Goal: Task Accomplishment & Management: Use online tool/utility

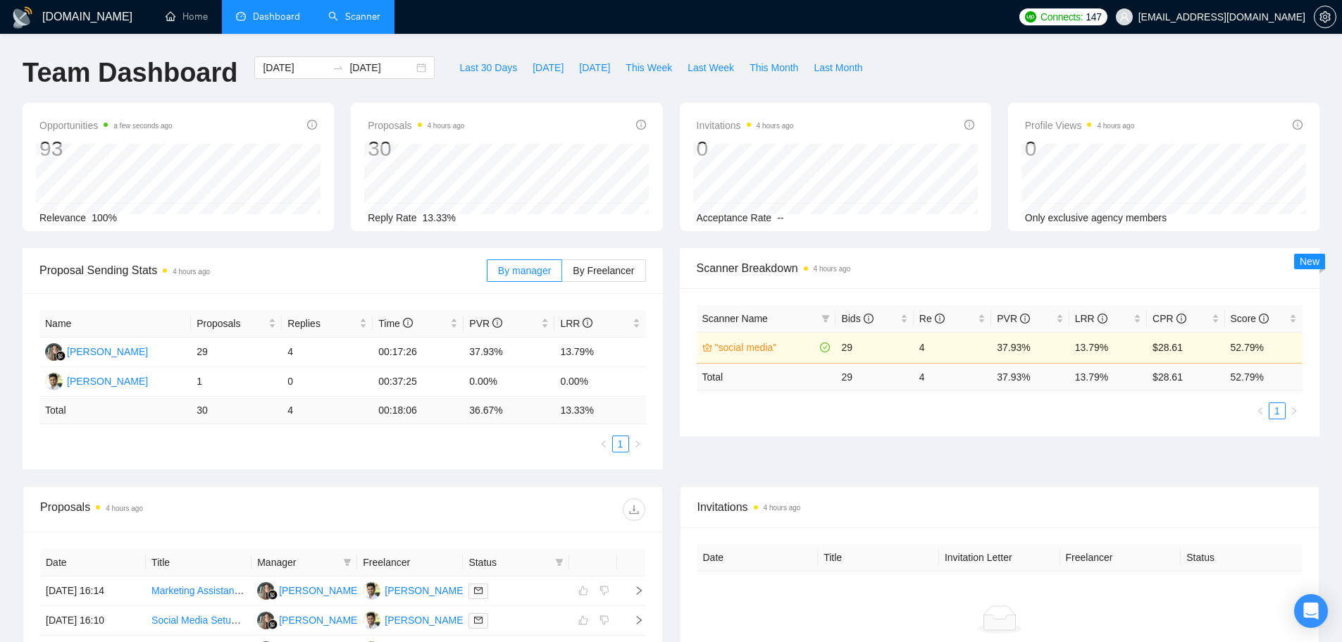
click at [337, 22] on link "Scanner" at bounding box center [354, 17] width 52 height 12
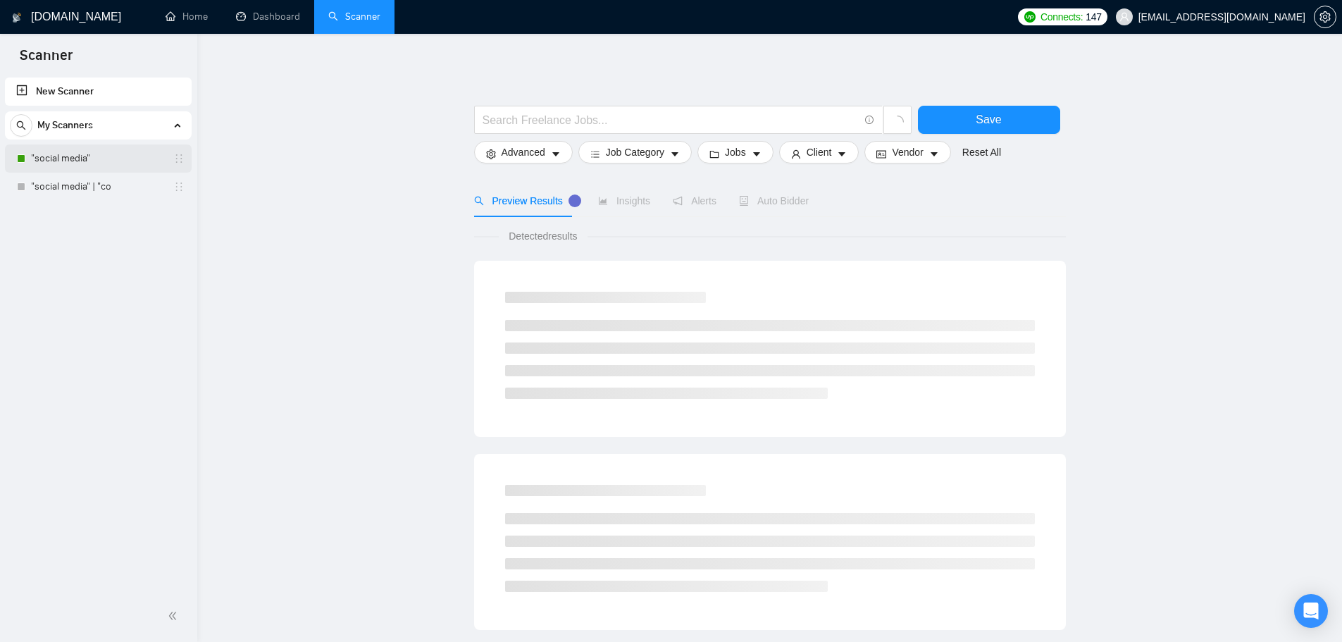
click at [104, 159] on link ""social media"" at bounding box center [98, 158] width 134 height 28
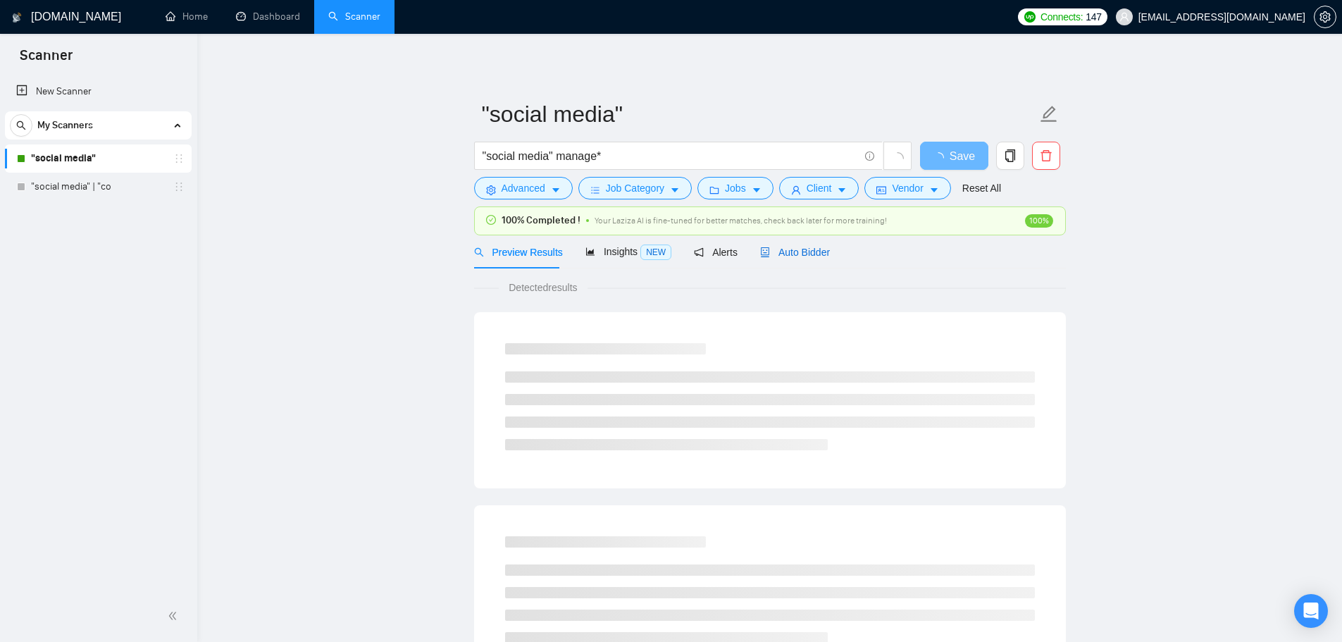
click at [799, 250] on span "Auto Bidder" at bounding box center [795, 252] width 70 height 11
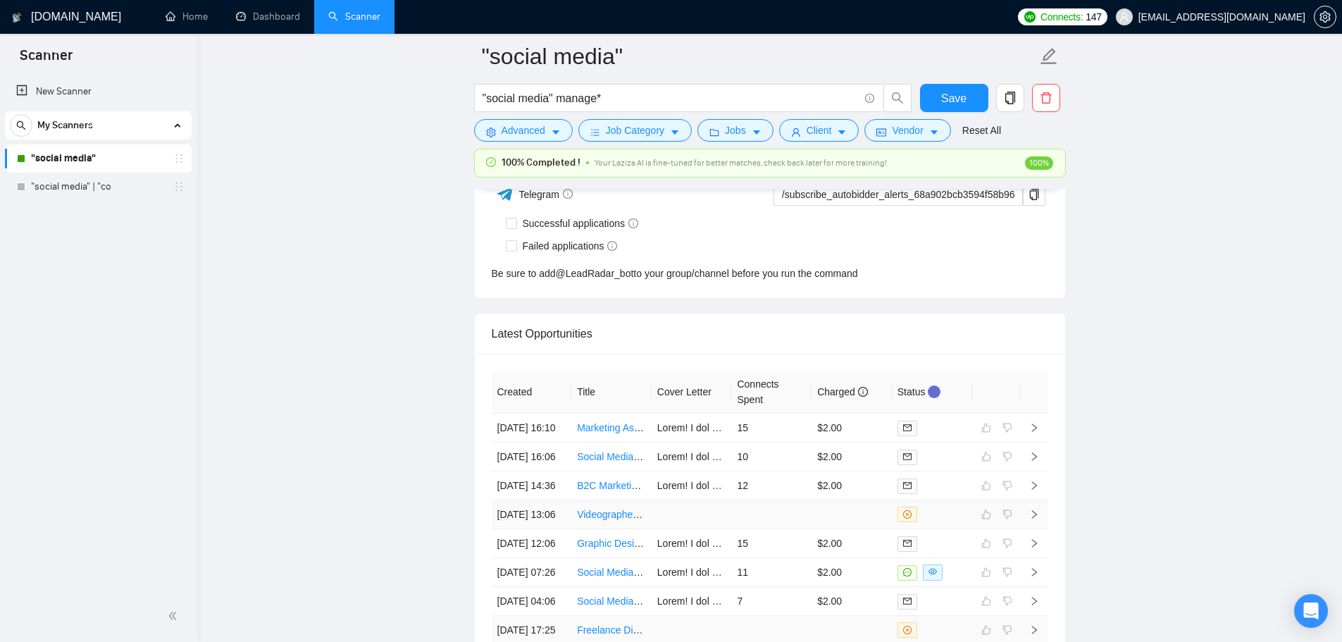
scroll to position [3593, 0]
click at [1323, 15] on icon "setting" at bounding box center [1324, 16] width 11 height 11
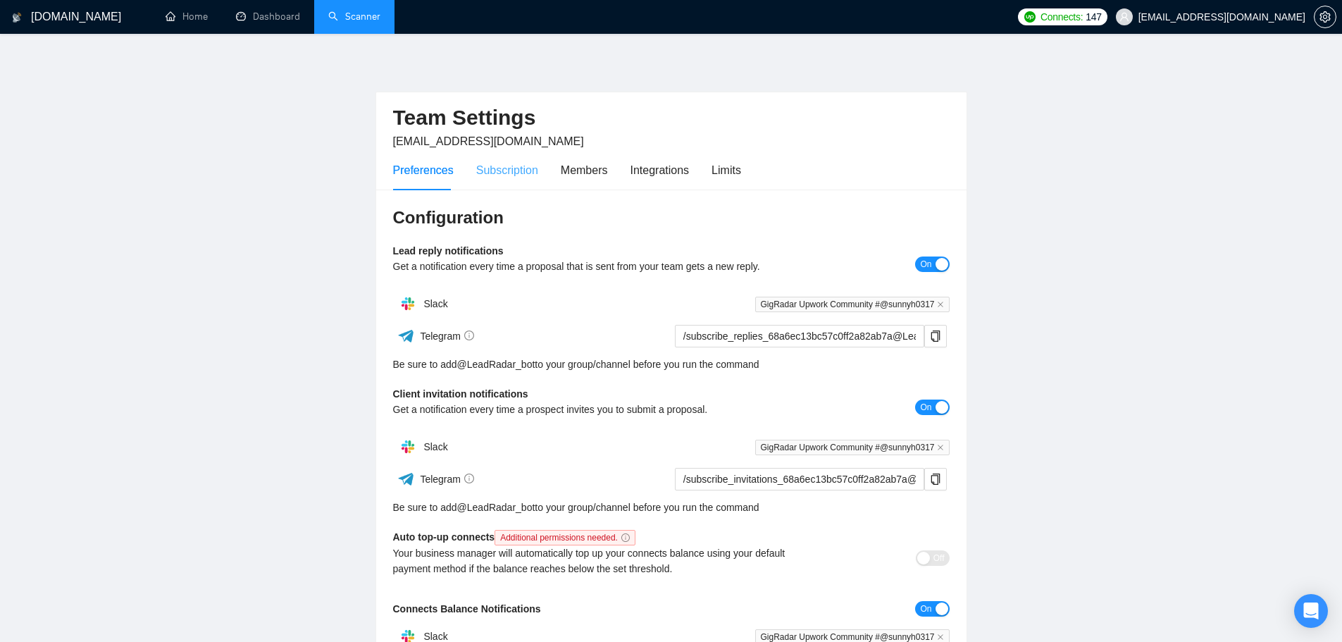
click at [486, 180] on div "Subscription" at bounding box center [507, 170] width 62 height 40
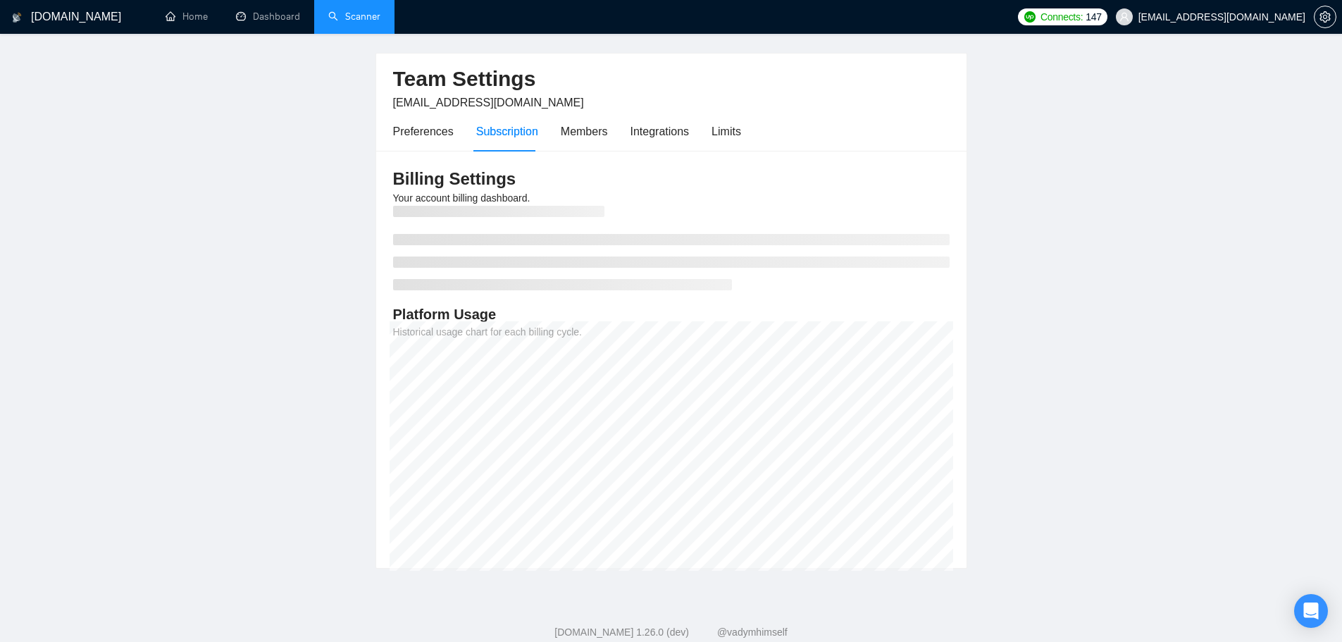
scroll to position [74, 0]
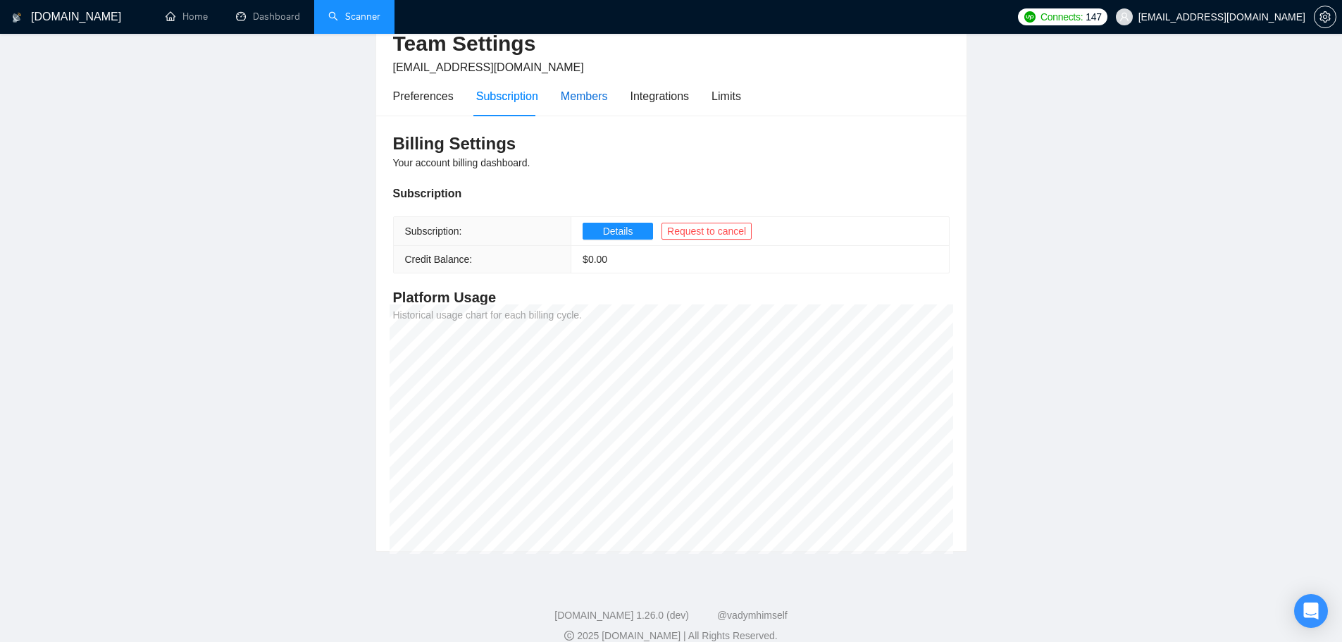
click at [595, 103] on div "Members" at bounding box center [584, 96] width 47 height 18
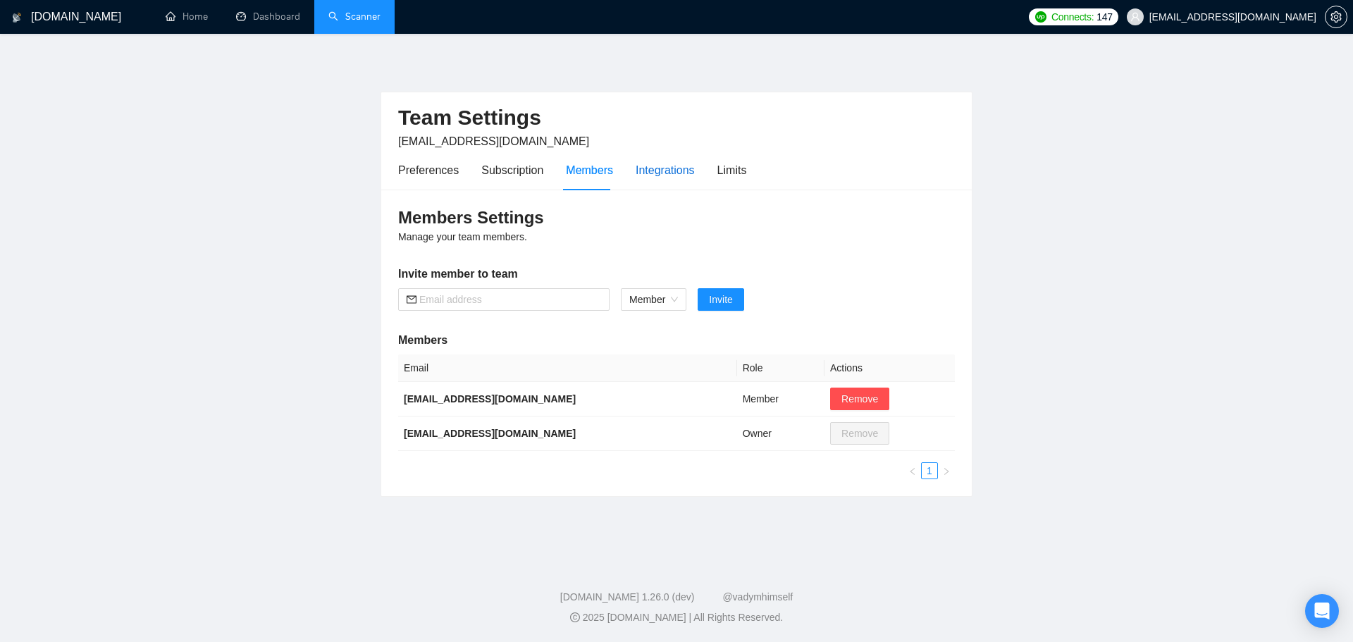
click at [683, 175] on div "Integrations" at bounding box center [664, 170] width 59 height 18
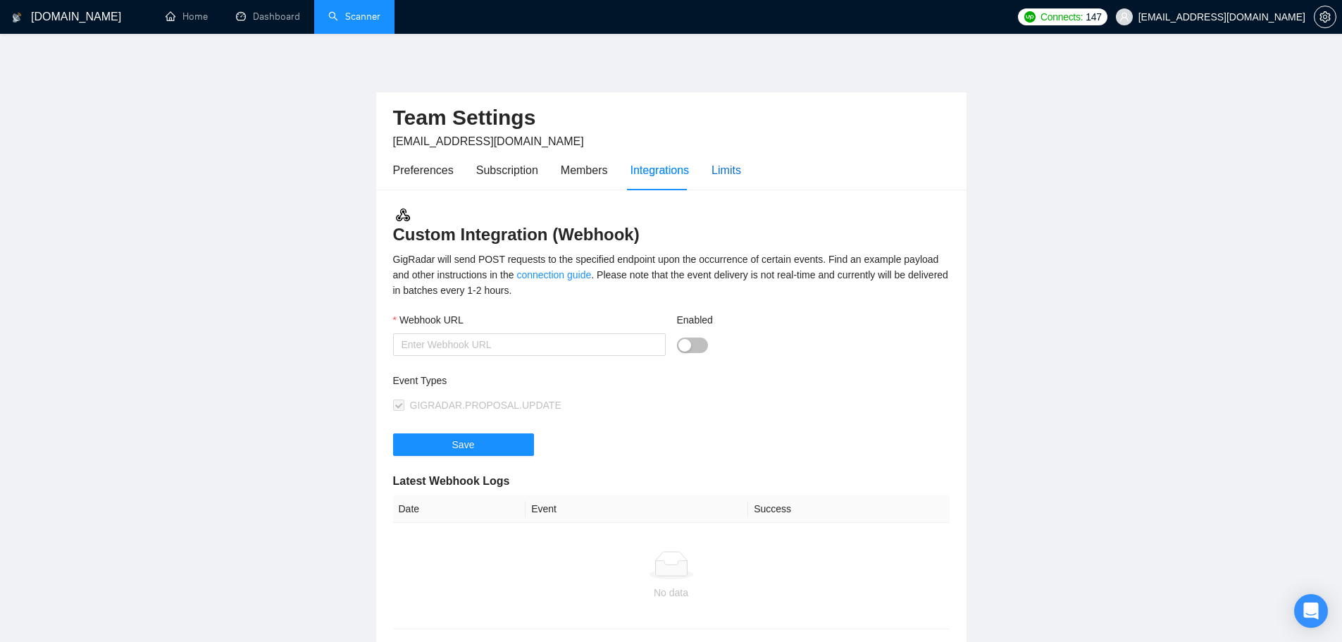
click at [720, 174] on div "Limits" at bounding box center [726, 170] width 30 height 18
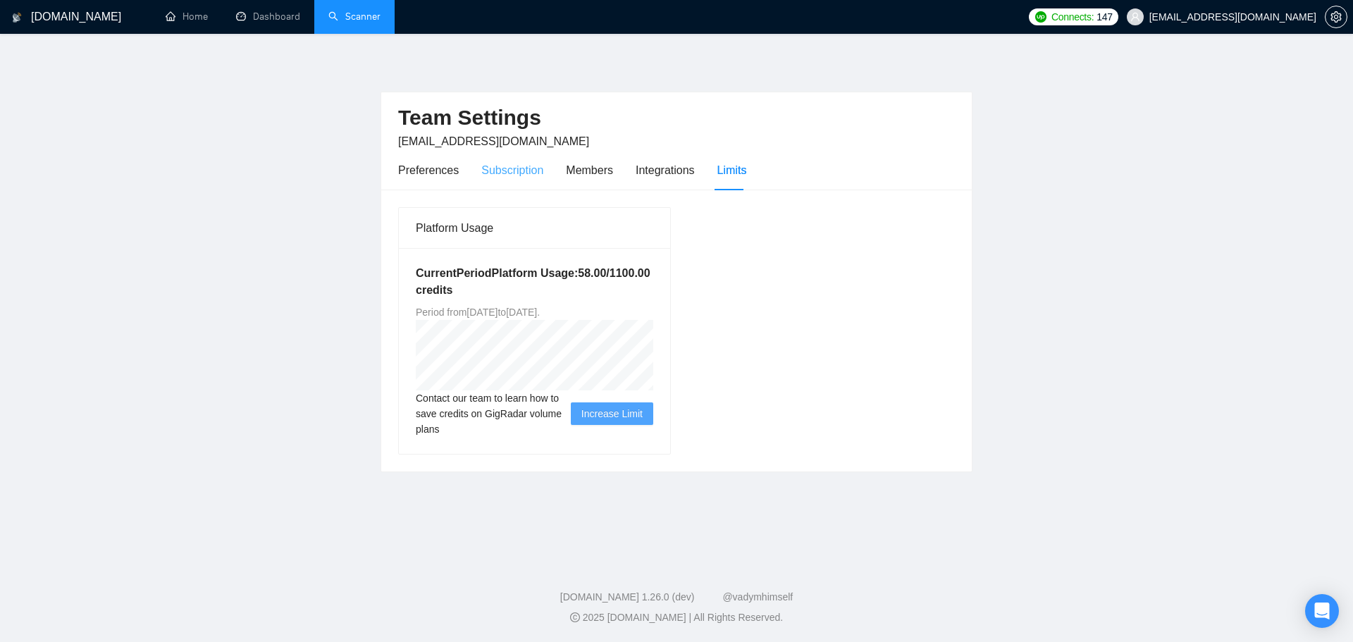
click at [537, 182] on div "Subscription" at bounding box center [512, 170] width 62 height 40
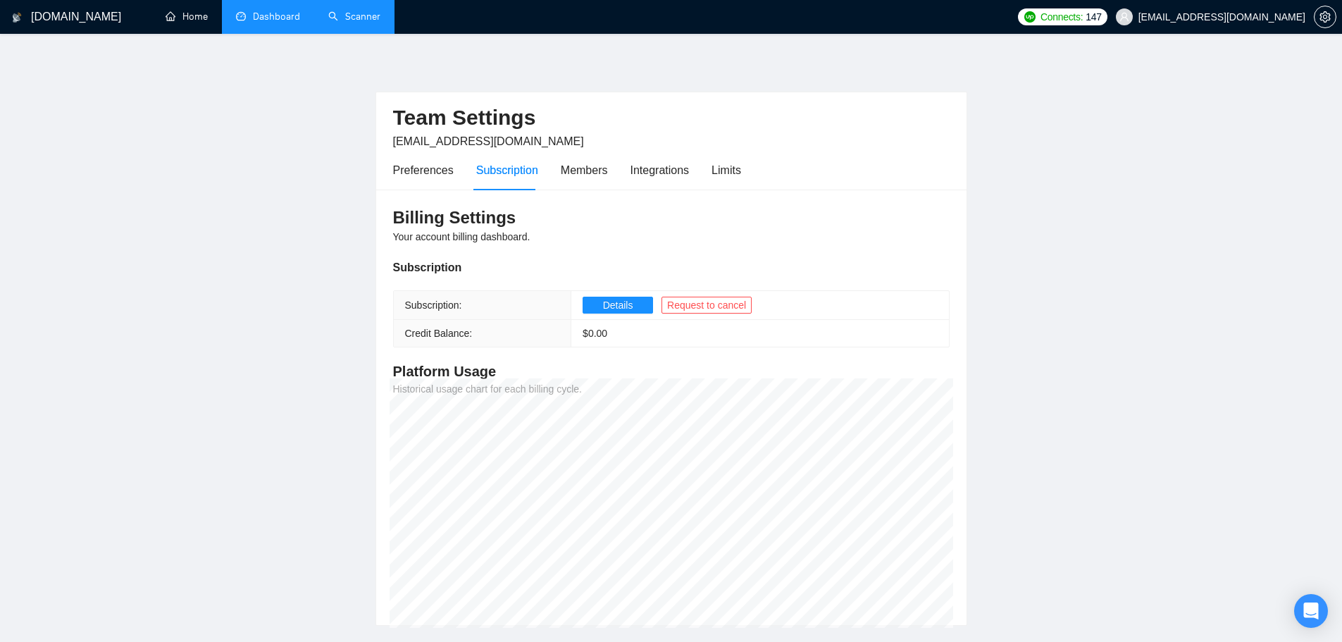
click at [271, 20] on link "Dashboard" at bounding box center [268, 17] width 64 height 12
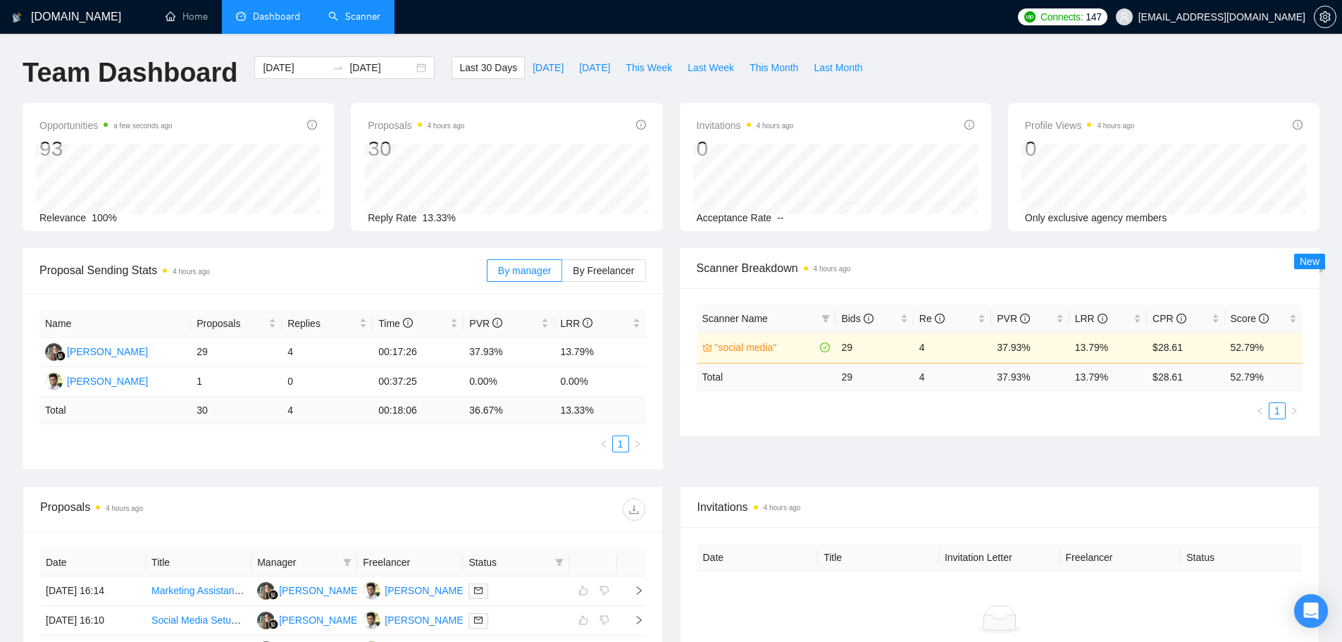
click at [352, 13] on link "Scanner" at bounding box center [354, 17] width 52 height 12
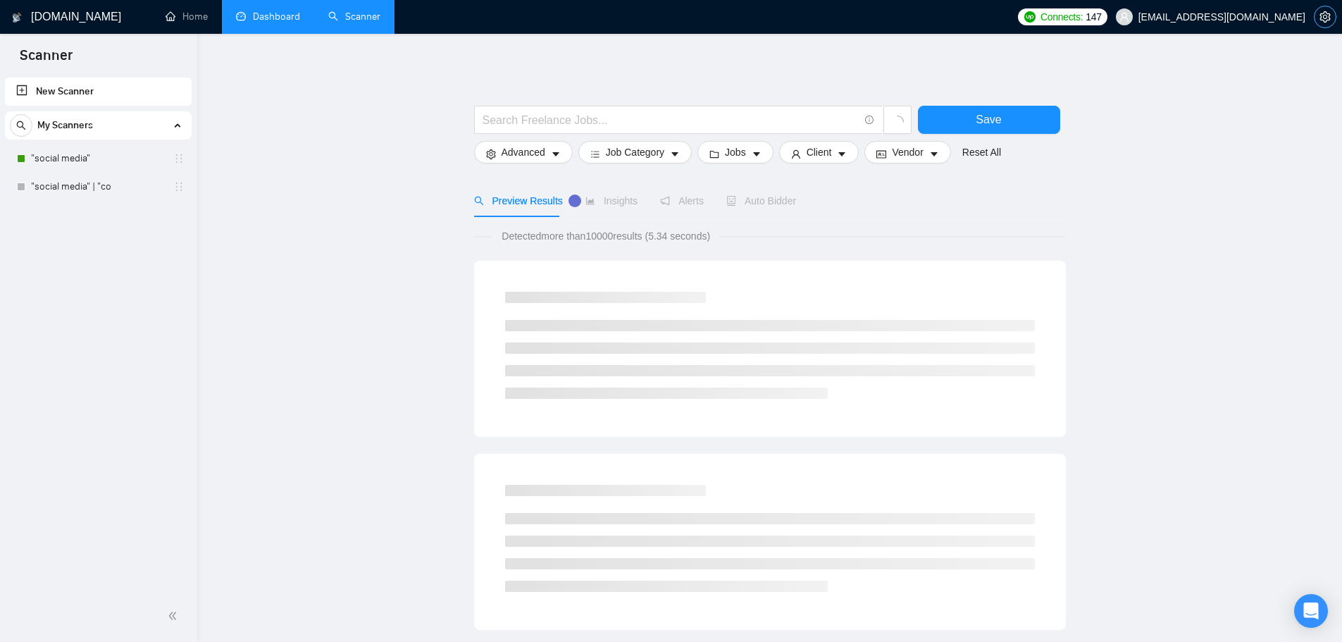
click at [1324, 6] on button "button" at bounding box center [1325, 17] width 23 height 23
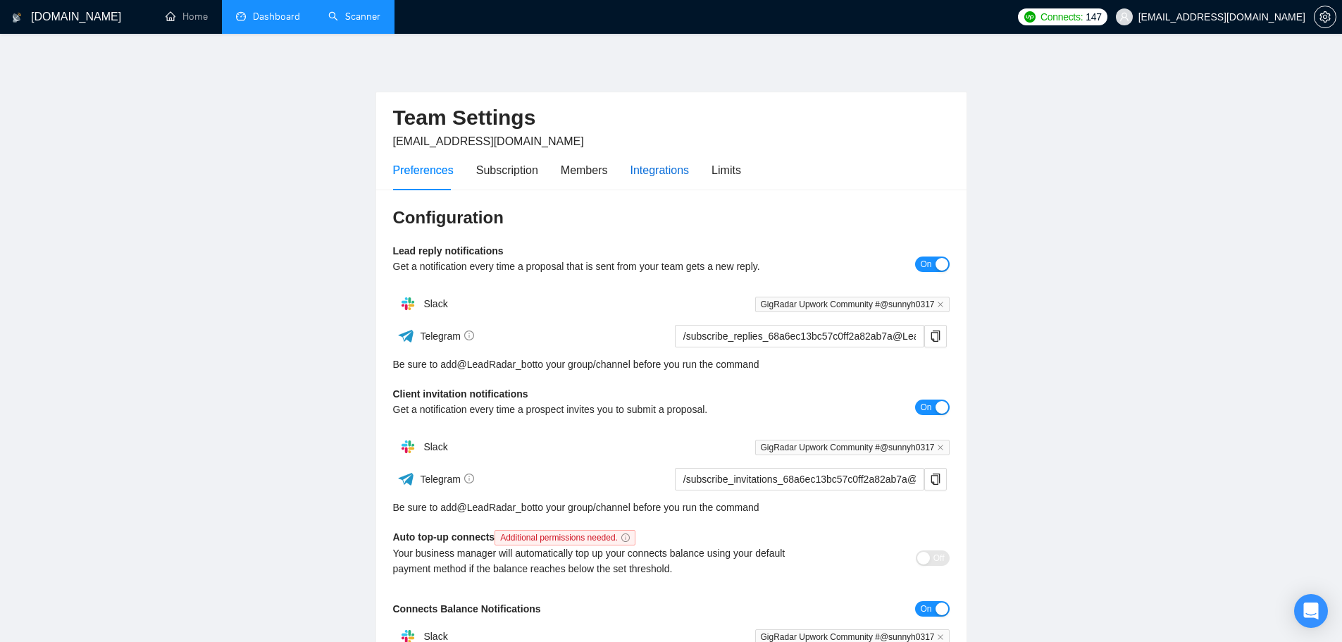
click at [682, 167] on div "Integrations" at bounding box center [659, 170] width 59 height 18
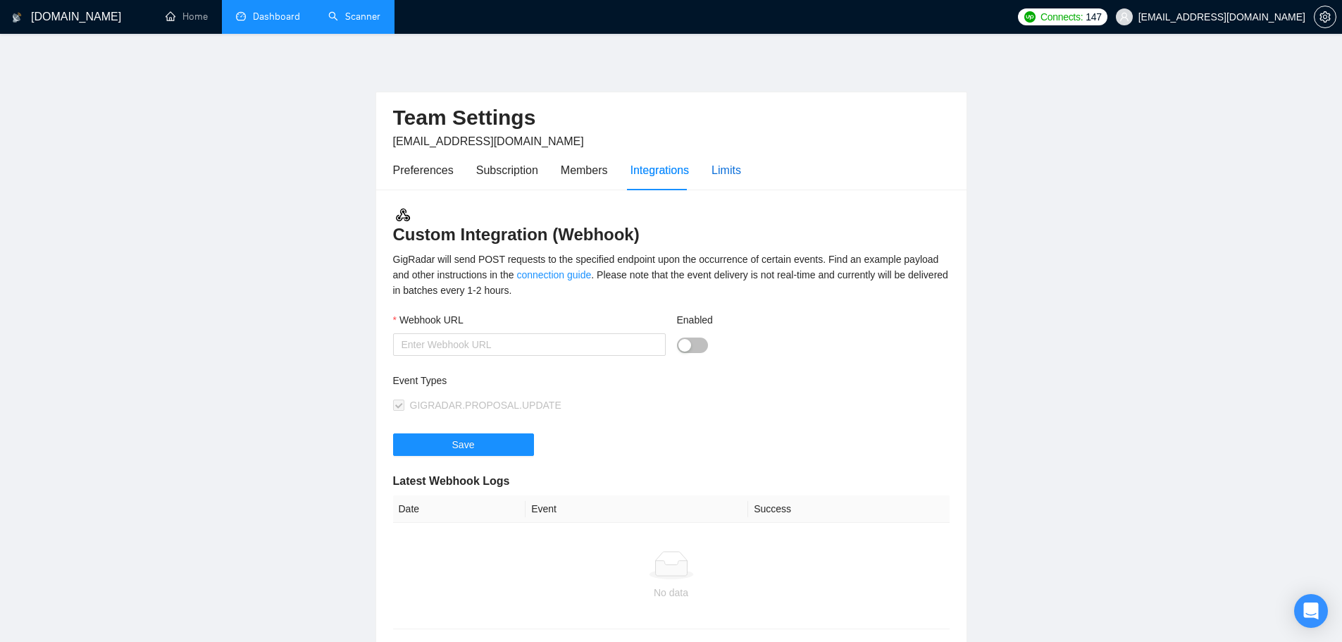
click at [728, 170] on div "Limits" at bounding box center [726, 170] width 30 height 18
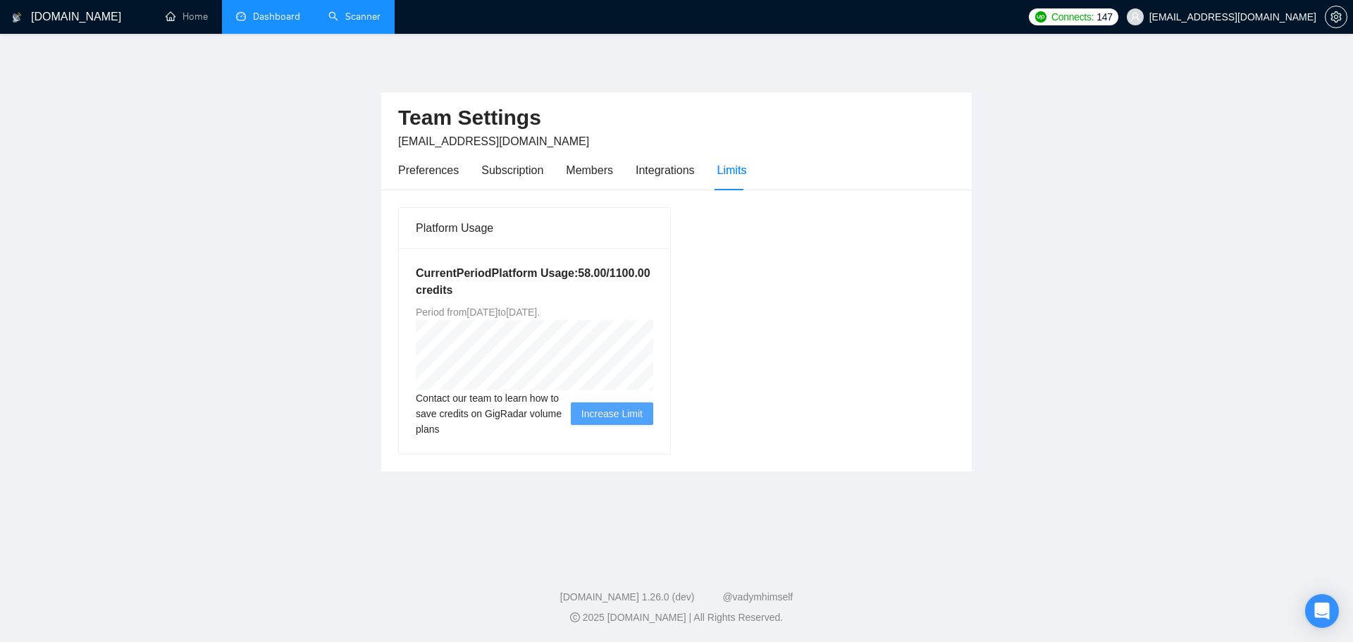
click at [250, 15] on link "Dashboard" at bounding box center [268, 17] width 64 height 12
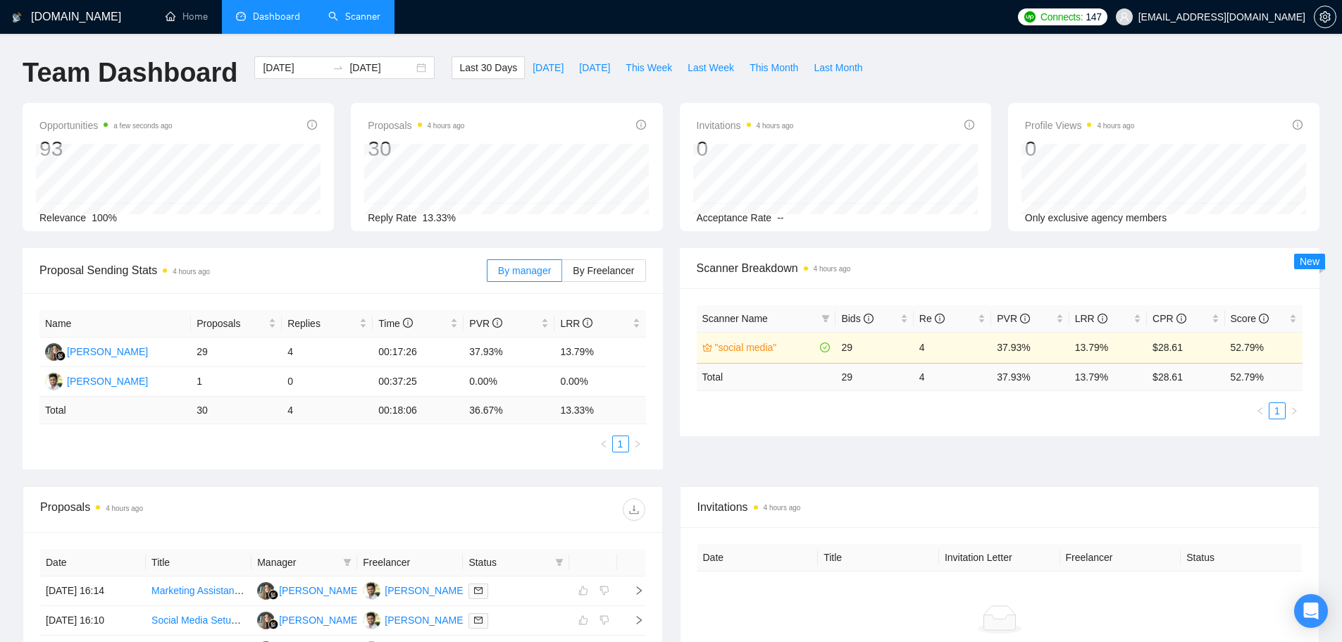
click at [360, 18] on link "Scanner" at bounding box center [354, 17] width 52 height 12
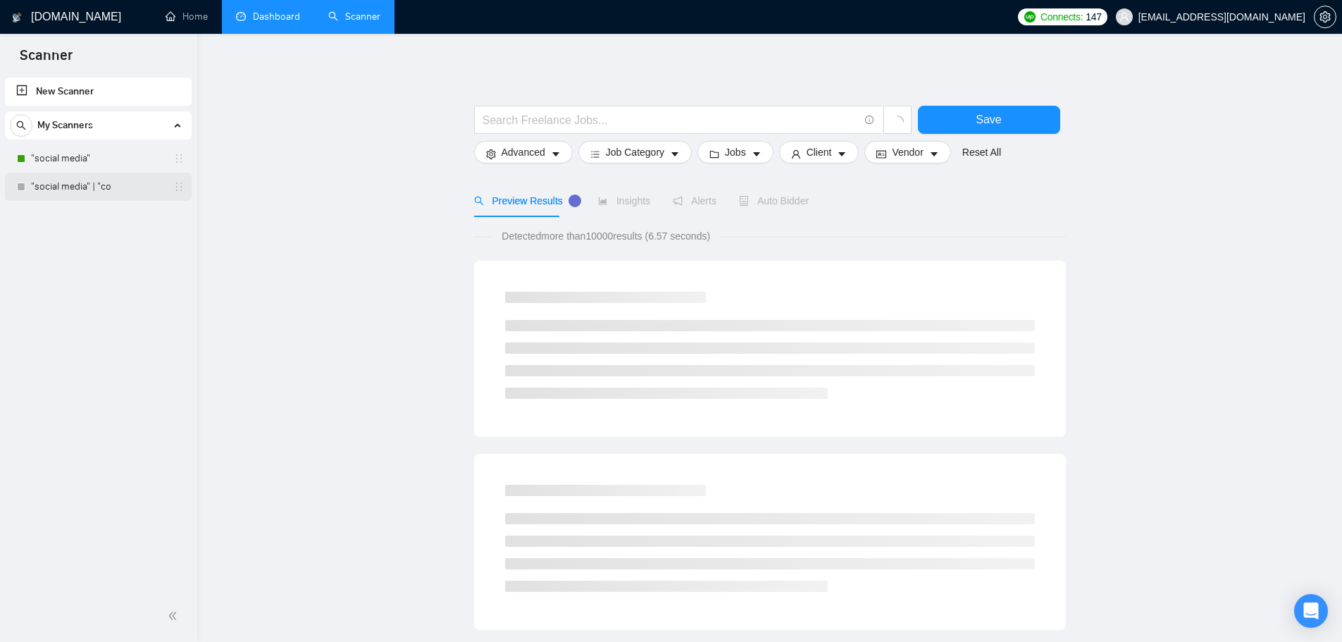
click at [128, 192] on link ""social media" | "co" at bounding box center [98, 187] width 134 height 28
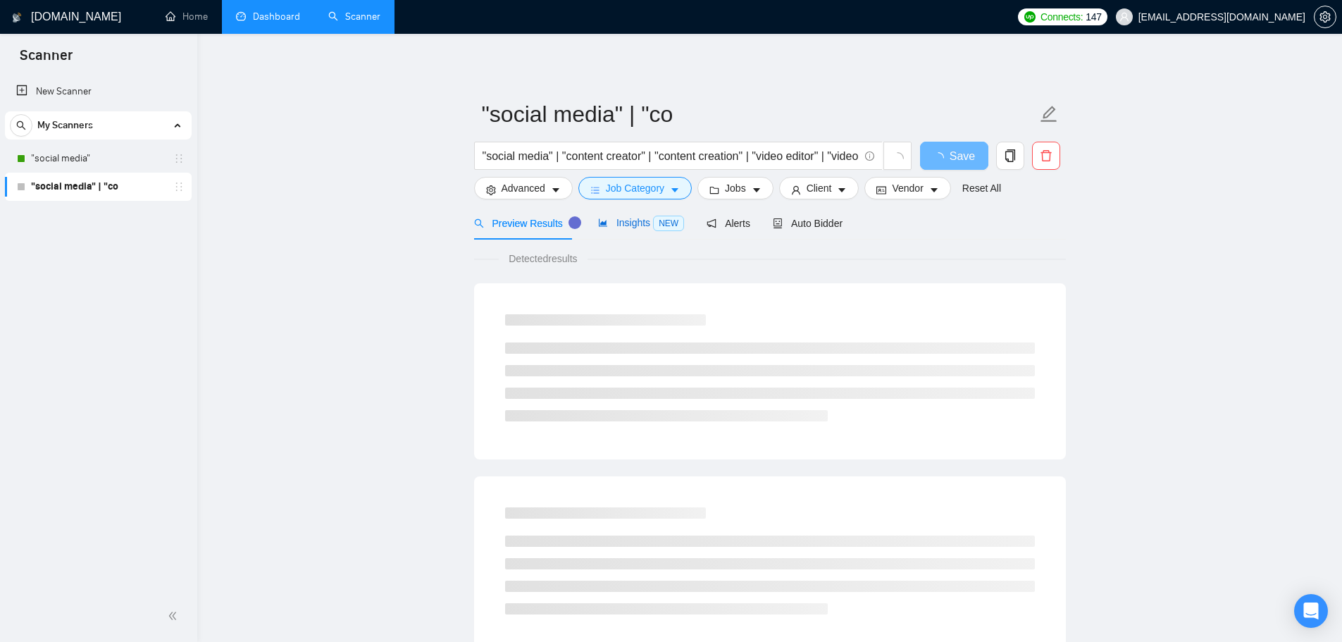
click at [655, 224] on span "NEW" at bounding box center [668, 223] width 31 height 15
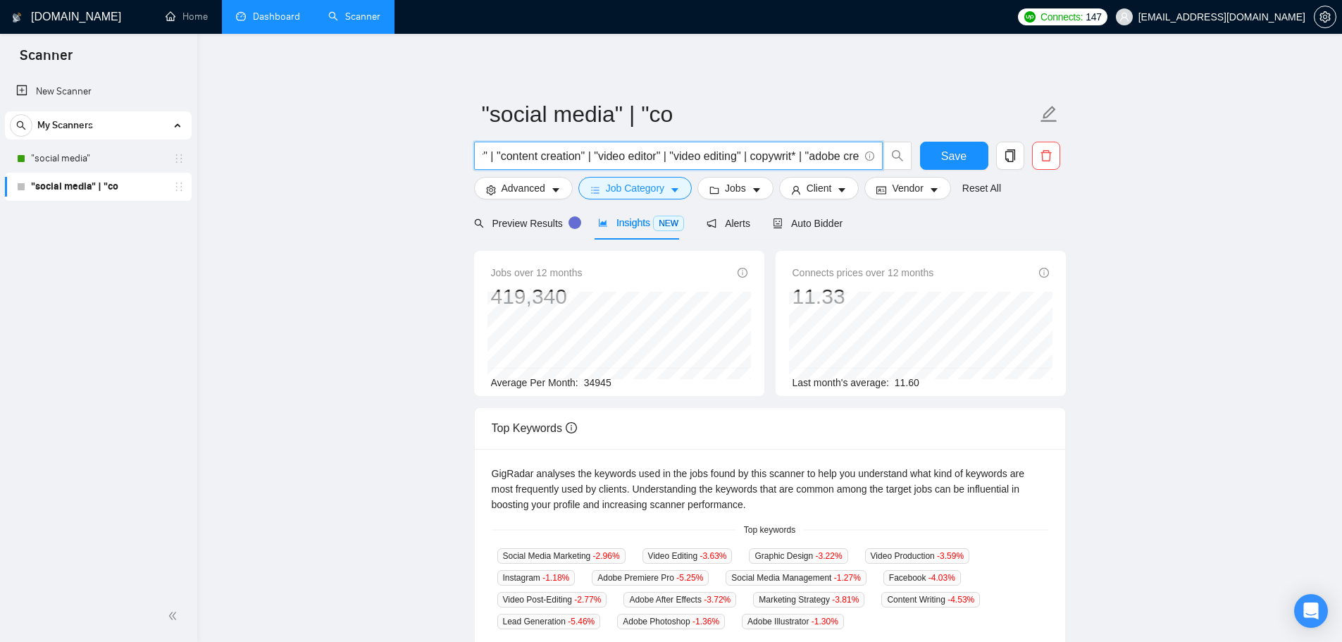
scroll to position [0, 586]
drag, startPoint x: 690, startPoint y: 155, endPoint x: 916, endPoint y: 163, distance: 225.6
click at [916, 163] on div ""social media" | "content creator" | "content creation" | "video editor" | "vid…" at bounding box center [767, 159] width 592 height 35
click at [523, 155] on input ""social media" | "content creator" | "content creation" | "video editor" | "vid…" at bounding box center [671, 156] width 376 height 18
click at [1007, 154] on icon "copy" at bounding box center [1010, 155] width 13 height 13
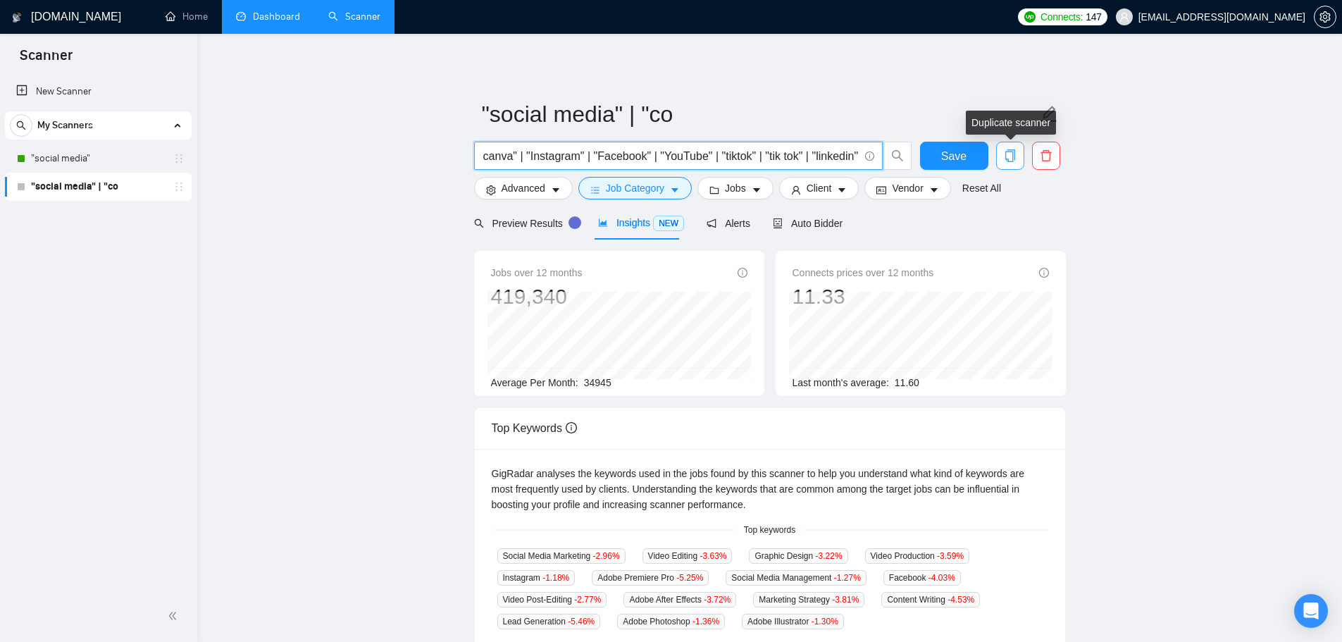
scroll to position [0, 0]
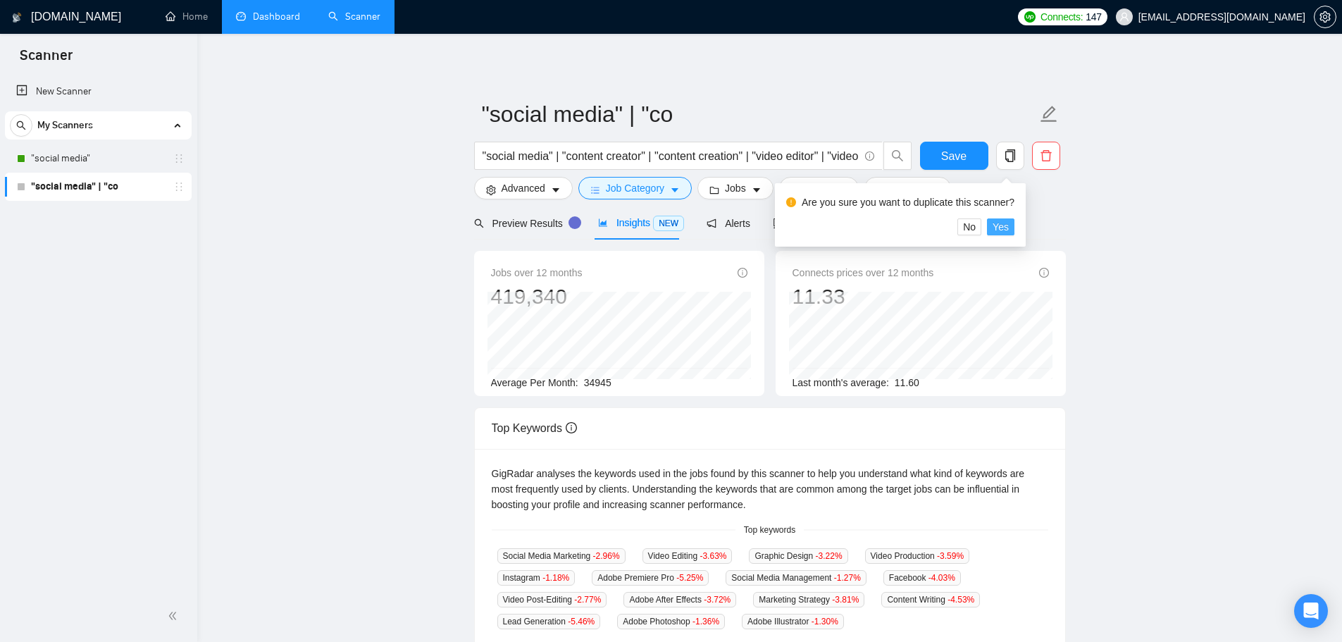
click at [1005, 228] on span "Yes" at bounding box center [1001, 226] width 16 height 15
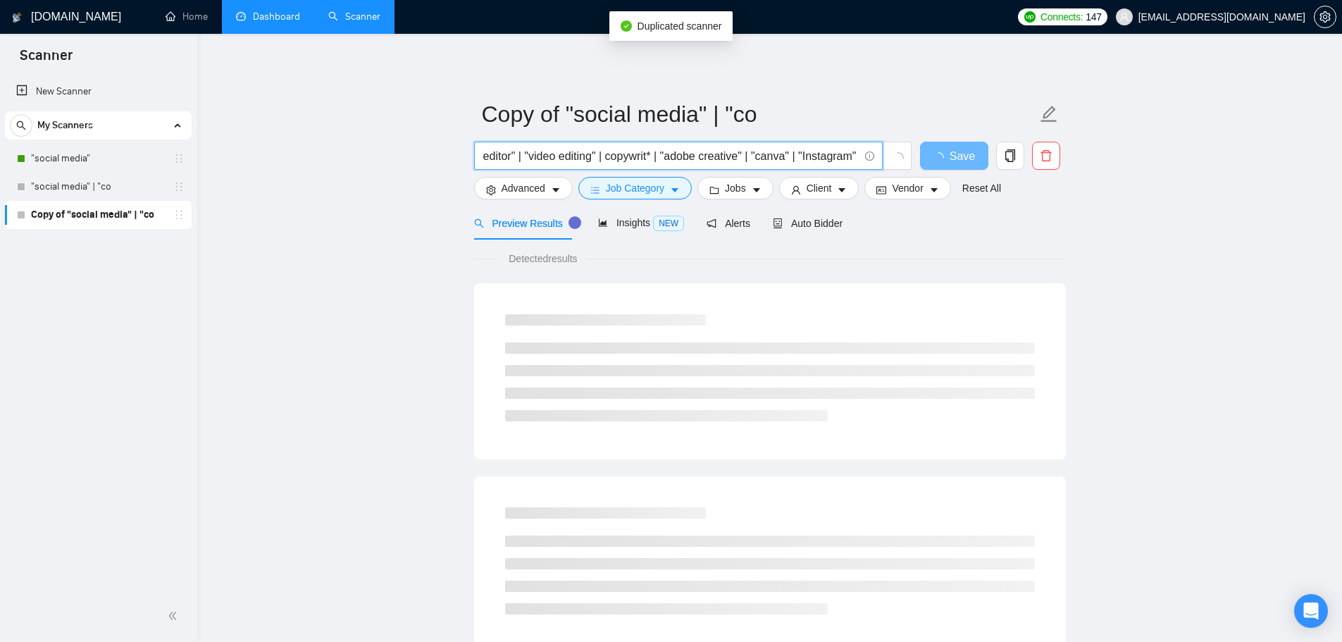
scroll to position [0, 586]
drag, startPoint x: 794, startPoint y: 159, endPoint x: 938, endPoint y: 174, distance: 145.2
click at [938, 174] on div ""social media" | "content creator" | "content creation" | "video editor" | "vid…" at bounding box center [767, 159] width 592 height 35
click at [523, 156] on input ""social media" | "content creator" | "content creation" | "video editor" | "vid…" at bounding box center [671, 156] width 376 height 18
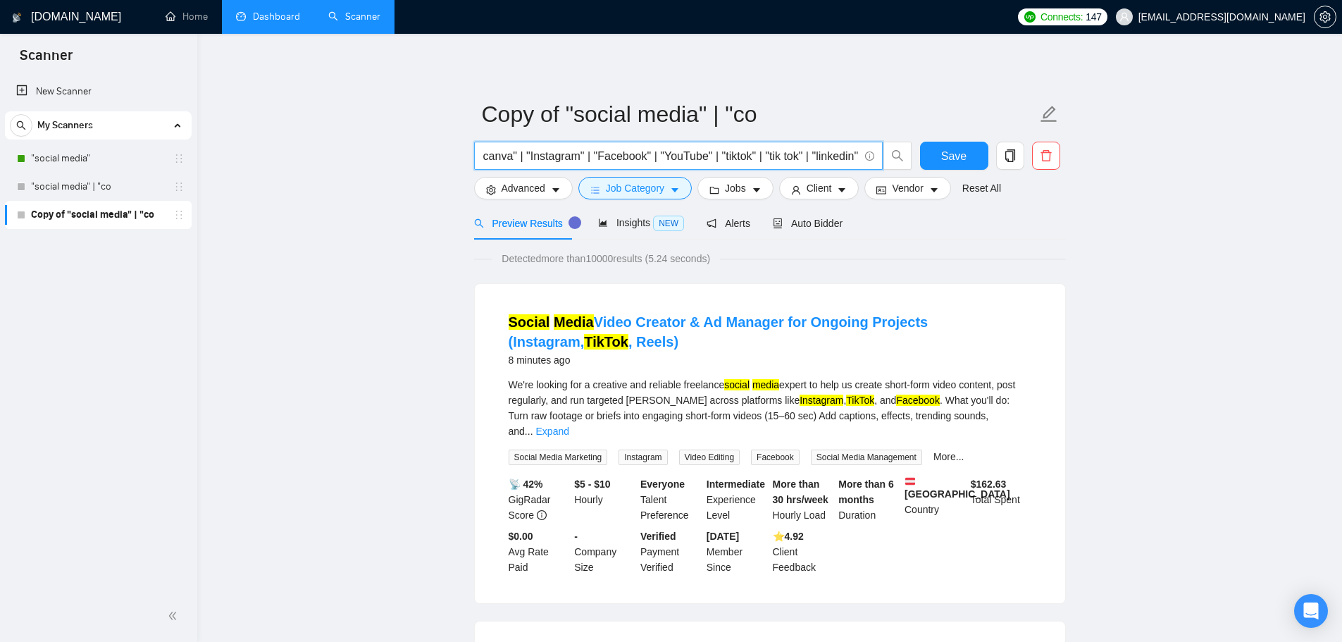
drag, startPoint x: 514, startPoint y: 159, endPoint x: 1079, endPoint y: 170, distance: 565.1
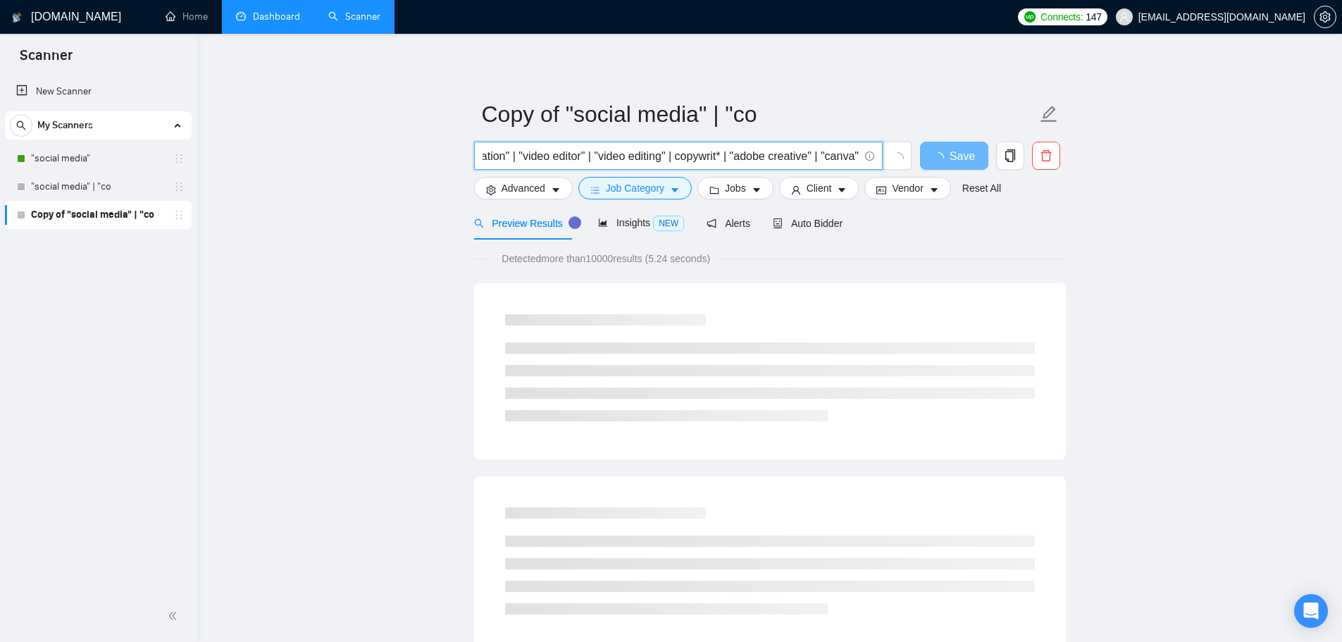
click at [816, 159] on input ""social media" | "content creator" | "content creation" | "video editor" | "vid…" at bounding box center [671, 156] width 376 height 18
click at [742, 159] on input ""social media" | "content creator" | "content creation" | "video editor" | "vid…" at bounding box center [671, 156] width 376 height 18
click at [732, 158] on input ""social media" | "content creator" | "content creation" | "video editor" | "vid…" at bounding box center [671, 156] width 376 height 18
drag, startPoint x: 723, startPoint y: 159, endPoint x: 988, endPoint y: 180, distance: 265.7
click at [988, 180] on form "Copy of "social media" | "co "social media" | "content creator" | "content crea…" at bounding box center [770, 149] width 592 height 115
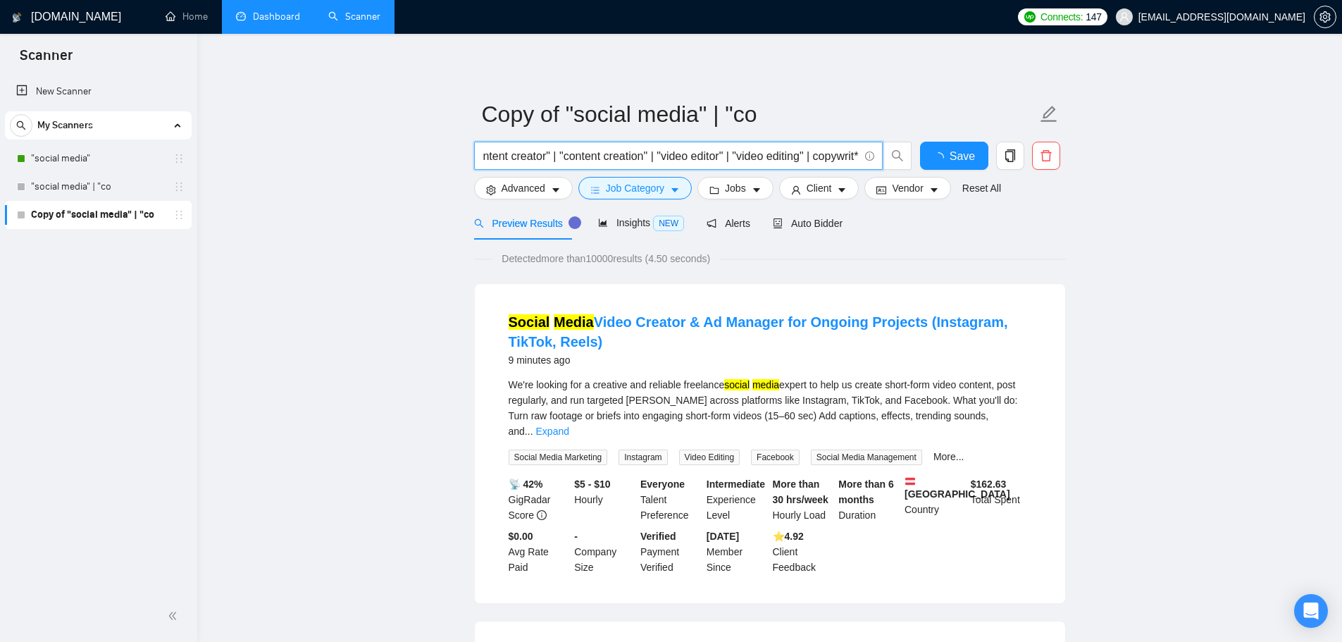
scroll to position [0, 104]
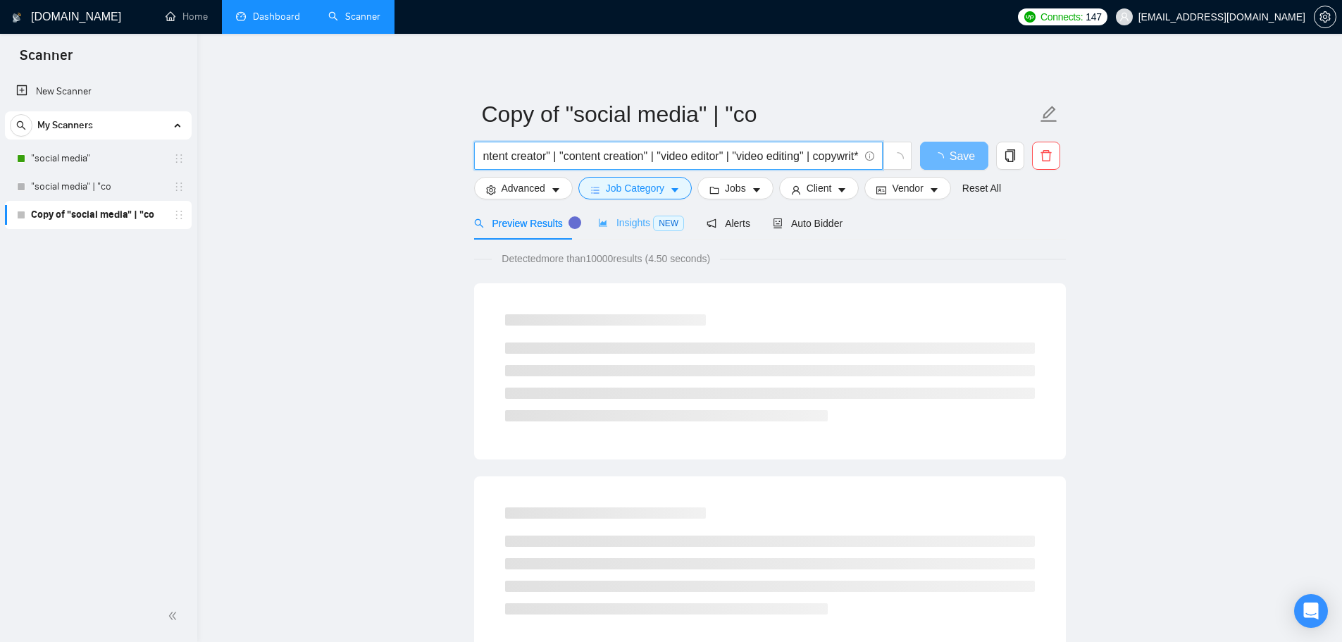
type input ""social media" | "content creator" | "content creation" | "video editor" | "vid…"
click at [619, 220] on span "Insights NEW" at bounding box center [641, 222] width 86 height 11
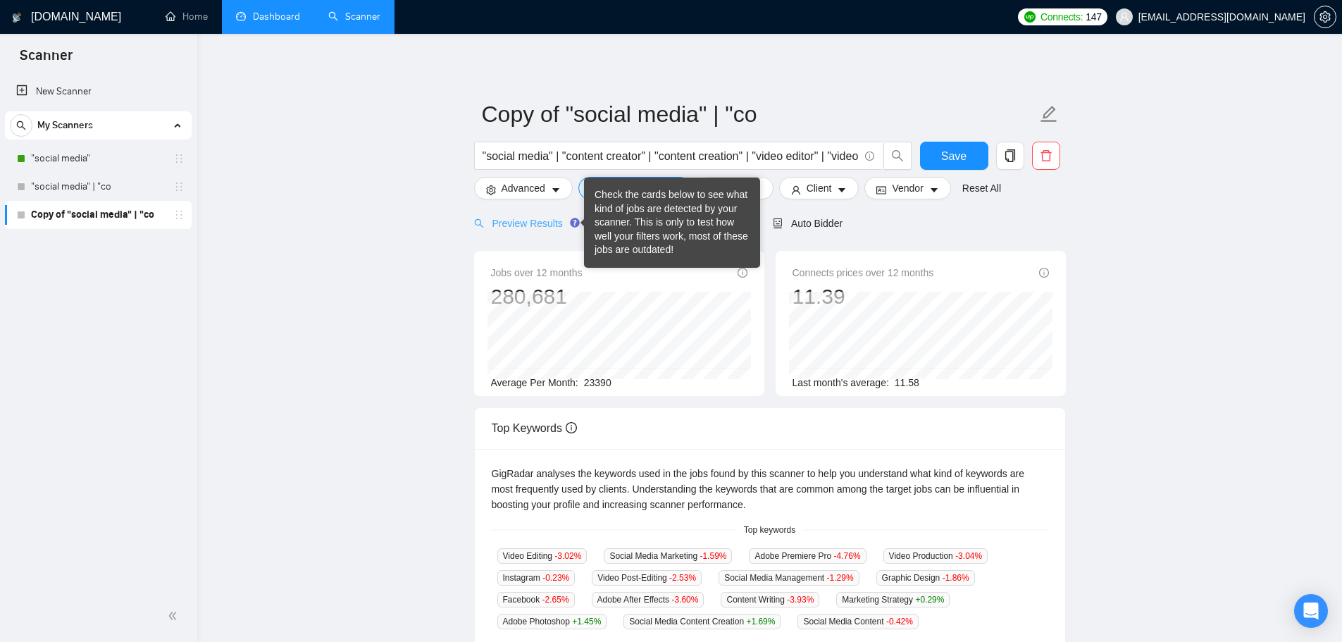
click at [571, 220] on circle "Tooltip anchor" at bounding box center [575, 222] width 8 height 8
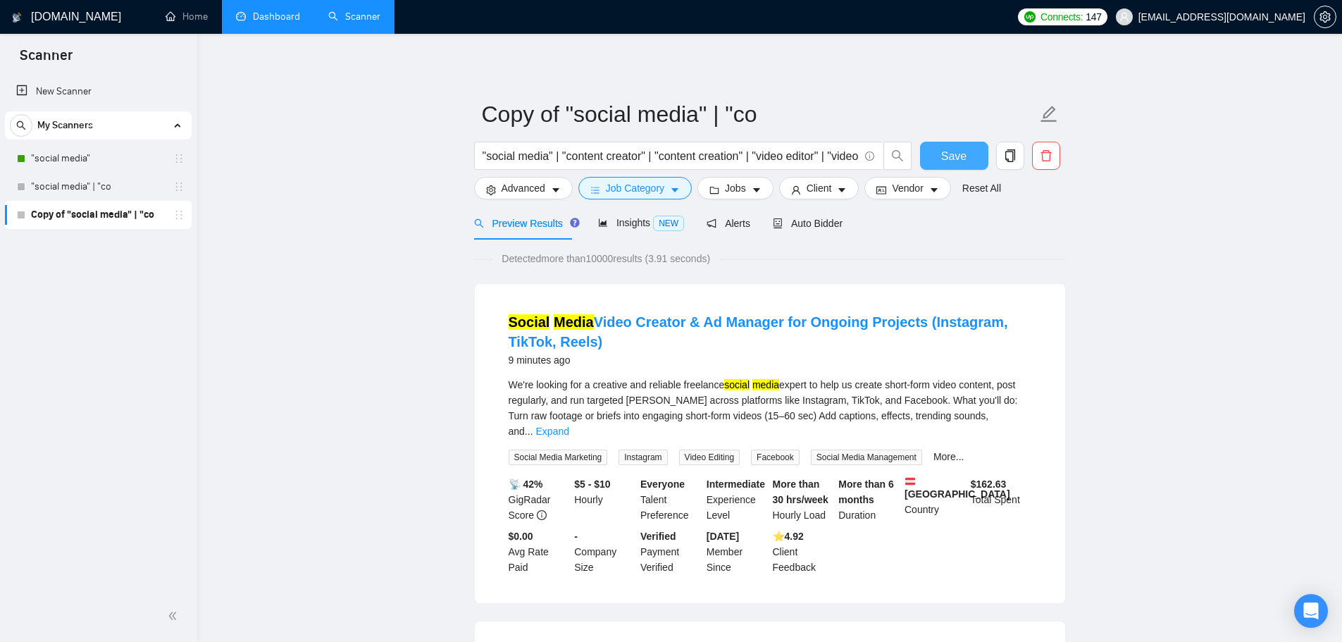
click at [948, 156] on span "Save" at bounding box center [953, 156] width 25 height 18
click at [952, 156] on span "Save" at bounding box center [953, 156] width 25 height 18
click at [108, 162] on link ""social media"" at bounding box center [98, 158] width 134 height 28
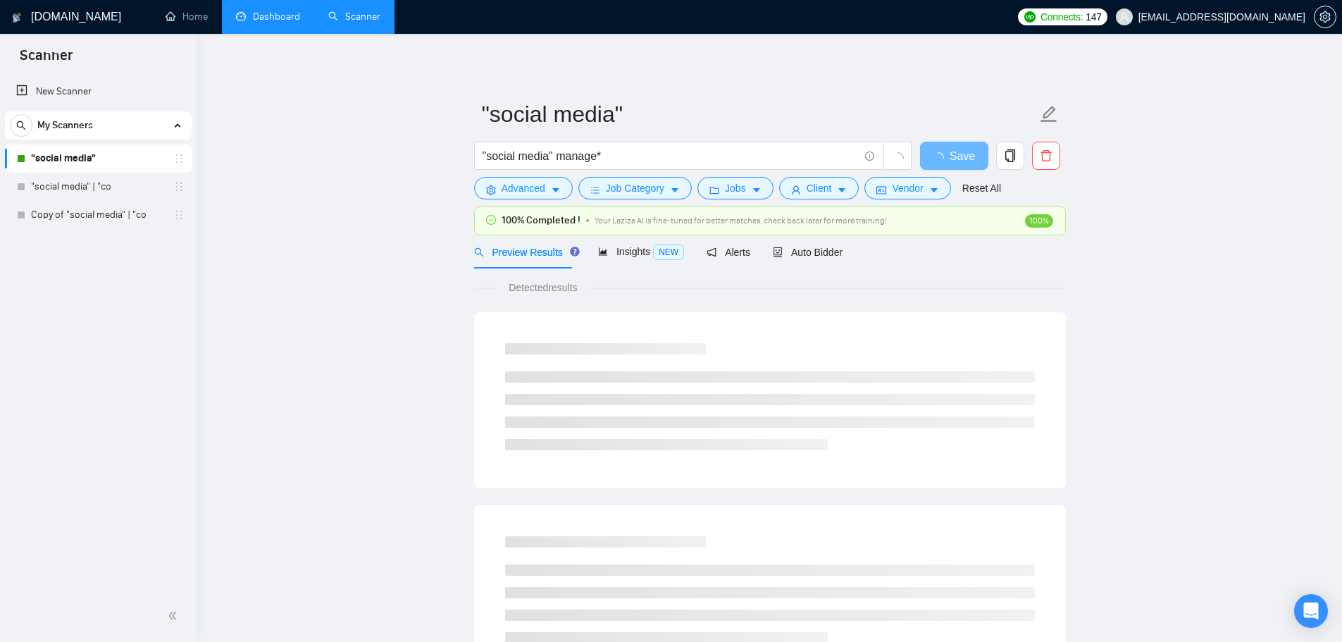
click at [554, 200] on form ""social media" "social media" manage* Save Advanced Job Category Jobs Client Ve…" at bounding box center [770, 149] width 592 height 115
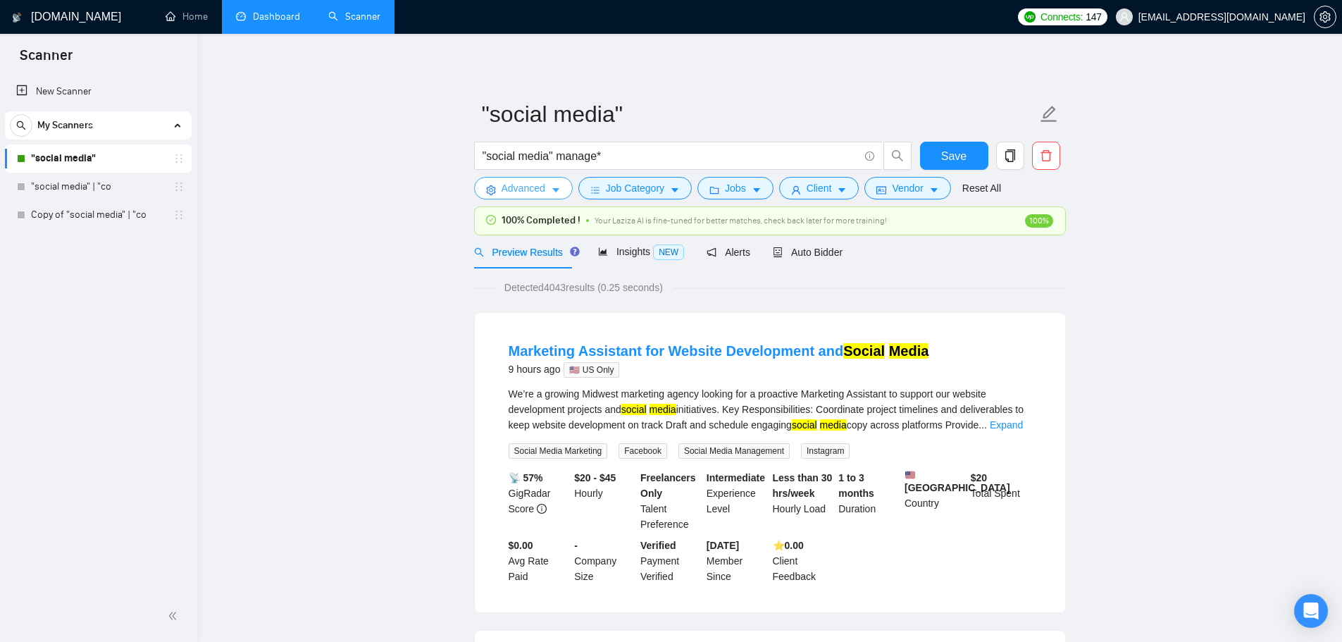
click at [555, 193] on icon "caret-down" at bounding box center [556, 190] width 10 height 10
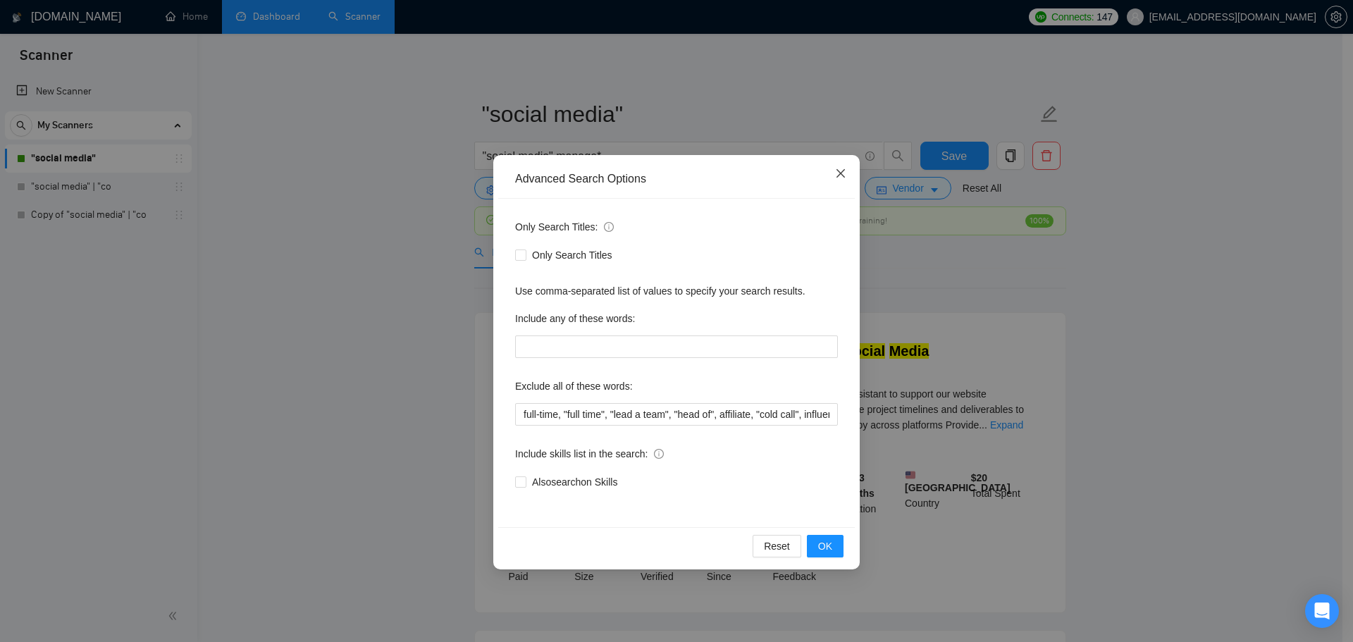
click at [841, 172] on icon "close" at bounding box center [840, 173] width 11 height 11
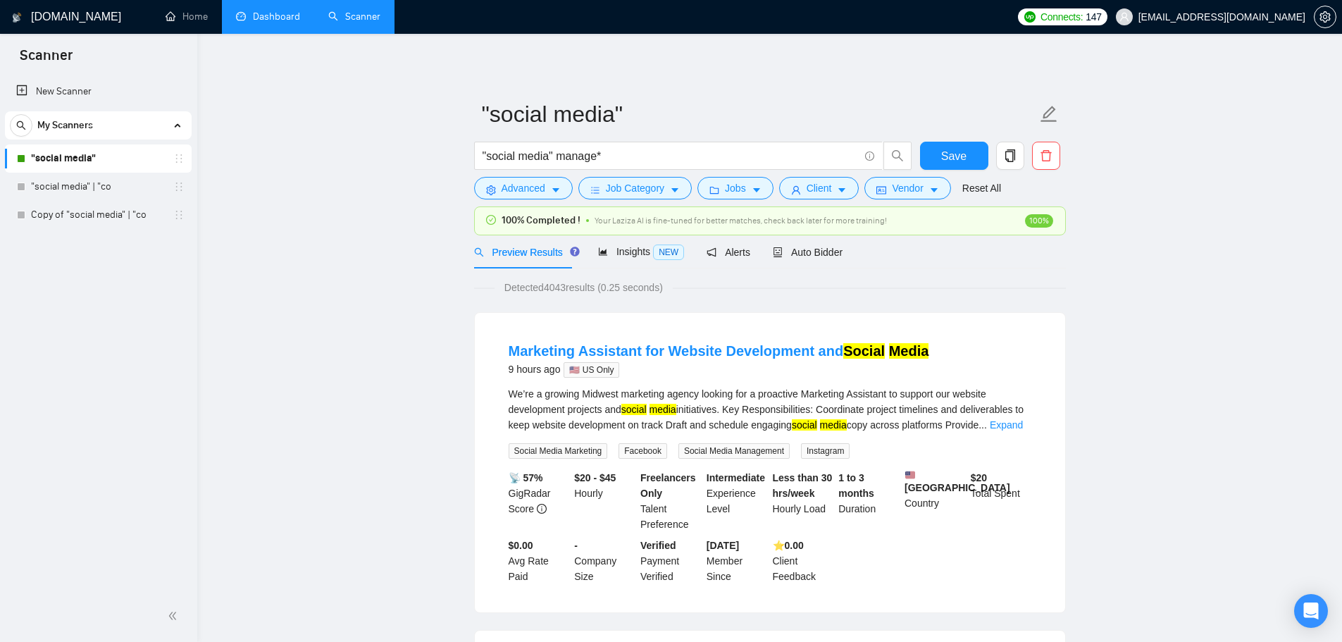
click at [55, 211] on link "Copy of "social media" | "co" at bounding box center [98, 215] width 134 height 28
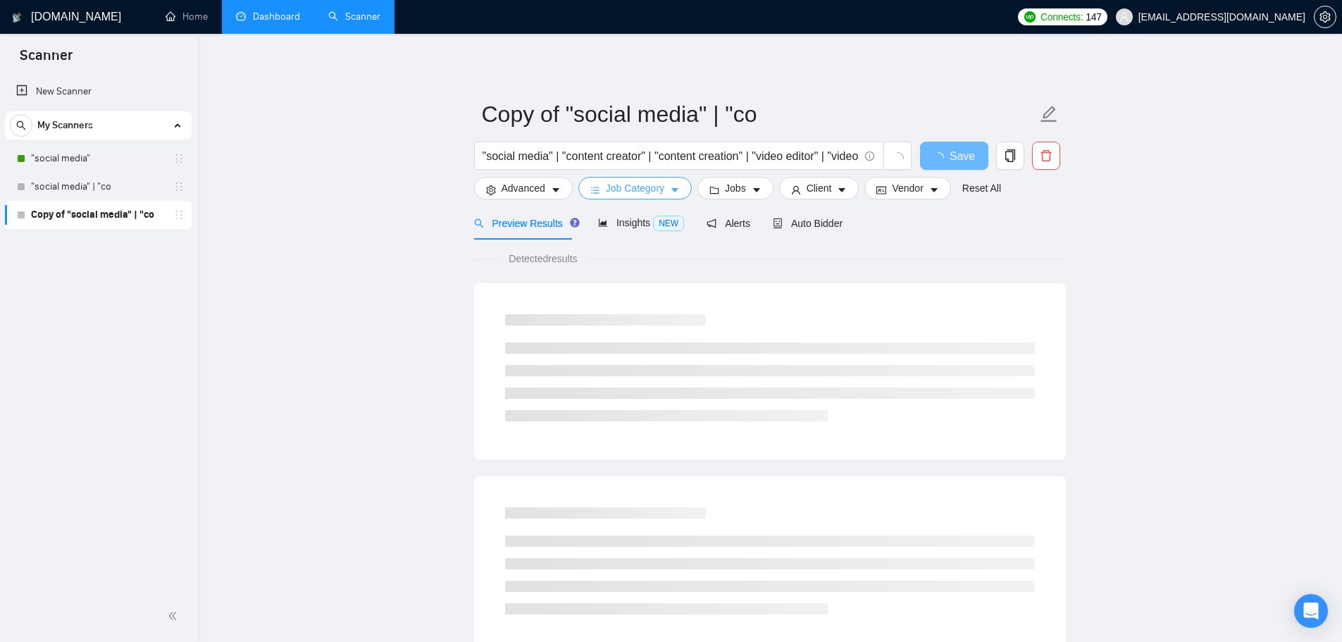
click at [649, 198] on button "Job Category" at bounding box center [634, 188] width 113 height 23
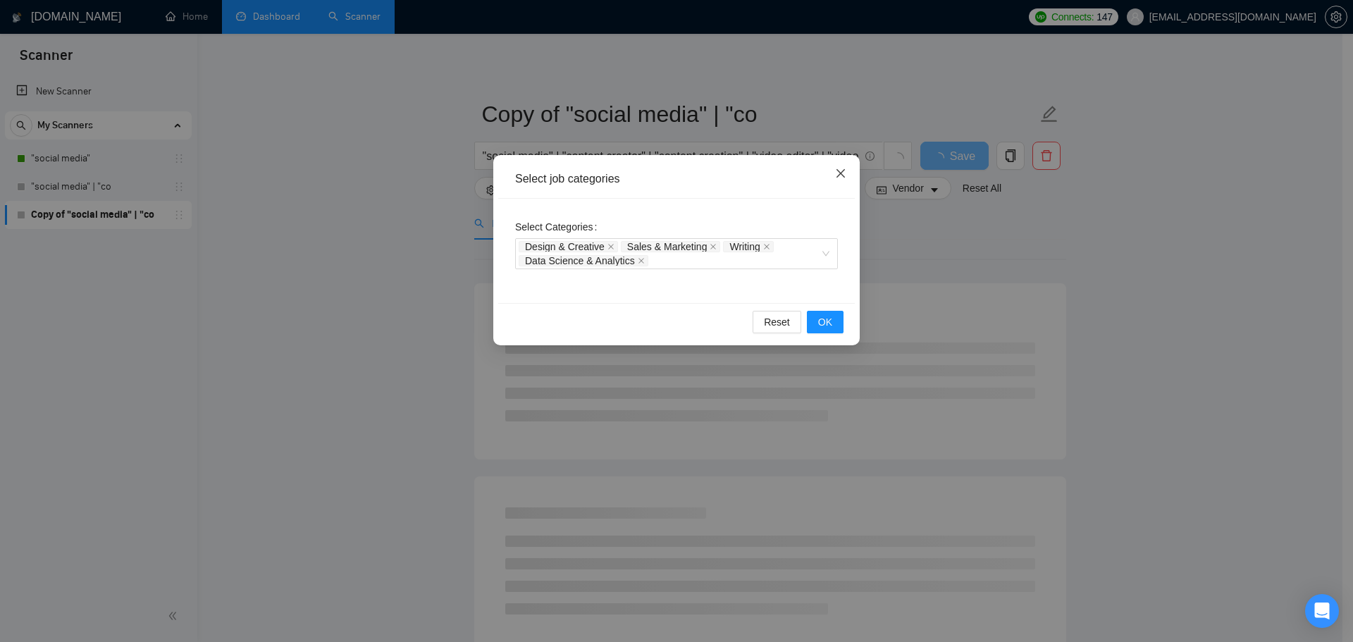
click at [843, 175] on icon "close" at bounding box center [840, 173] width 8 height 8
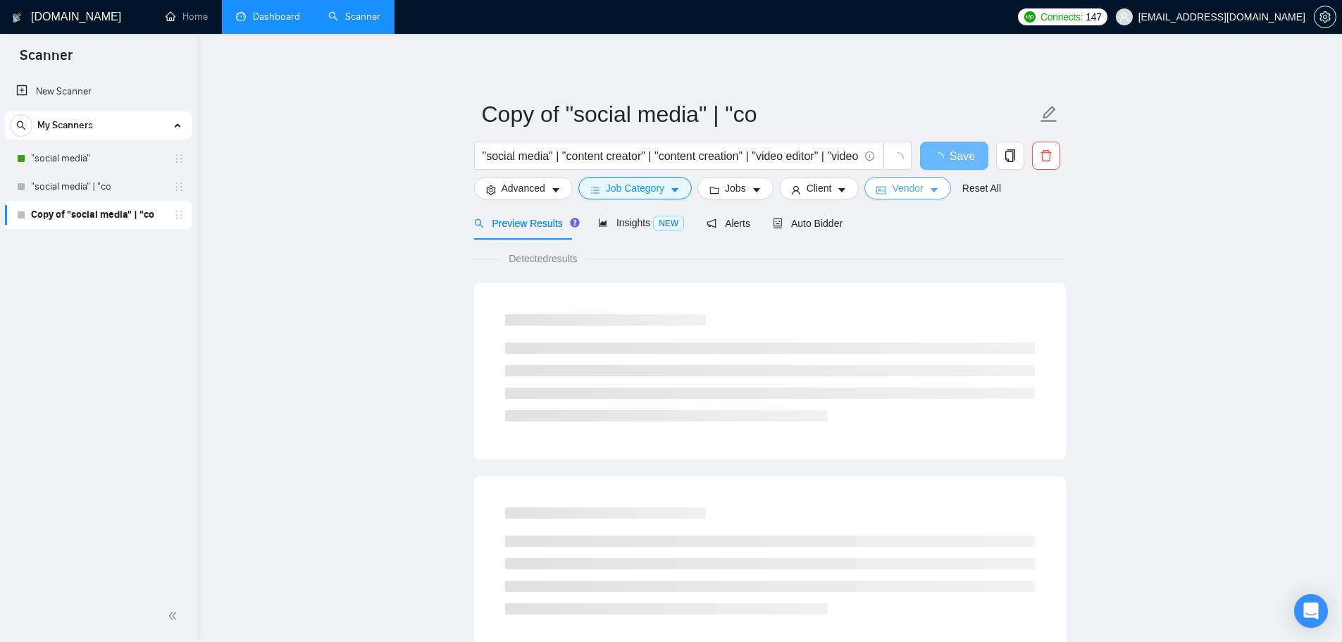
click at [896, 192] on span "Vendor" at bounding box center [907, 187] width 31 height 15
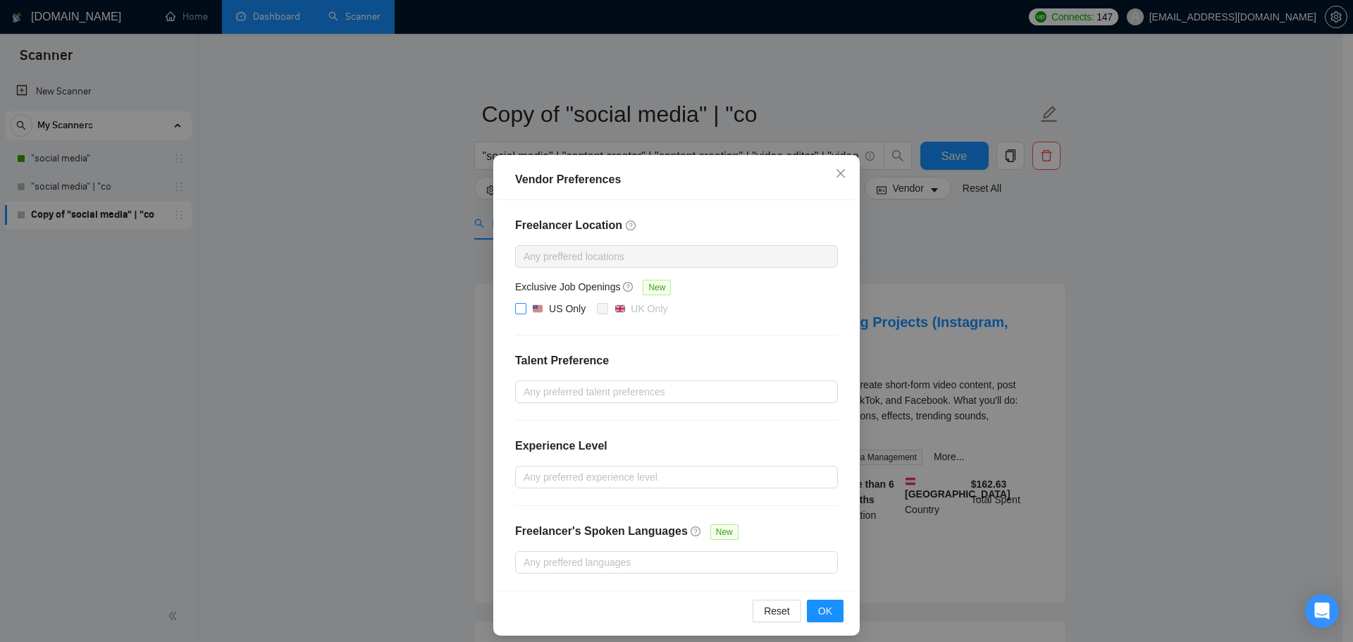
click at [549, 305] on div "US Only" at bounding box center [567, 308] width 37 height 15
click at [525, 305] on input "US Only" at bounding box center [520, 308] width 10 height 10
checkbox input "true"
click at [833, 613] on button "OK" at bounding box center [825, 610] width 37 height 23
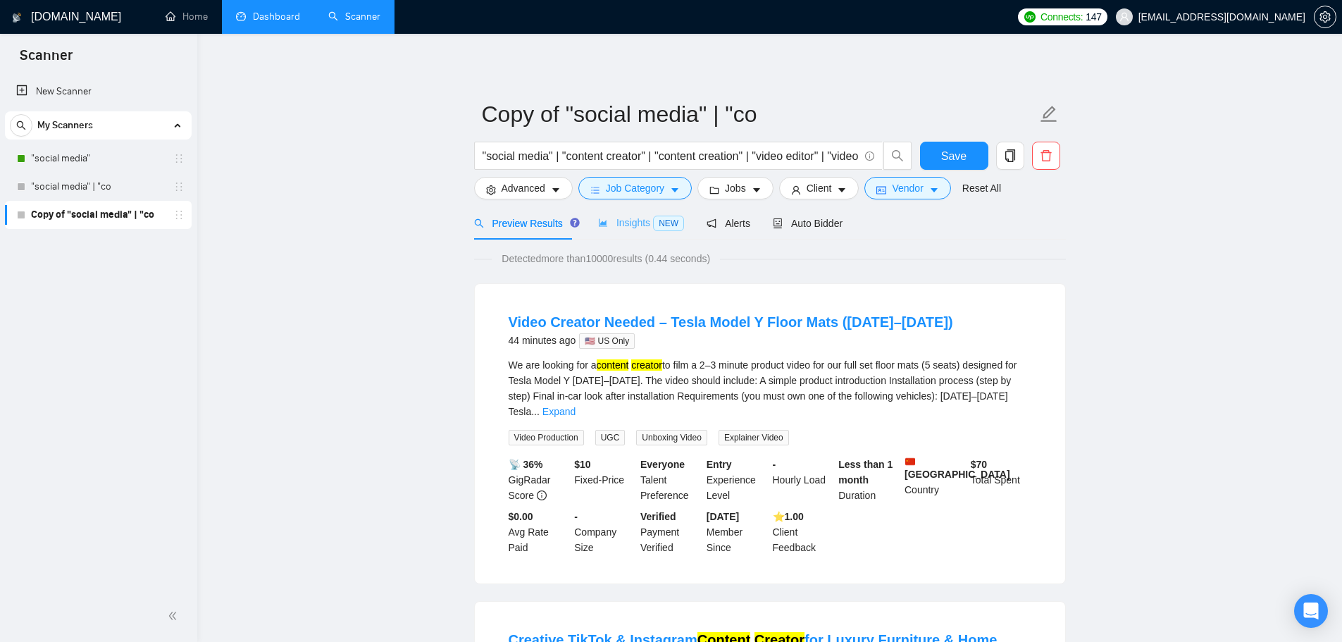
click at [640, 237] on div "Insights NEW" at bounding box center [641, 222] width 86 height 33
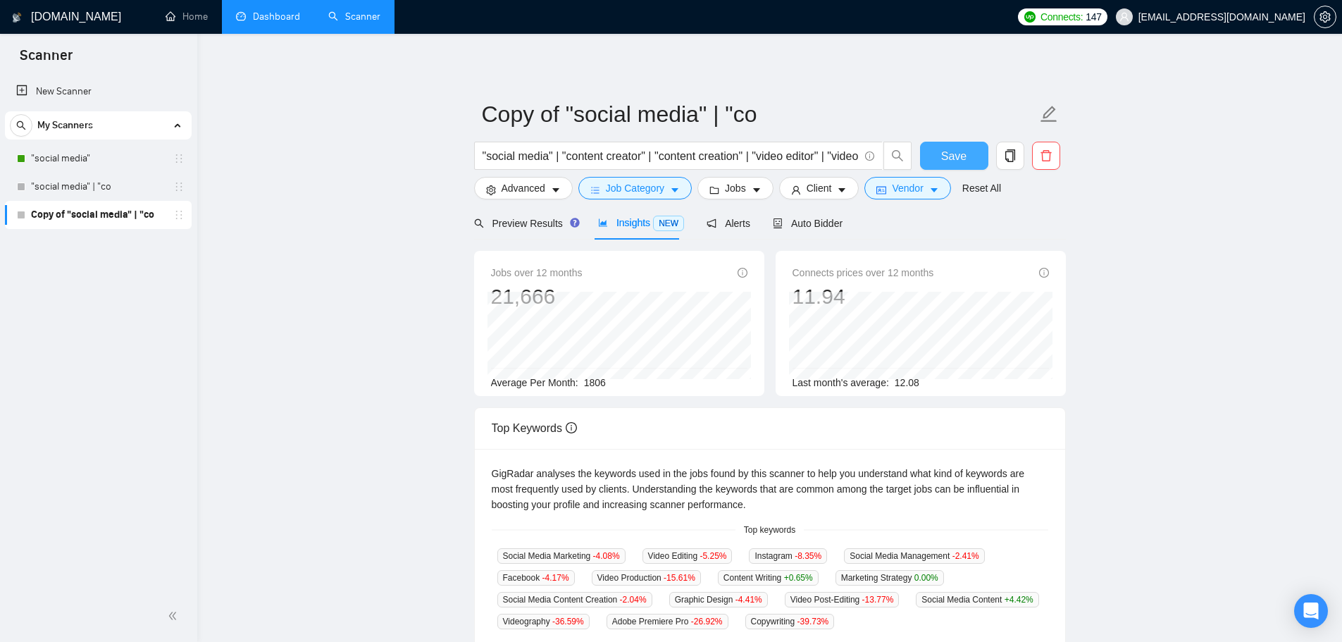
click at [973, 145] on button "Save" at bounding box center [954, 156] width 68 height 28
click at [78, 148] on link ""social media"" at bounding box center [98, 158] width 134 height 28
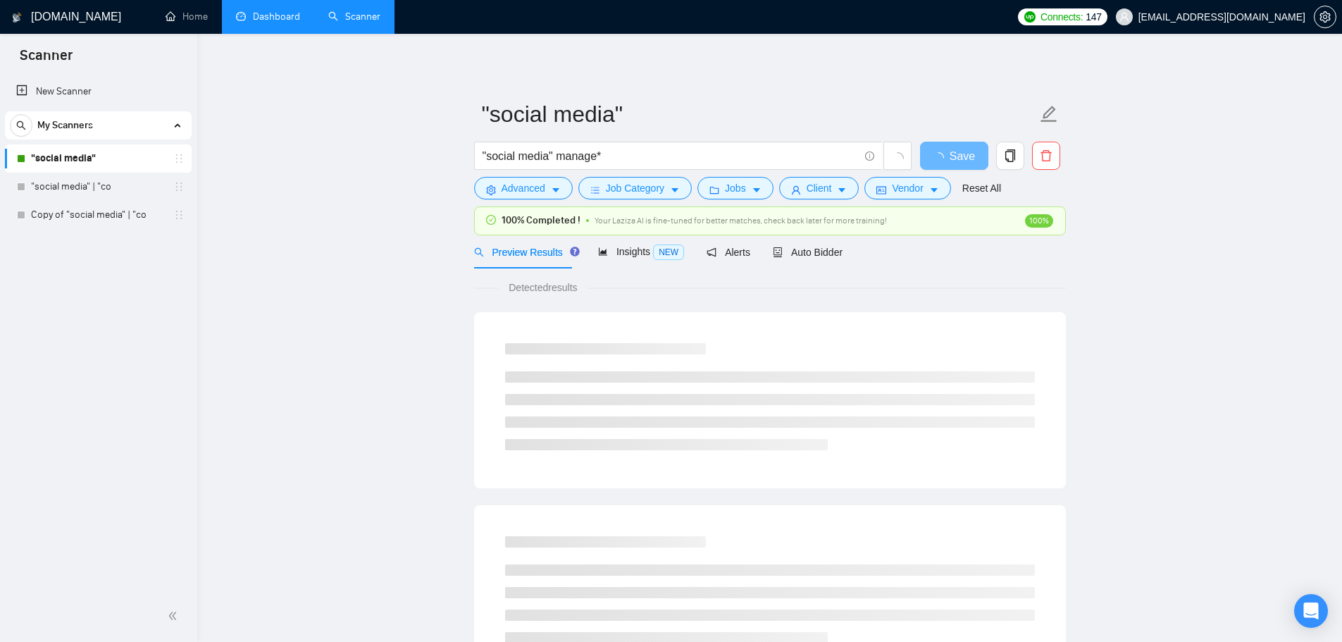
click at [812, 200] on form ""social media" "social media" manage* Save Advanced Job Category Jobs Client Ve…" at bounding box center [770, 149] width 592 height 115
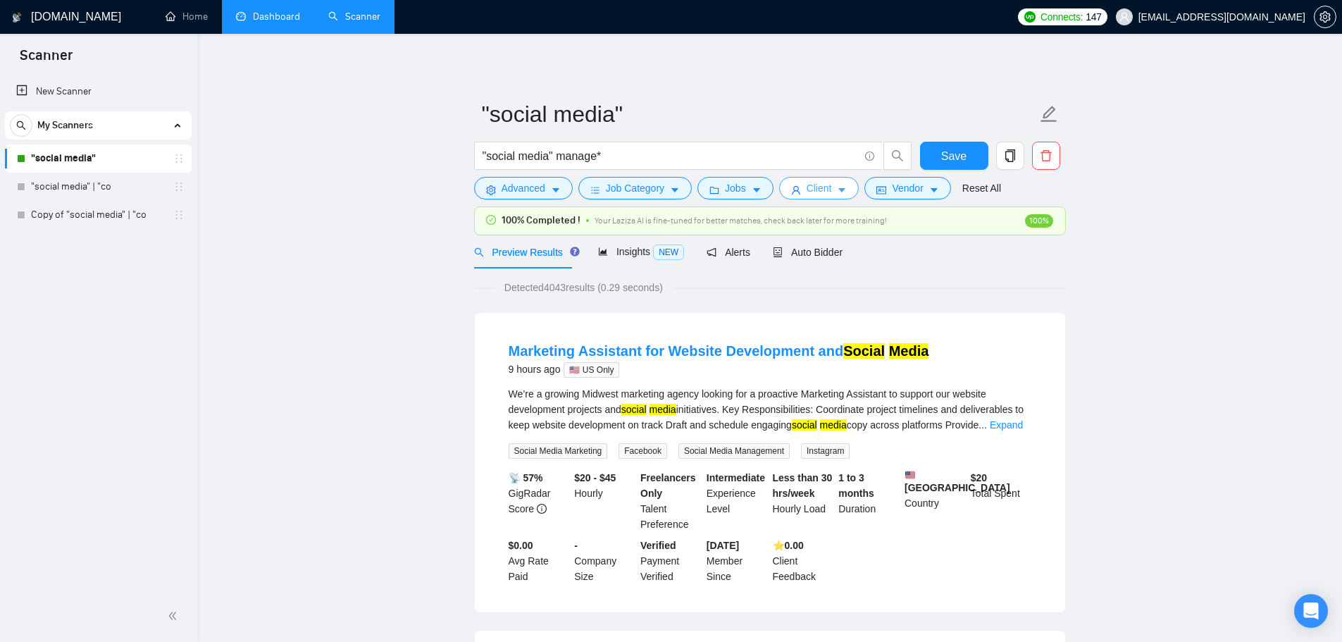
click at [812, 192] on span "Client" at bounding box center [819, 187] width 25 height 15
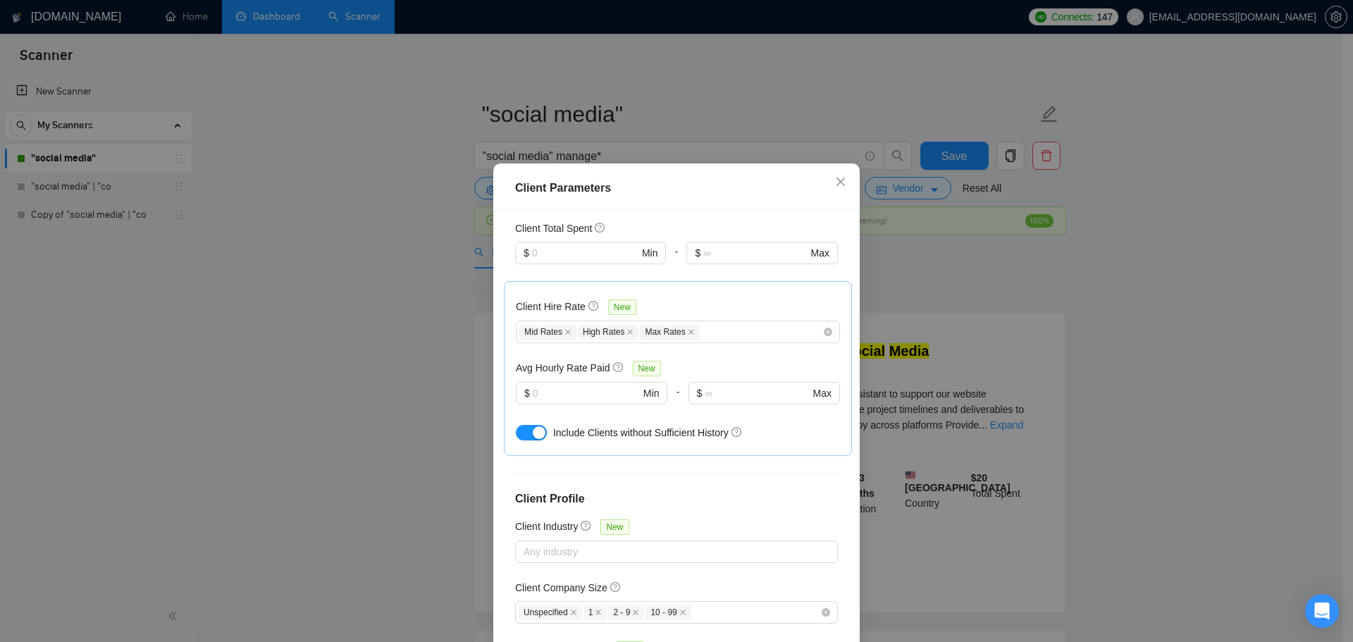
scroll to position [427, 0]
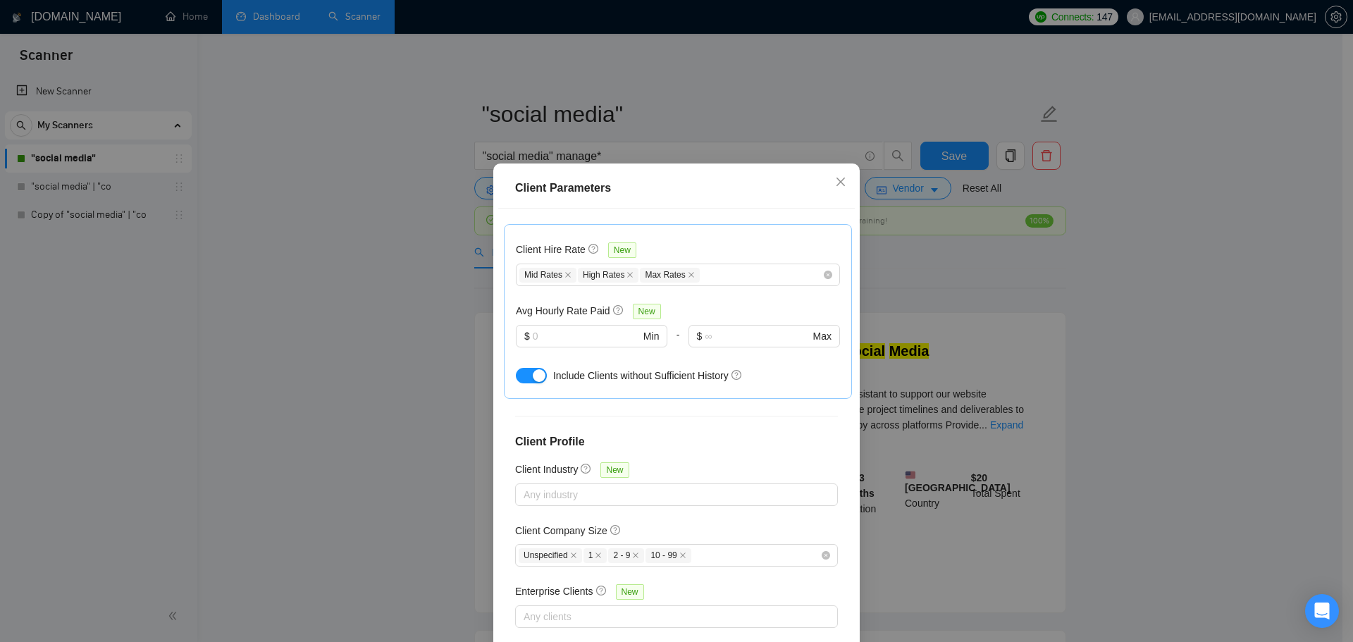
click at [292, 383] on div "Client Parameters Client Location Include Client Countries Select Exclude Clien…" at bounding box center [676, 321] width 1353 height 642
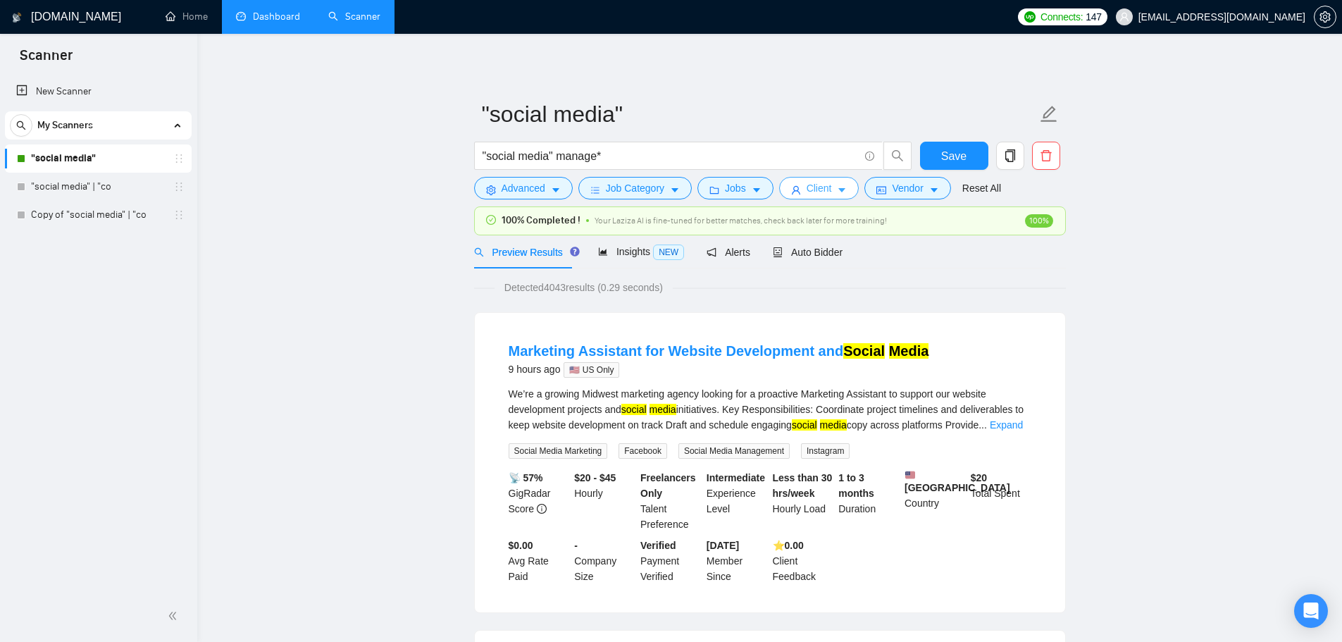
click at [826, 185] on span "Client" at bounding box center [819, 187] width 25 height 15
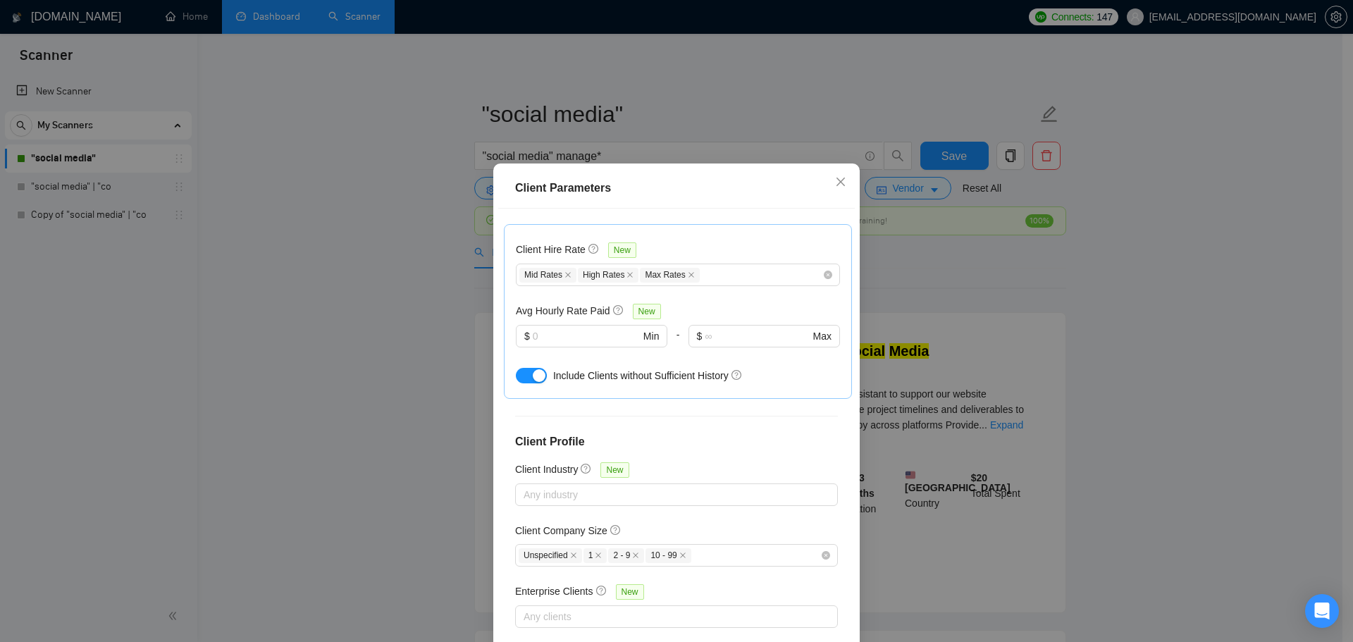
click at [7, 204] on div "Client Parameters Client Location Include Client Countries Select Exclude Clien…" at bounding box center [676, 321] width 1353 height 642
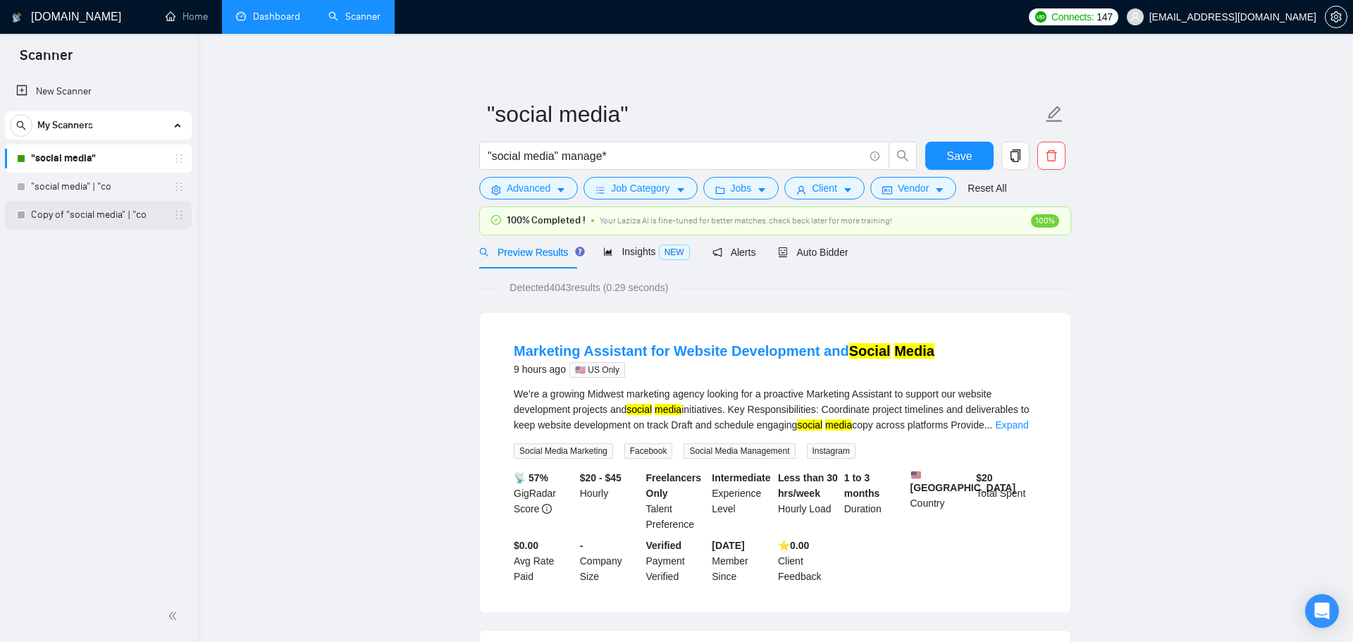
click at [64, 218] on link "Copy of "social media" | "co" at bounding box center [98, 215] width 134 height 28
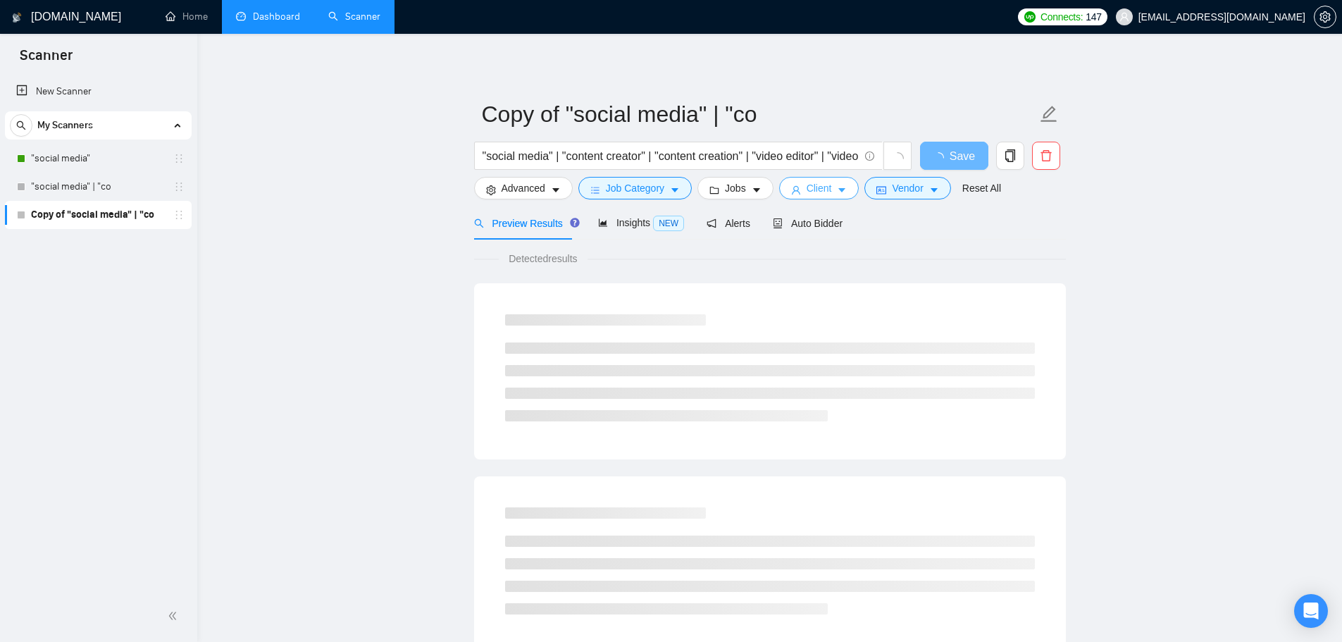
click at [796, 181] on button "Client" at bounding box center [819, 188] width 80 height 23
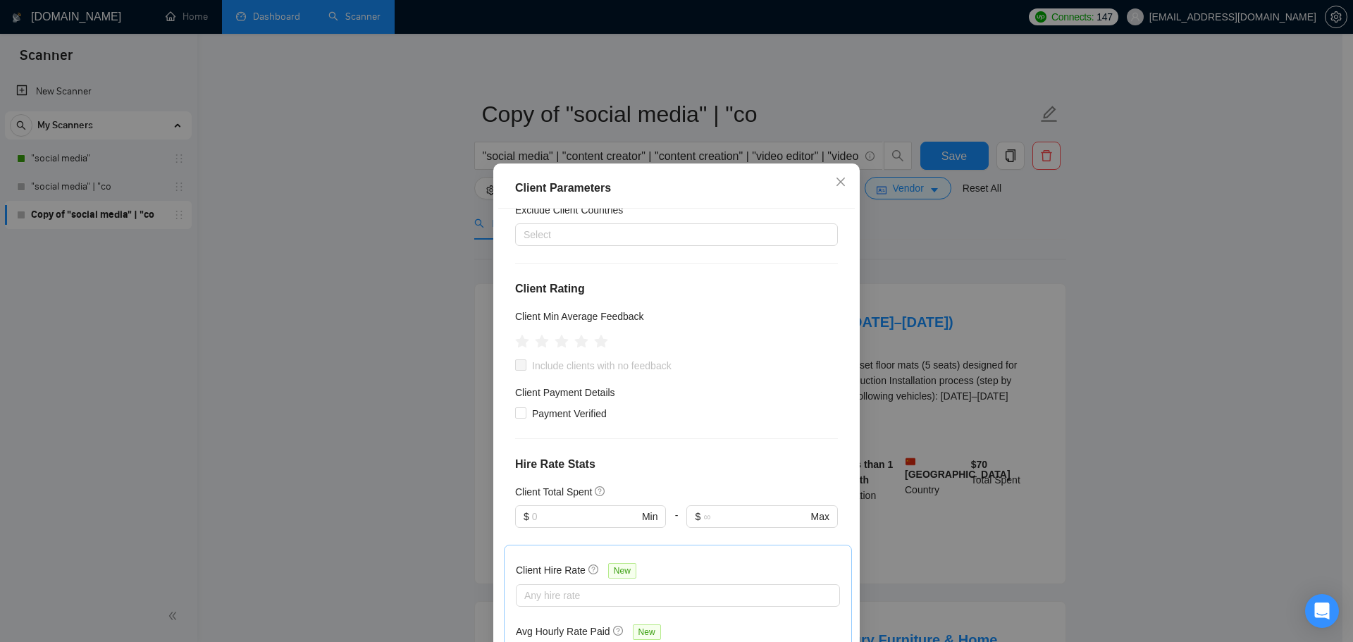
scroll to position [141, 0]
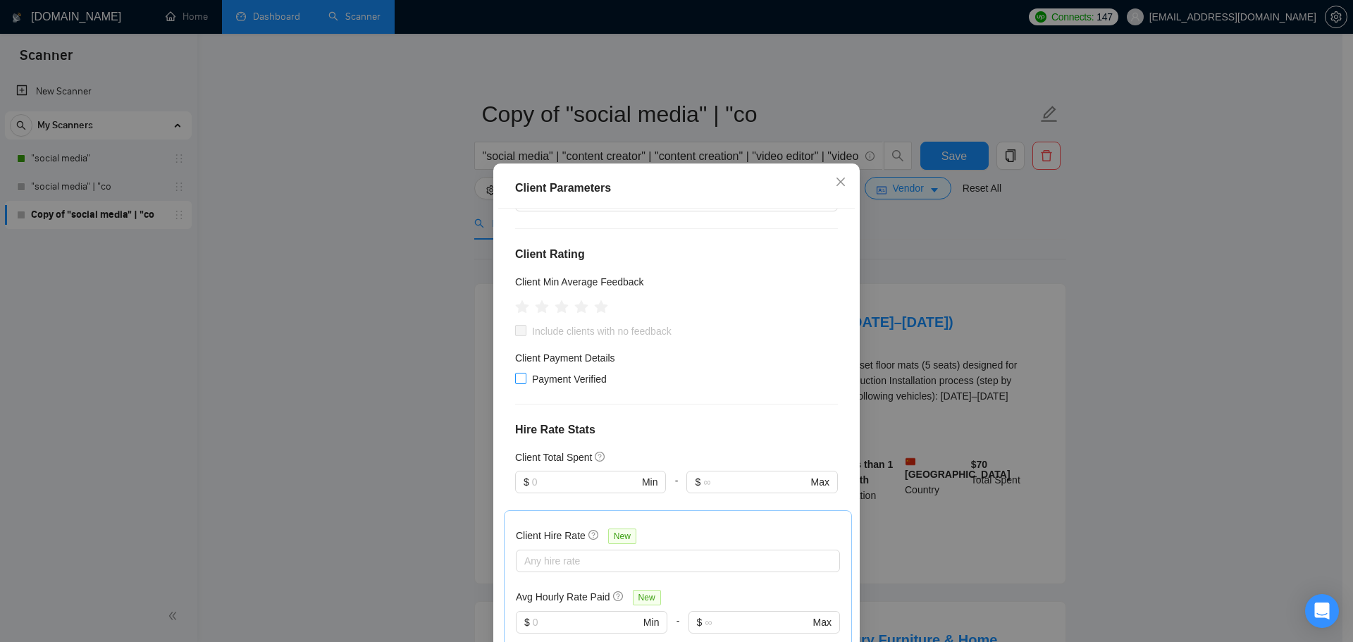
click at [516, 375] on input "Payment Verified" at bounding box center [520, 378] width 10 height 10
checkbox input "true"
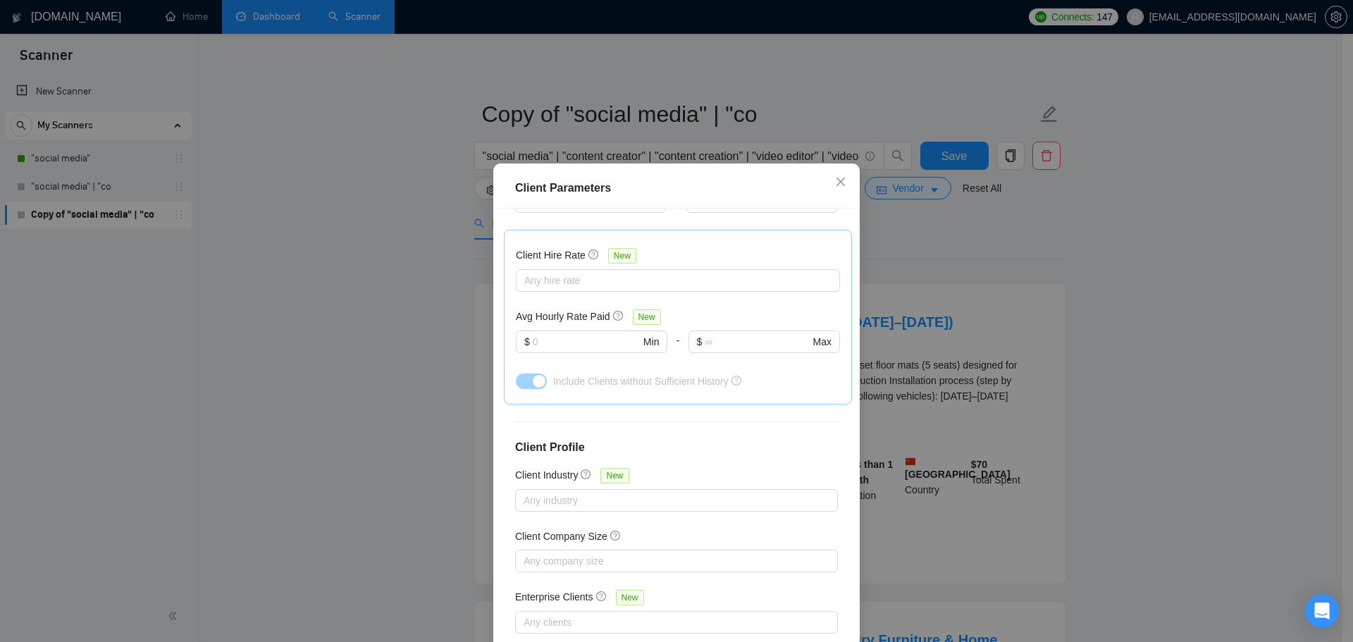
scroll to position [423, 0]
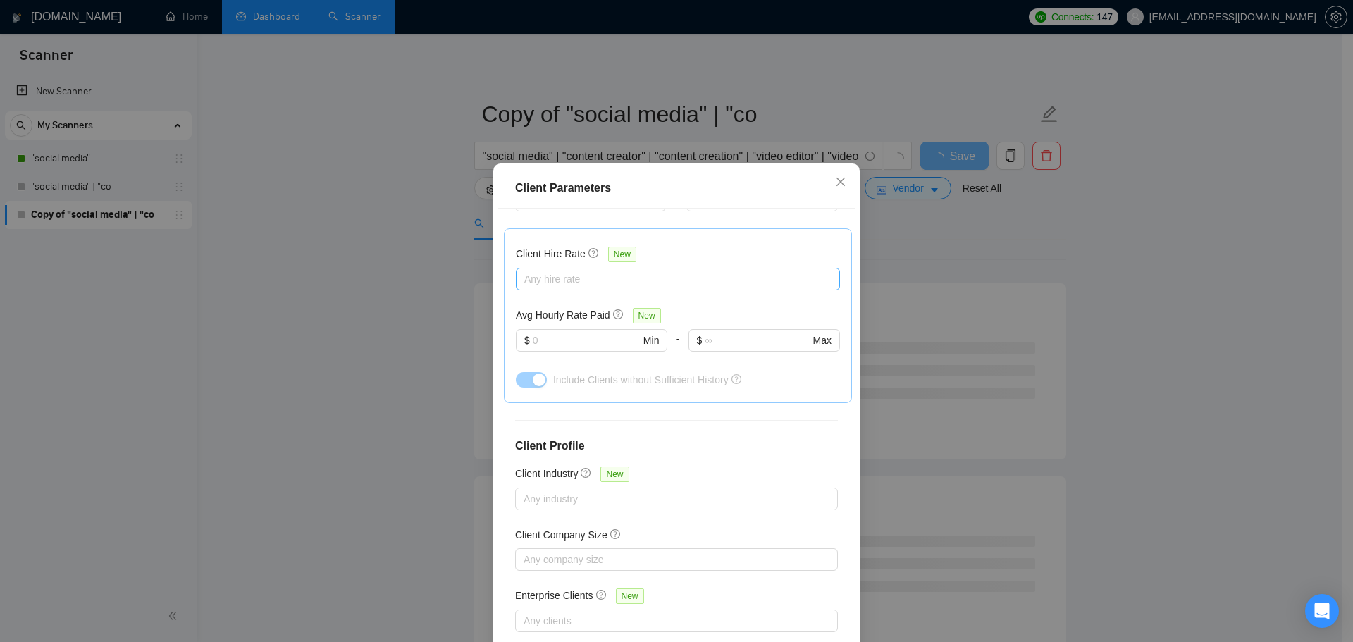
click at [566, 279] on div at bounding box center [670, 279] width 303 height 17
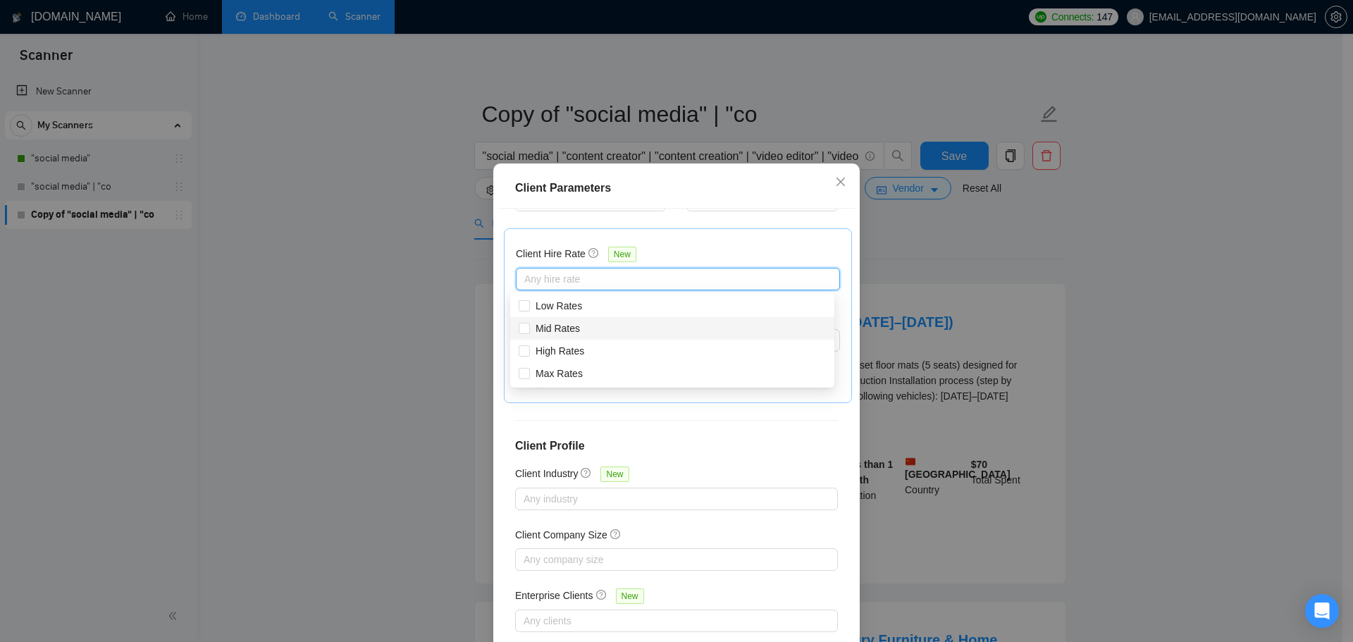
click at [555, 325] on span "Mid Rates" at bounding box center [557, 328] width 44 height 11
click at [528, 325] on input "Mid Rates" at bounding box center [523, 328] width 10 height 10
checkbox input "true"
click at [529, 351] on span at bounding box center [523, 350] width 11 height 11
click at [528, 351] on input "High Rates" at bounding box center [523, 350] width 10 height 10
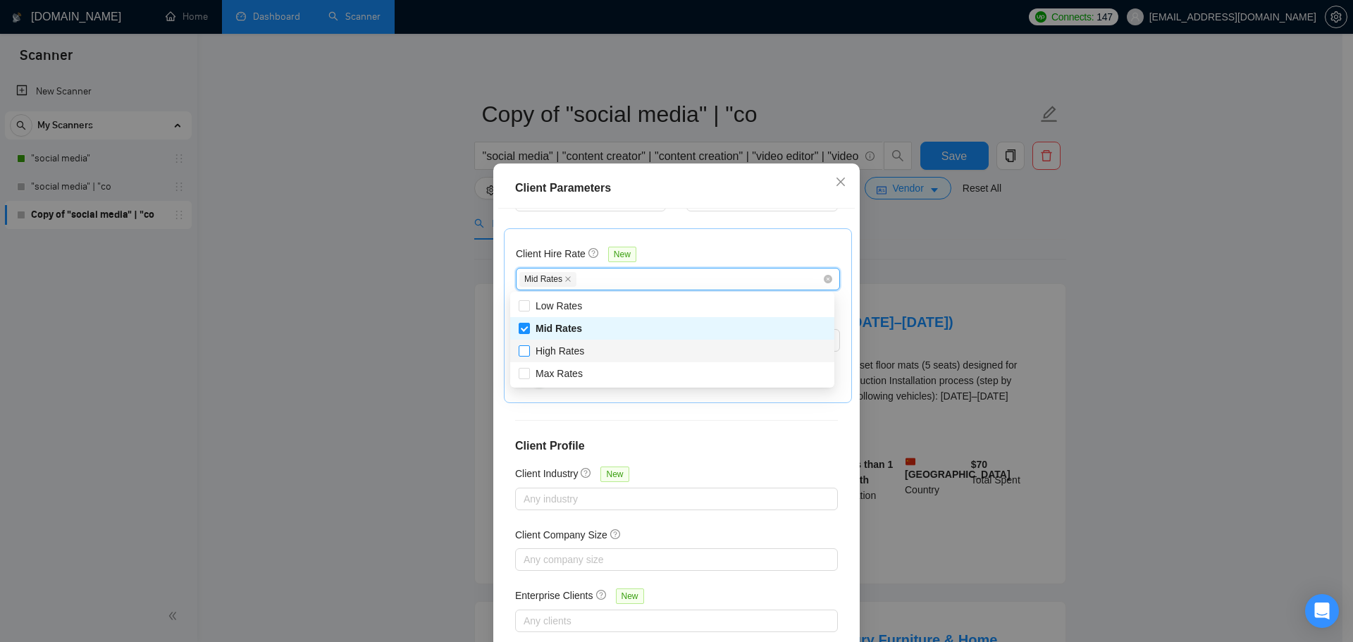
checkbox input "false"
click at [531, 380] on span "Max Rates" at bounding box center [559, 373] width 58 height 15
click at [528, 378] on input "Max Rates" at bounding box center [523, 373] width 10 height 10
checkbox input "false"
click at [527, 349] on input "High Rates" at bounding box center [523, 350] width 10 height 10
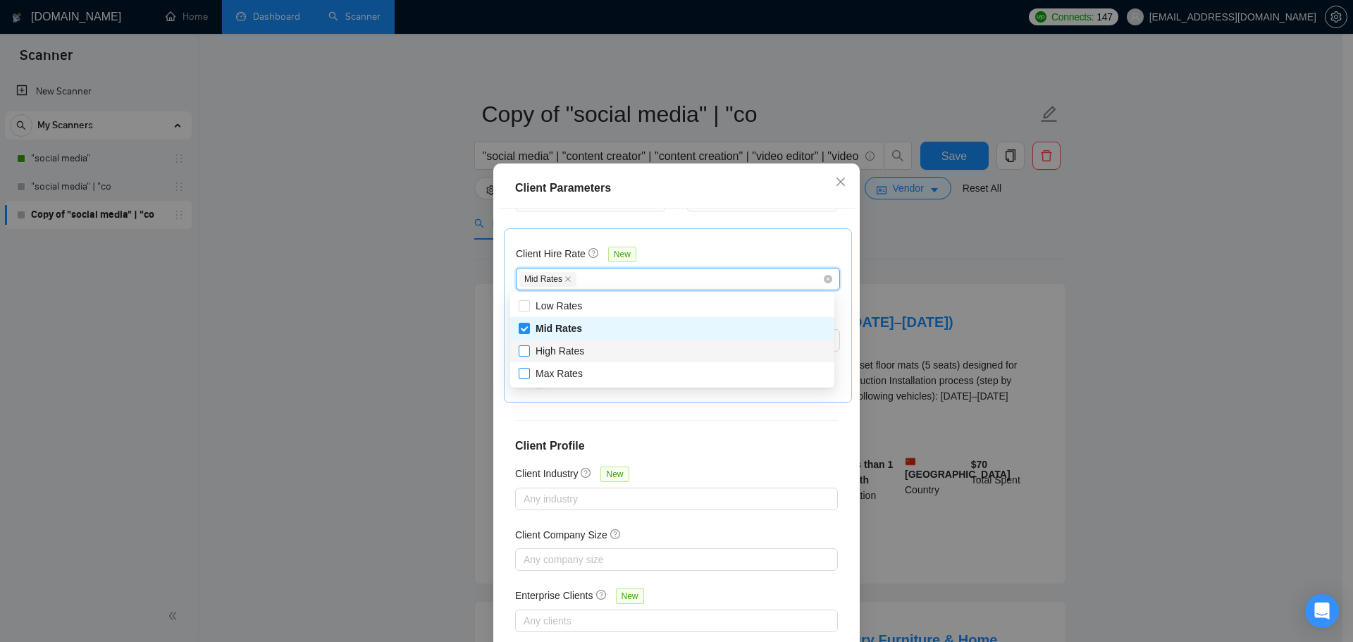
checkbox input "true"
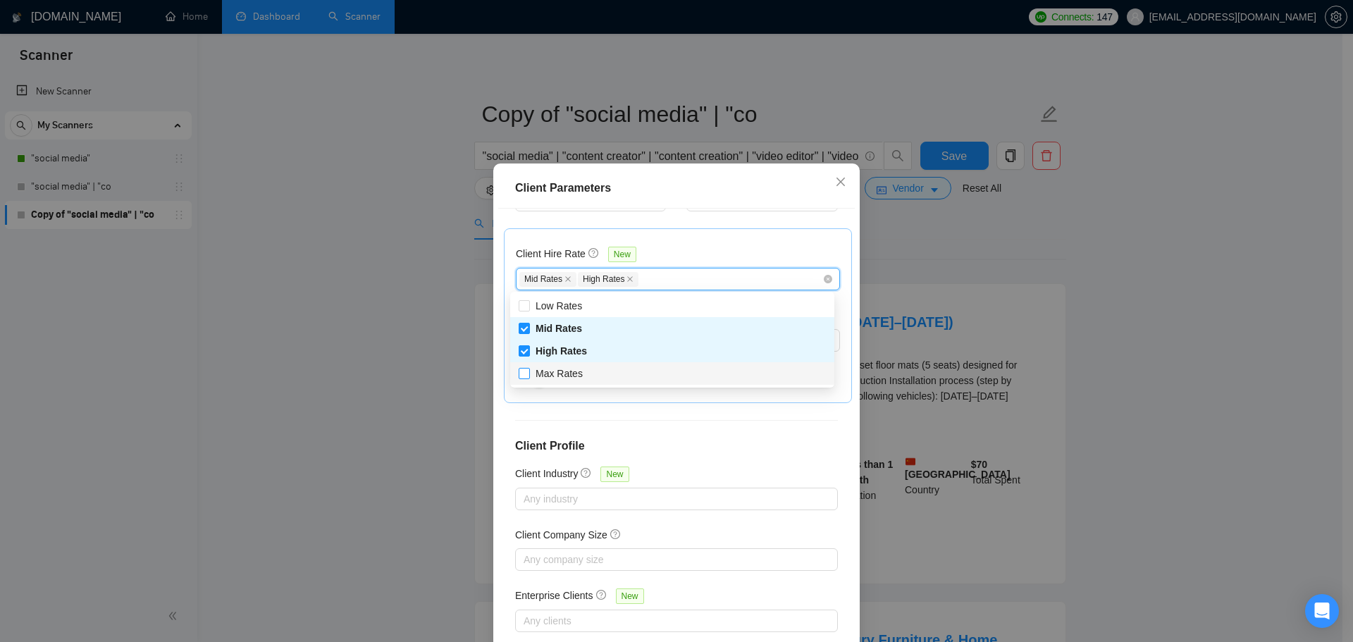
click at [524, 374] on input "Max Rates" at bounding box center [523, 373] width 10 height 10
checkbox input "true"
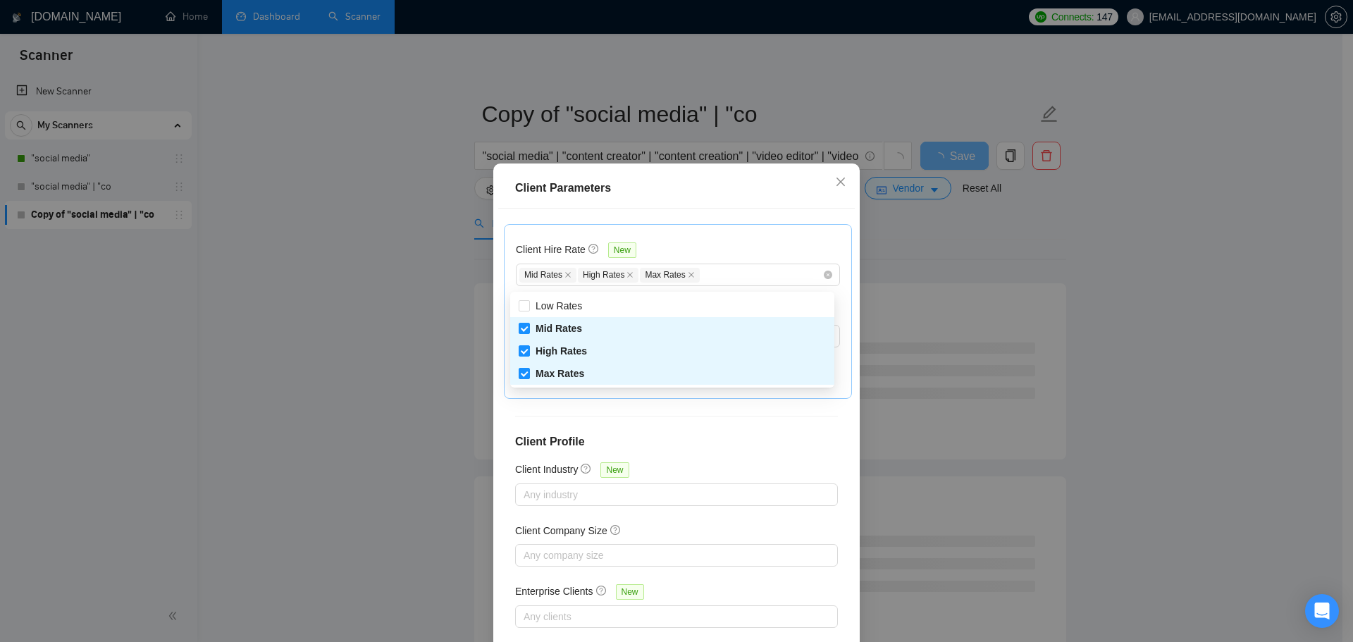
click at [349, 416] on div "Client Parameters Client Location Include Client Countries Select Exclude Clien…" at bounding box center [676, 321] width 1353 height 642
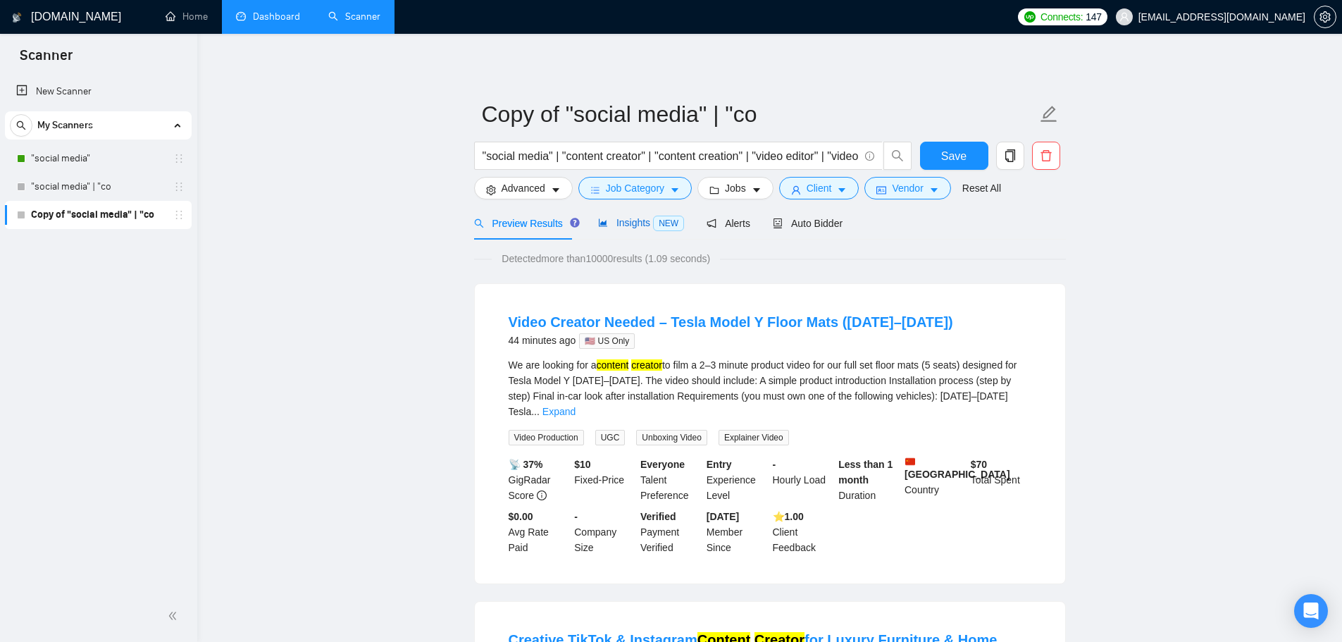
click at [658, 229] on span "NEW" at bounding box center [668, 223] width 31 height 15
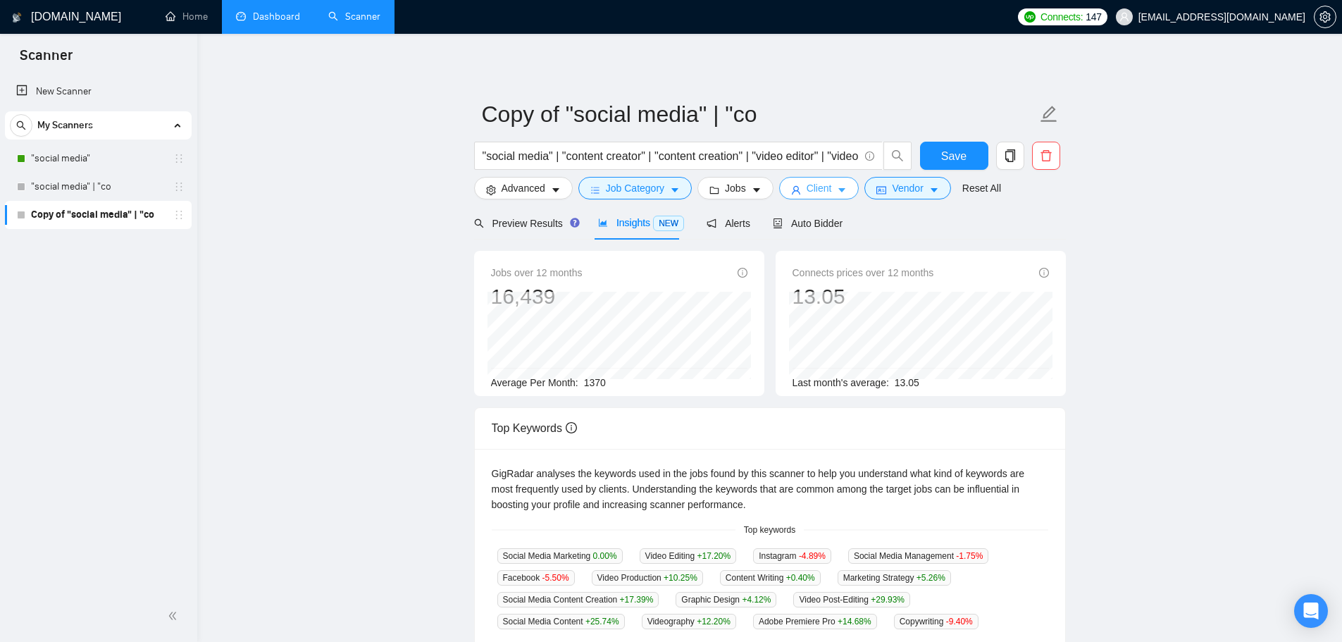
click at [822, 184] on span "Client" at bounding box center [819, 187] width 25 height 15
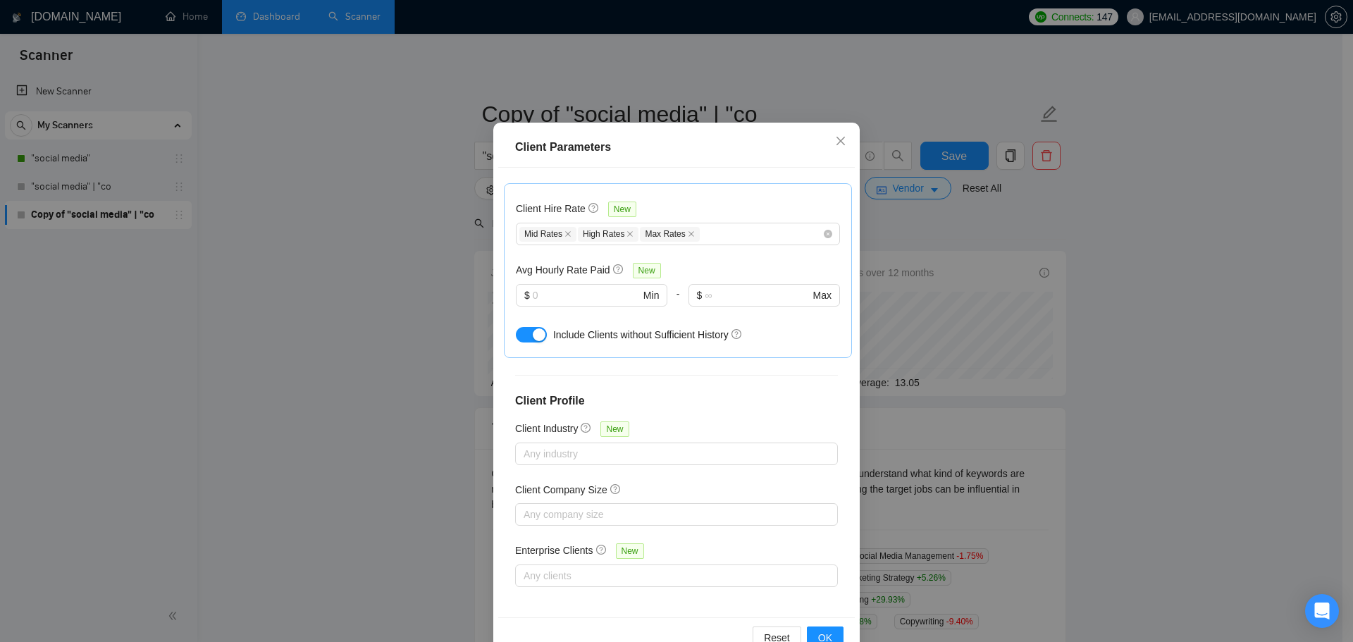
scroll to position [78, 0]
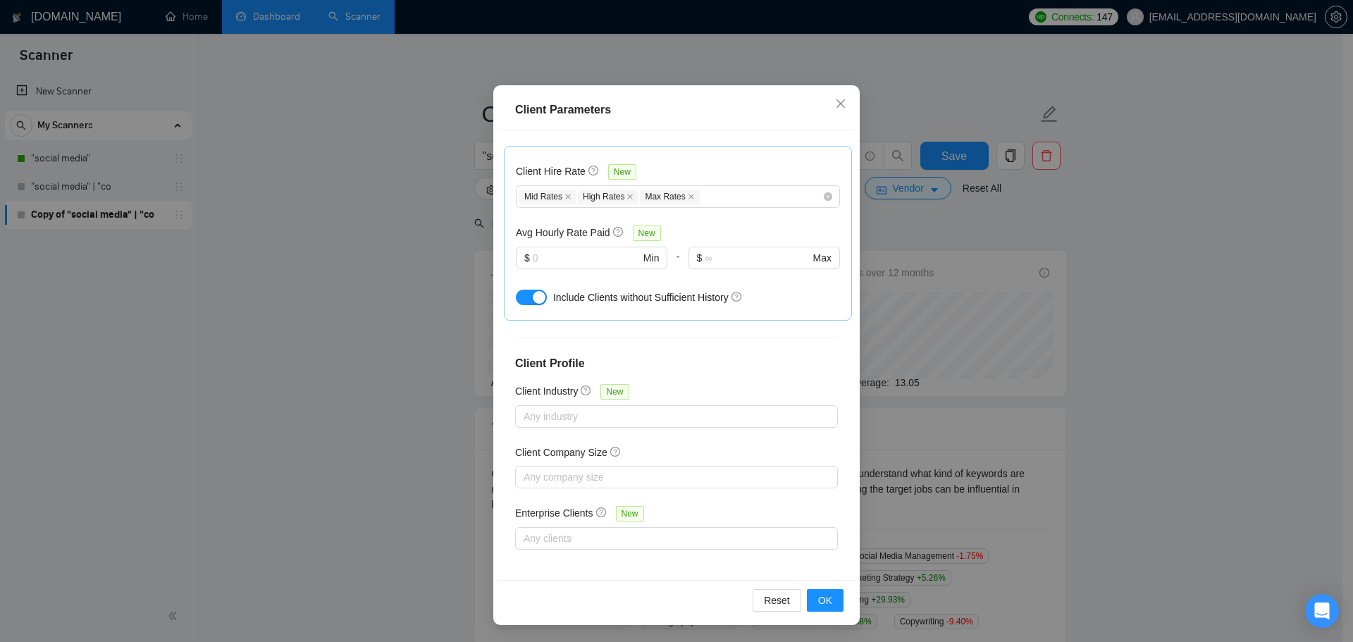
click at [346, 375] on div "Client Parameters Client Location Include Client Countries Select Exclude Clien…" at bounding box center [676, 321] width 1353 height 642
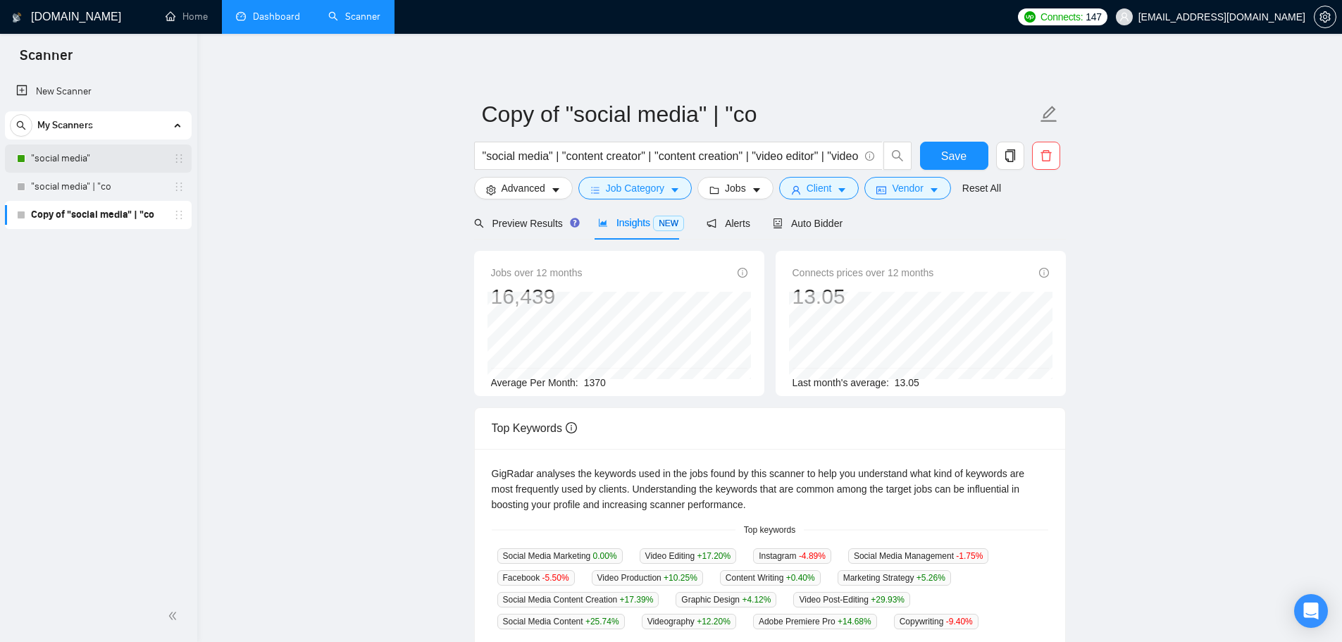
click at [113, 151] on link ""social media"" at bounding box center [98, 158] width 134 height 28
click at [943, 150] on span "Save" at bounding box center [953, 156] width 25 height 18
click at [66, 154] on link ""social media"" at bounding box center [98, 158] width 134 height 28
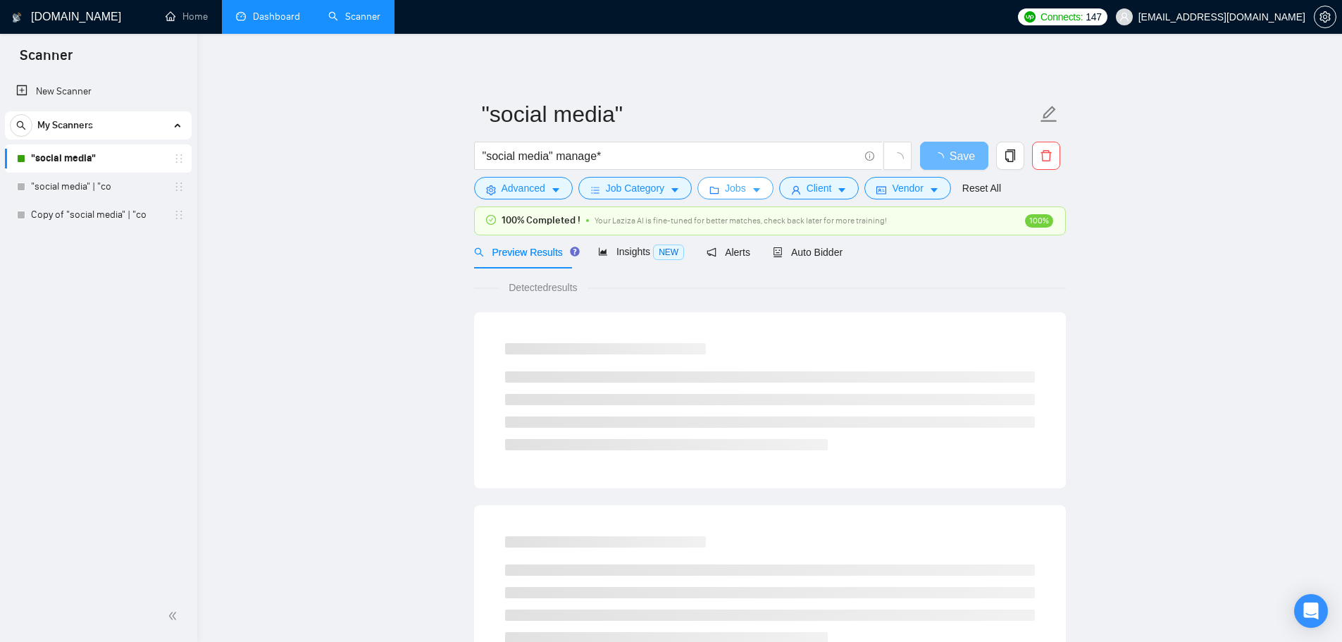
click at [750, 196] on button "Jobs" at bounding box center [735, 188] width 76 height 23
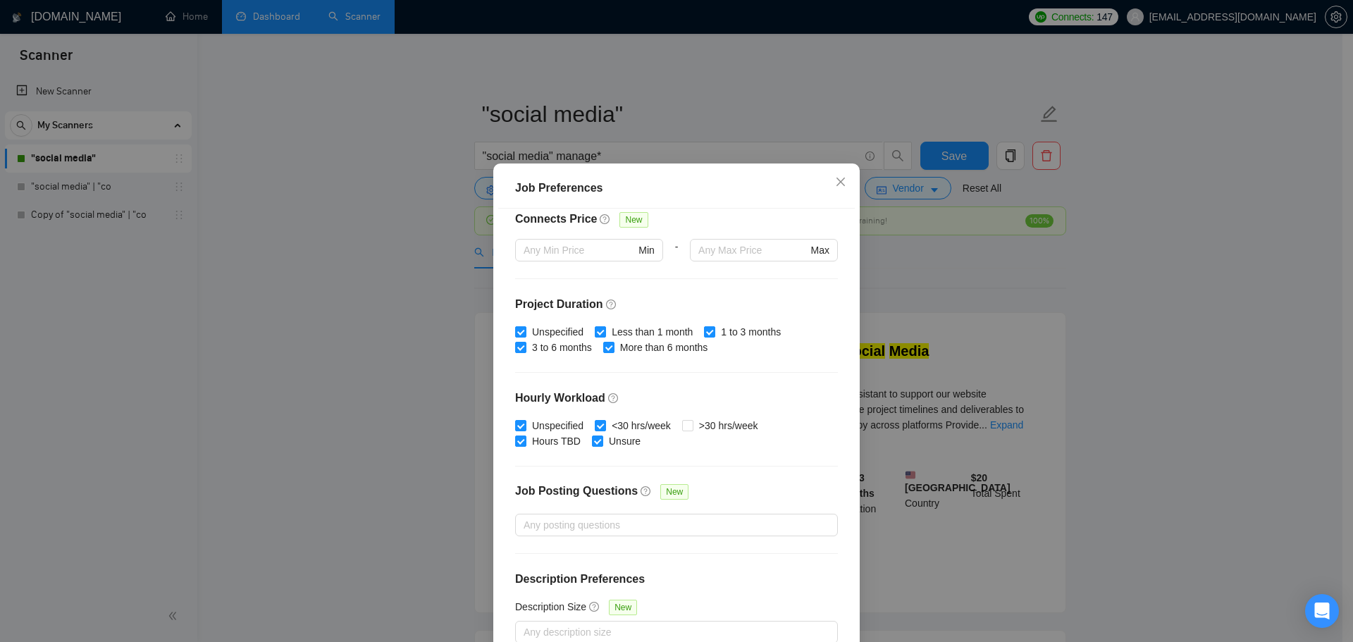
scroll to position [344, 0]
click at [294, 324] on div "Job Preferences Budget Project Type All Fixed Price Hourly Rate Fixed Price Bud…" at bounding box center [676, 321] width 1353 height 642
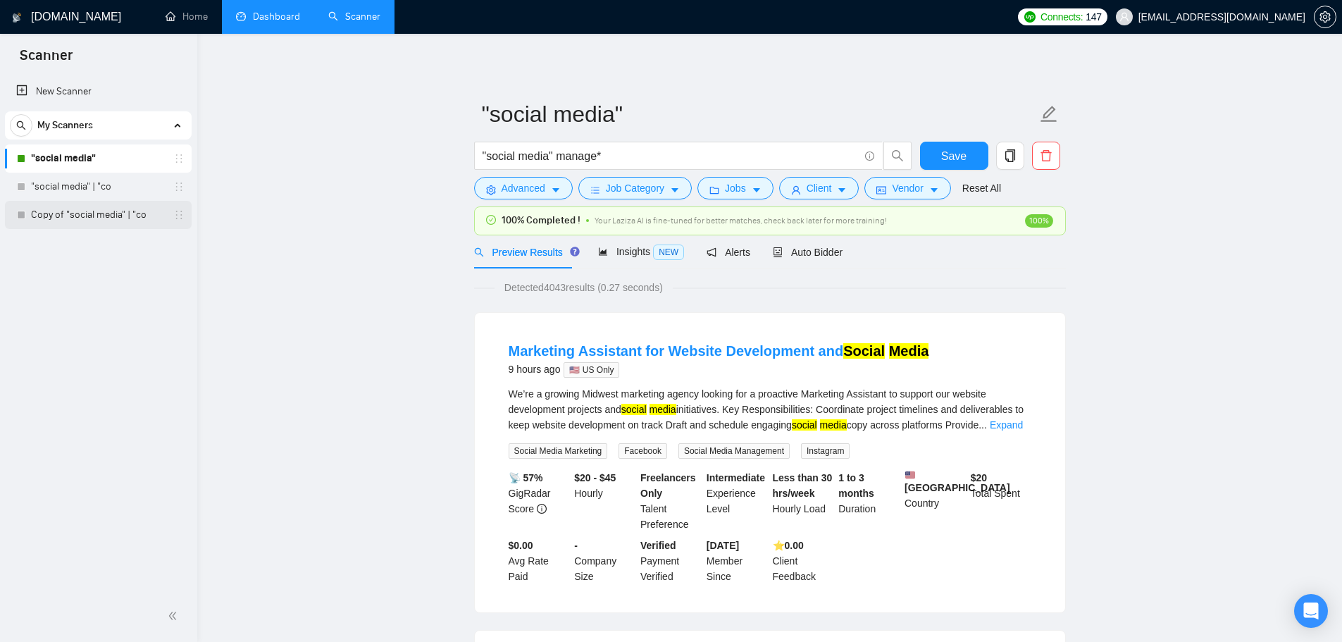
click at [105, 217] on link "Copy of "social media" | "co" at bounding box center [98, 215] width 134 height 28
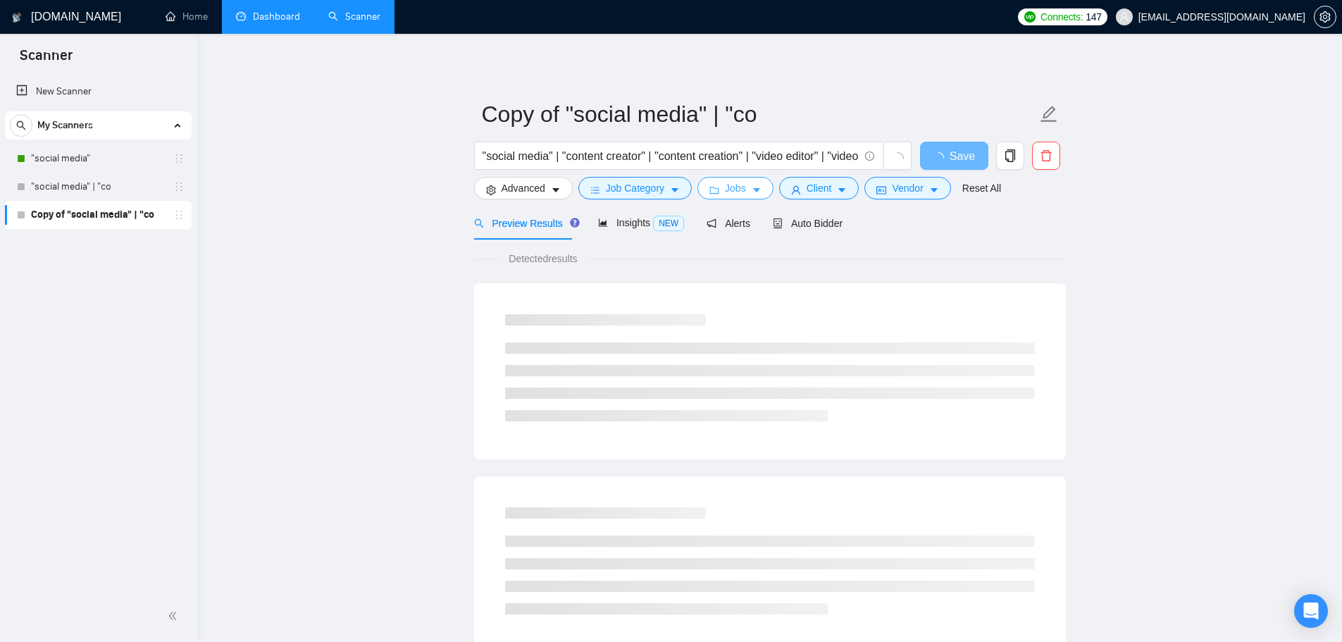
click at [742, 192] on button "Jobs" at bounding box center [735, 188] width 76 height 23
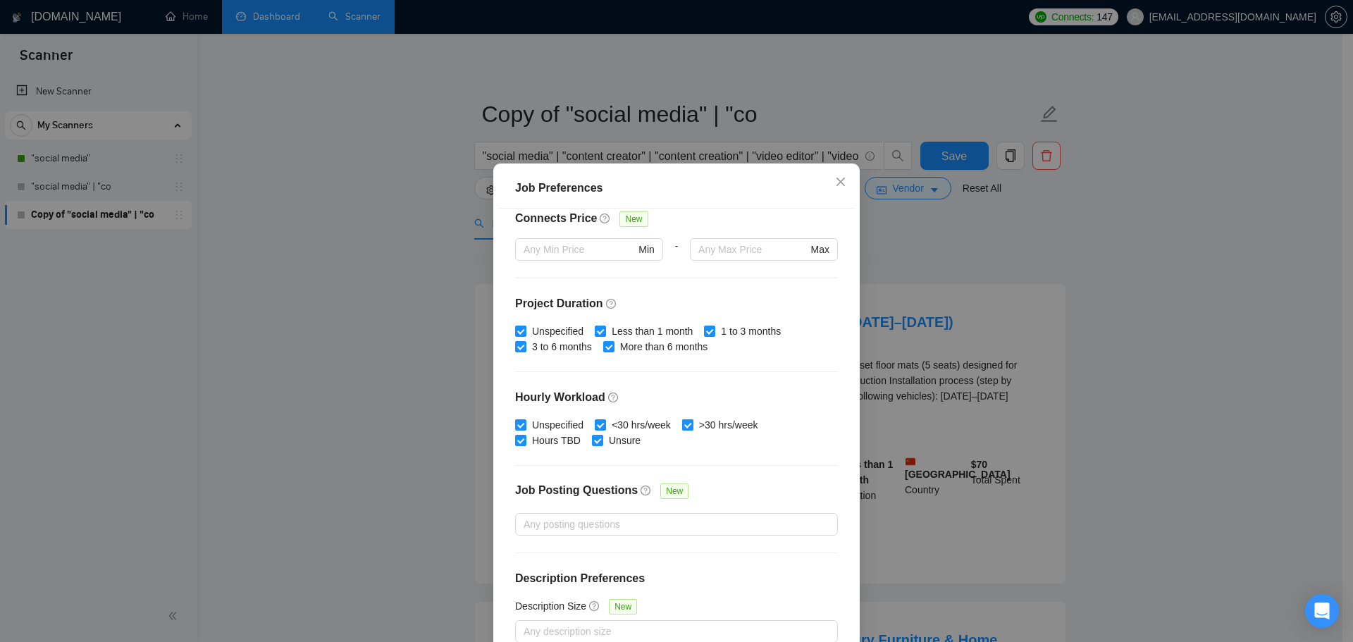
click at [682, 425] on input ">30 hrs/week" at bounding box center [687, 424] width 10 height 10
checkbox input "false"
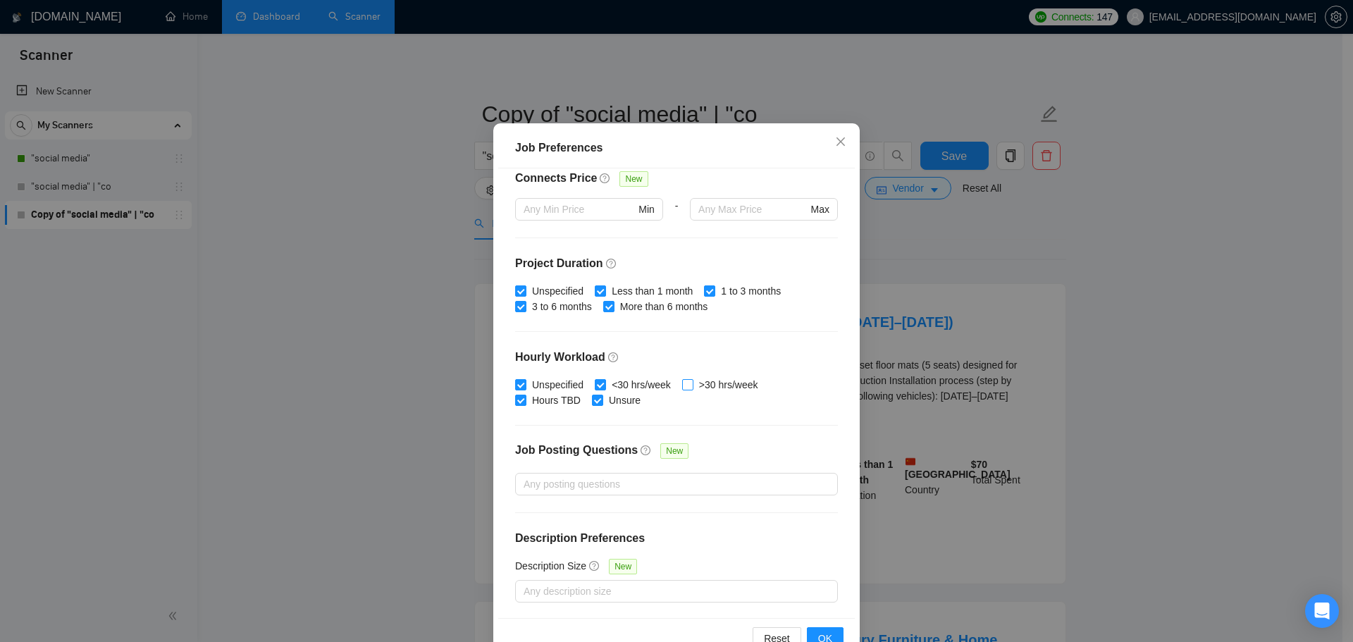
scroll to position [78, 0]
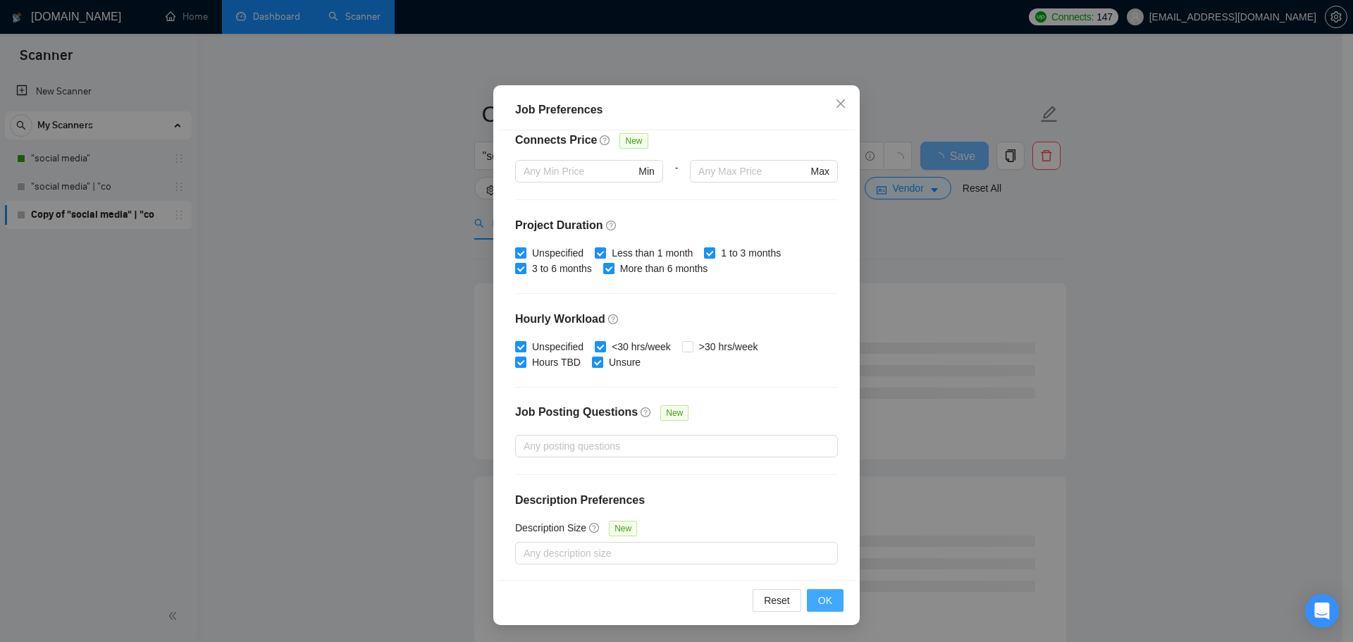
click at [820, 593] on span "OK" at bounding box center [825, 599] width 14 height 15
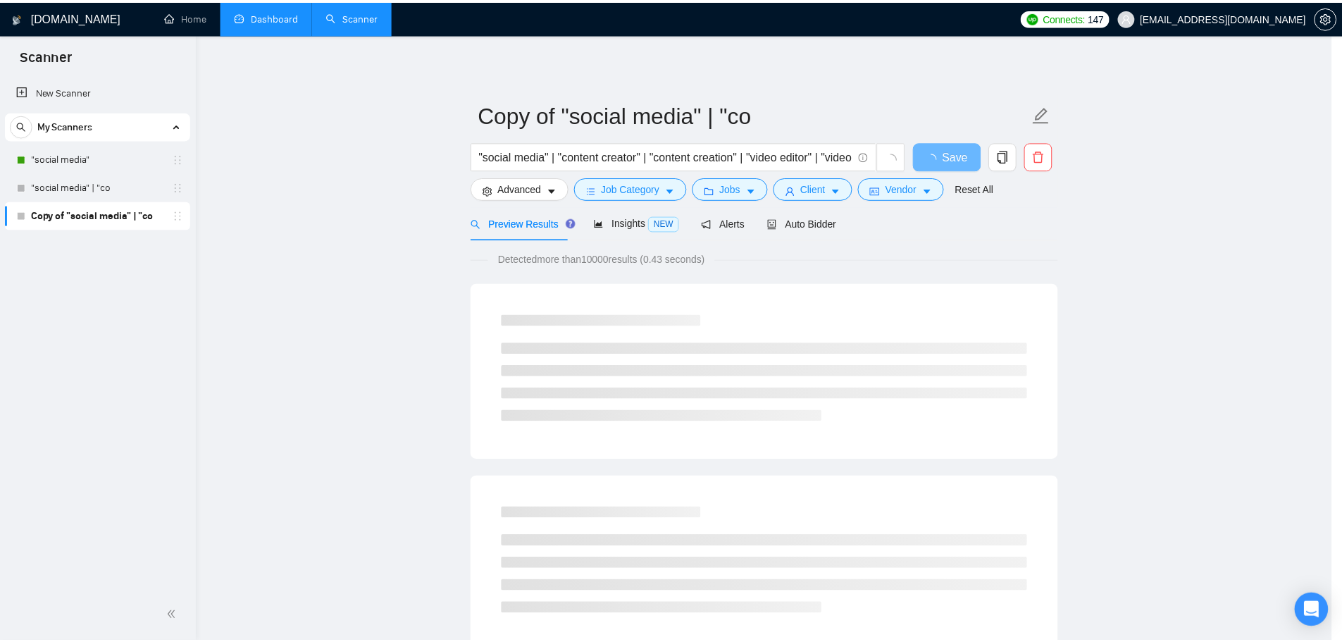
scroll to position [0, 0]
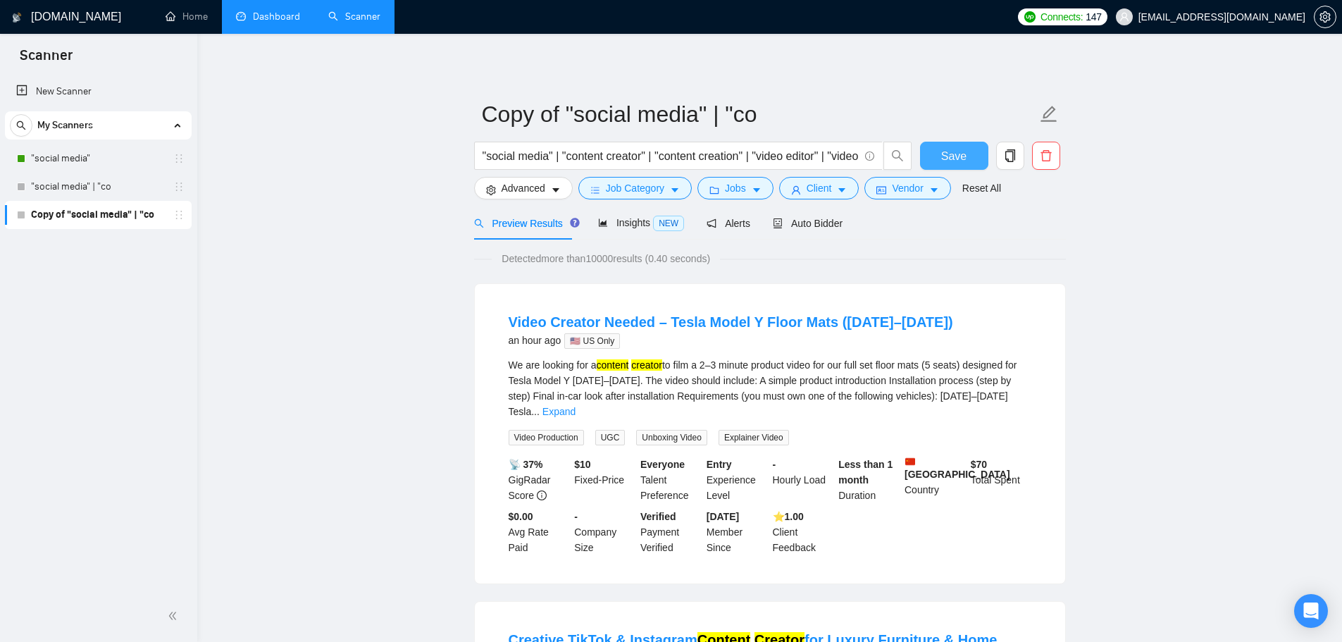
click at [965, 155] on span "Save" at bounding box center [953, 156] width 25 height 18
click at [629, 228] on span "Insights NEW" at bounding box center [641, 222] width 86 height 11
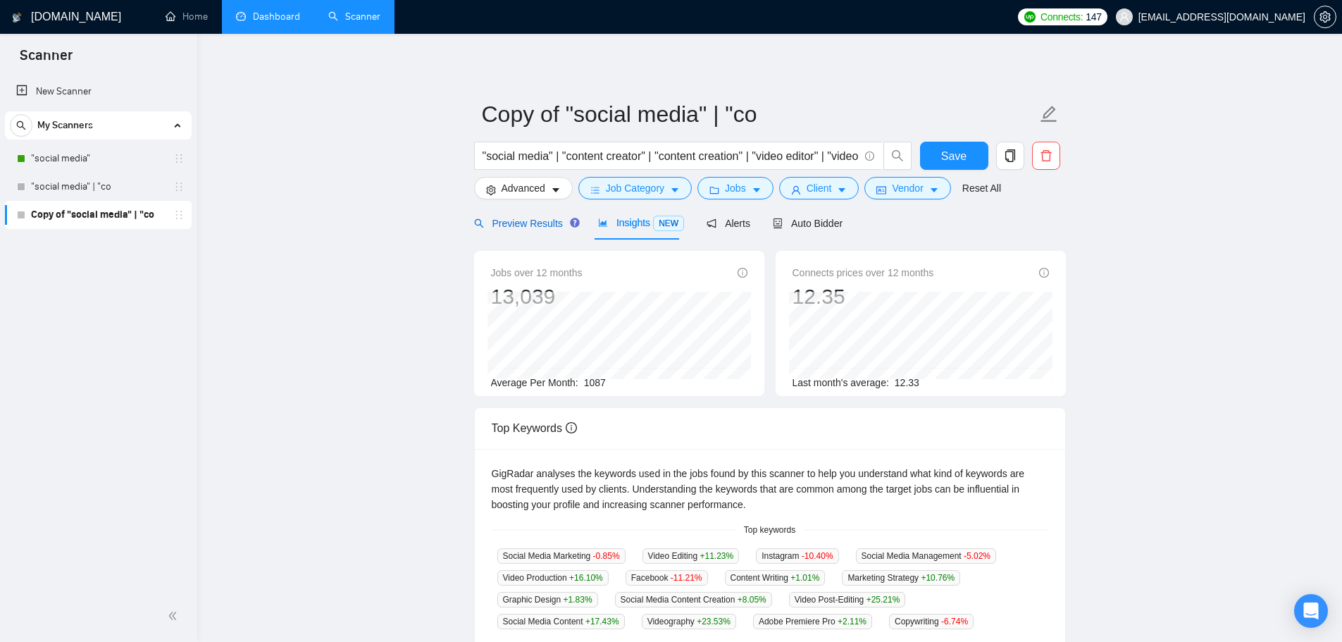
click at [516, 224] on span "Preview Results" at bounding box center [524, 223] width 101 height 11
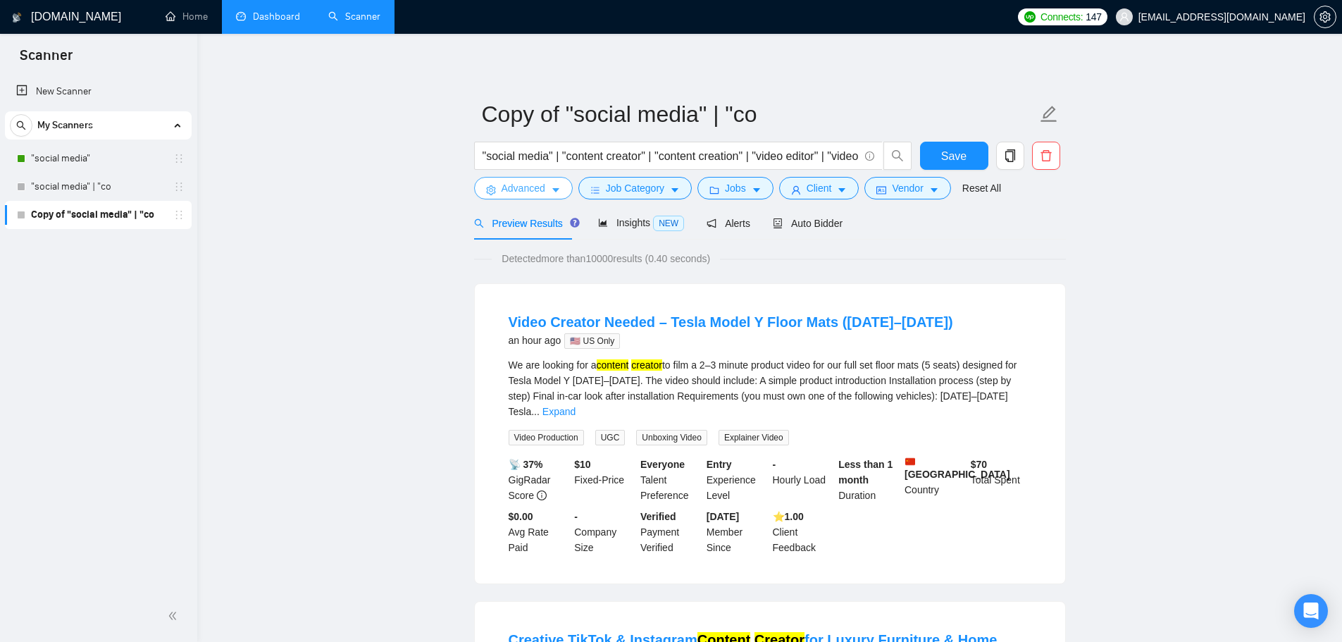
click at [502, 197] on button "Advanced" at bounding box center [523, 188] width 99 height 23
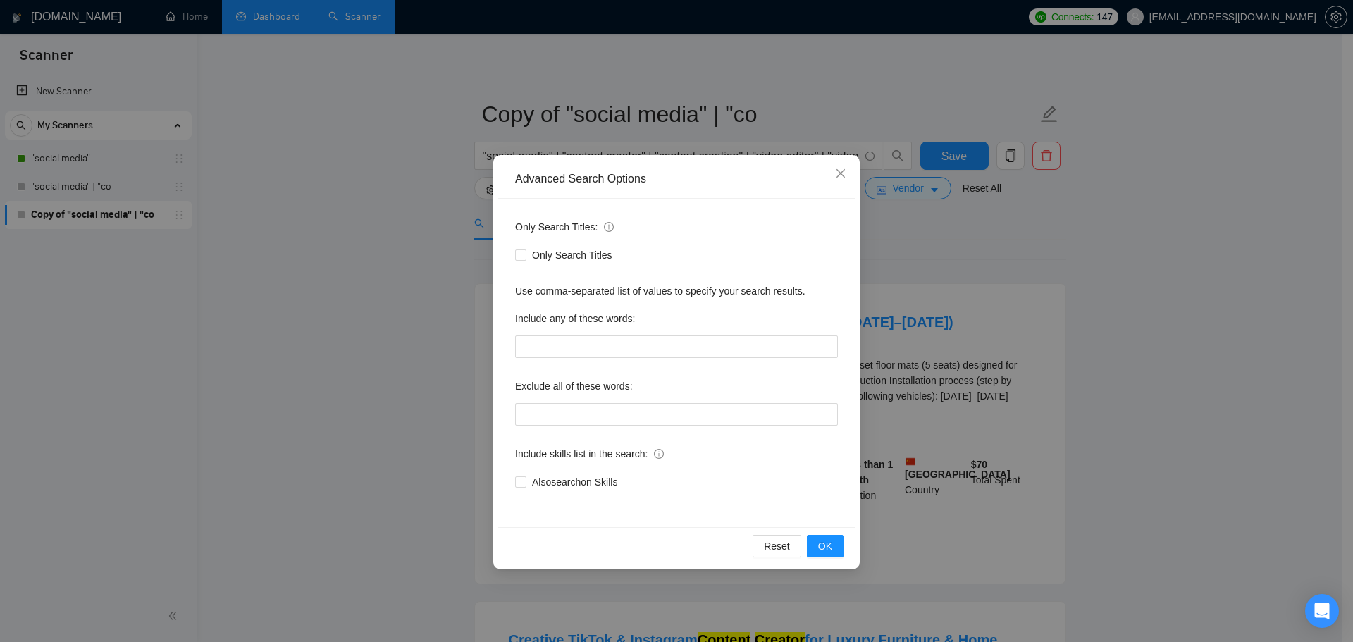
click at [356, 385] on div "Advanced Search Options Only Search Titles: Only Search Titles Use comma-separa…" at bounding box center [676, 321] width 1353 height 642
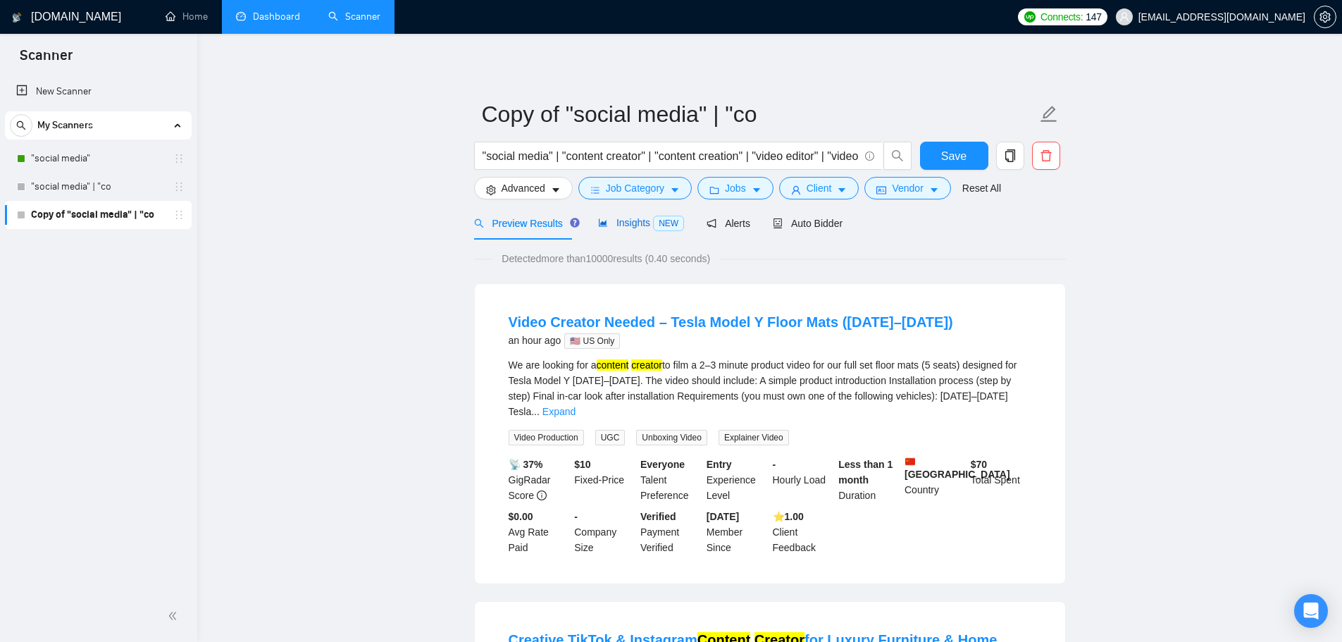
click at [640, 215] on div "Insights NEW" at bounding box center [641, 223] width 86 height 16
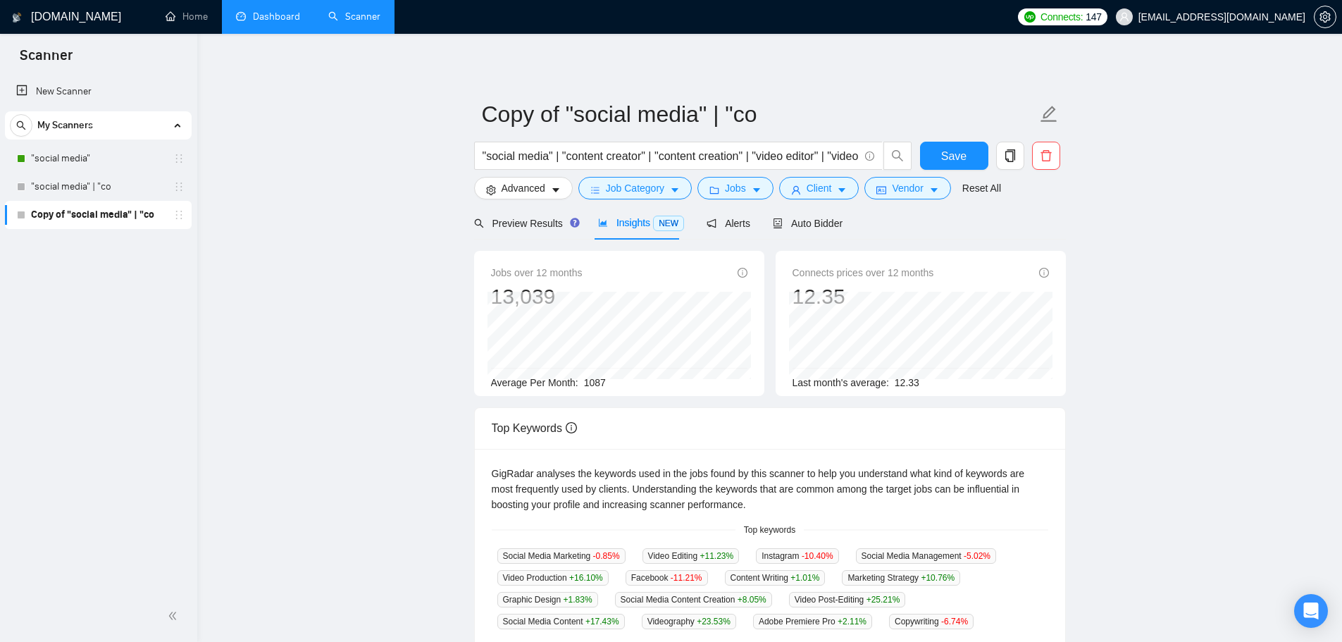
click at [654, 223] on span "NEW" at bounding box center [668, 223] width 31 height 15
click at [521, 228] on span "Preview Results" at bounding box center [524, 223] width 101 height 11
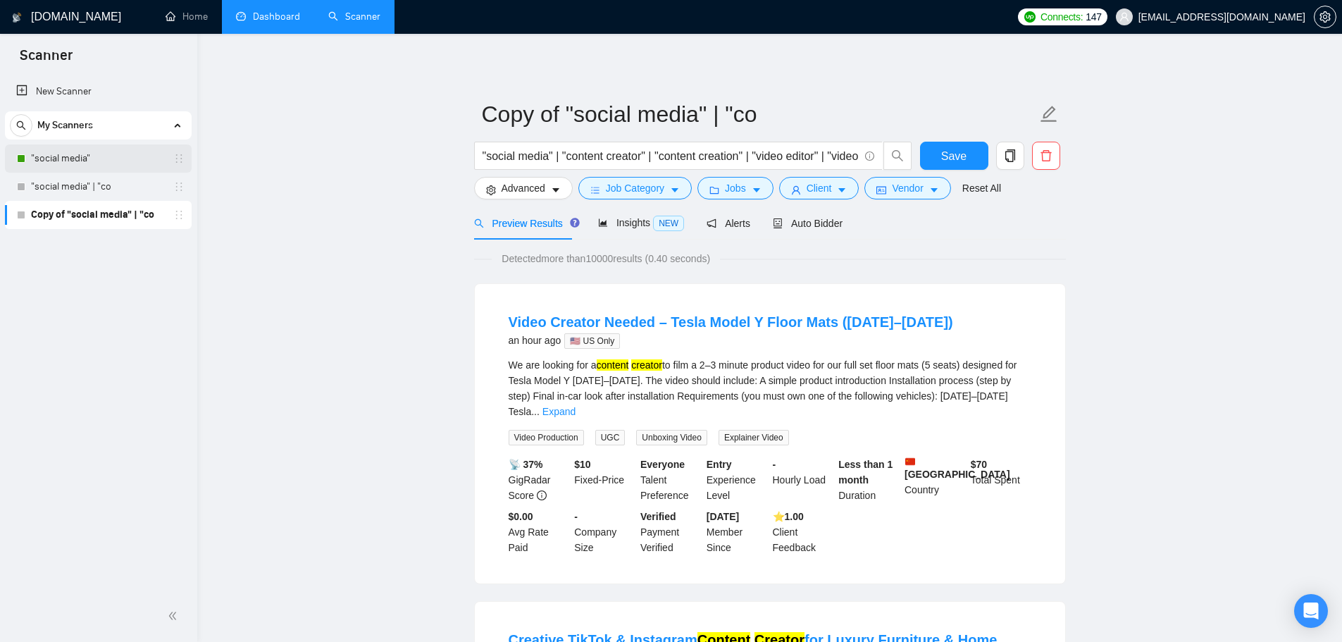
click at [73, 155] on link ""social media"" at bounding box center [98, 158] width 134 height 28
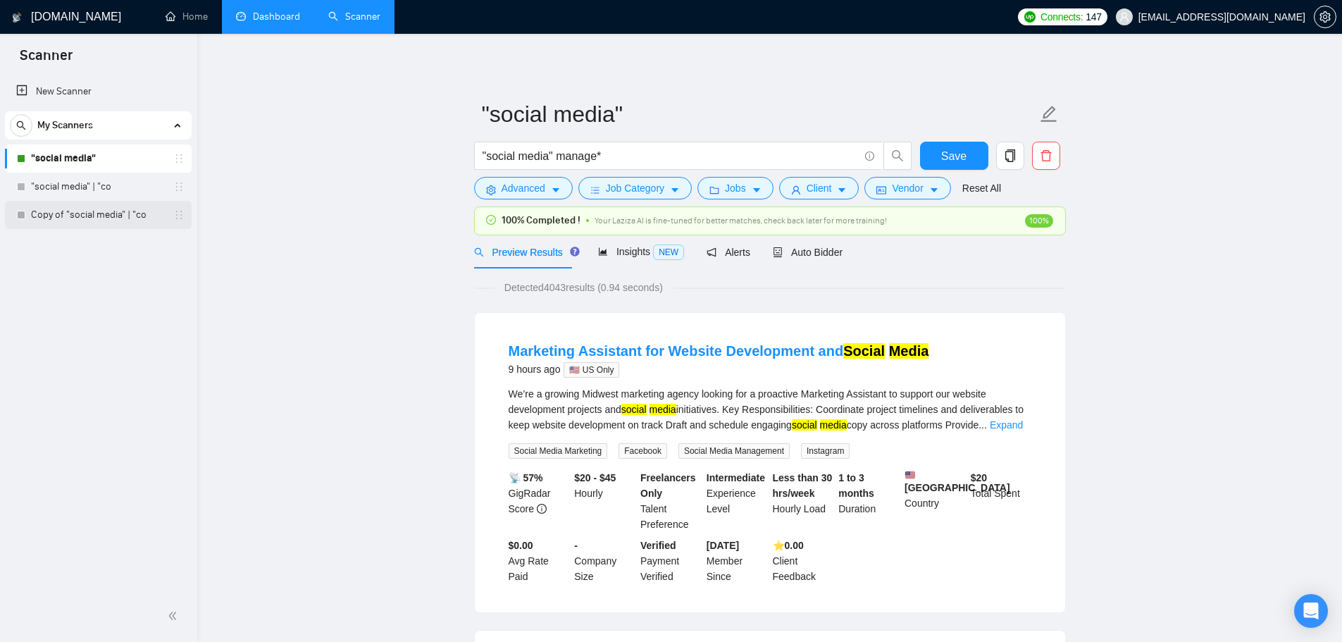
click at [84, 216] on link "Copy of "social media" | "co" at bounding box center [98, 215] width 134 height 28
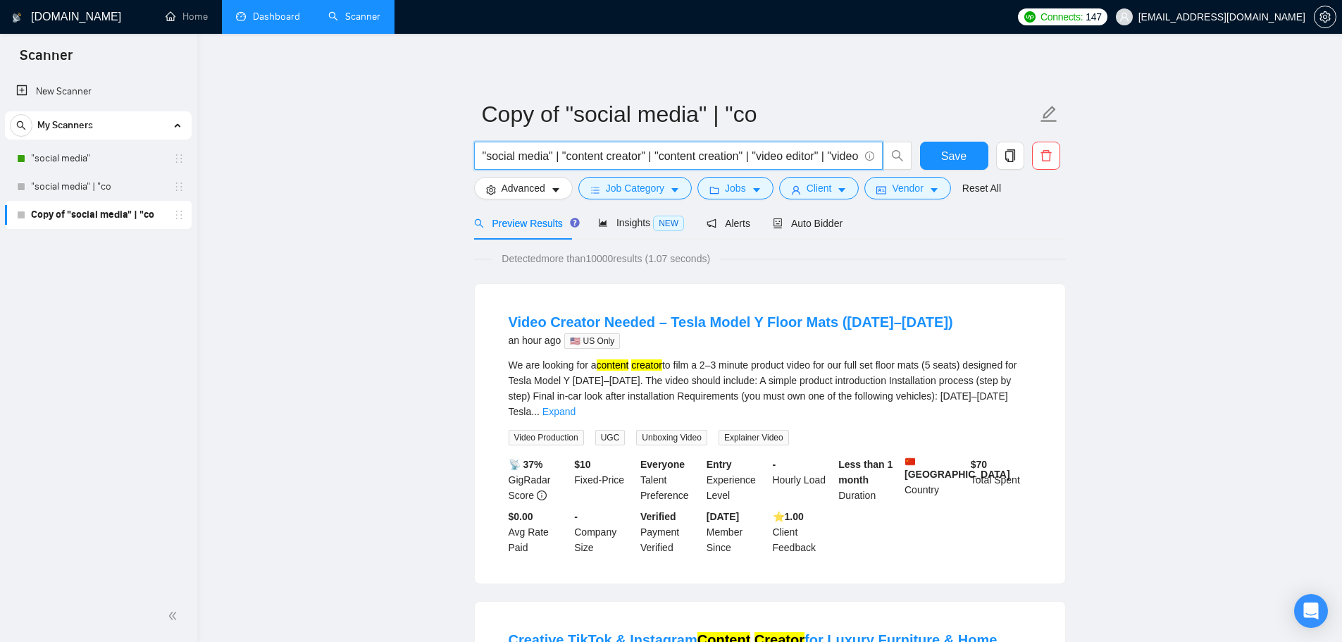
drag, startPoint x: 561, startPoint y: 158, endPoint x: 427, endPoint y: 163, distance: 134.7
type input ""content creator" | "content creation" | "video editor" | "video editing" | cop…"
click at [623, 218] on span "Insights NEW" at bounding box center [641, 222] width 86 height 11
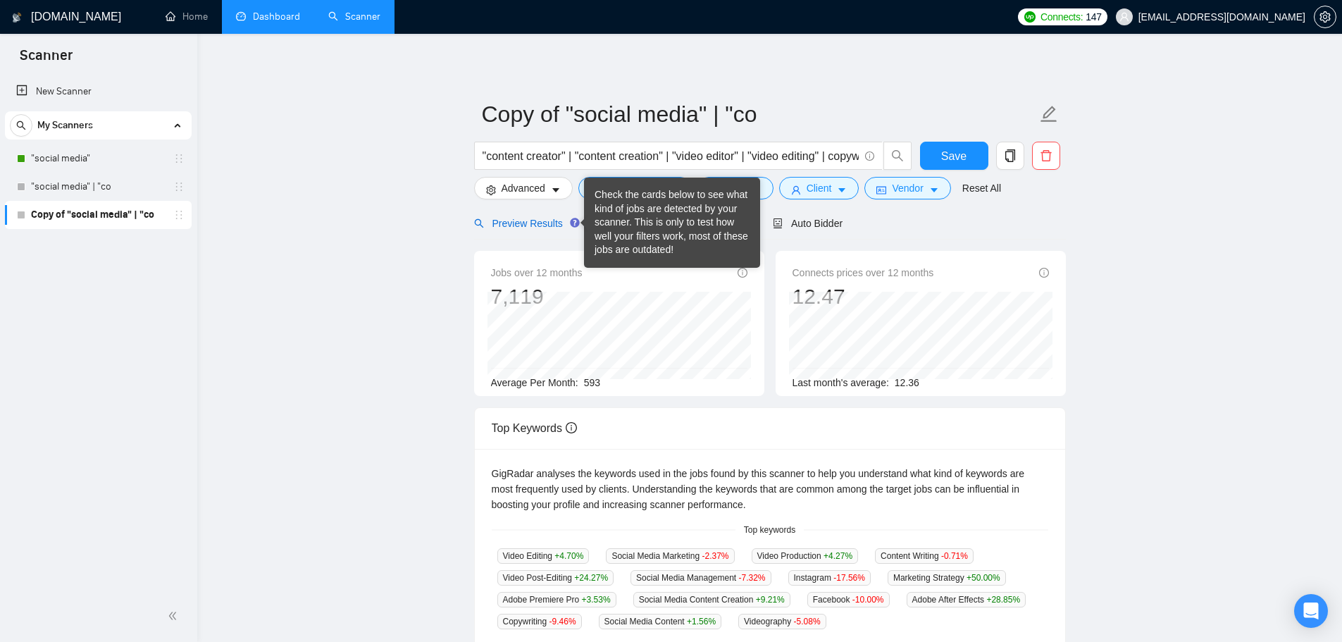
click at [497, 218] on span "Preview Results" at bounding box center [524, 223] width 101 height 11
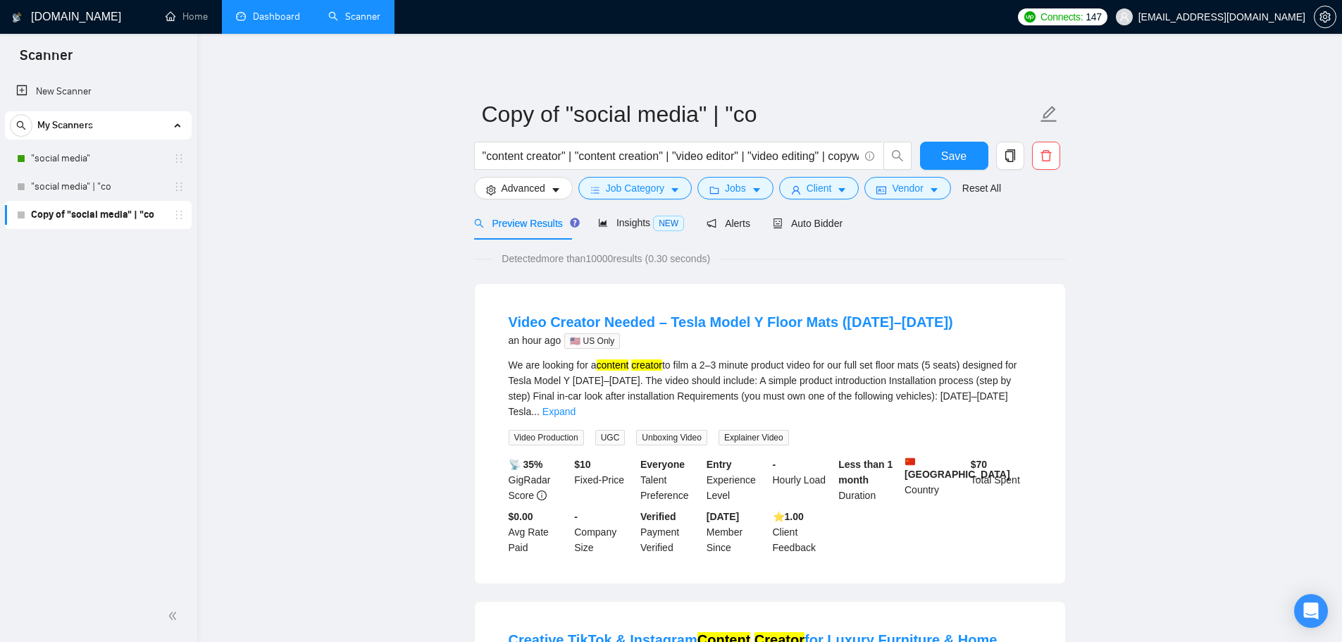
click at [990, 154] on div "Save" at bounding box center [954, 159] width 74 height 35
click at [977, 154] on button "Save" at bounding box center [954, 156] width 68 height 28
drag, startPoint x: 709, startPoint y: 151, endPoint x: 888, endPoint y: 170, distance: 179.2
click at [888, 170] on div ""content creator" | "content creation" | "video editor" | "video editing" | cop…" at bounding box center [693, 159] width 444 height 35
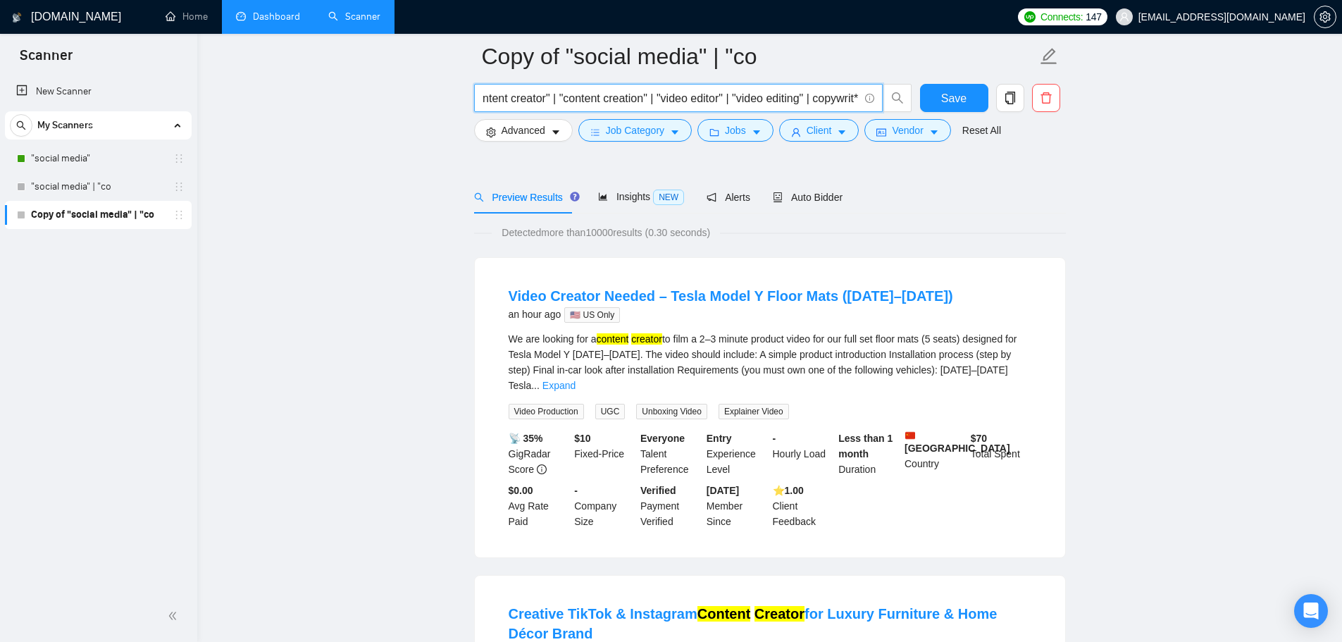
scroll to position [423, 0]
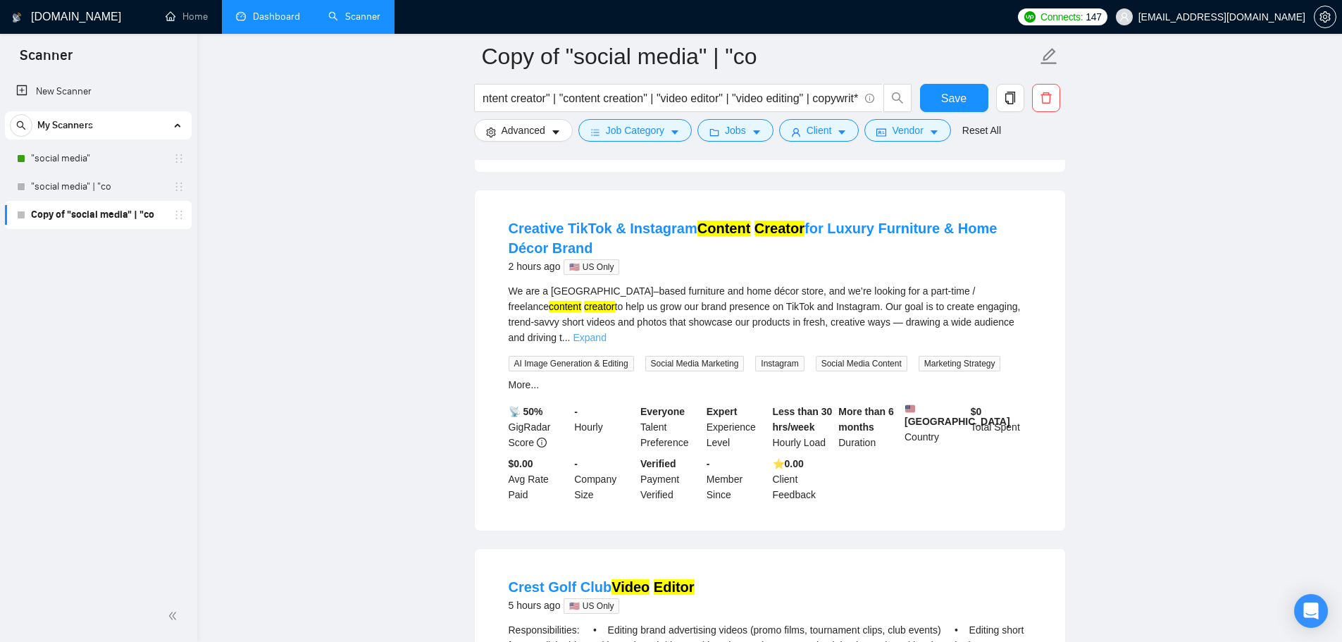
click at [606, 332] on link "Expand" at bounding box center [589, 337] width 33 height 11
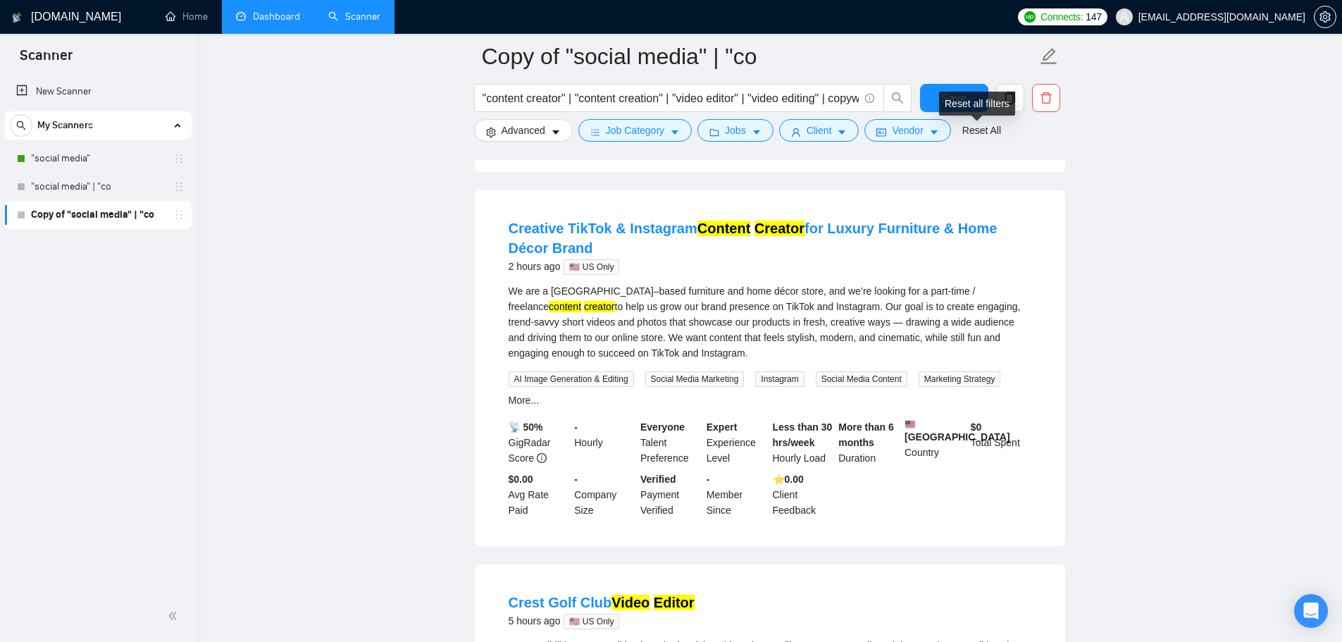
click at [953, 101] on div "Reset all filters" at bounding box center [977, 104] width 76 height 24
click at [931, 96] on button "Save" at bounding box center [954, 98] width 68 height 28
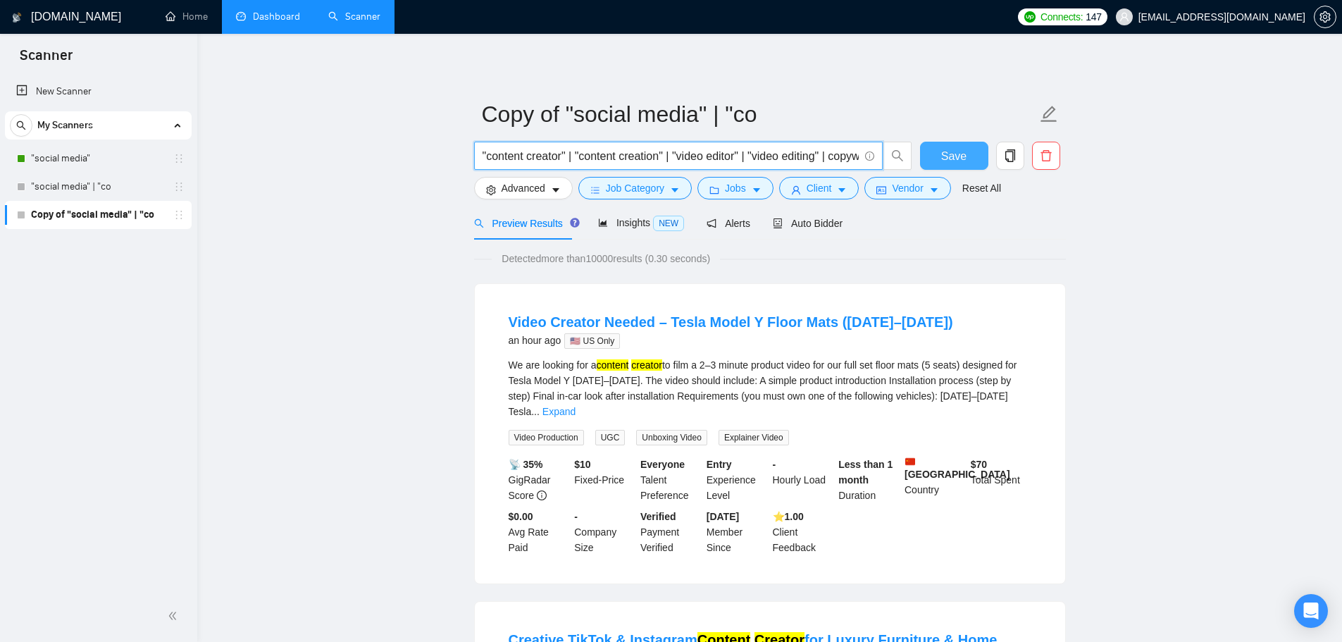
scroll to position [0, 25]
drag, startPoint x: 647, startPoint y: 154, endPoint x: 941, endPoint y: 166, distance: 294.0
click at [941, 166] on div ""content creator" | "content creation" | "video editor" | "video editing" | cop…" at bounding box center [767, 159] width 592 height 35
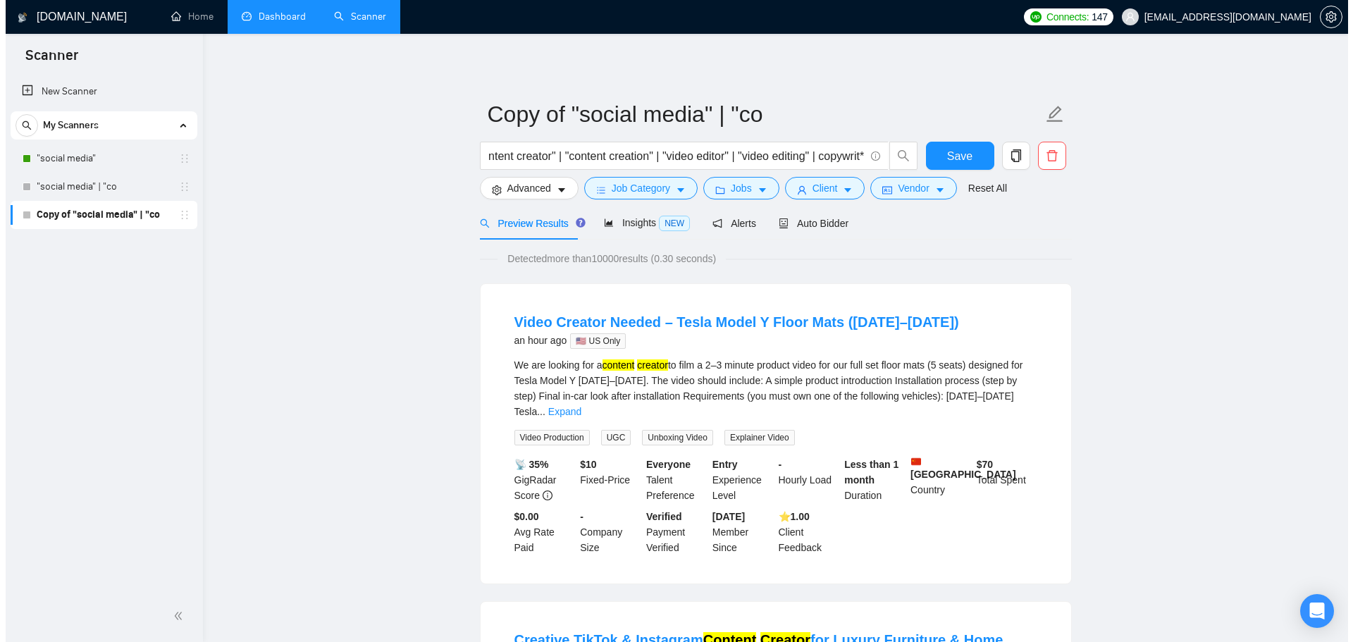
scroll to position [0, 0]
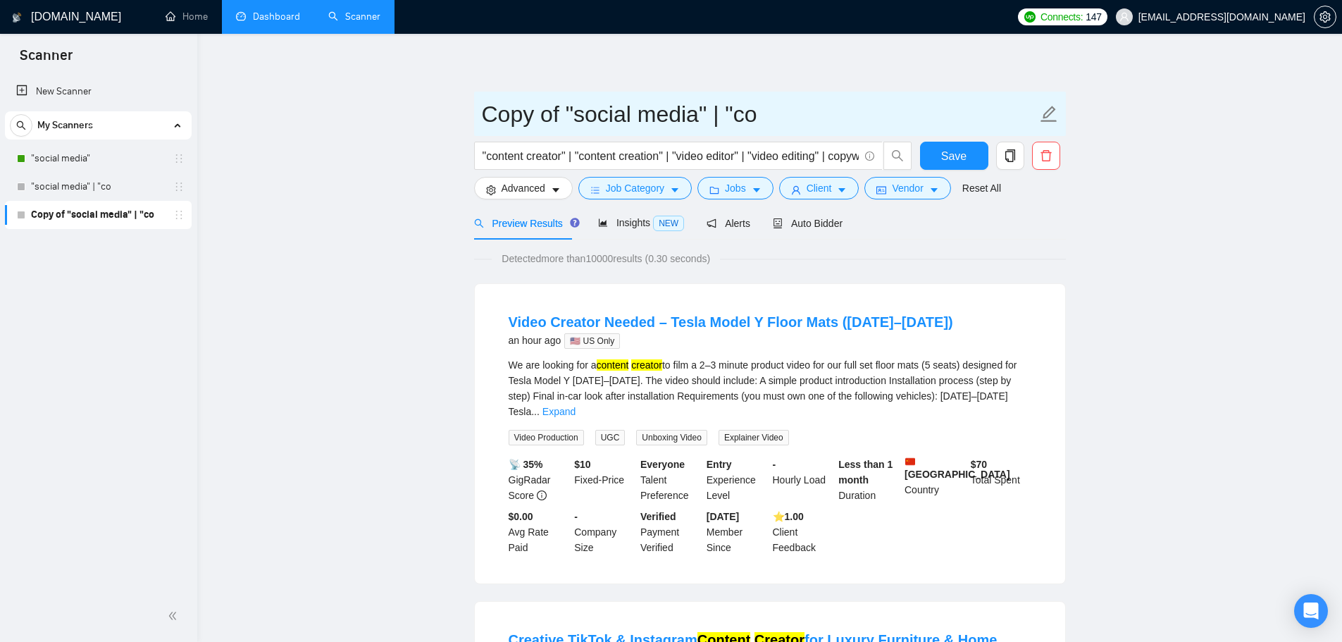
click at [1054, 120] on icon "edit" at bounding box center [1049, 114] width 18 height 18
drag, startPoint x: 733, startPoint y: 116, endPoint x: 275, endPoint y: 102, distance: 457.4
click at [589, 123] on input ""co" at bounding box center [759, 114] width 555 height 35
type input ""content creator""
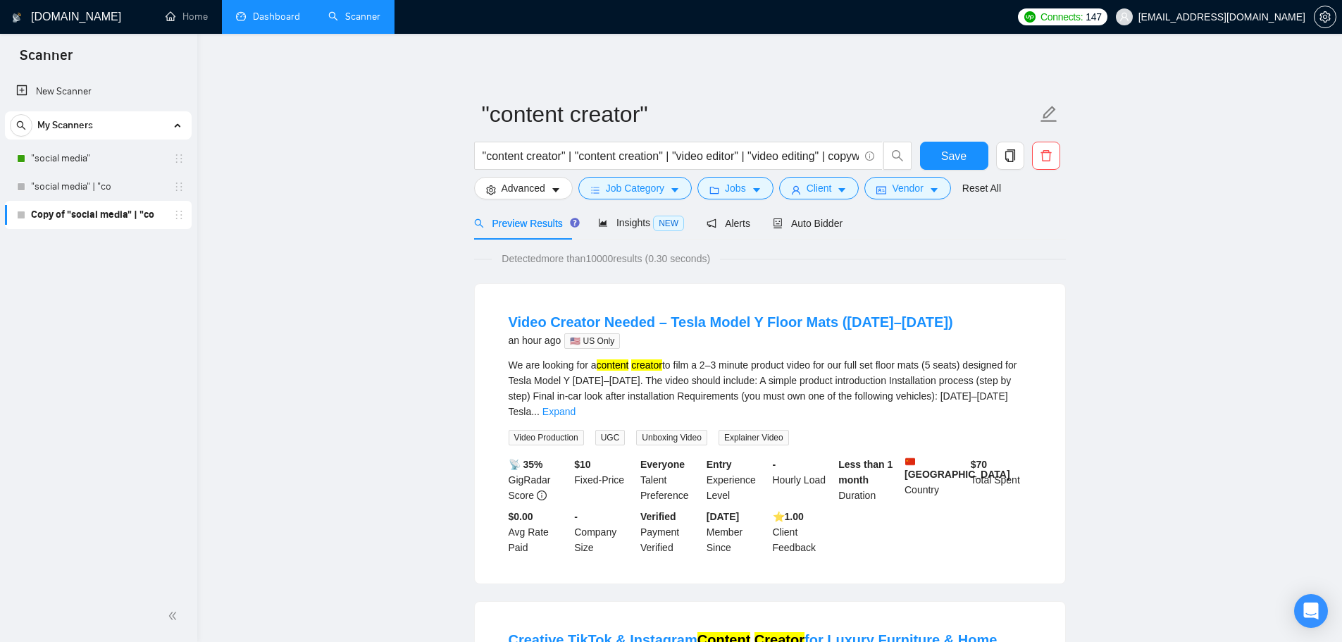
click at [978, 160] on button "Save" at bounding box center [954, 156] width 68 height 28
click at [638, 228] on span "Insights NEW" at bounding box center [641, 222] width 86 height 11
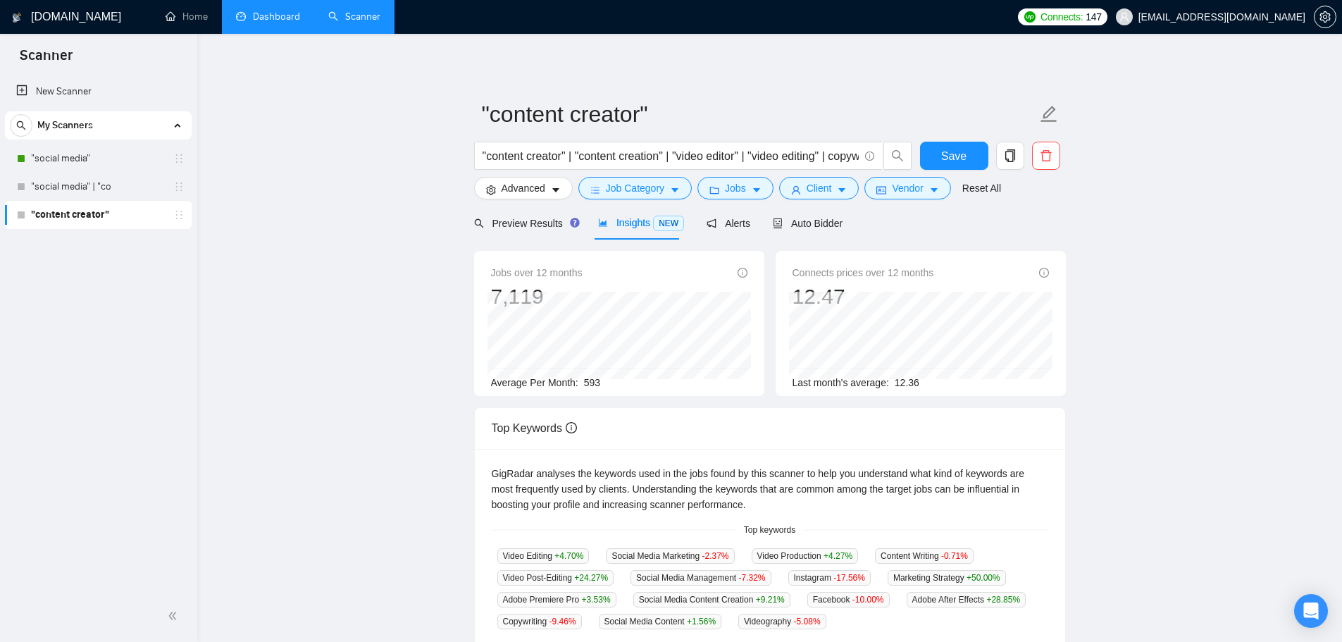
click at [359, 298] on main ""content creator" "content creator" | "content creation" | "video editor" | "vi…" at bounding box center [770, 539] width 1100 height 966
click at [491, 187] on icon "setting" at bounding box center [491, 190] width 10 height 10
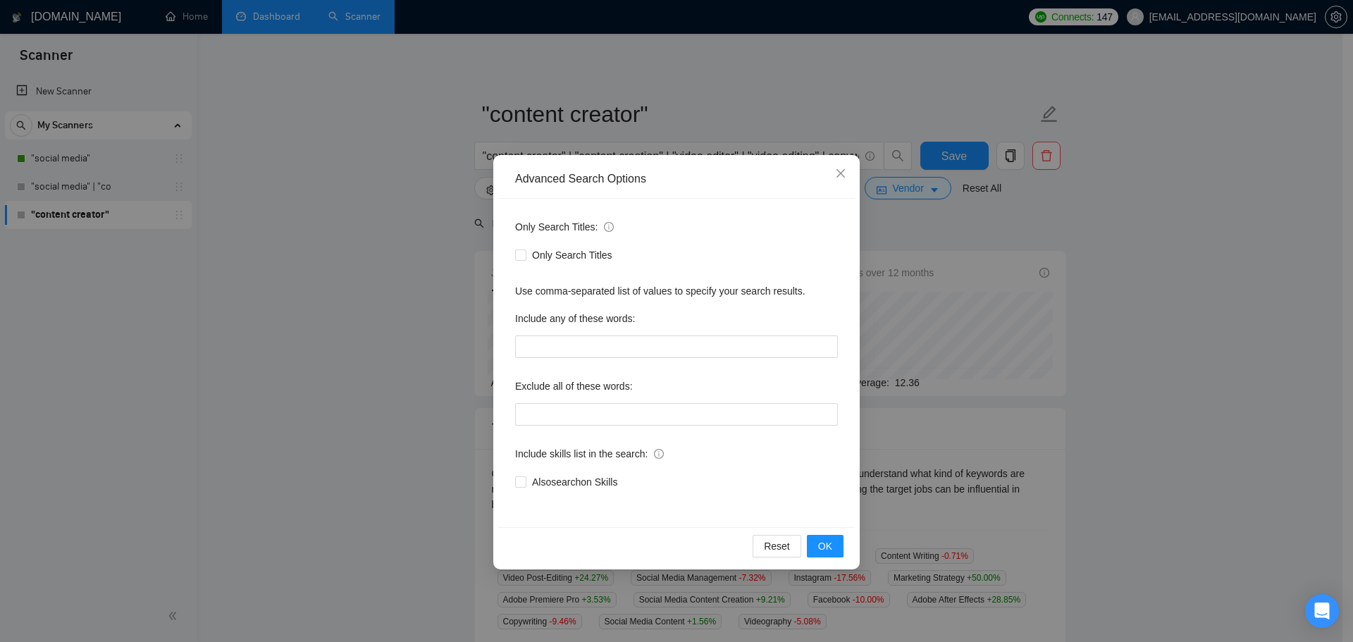
click at [357, 230] on div "Advanced Search Options Only Search Titles: Only Search Titles Use comma-separa…" at bounding box center [676, 321] width 1353 height 642
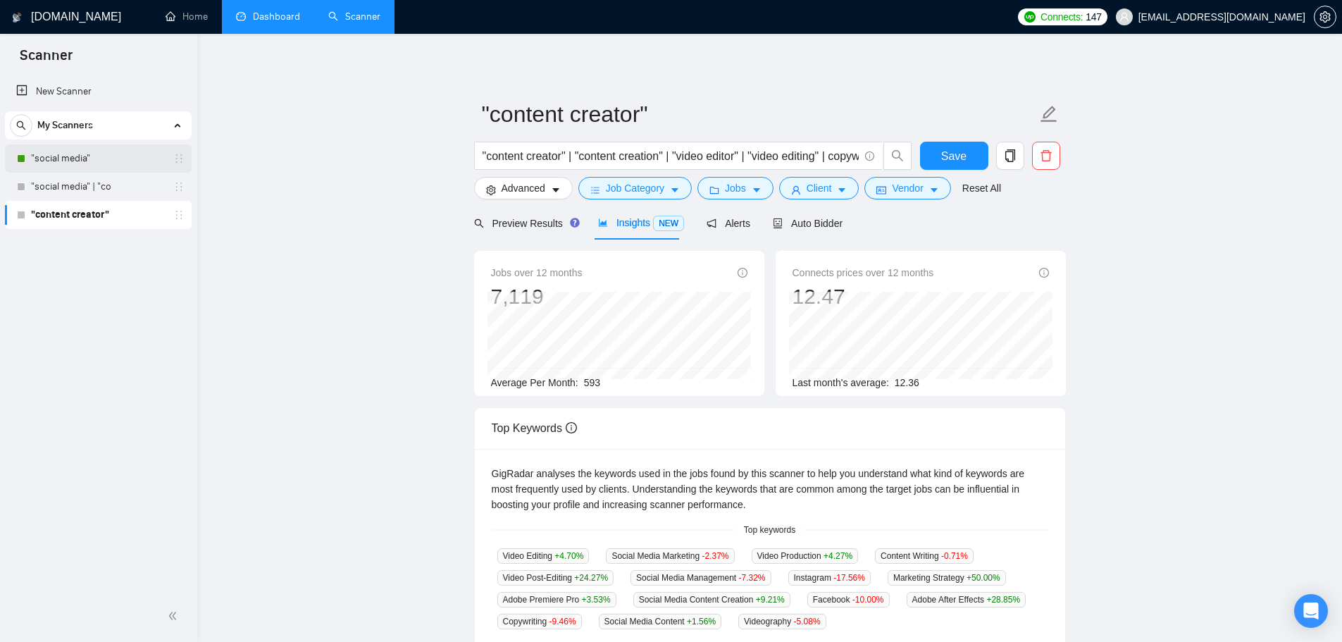
click at [98, 159] on link ""social media"" at bounding box center [98, 158] width 134 height 28
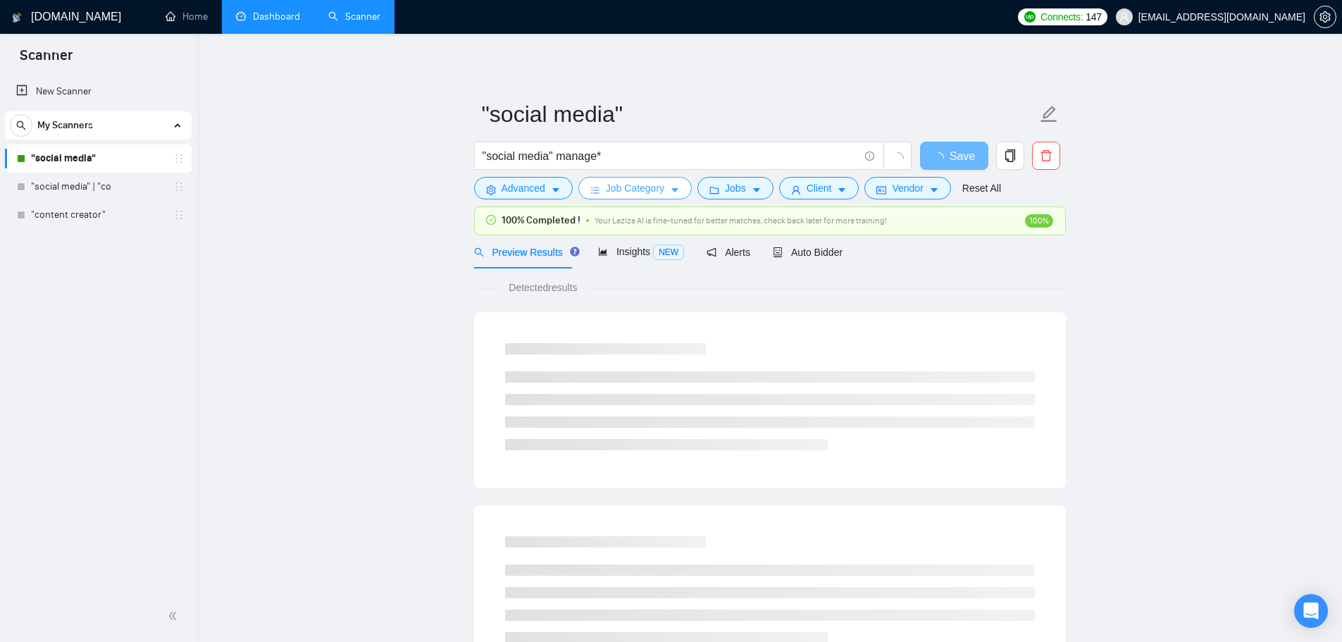
click at [618, 199] on button "Job Category" at bounding box center [634, 188] width 113 height 23
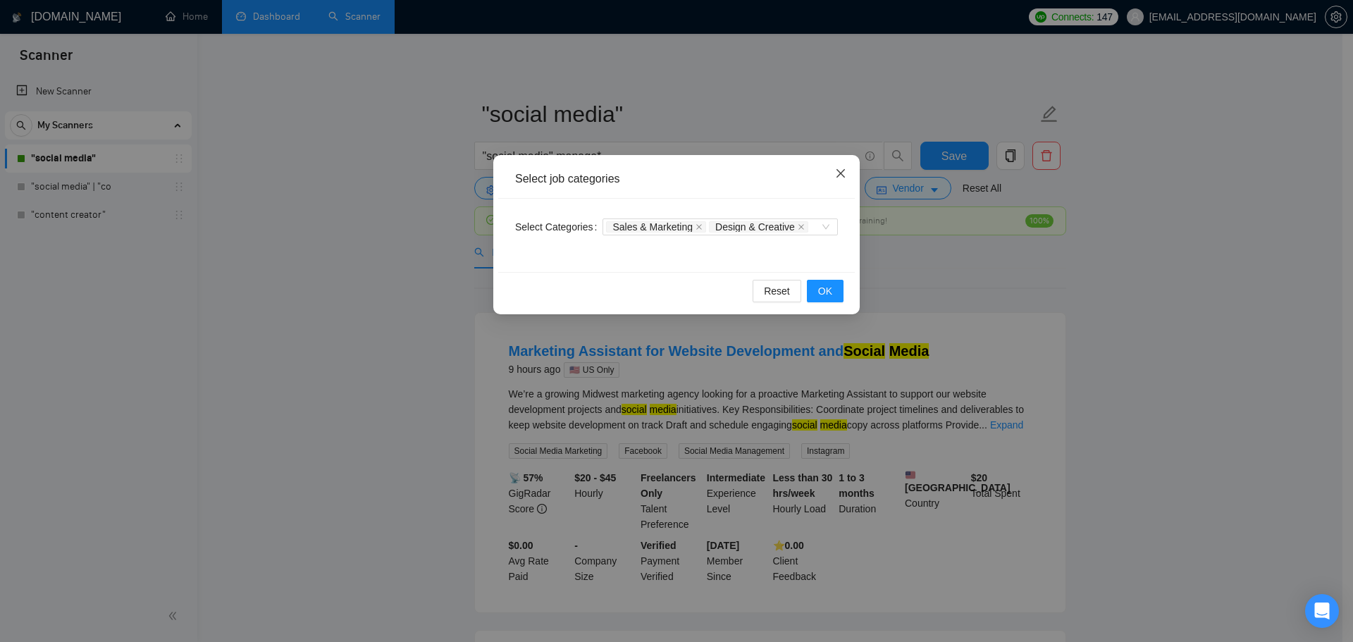
click at [847, 176] on span "Close" at bounding box center [840, 174] width 38 height 38
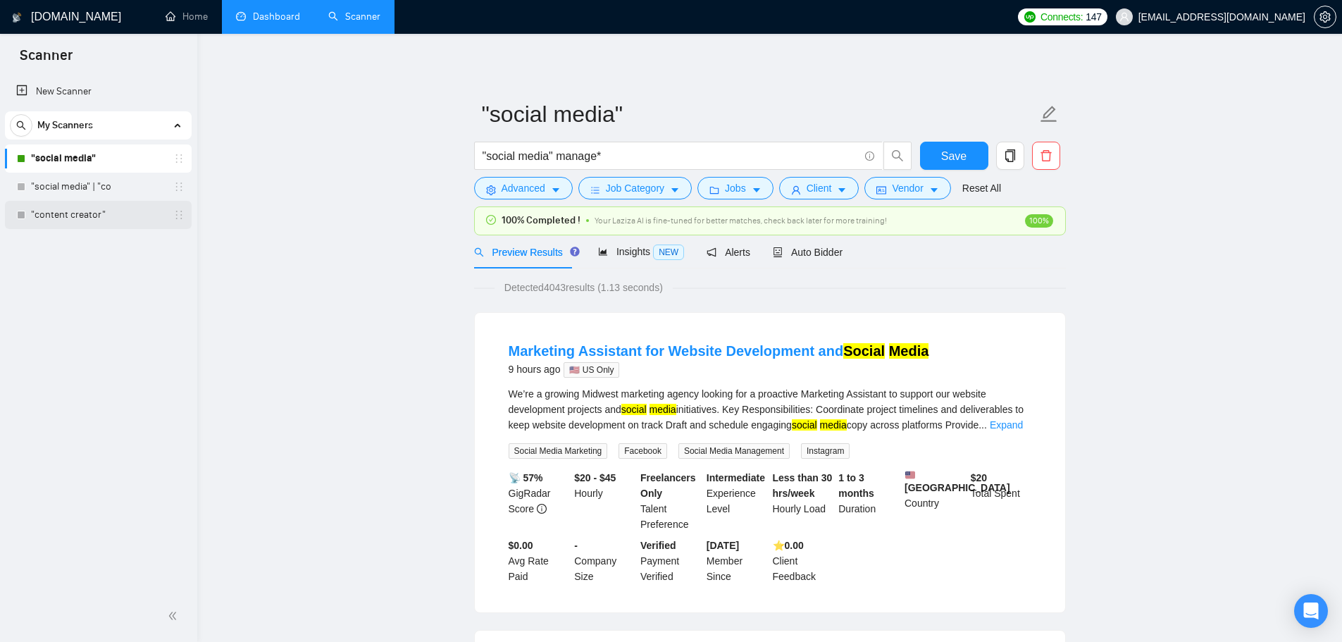
click at [73, 213] on link ""content creator"" at bounding box center [98, 215] width 134 height 28
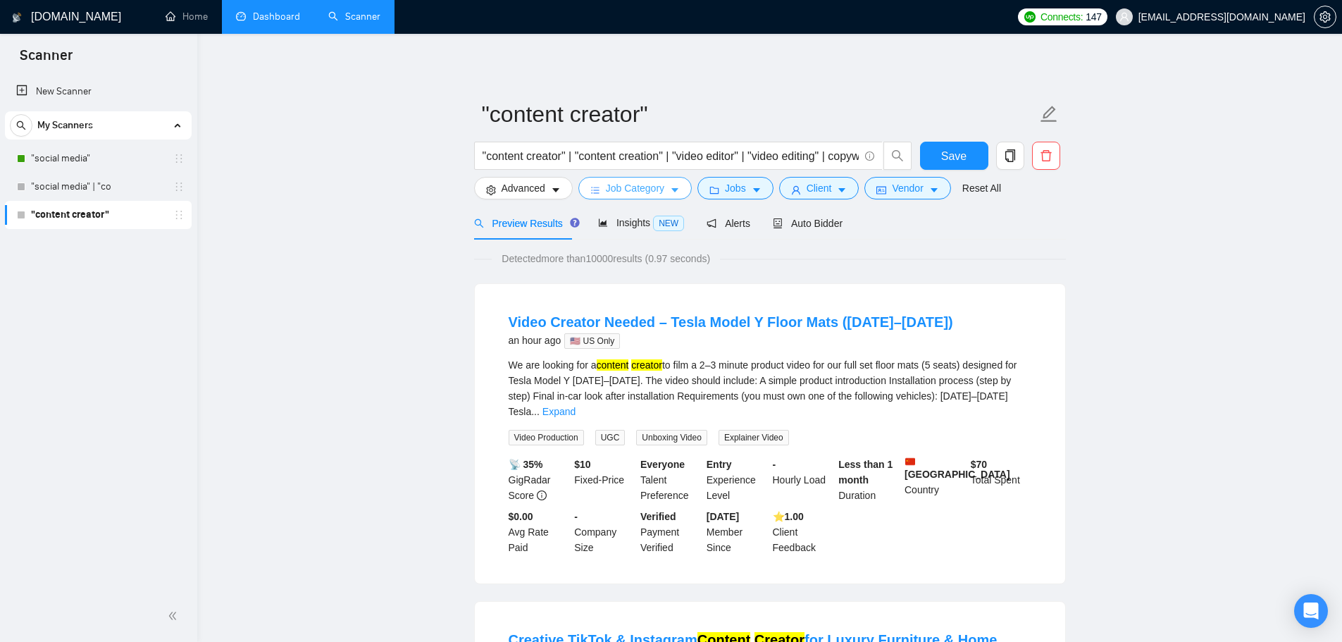
click at [640, 187] on span "Job Category" at bounding box center [635, 187] width 58 height 15
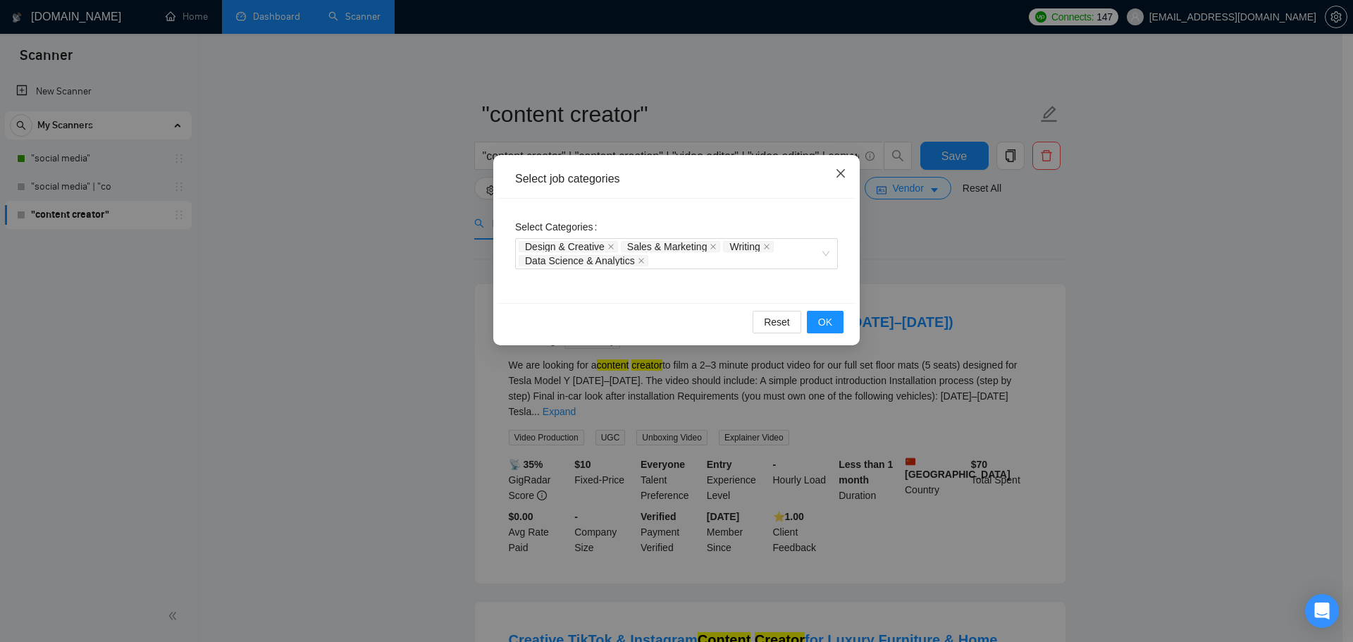
click at [838, 175] on icon "close" at bounding box center [840, 173] width 11 height 11
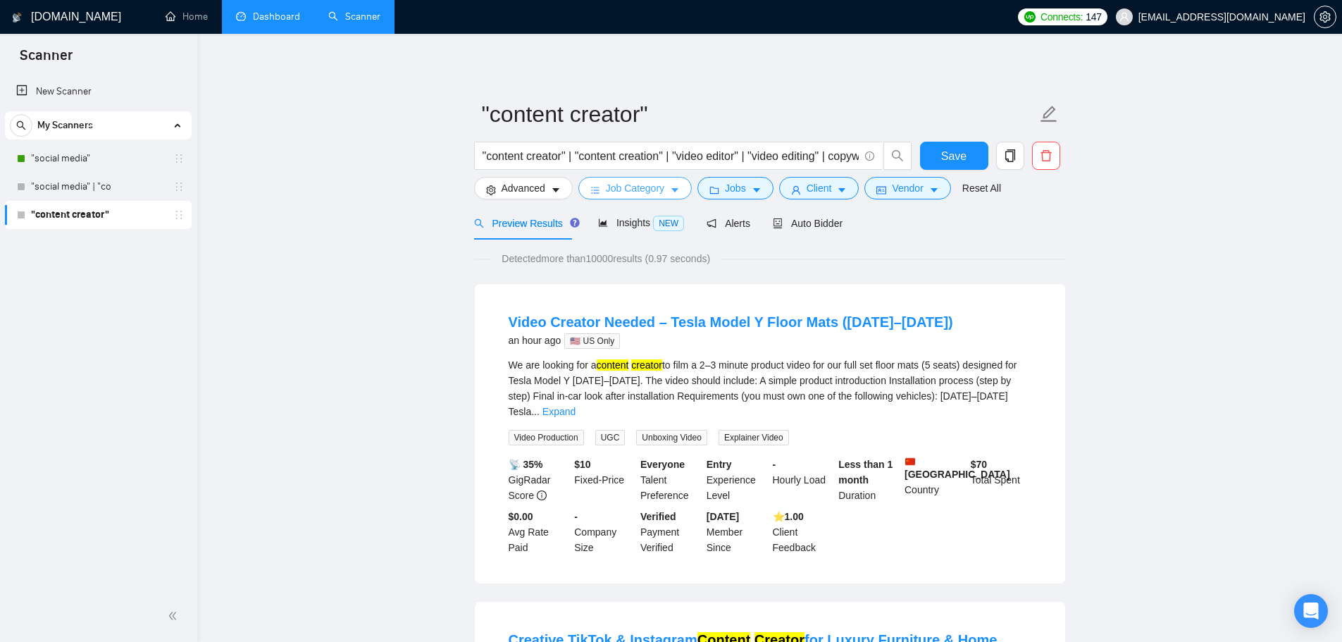
click at [633, 192] on span "Job Category" at bounding box center [635, 187] width 58 height 15
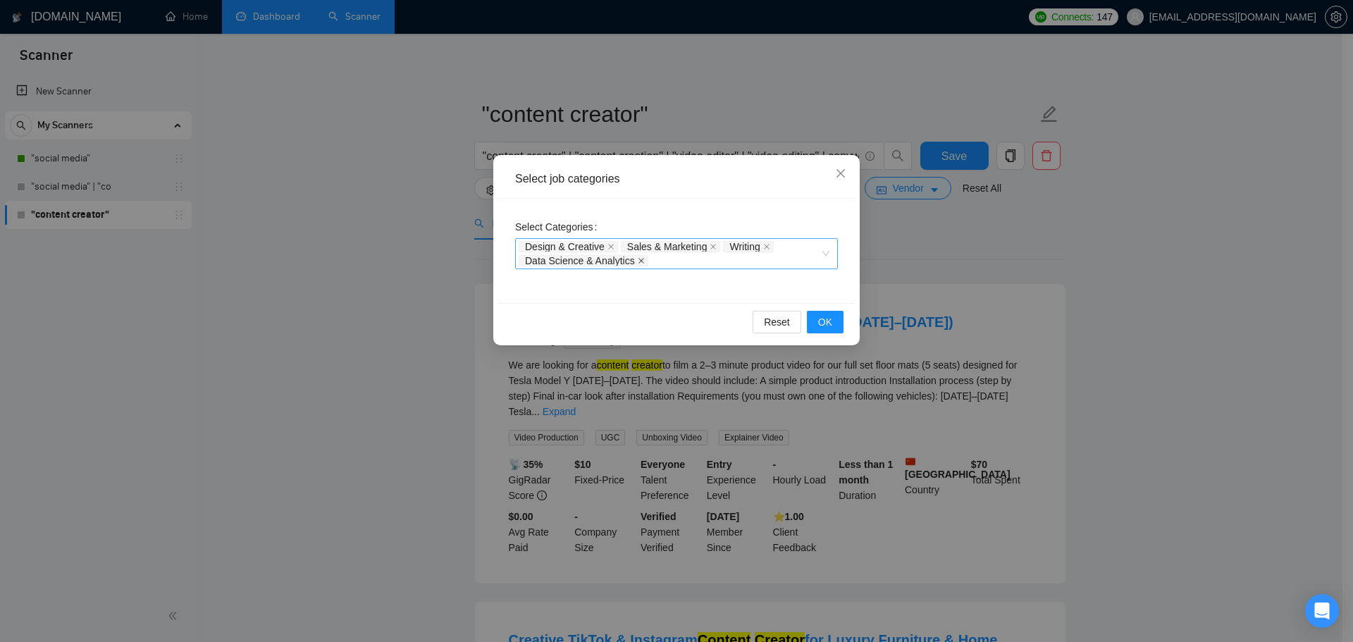
click at [639, 260] on icon "close" at bounding box center [641, 261] width 6 height 6
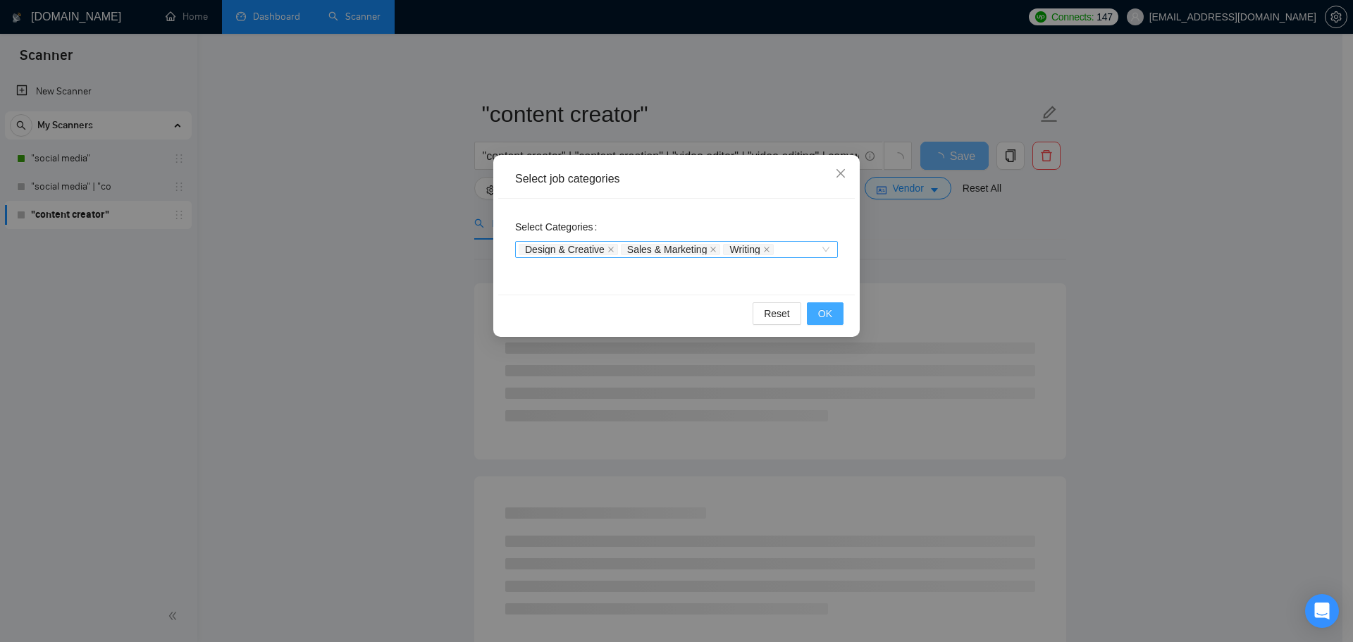
click at [823, 312] on span "OK" at bounding box center [825, 313] width 14 height 15
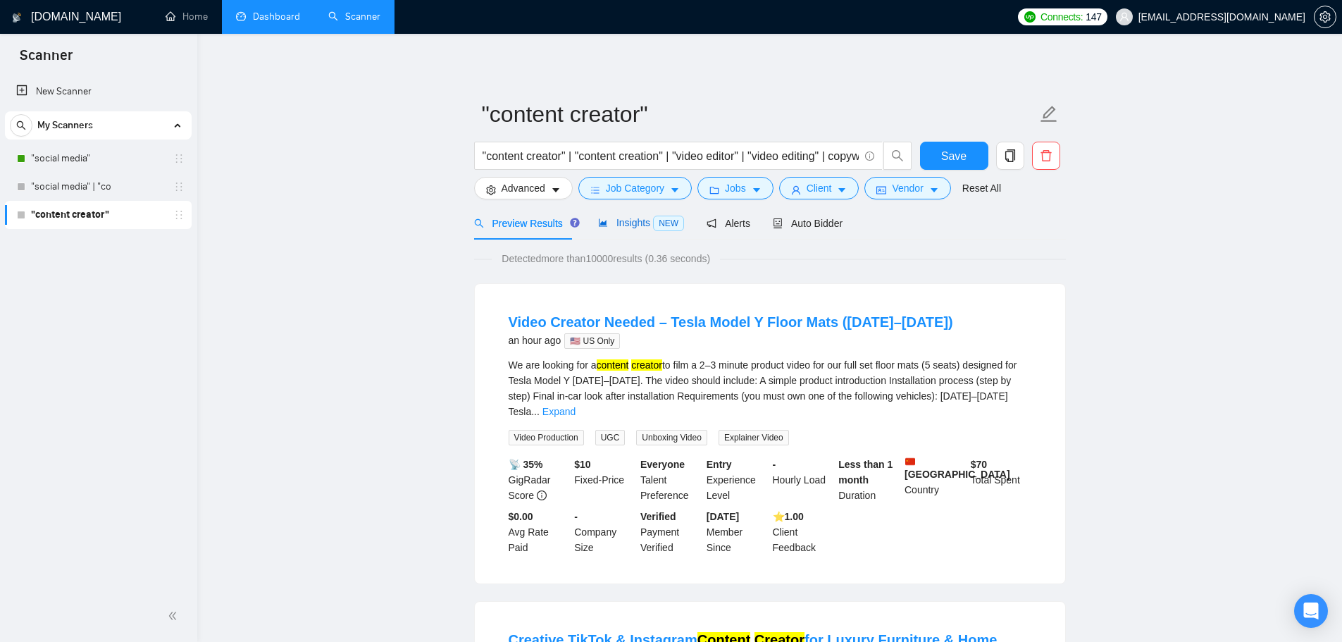
click at [618, 221] on span "Insights NEW" at bounding box center [641, 222] width 86 height 11
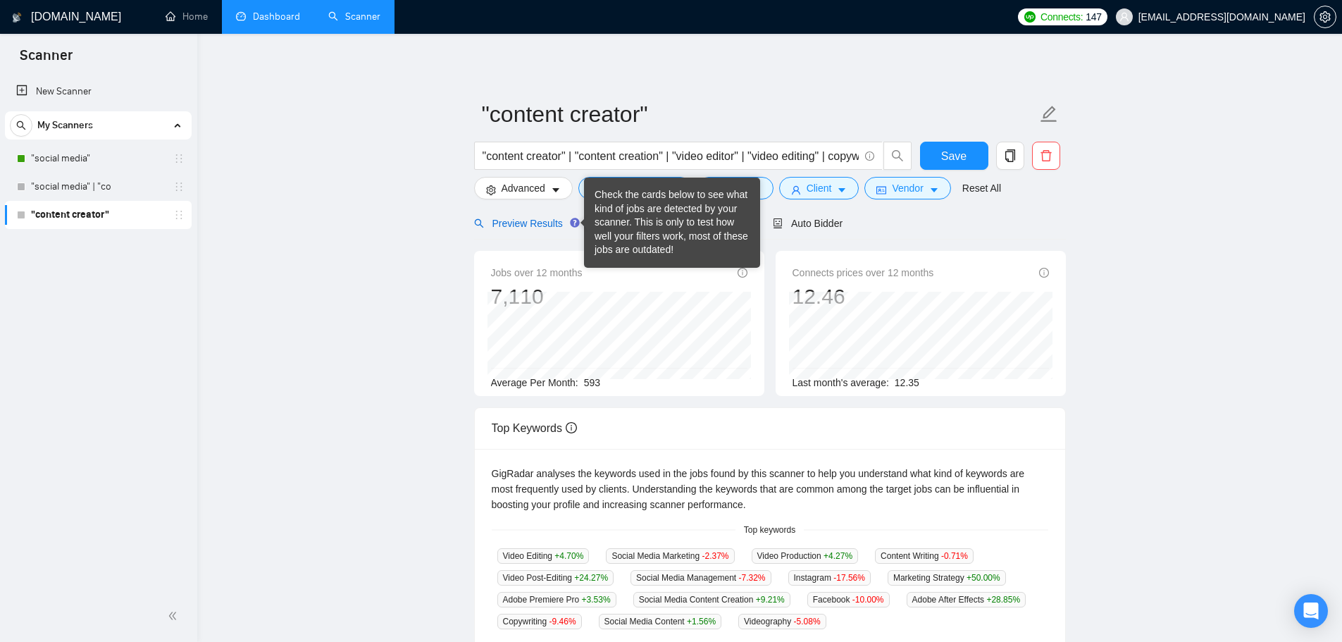
click at [554, 219] on span "Preview Results" at bounding box center [524, 223] width 101 height 11
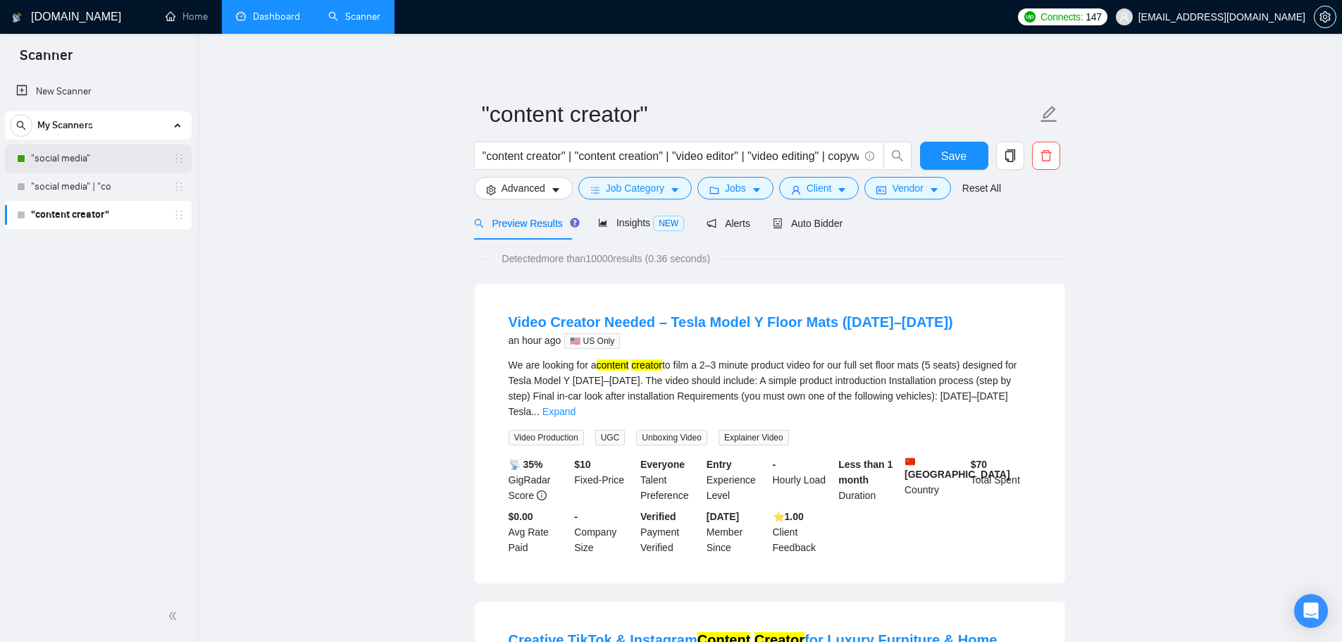
click at [82, 159] on link ""social media"" at bounding box center [98, 158] width 134 height 28
click at [983, 154] on button "Save" at bounding box center [954, 156] width 68 height 28
click at [77, 164] on link ""social media"" at bounding box center [98, 158] width 134 height 28
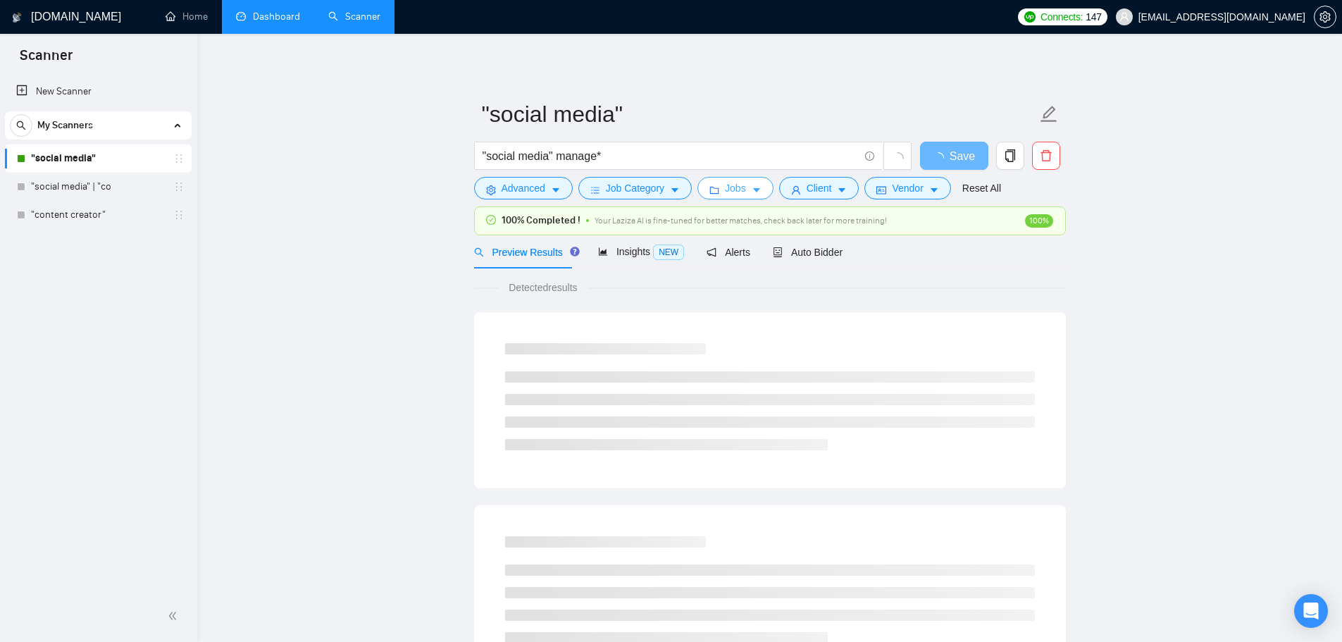
click at [754, 193] on icon "caret-down" at bounding box center [757, 190] width 10 height 10
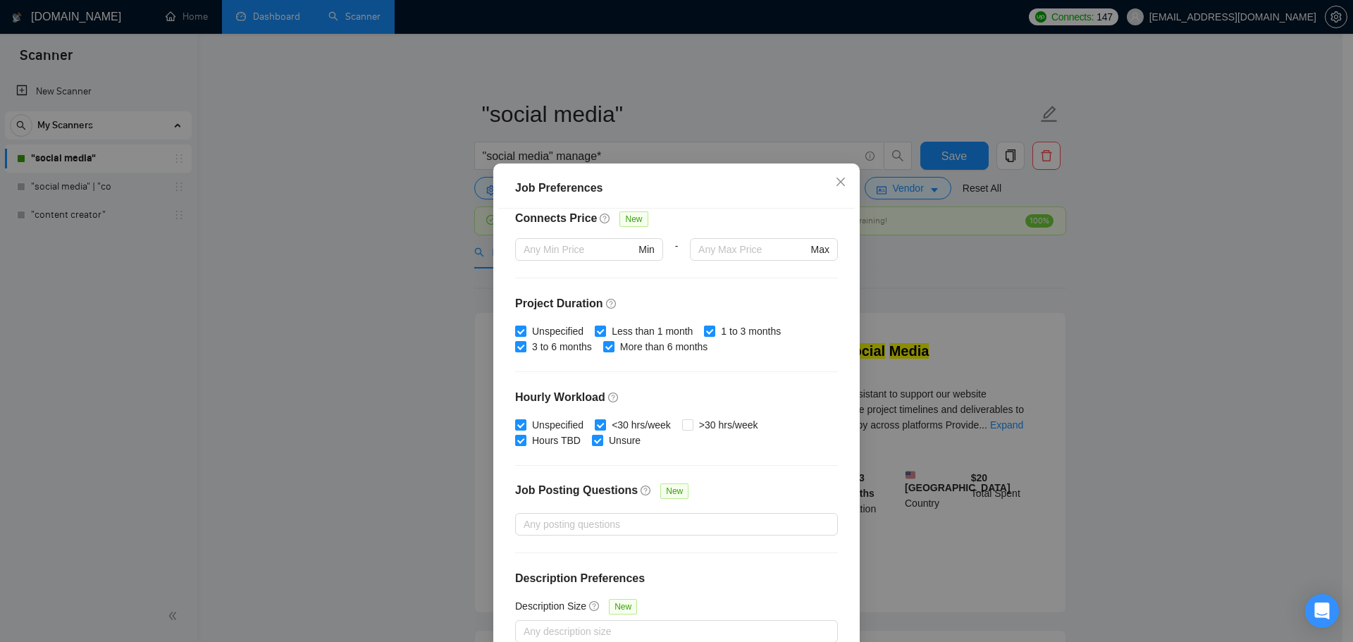
click at [233, 356] on div "Job Preferences Budget Project Type All Fixed Price Hourly Rate Fixed Price Bud…" at bounding box center [676, 321] width 1353 height 642
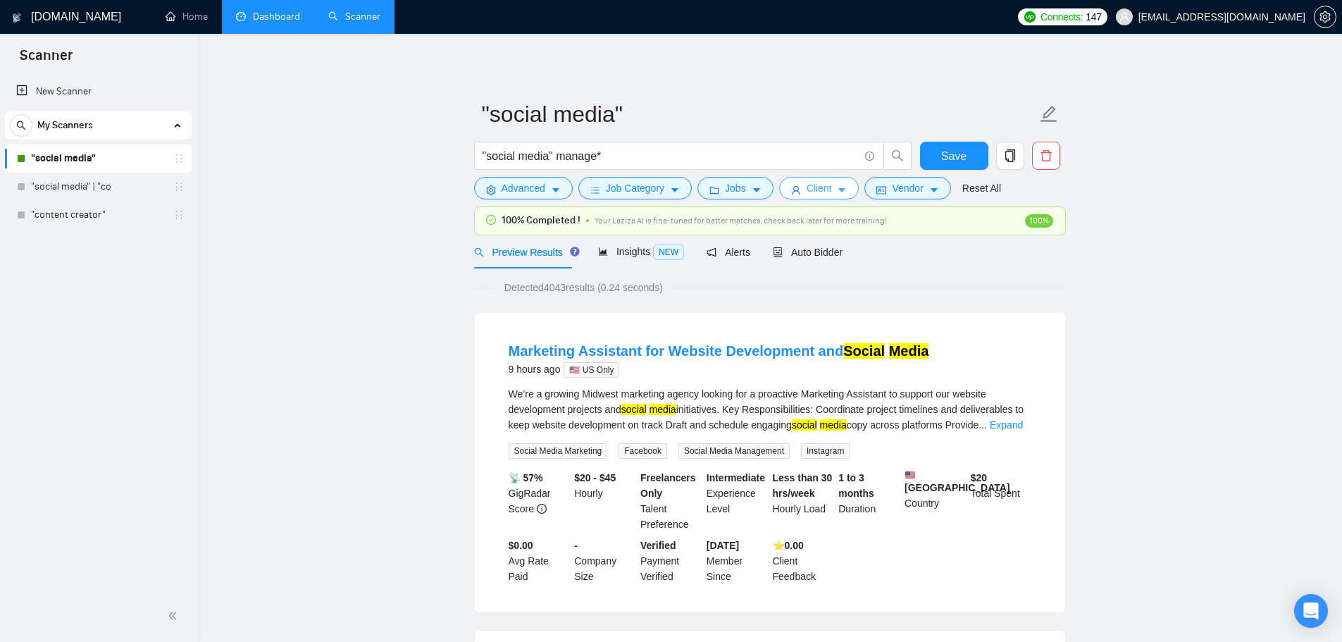
click at [826, 197] on button "Client" at bounding box center [819, 188] width 80 height 23
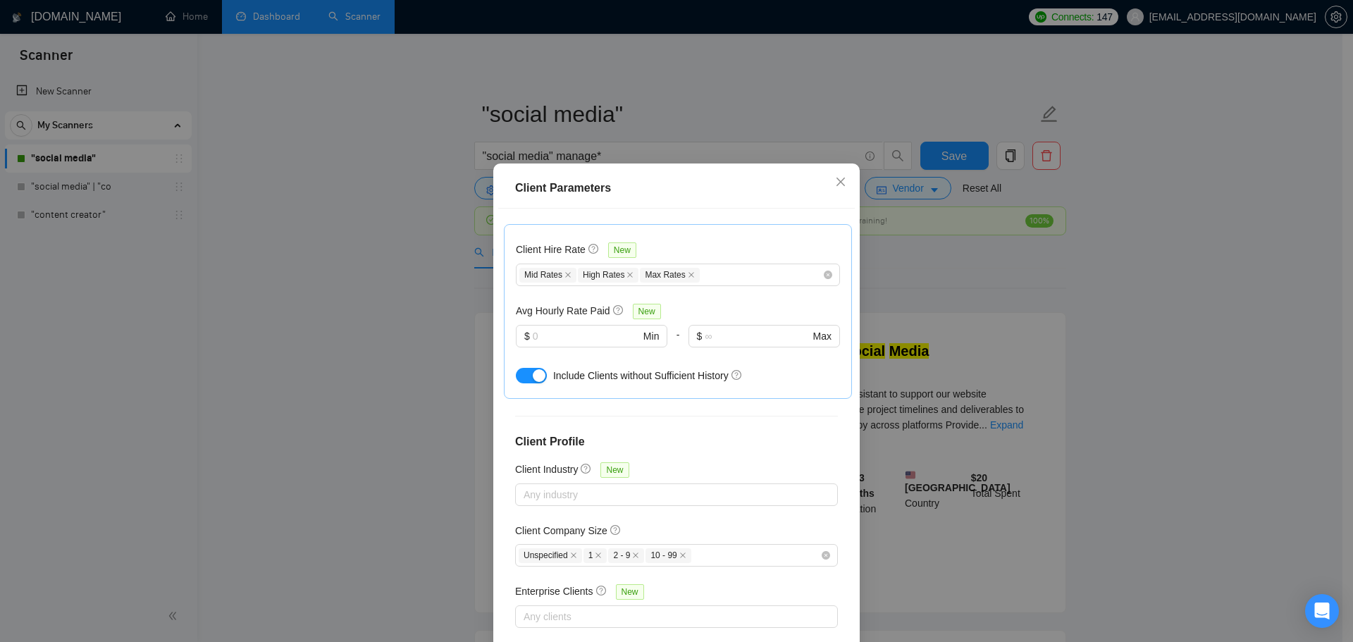
scroll to position [78, 0]
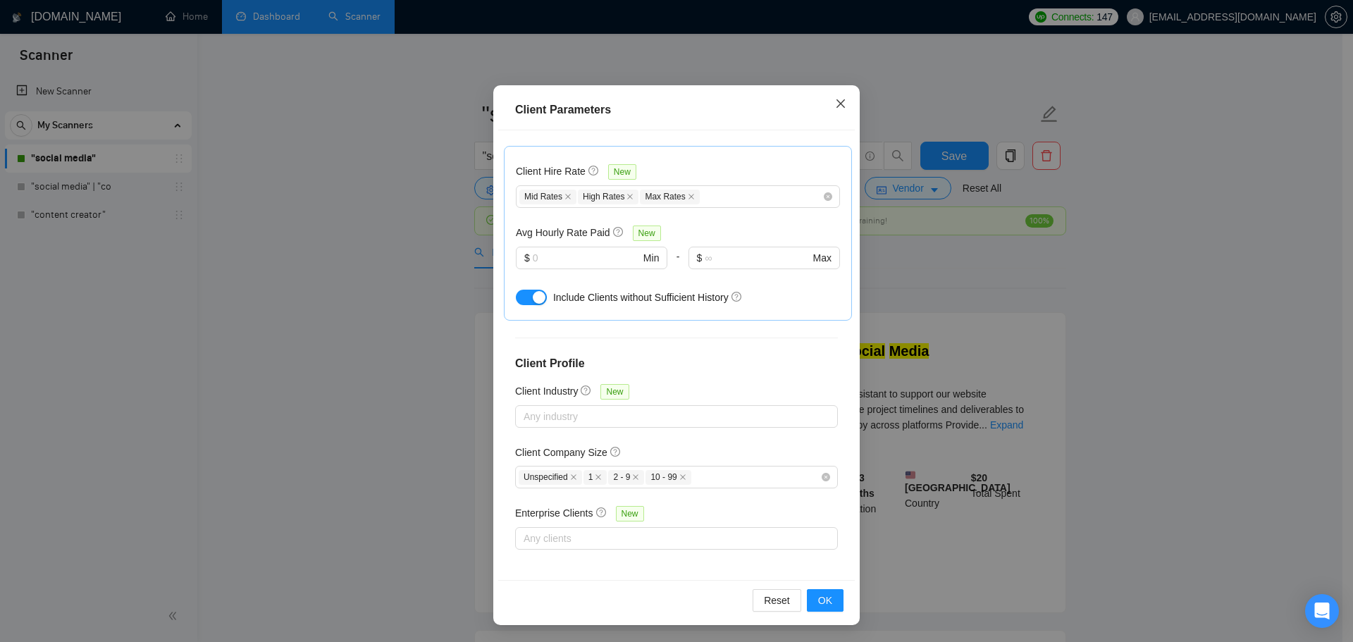
click at [838, 104] on icon "close" at bounding box center [840, 103] width 11 height 11
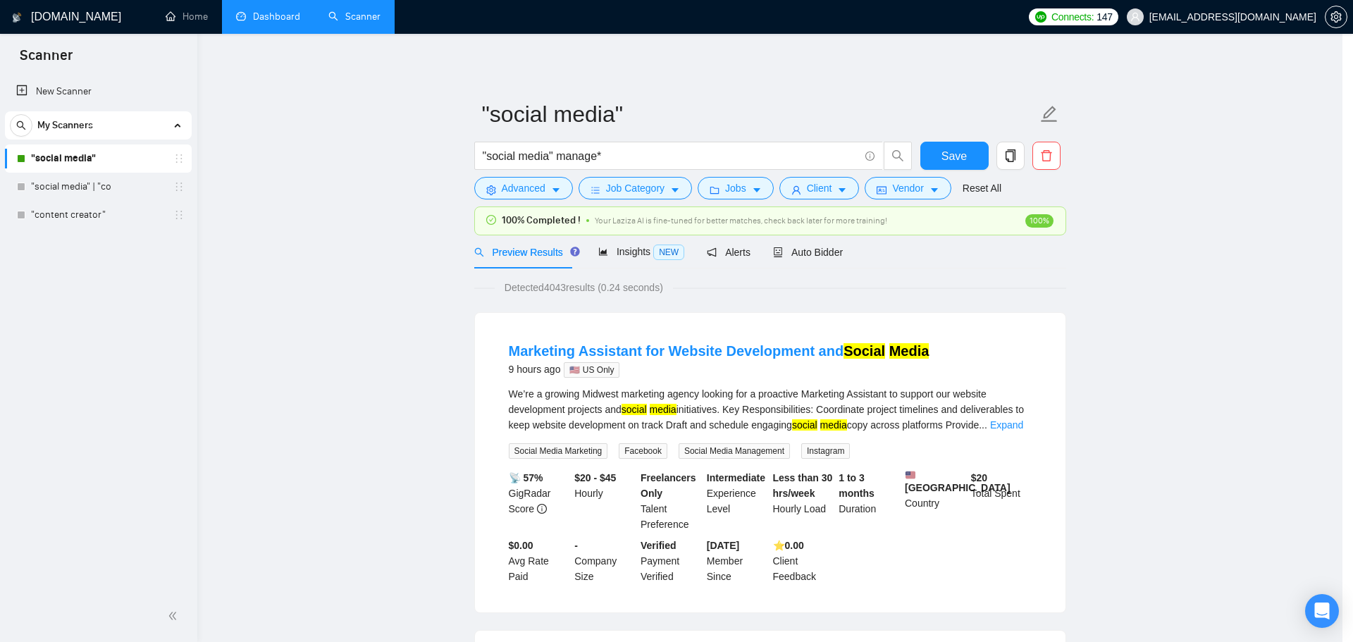
scroll to position [0, 0]
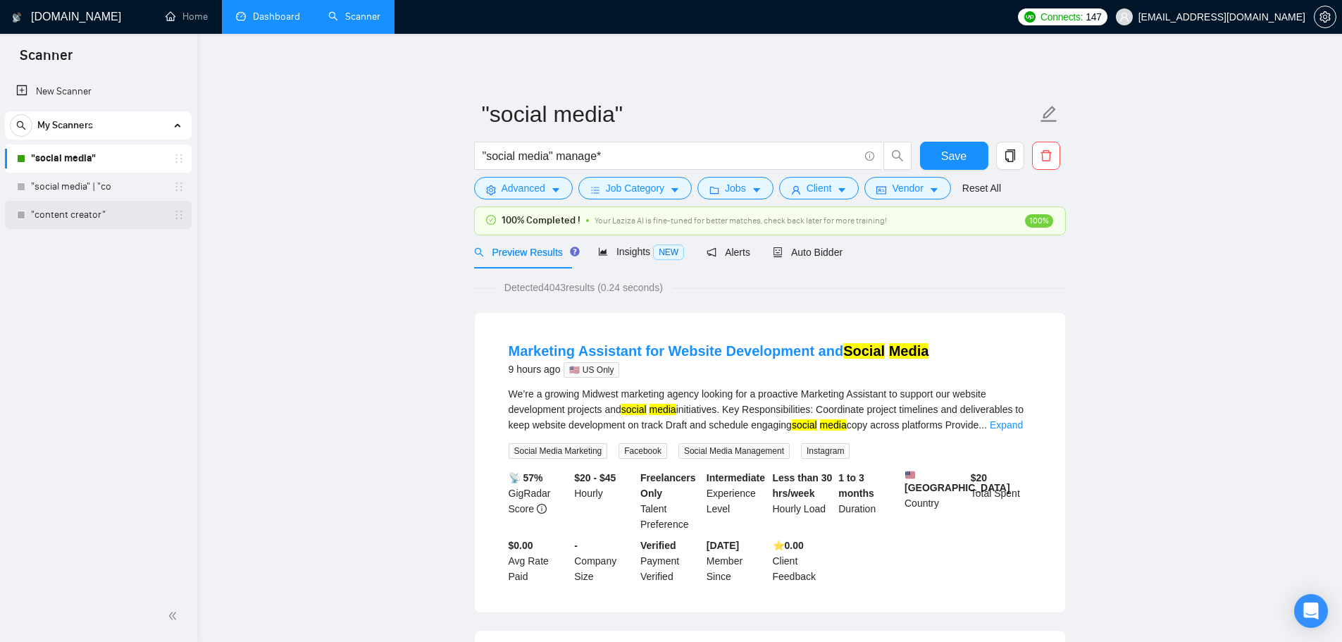
click at [87, 220] on link ""content creator"" at bounding box center [98, 215] width 134 height 28
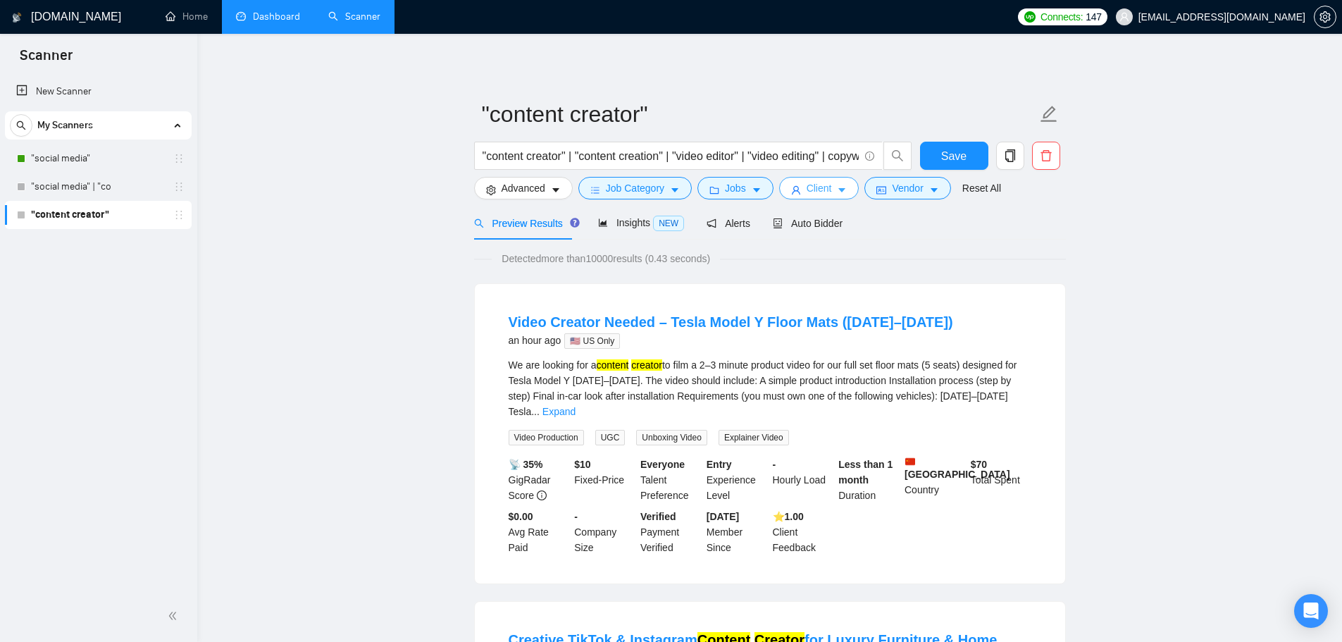
click at [807, 189] on span "Client" at bounding box center [819, 187] width 25 height 15
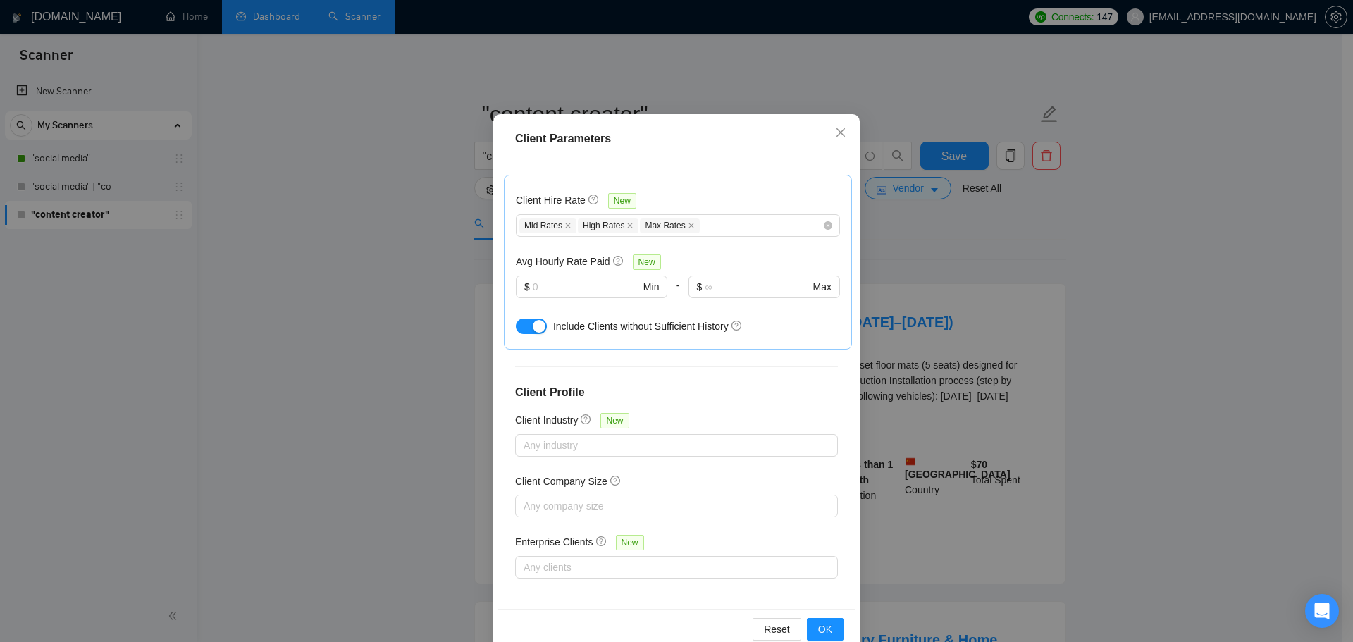
scroll to position [78, 0]
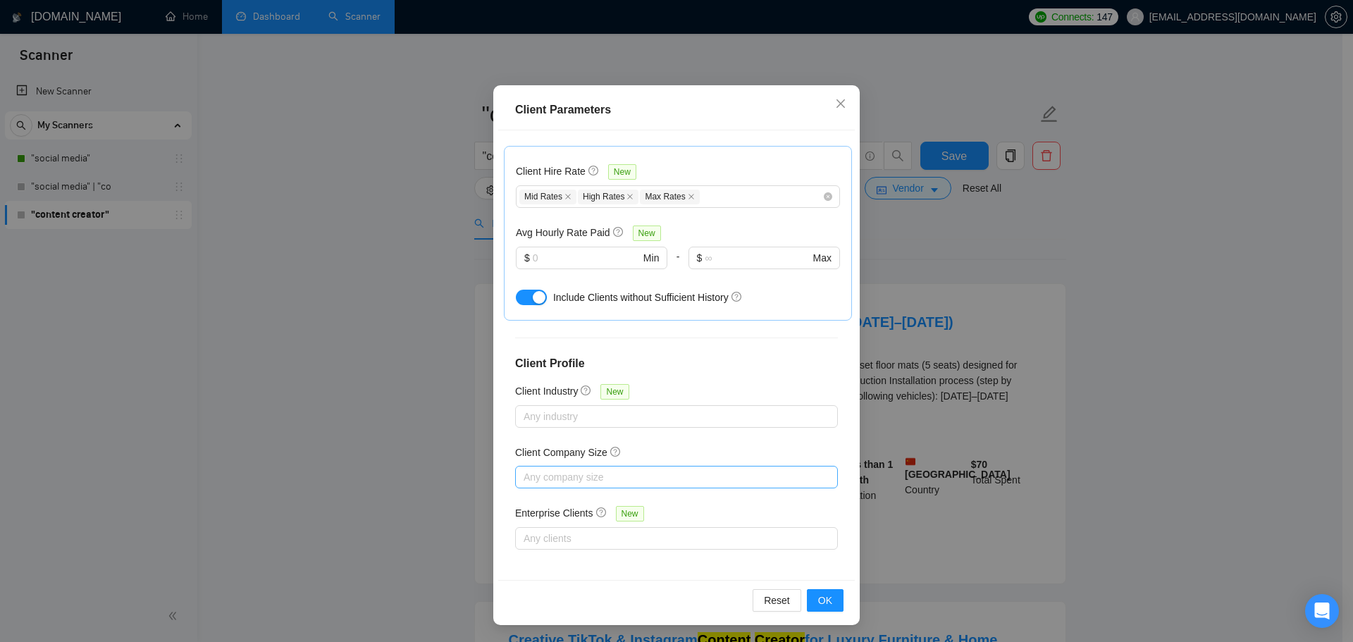
click at [590, 470] on div at bounding box center [669, 476] width 302 height 17
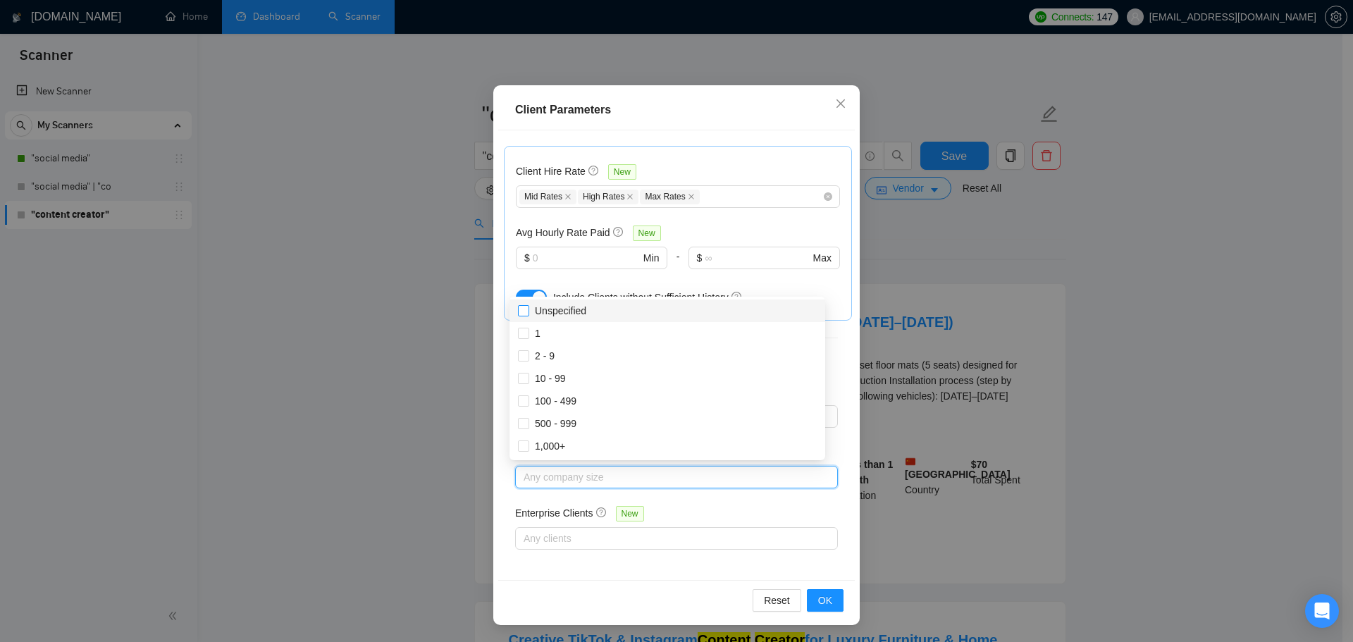
click at [523, 311] on input "Unspecified" at bounding box center [523, 310] width 10 height 10
checkbox input "true"
click at [526, 330] on input "1" at bounding box center [523, 333] width 10 height 10
checkbox input "true"
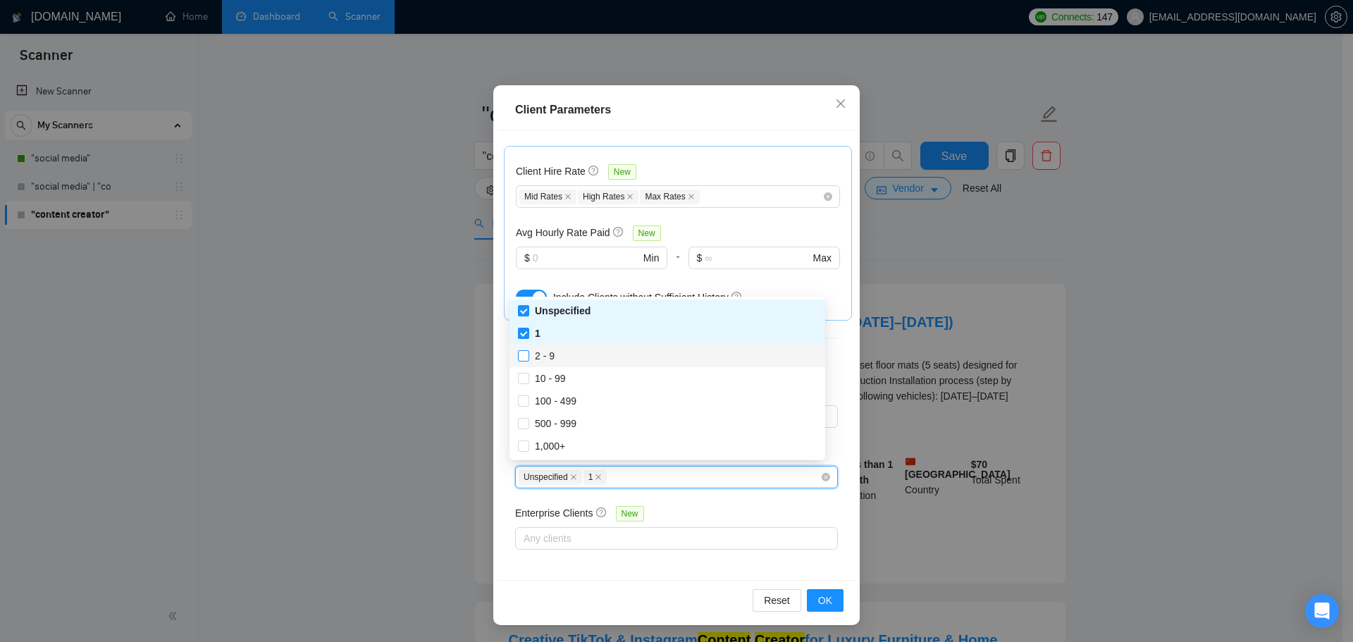
click at [526, 356] on input "2 - 9" at bounding box center [523, 355] width 10 height 10
checkbox input "true"
click at [523, 378] on input "10 - 99" at bounding box center [523, 378] width 10 height 10
checkbox input "true"
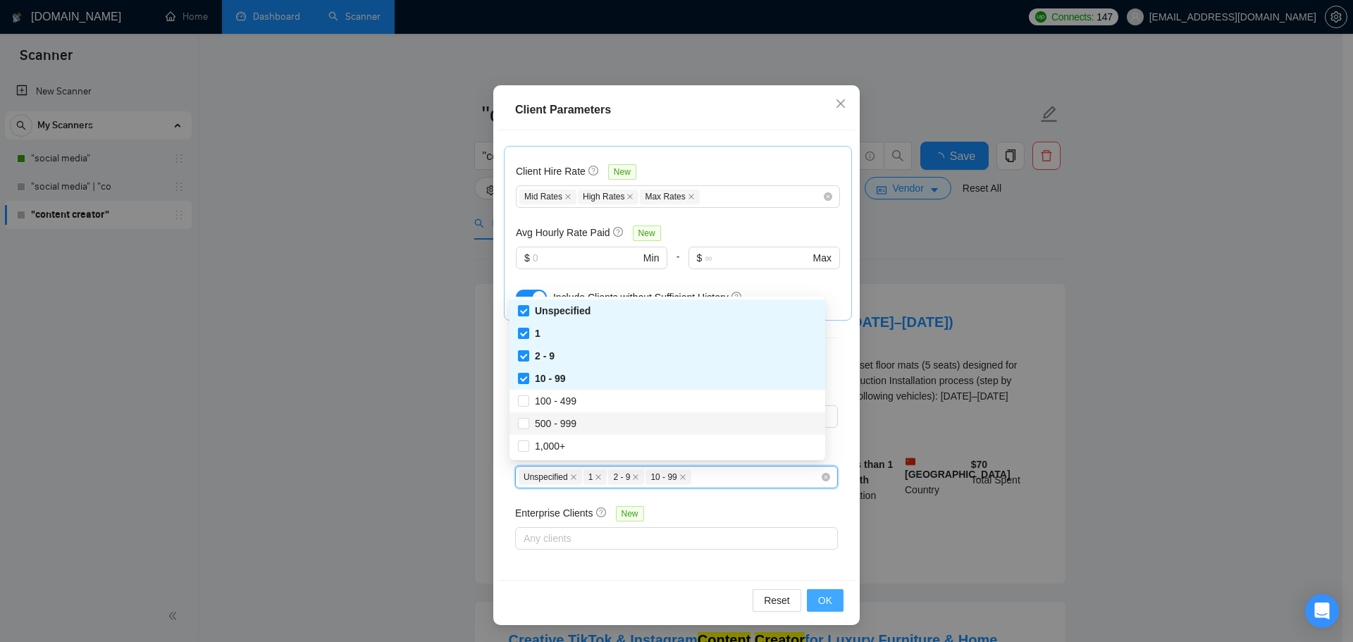
click at [818, 602] on span "OK" at bounding box center [825, 599] width 14 height 15
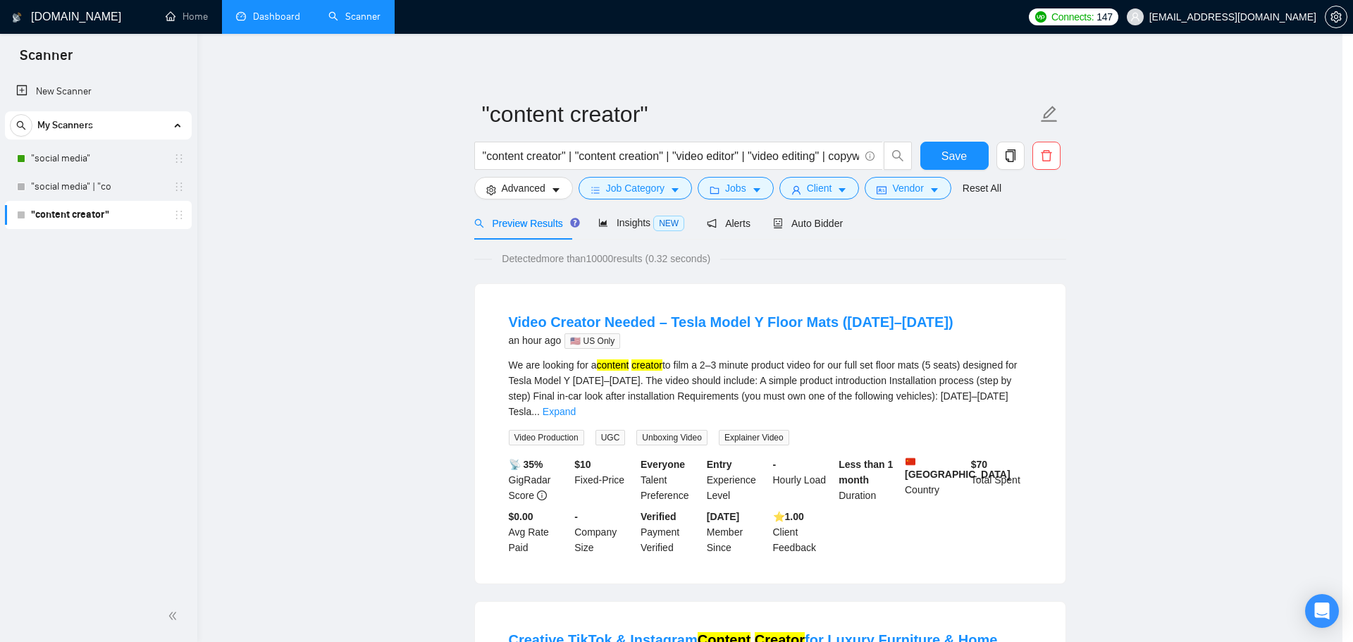
scroll to position [0, 0]
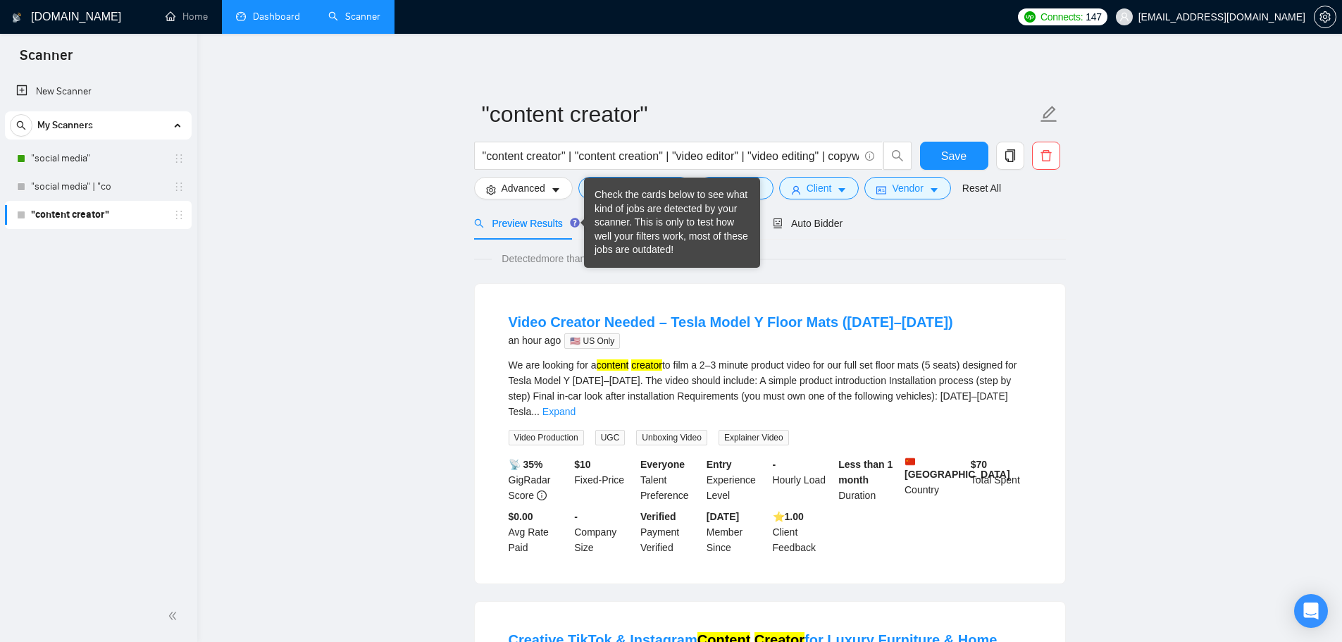
click at [629, 223] on div "Check the cards below to see what kind of jobs are detected by your scanner. Th…" at bounding box center [672, 222] width 155 height 69
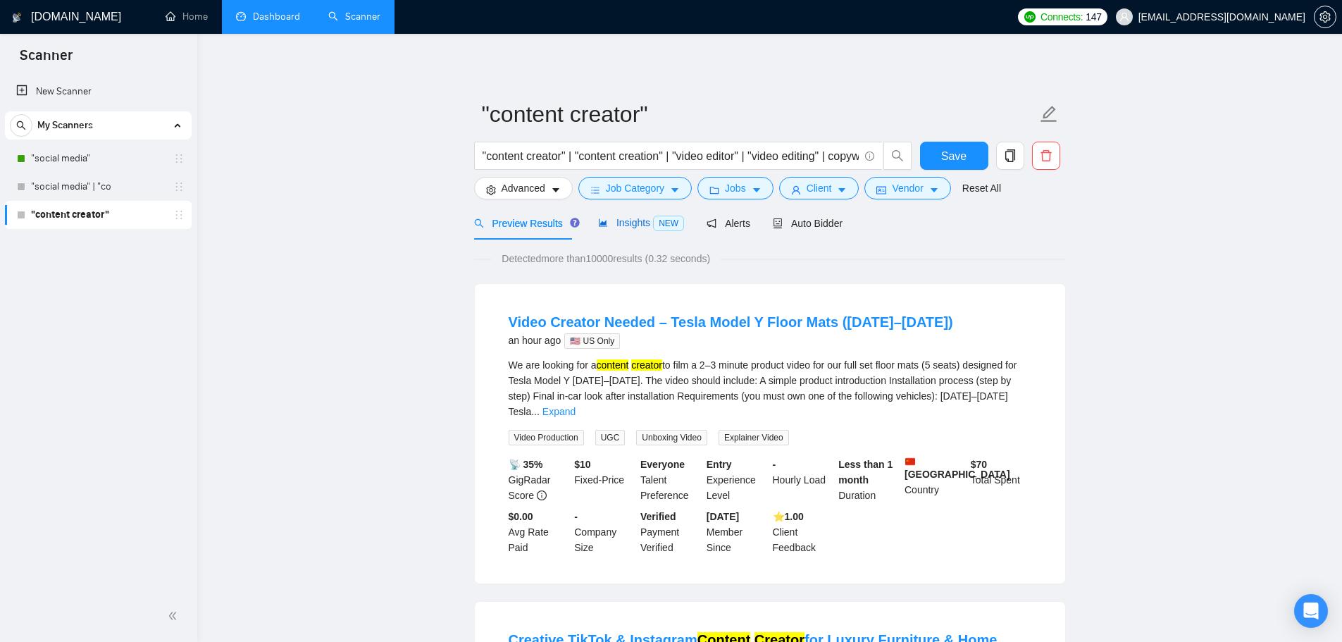
click at [642, 217] on span "Insights NEW" at bounding box center [641, 222] width 86 height 11
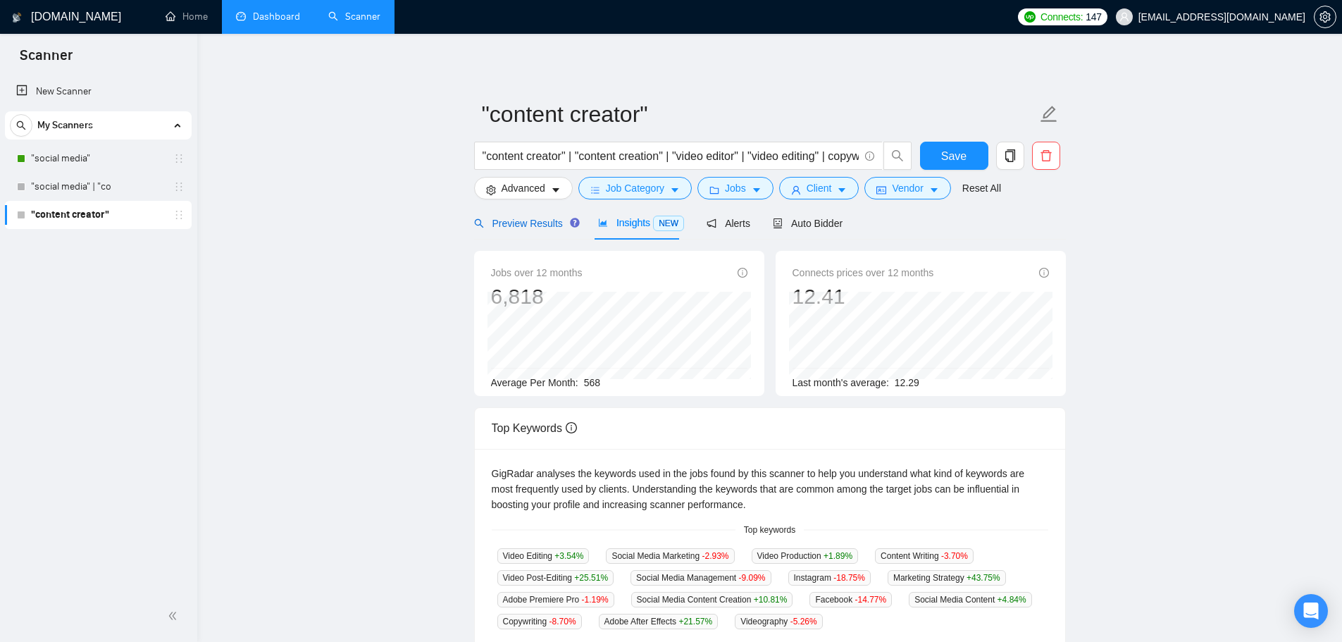
click at [523, 225] on span "Preview Results" at bounding box center [524, 223] width 101 height 11
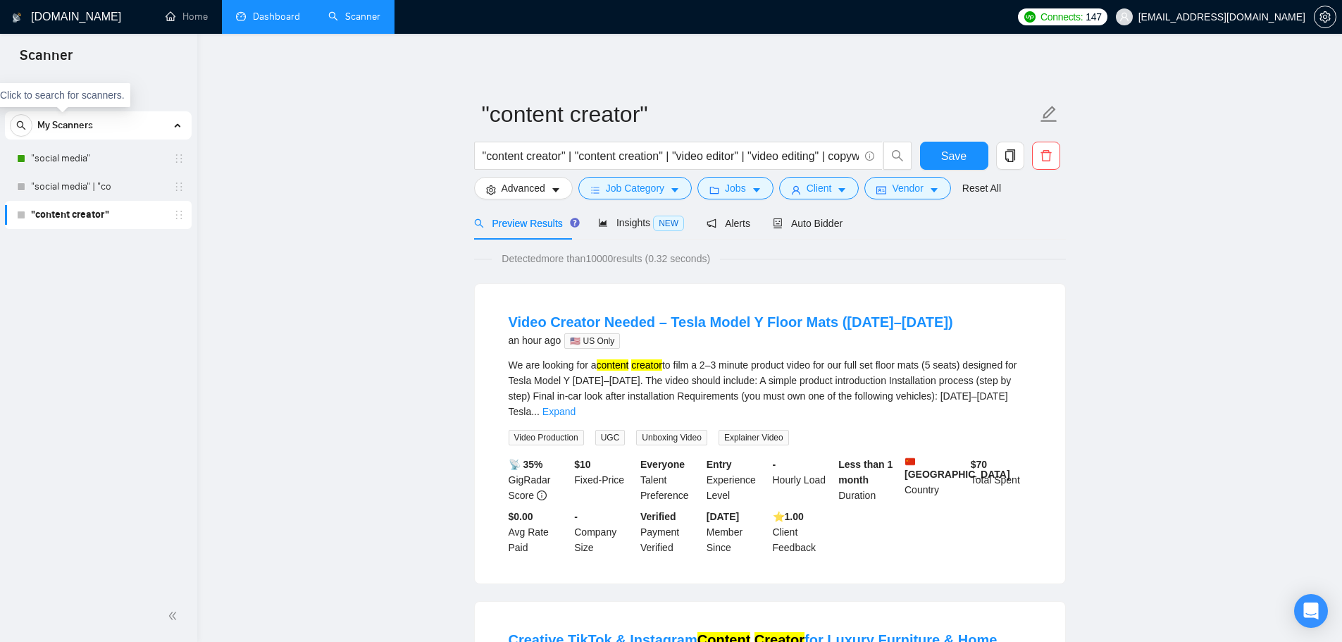
click at [63, 164] on link ""social media"" at bounding box center [98, 158] width 134 height 28
click at [946, 151] on span "Save" at bounding box center [953, 156] width 25 height 18
click at [34, 150] on link ""social media"" at bounding box center [98, 158] width 134 height 28
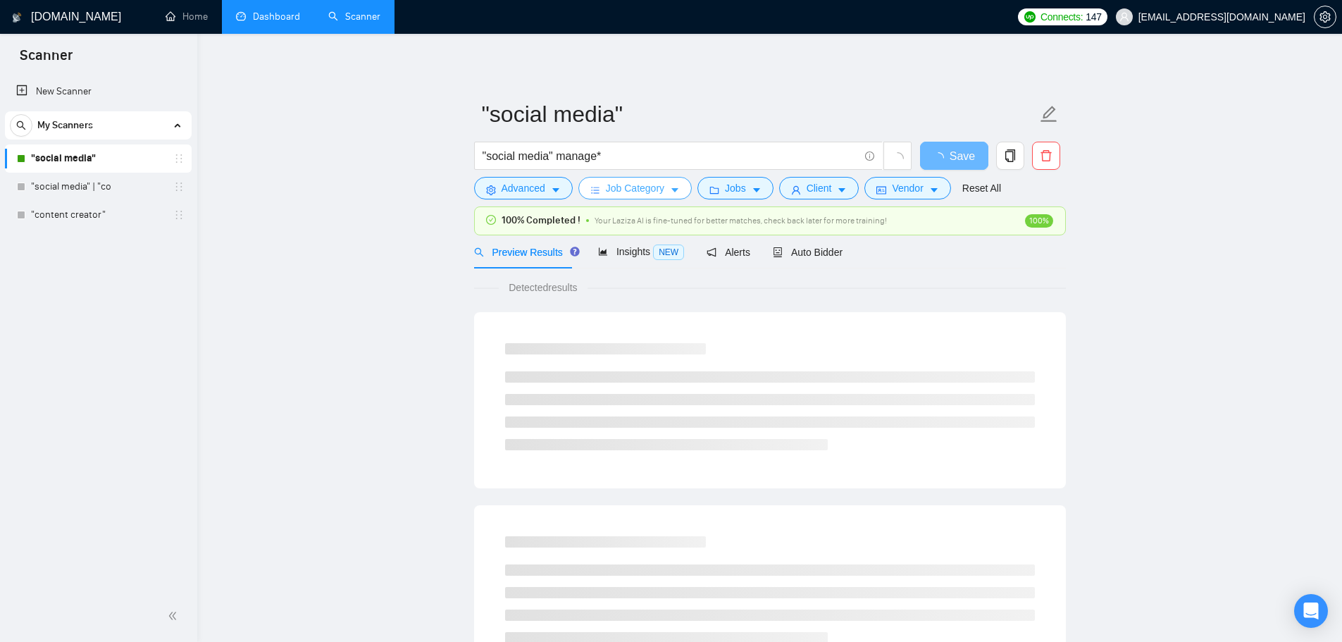
click at [626, 197] on button "Job Category" at bounding box center [634, 188] width 113 height 23
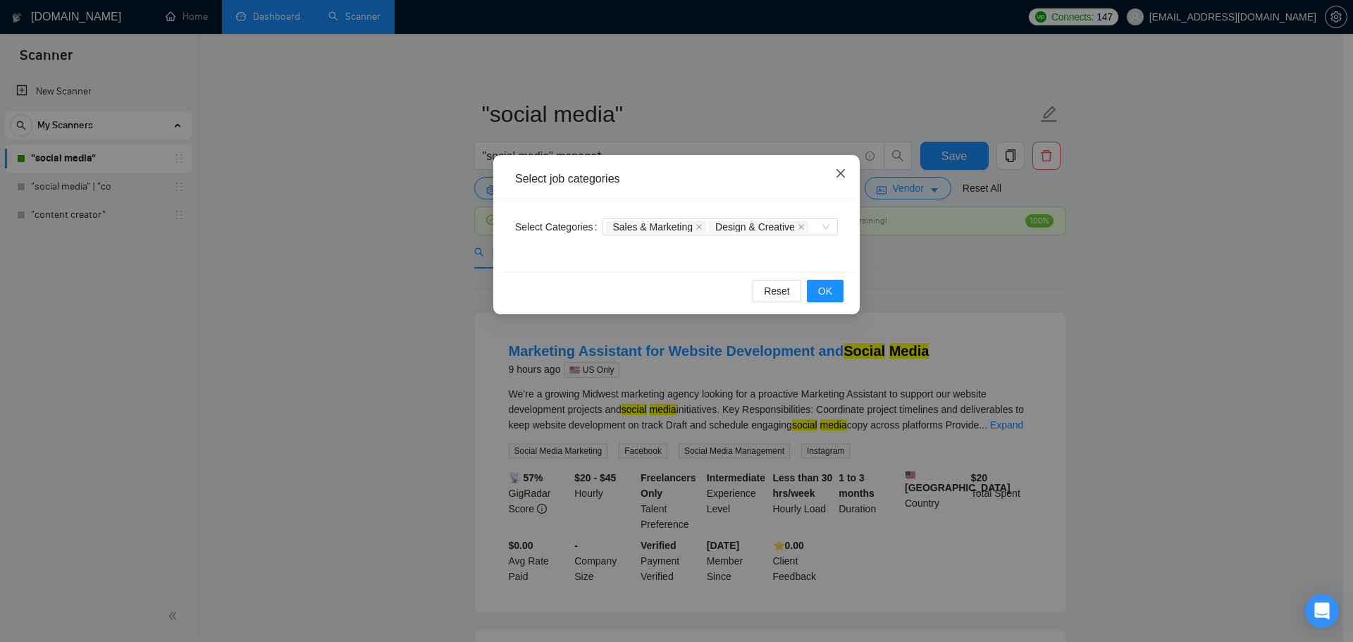
click at [844, 166] on span "Close" at bounding box center [840, 174] width 38 height 38
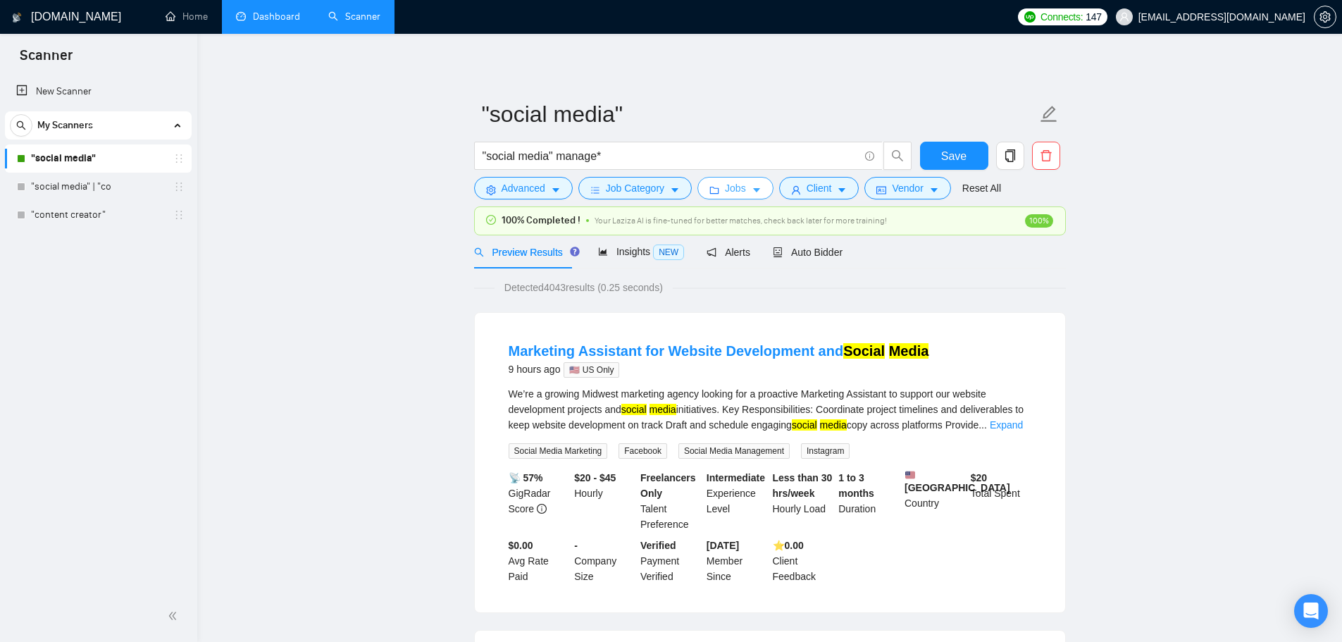
click at [728, 178] on button "Jobs" at bounding box center [735, 188] width 76 height 23
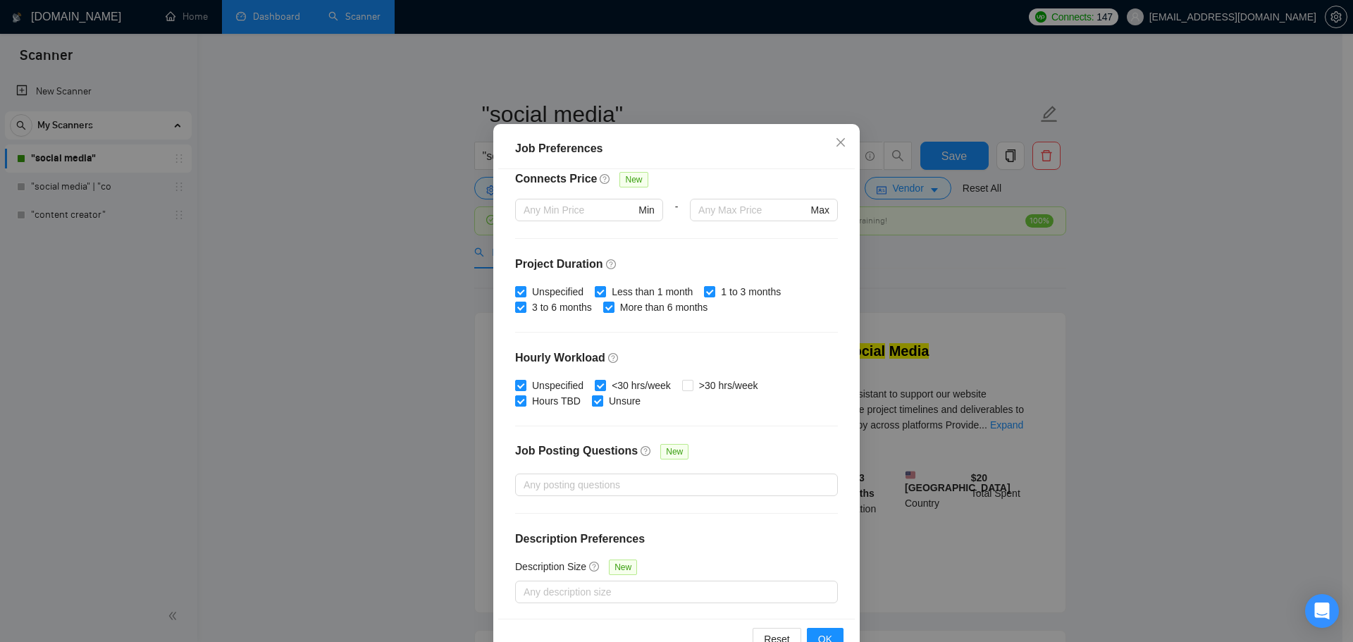
scroll to position [78, 0]
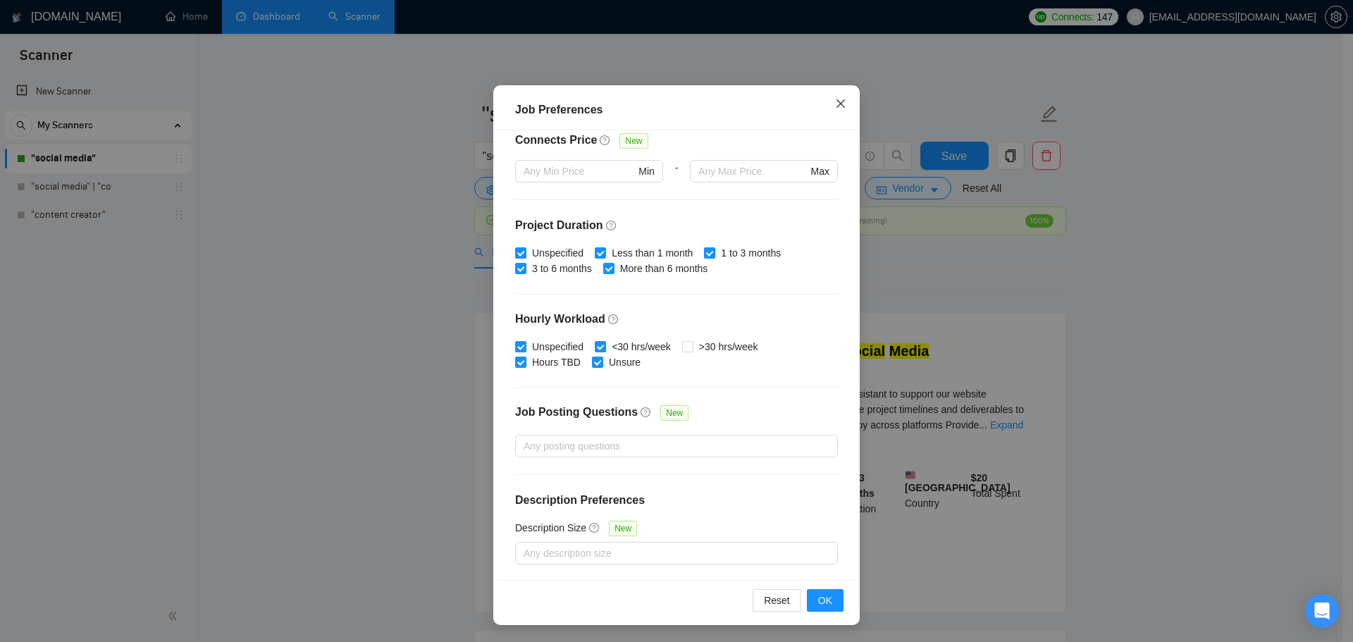
click at [840, 101] on icon "close" at bounding box center [840, 103] width 11 height 11
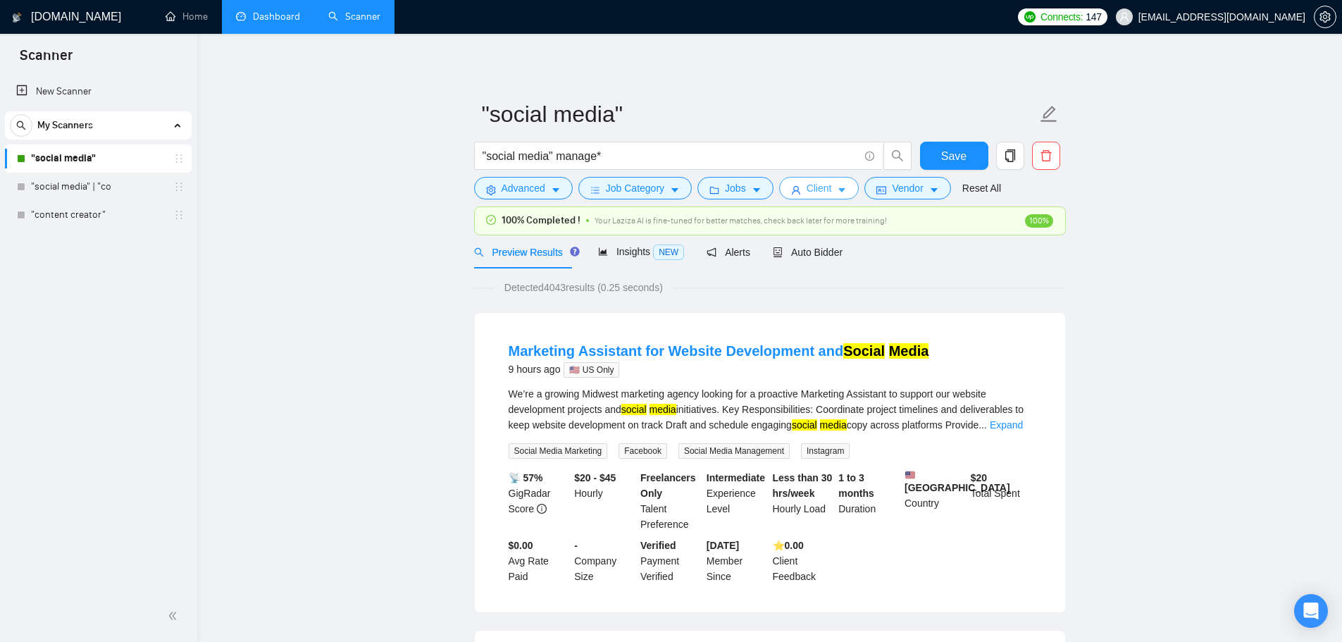
click at [826, 195] on span "Client" at bounding box center [819, 187] width 25 height 15
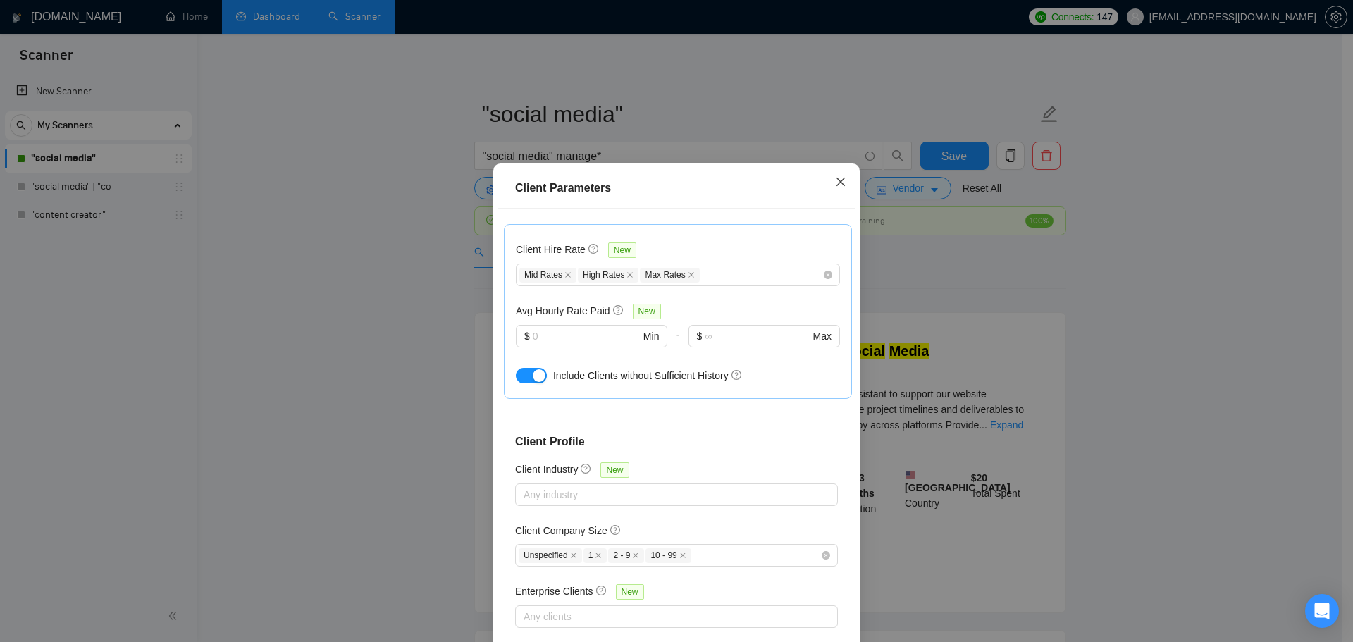
click at [842, 185] on span "Close" at bounding box center [840, 182] width 38 height 38
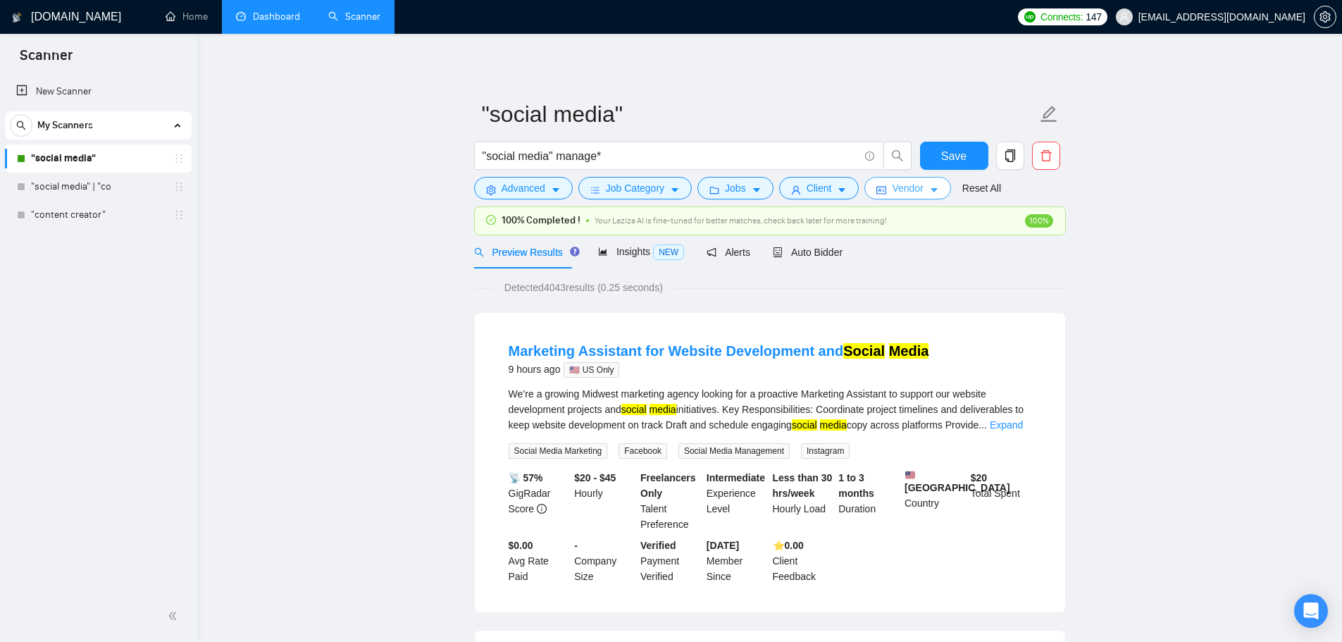
click at [916, 192] on span "Vendor" at bounding box center [907, 187] width 31 height 15
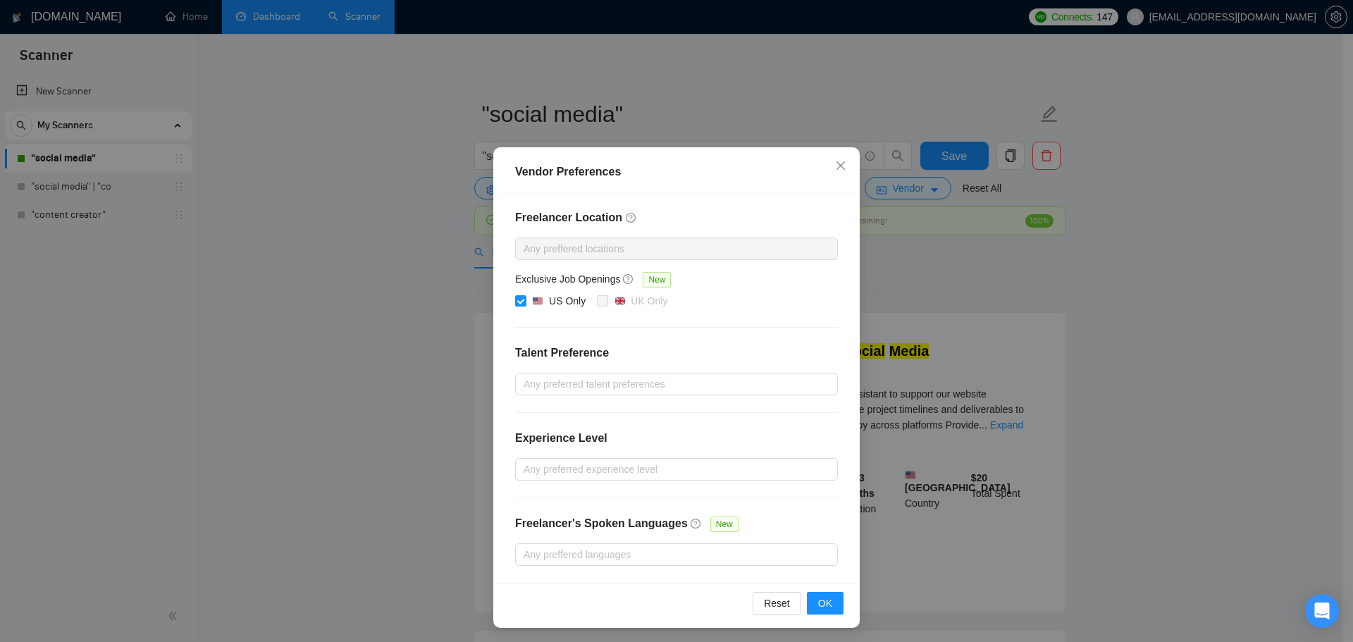
scroll to position [10, 0]
click at [843, 162] on span "Close" at bounding box center [840, 164] width 38 height 38
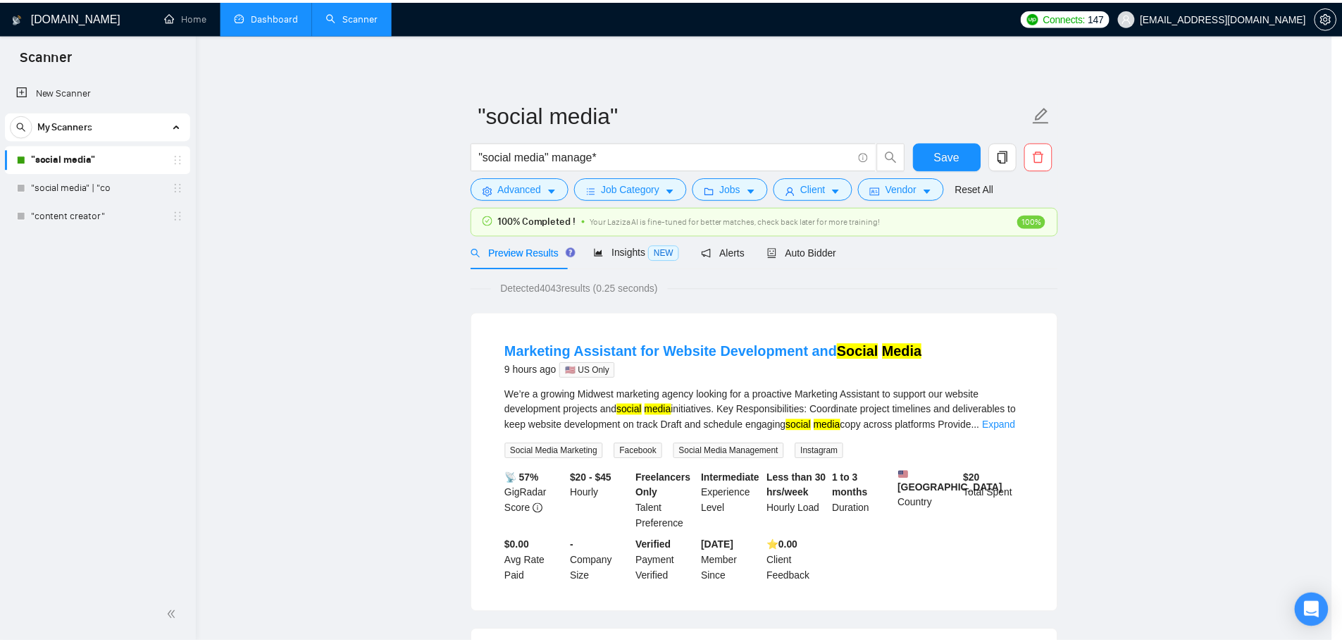
scroll to position [0, 0]
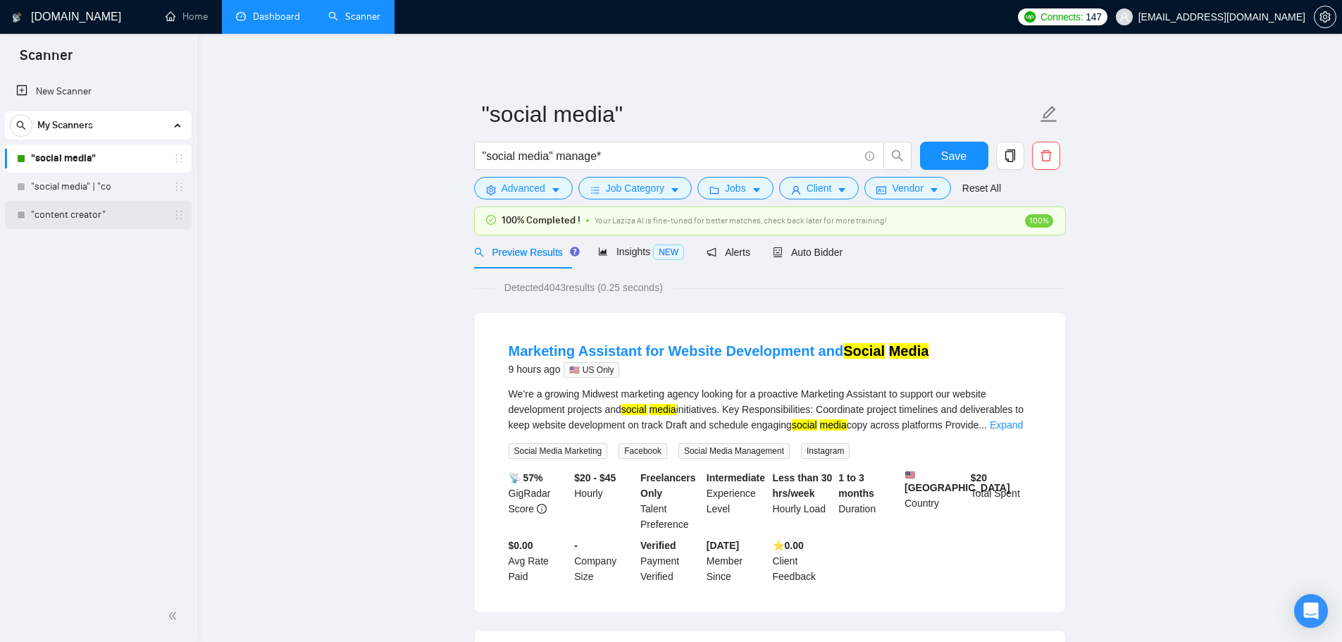
click at [59, 220] on link ""content creator"" at bounding box center [98, 215] width 134 height 28
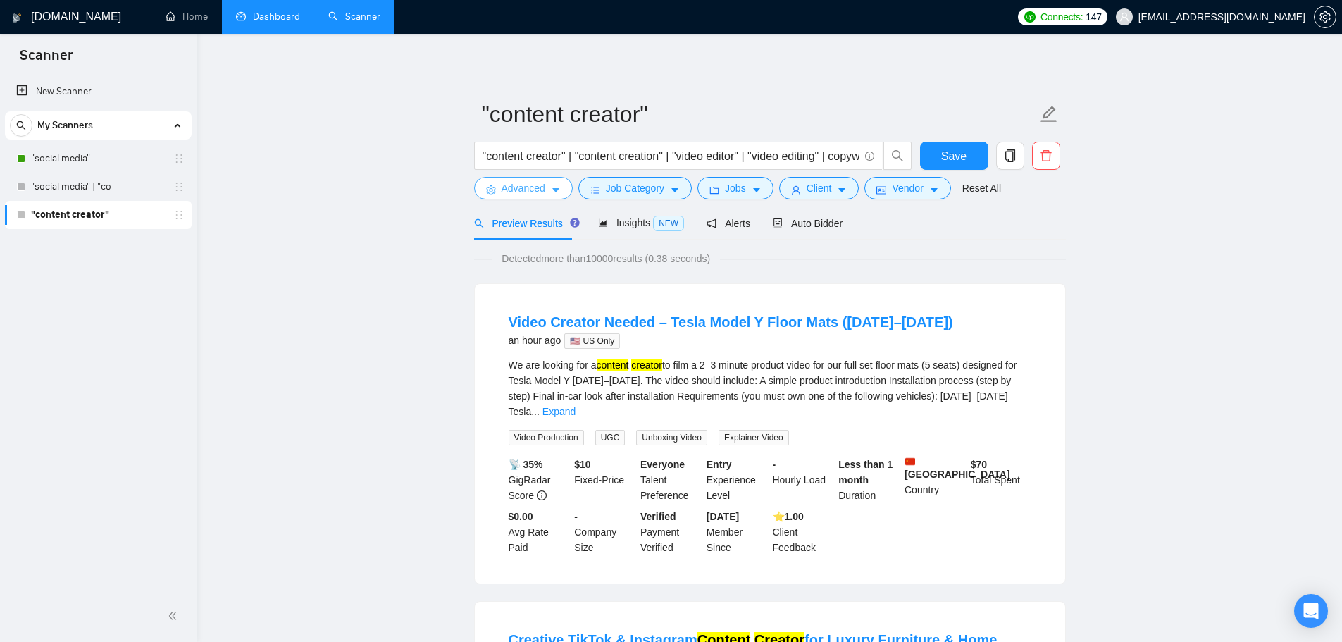
click at [533, 183] on span "Advanced" at bounding box center [524, 187] width 44 height 15
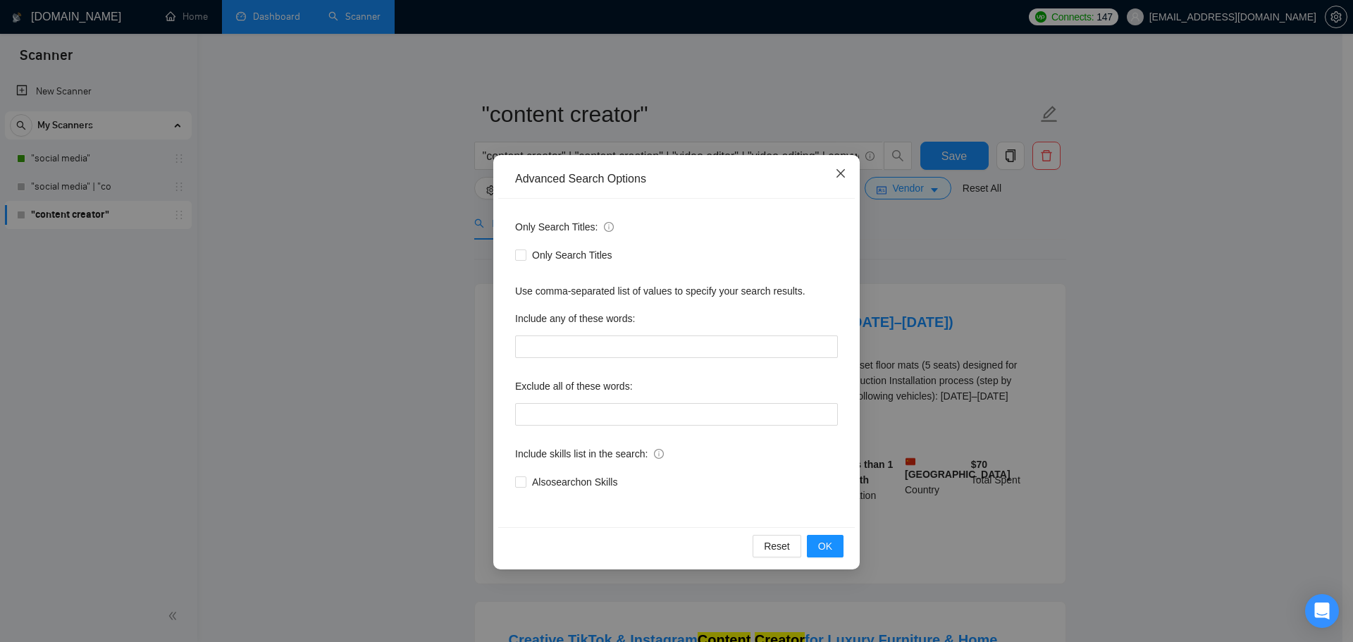
click at [842, 173] on icon "close" at bounding box center [840, 173] width 8 height 8
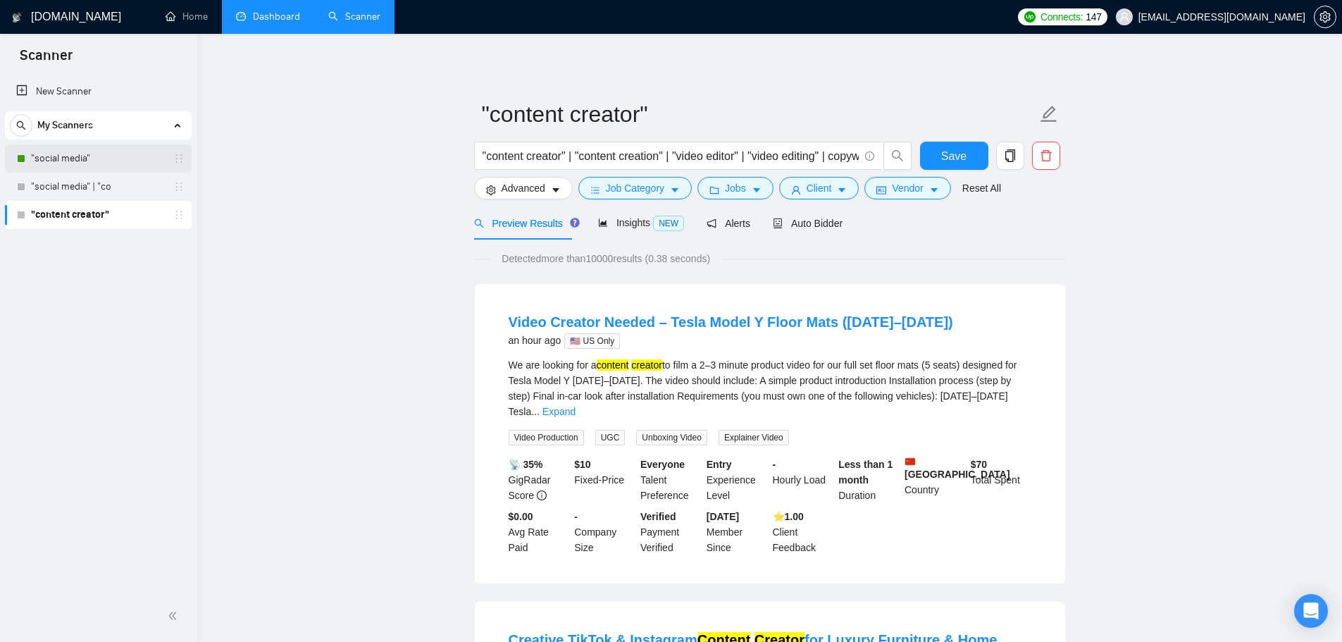
click at [115, 156] on link ""social media"" at bounding box center [98, 158] width 134 height 28
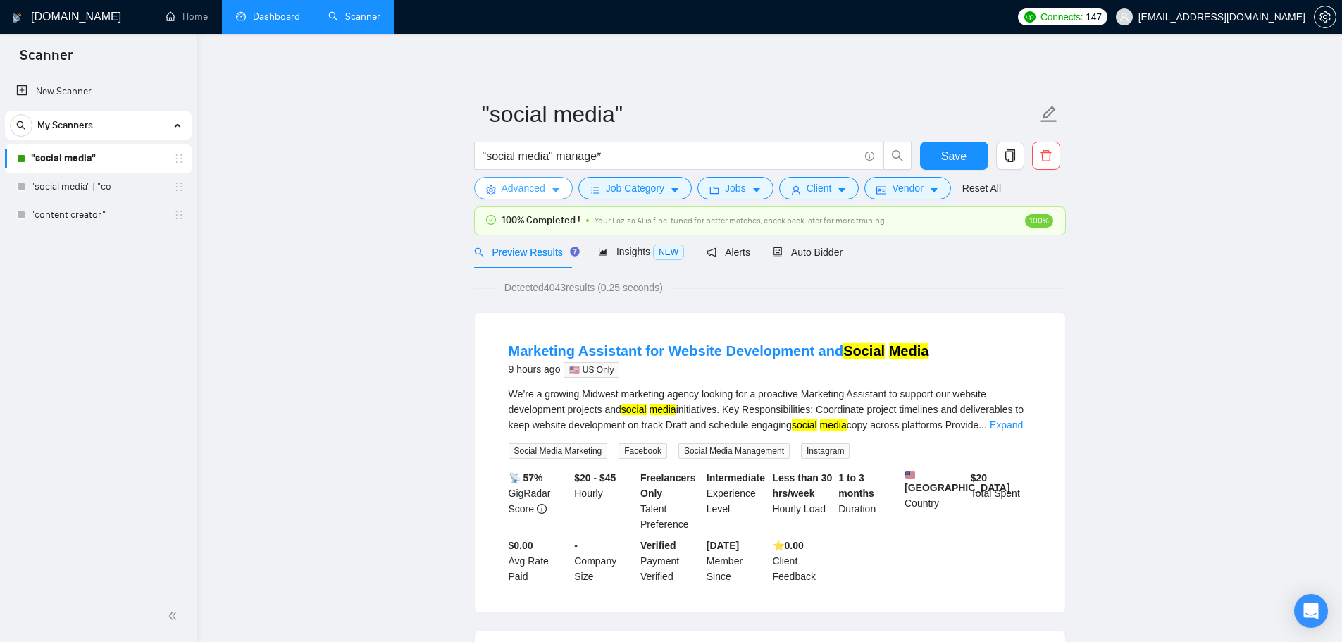
click at [530, 187] on span "Advanced" at bounding box center [524, 187] width 44 height 15
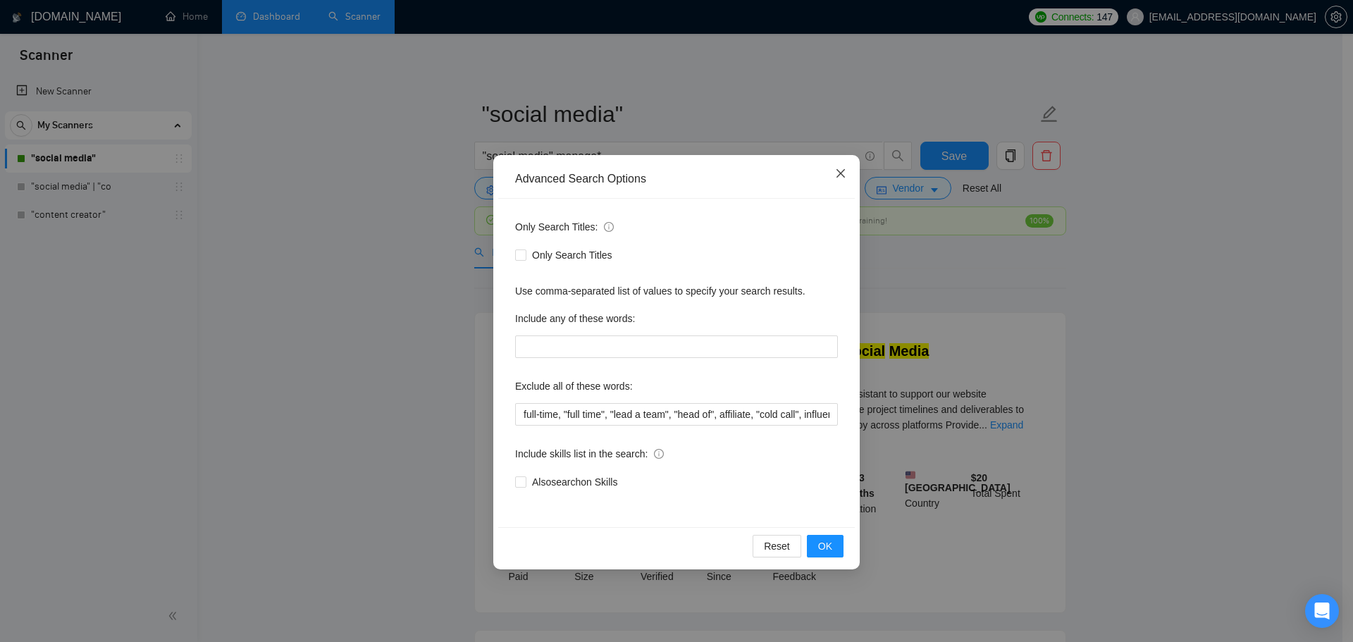
click at [842, 187] on span "Close" at bounding box center [840, 174] width 38 height 38
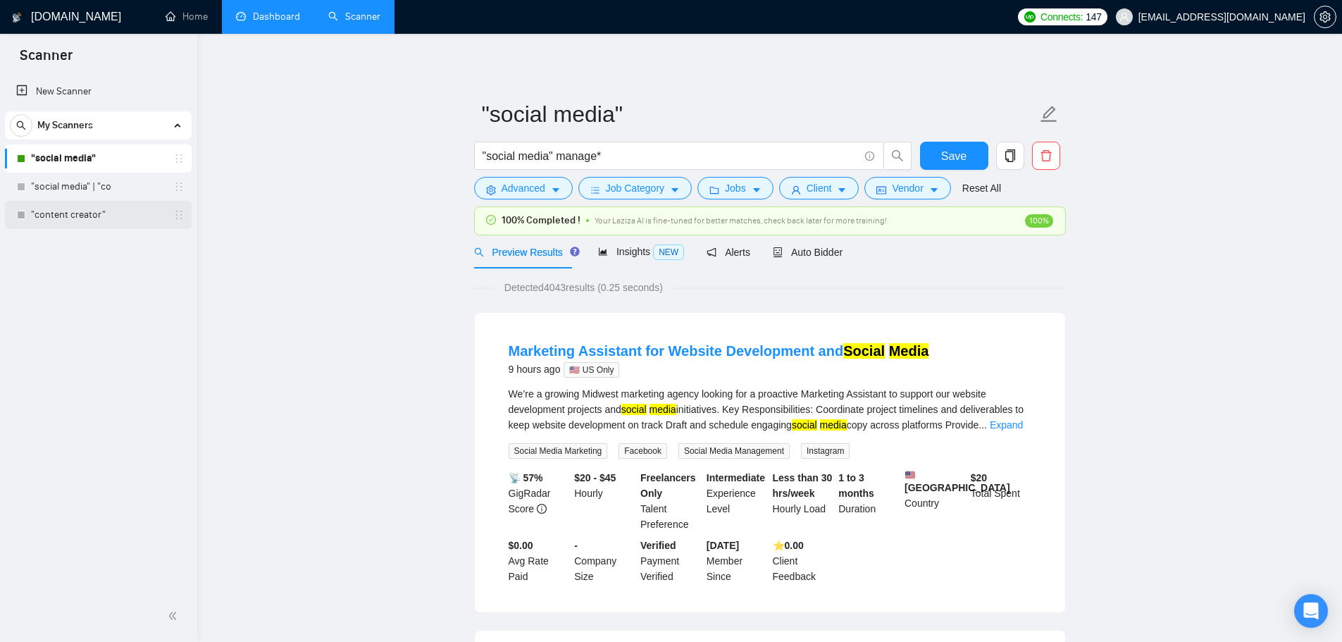
click at [75, 217] on link ""content creator"" at bounding box center [98, 215] width 134 height 28
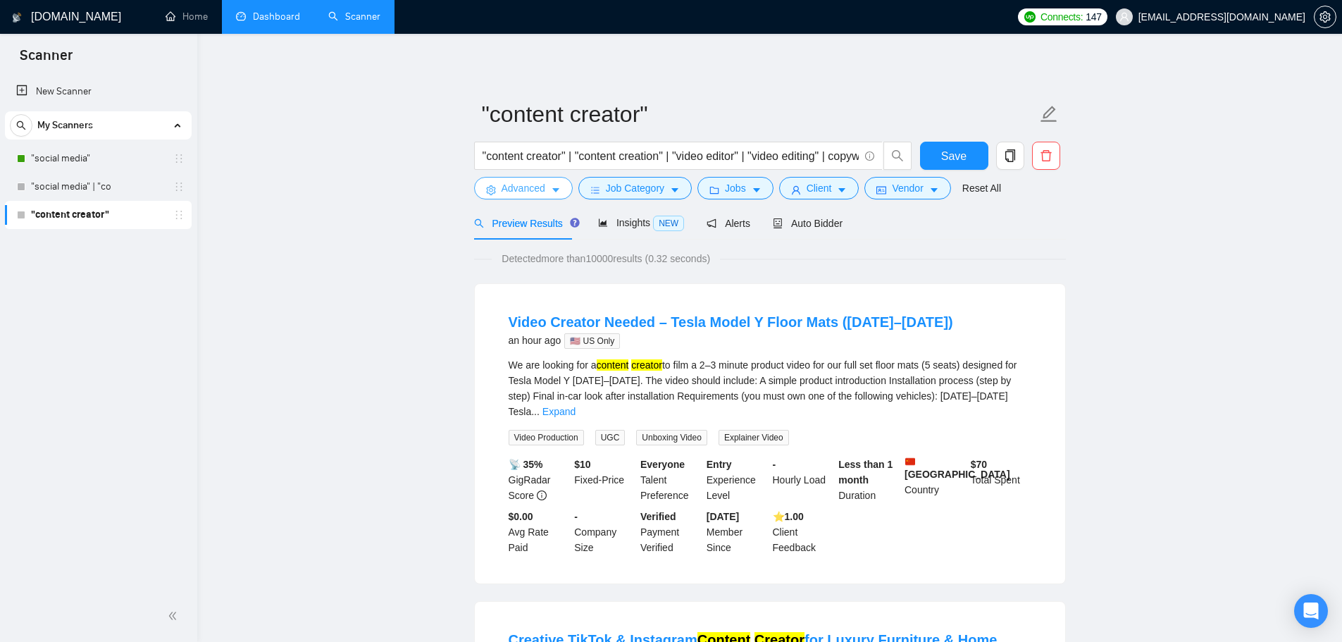
click at [533, 194] on span "Advanced" at bounding box center [524, 187] width 44 height 15
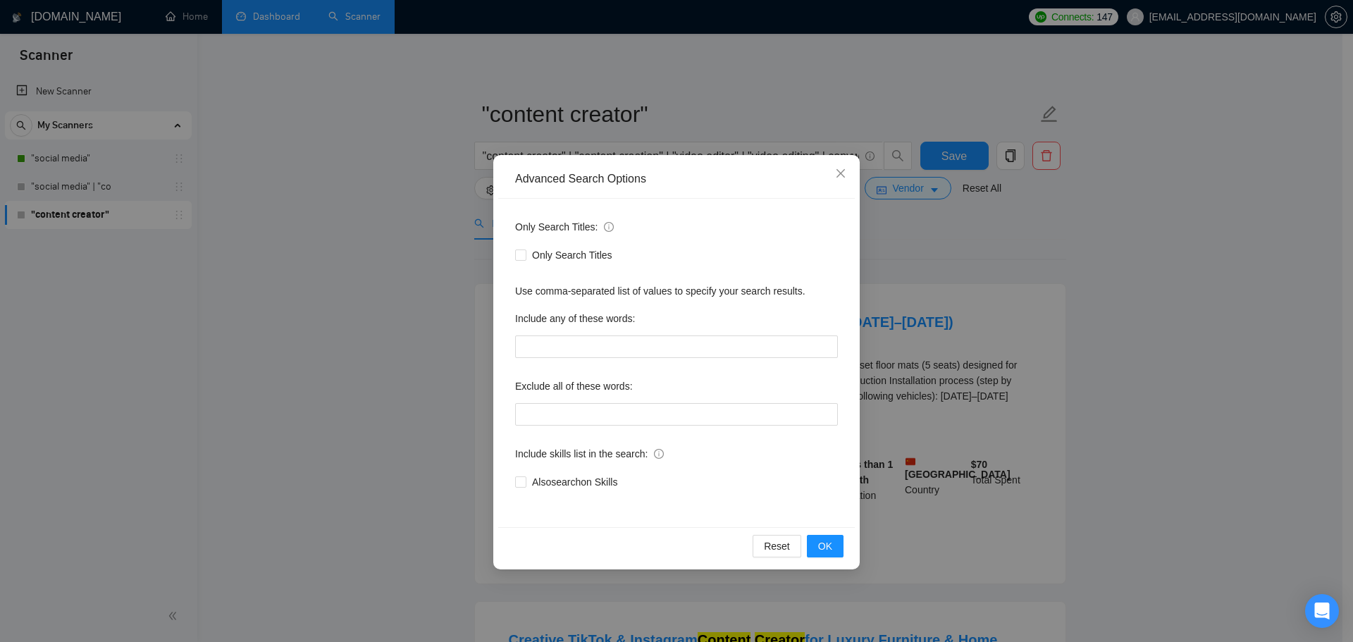
click at [561, 429] on div "Only Search Titles: Only Search Titles Use comma-separated list of values to sp…" at bounding box center [676, 363] width 356 height 328
click at [565, 418] on input "text" at bounding box center [676, 414] width 323 height 23
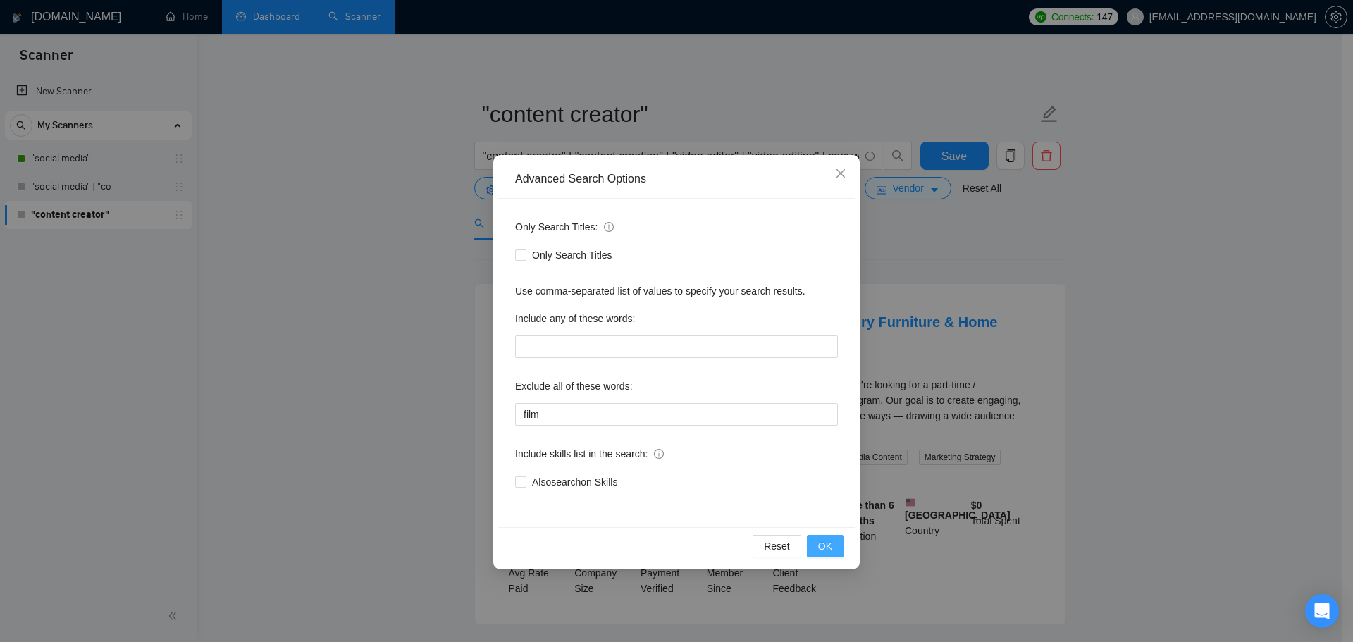
click at [833, 553] on button "OK" at bounding box center [825, 546] width 37 height 23
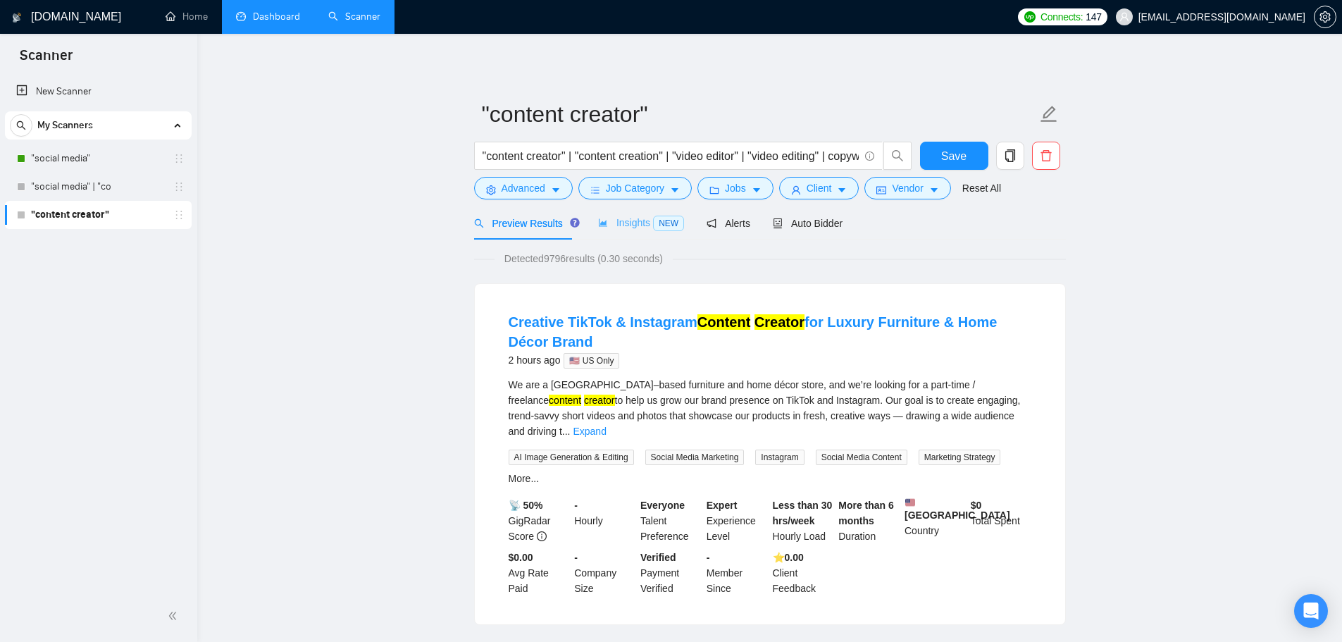
click at [616, 233] on div "Insights NEW" at bounding box center [641, 222] width 86 height 33
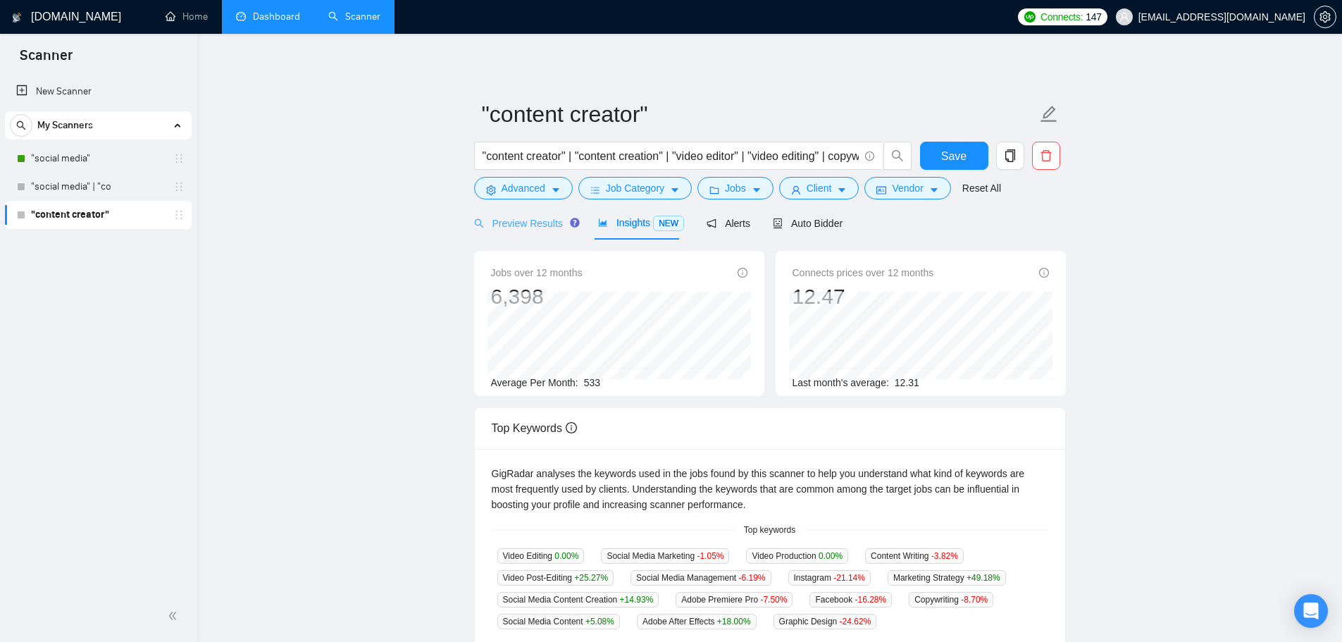
click at [558, 232] on div "Preview Results" at bounding box center [524, 222] width 101 height 33
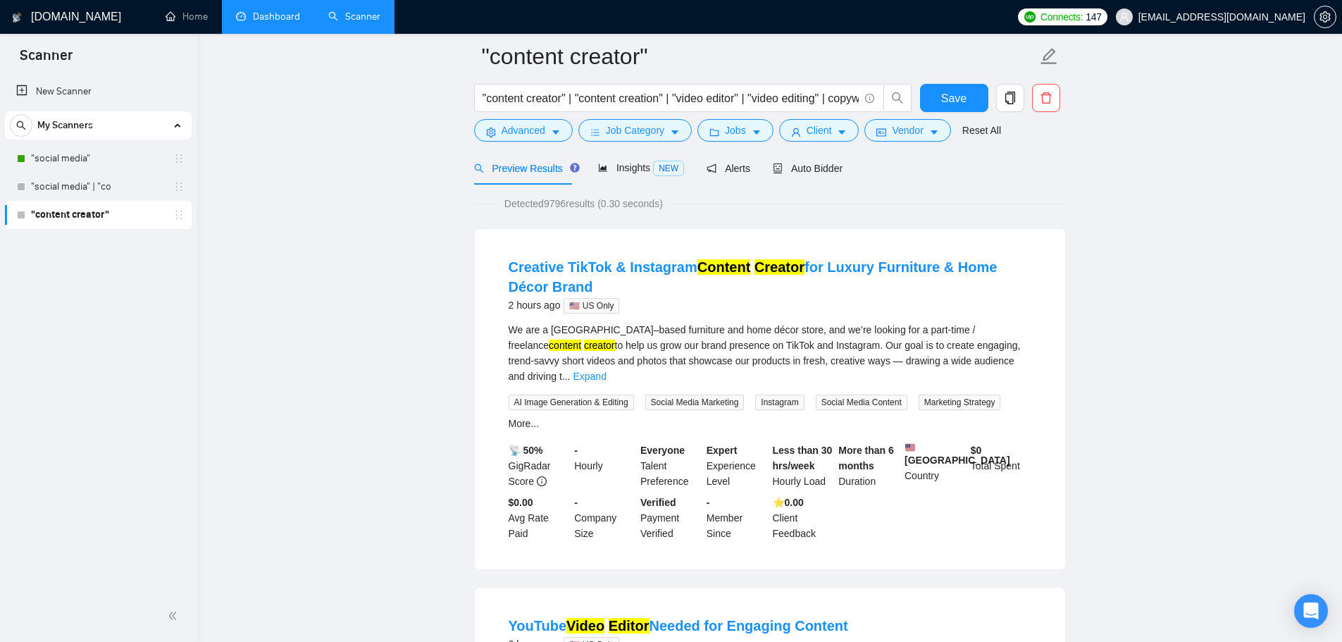
scroll to position [423, 0]
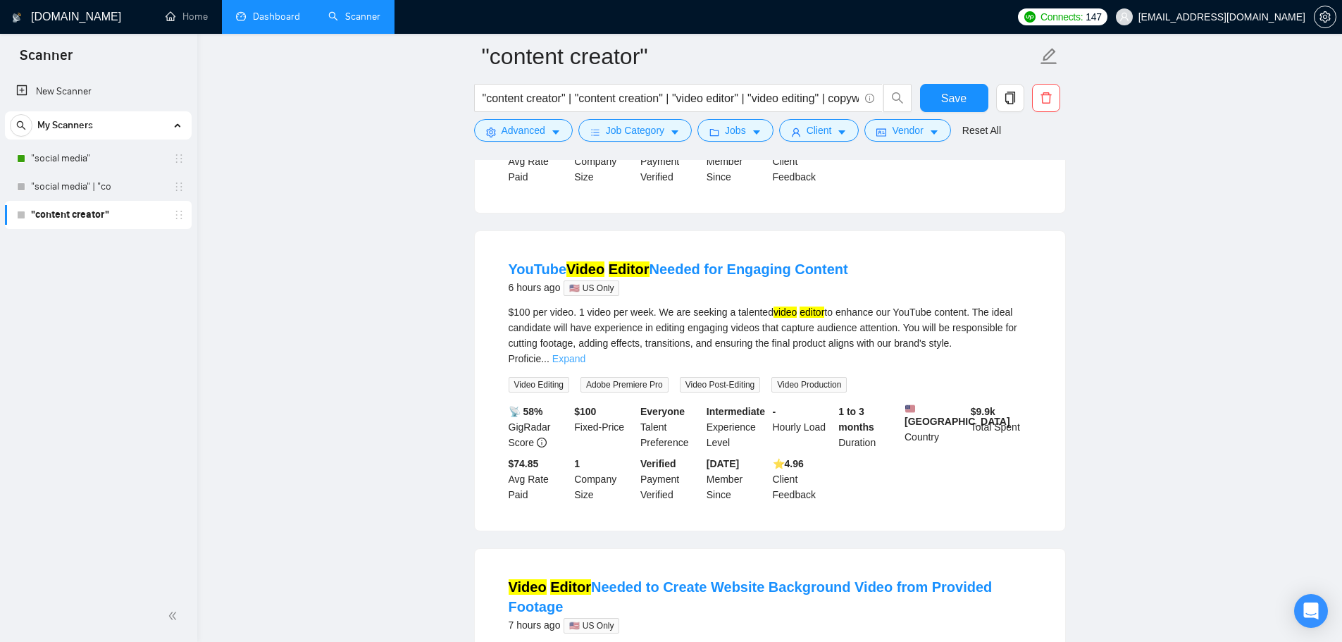
click at [585, 353] on link "Expand" at bounding box center [568, 358] width 33 height 11
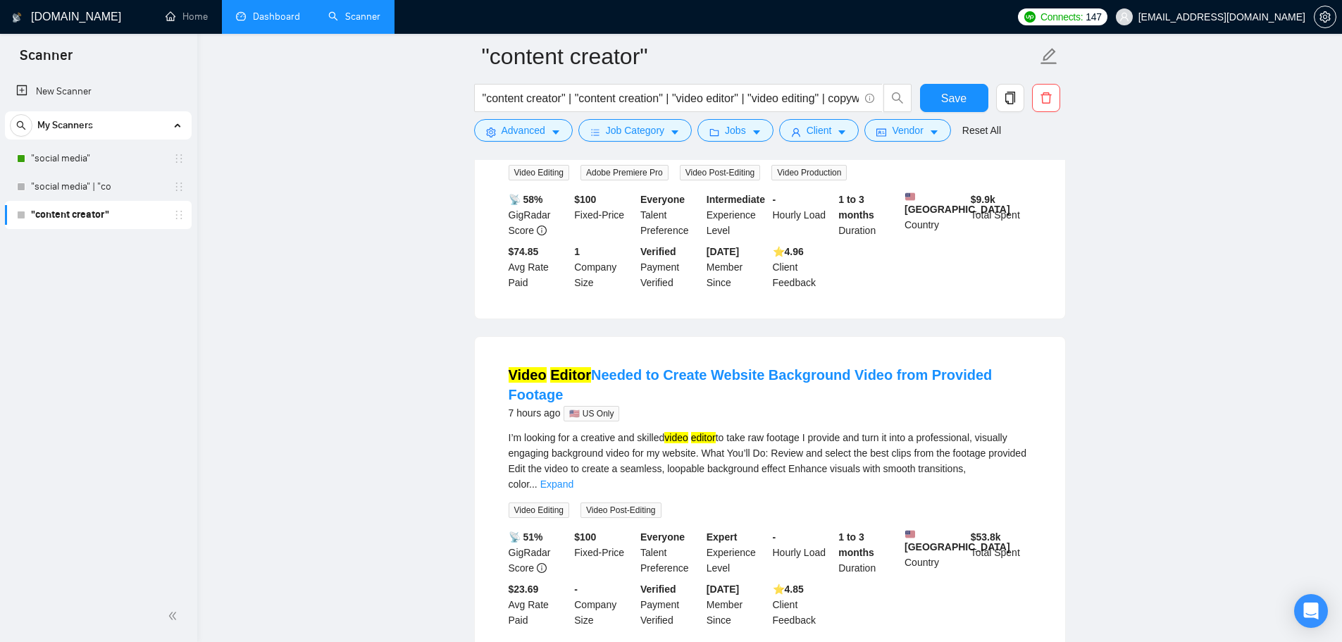
scroll to position [704, 0]
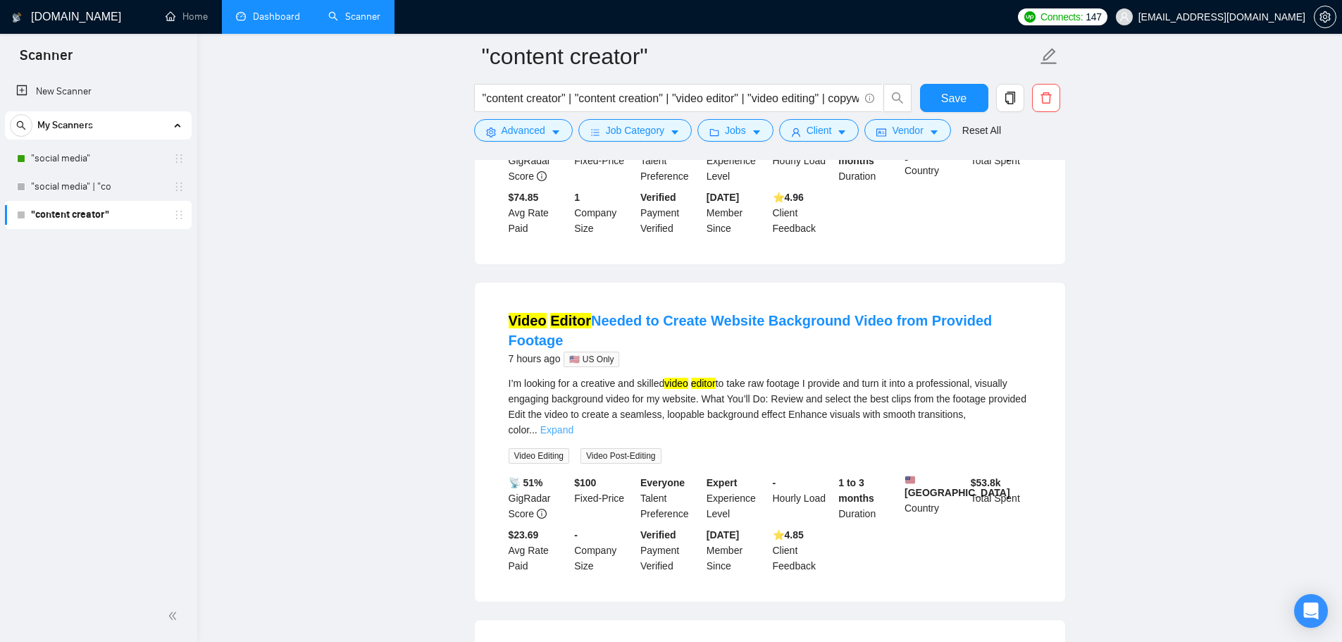
click at [573, 424] on link "Expand" at bounding box center [556, 429] width 33 height 11
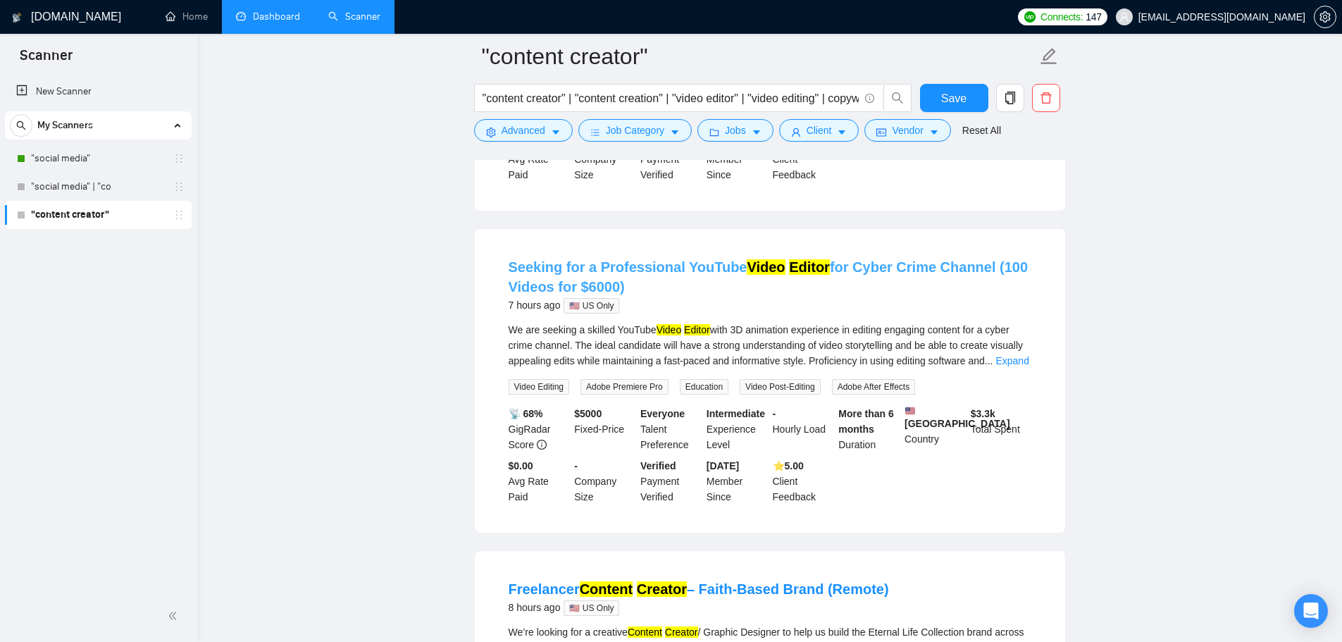
scroll to position [1127, 0]
drag, startPoint x: 735, startPoint y: 358, endPoint x: 840, endPoint y: 363, distance: 105.1
click at [840, 363] on div "We are seeking a skilled YouTube Video Editor with 3D animation experience in e…" at bounding box center [770, 344] width 523 height 46
copy div "3D animation experience"
click at [534, 137] on span "Advanced" at bounding box center [524, 130] width 44 height 15
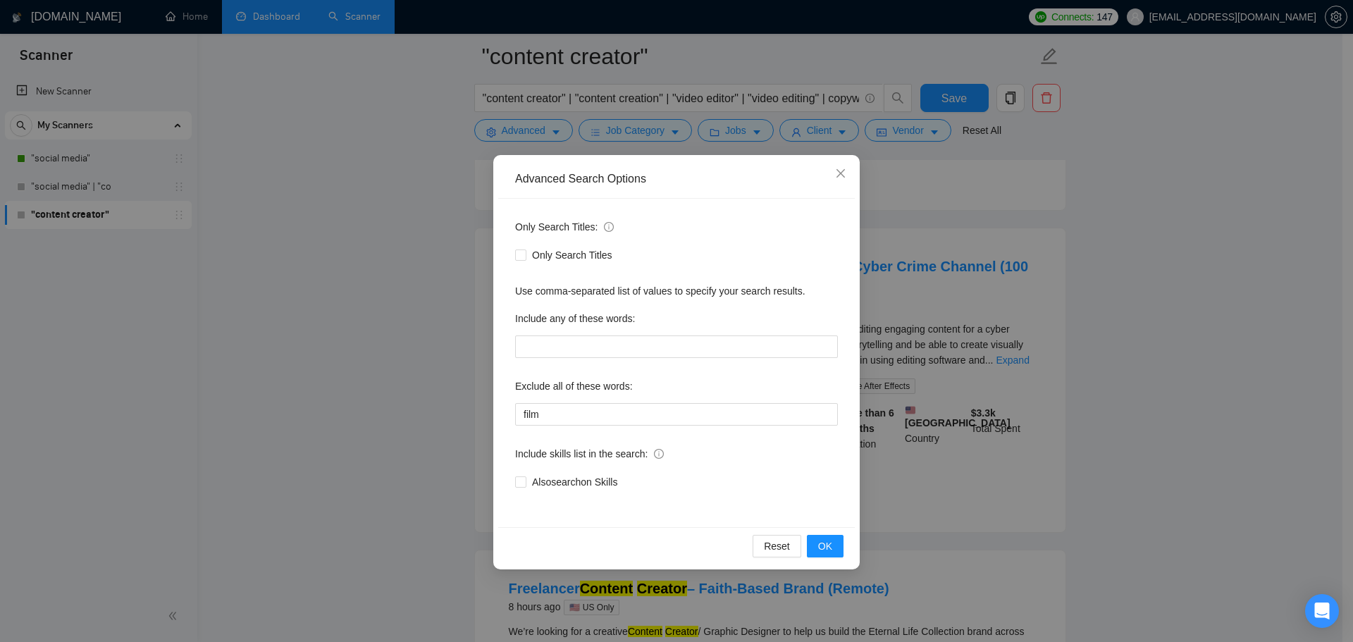
click at [575, 428] on div "Only Search Titles: Only Search Titles Use comma-separated list of values to sp…" at bounding box center [676, 363] width 356 height 328
click at [576, 416] on input "film" at bounding box center [676, 414] width 323 height 23
paste input "3D animation experience"
click at [835, 554] on button "OK" at bounding box center [825, 546] width 37 height 23
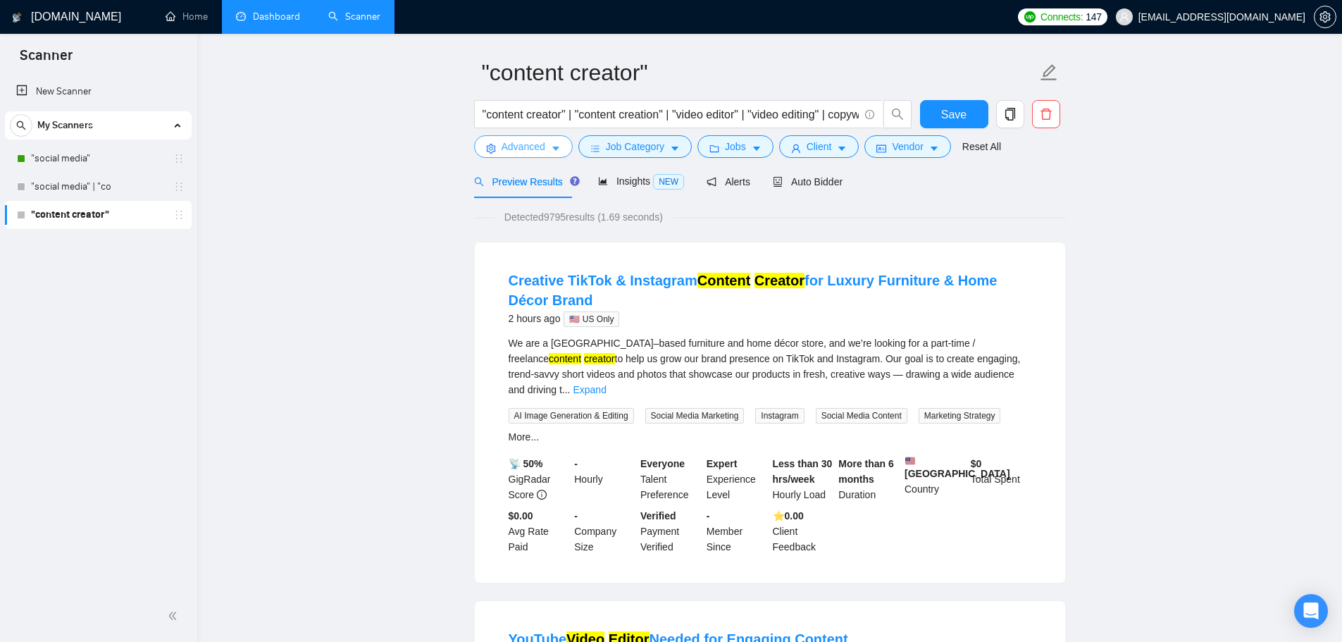
scroll to position [0, 0]
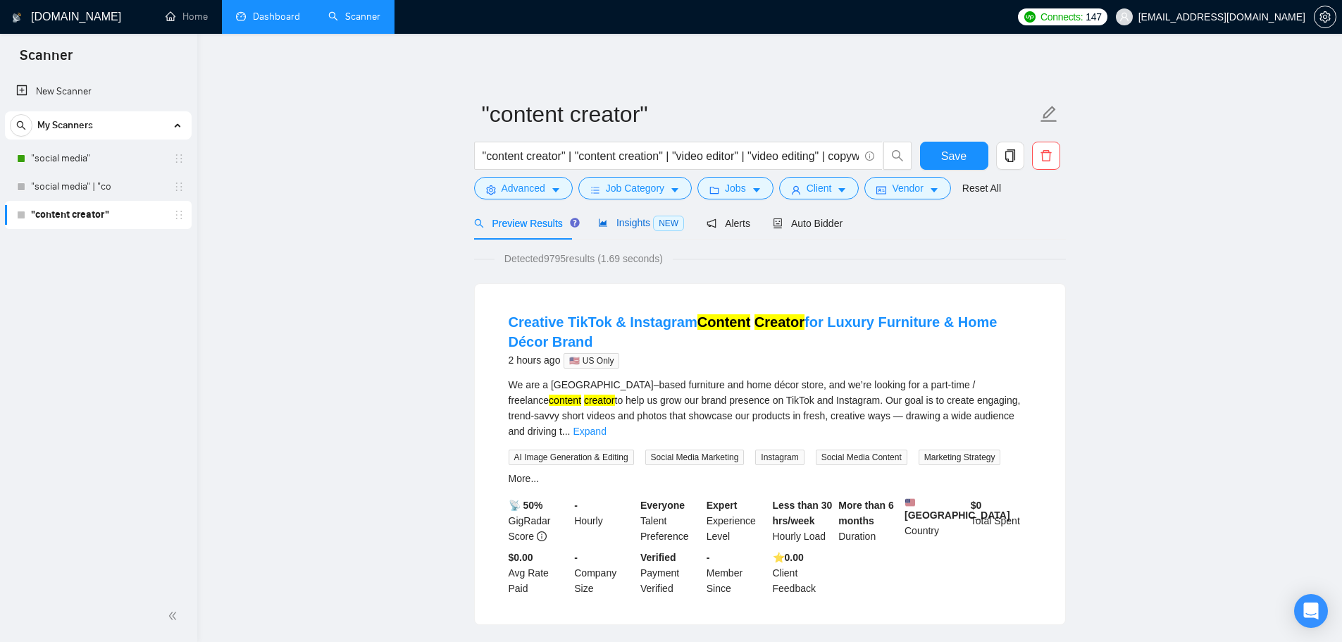
click at [628, 228] on span "Insights NEW" at bounding box center [641, 222] width 86 height 11
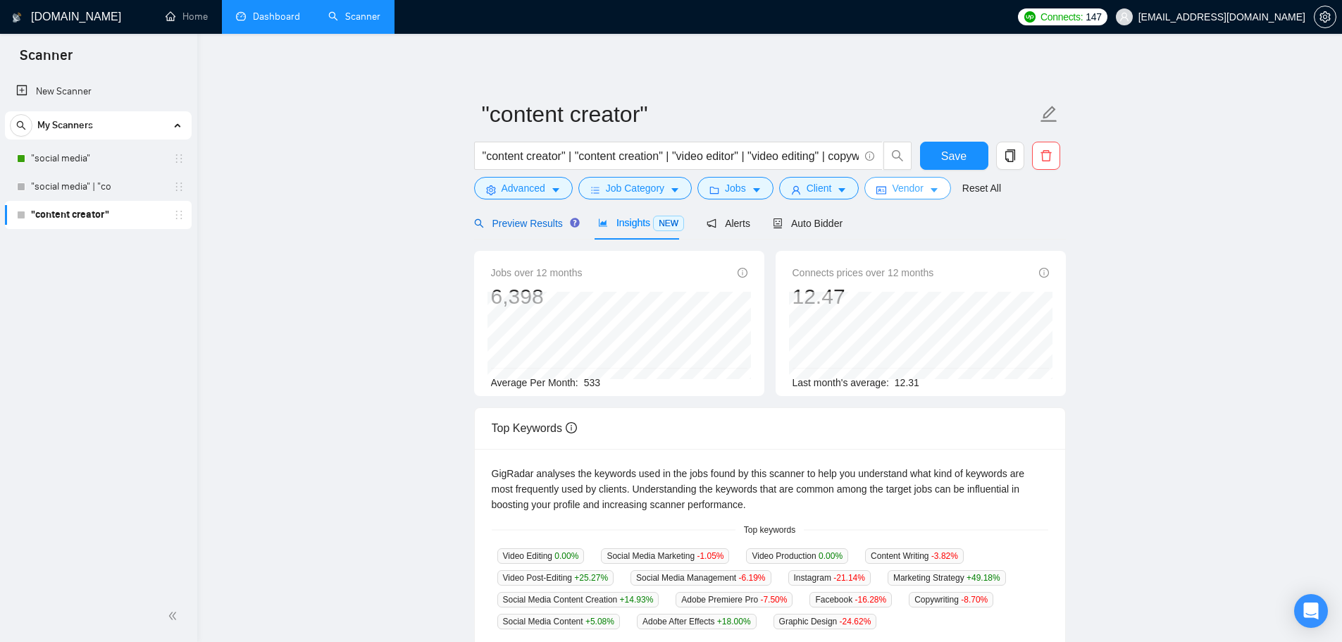
click at [549, 223] on span "Preview Results" at bounding box center [524, 223] width 101 height 11
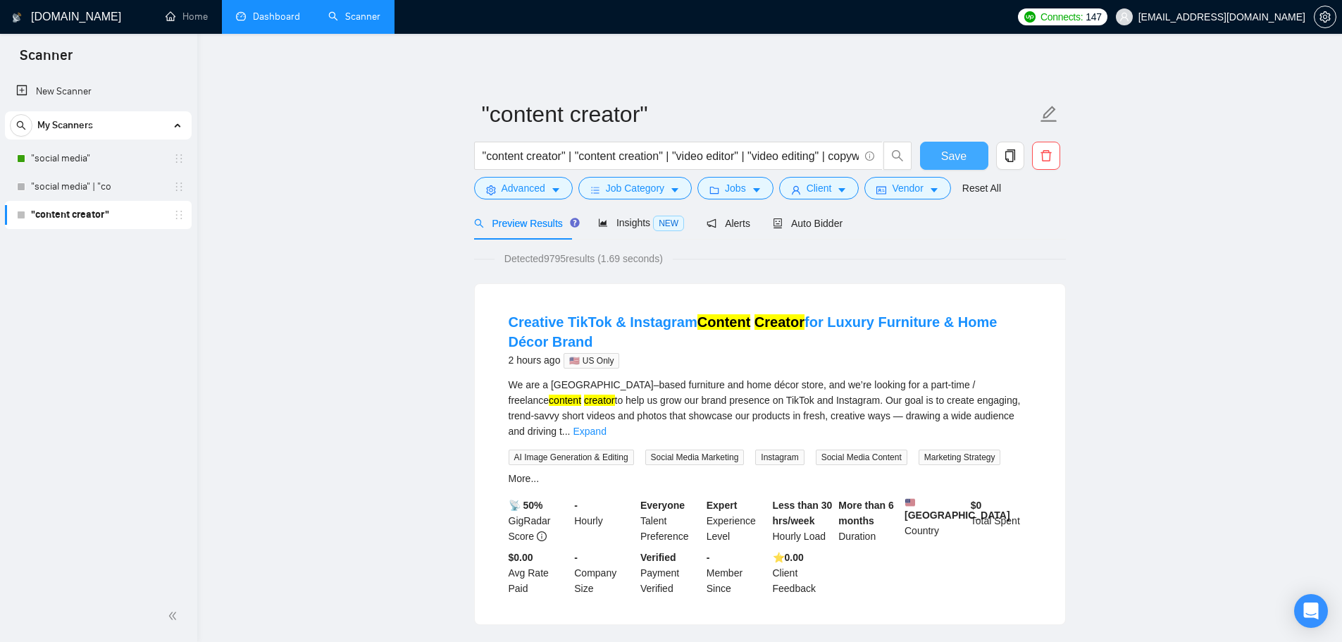
click at [954, 154] on span "Save" at bounding box center [953, 156] width 25 height 18
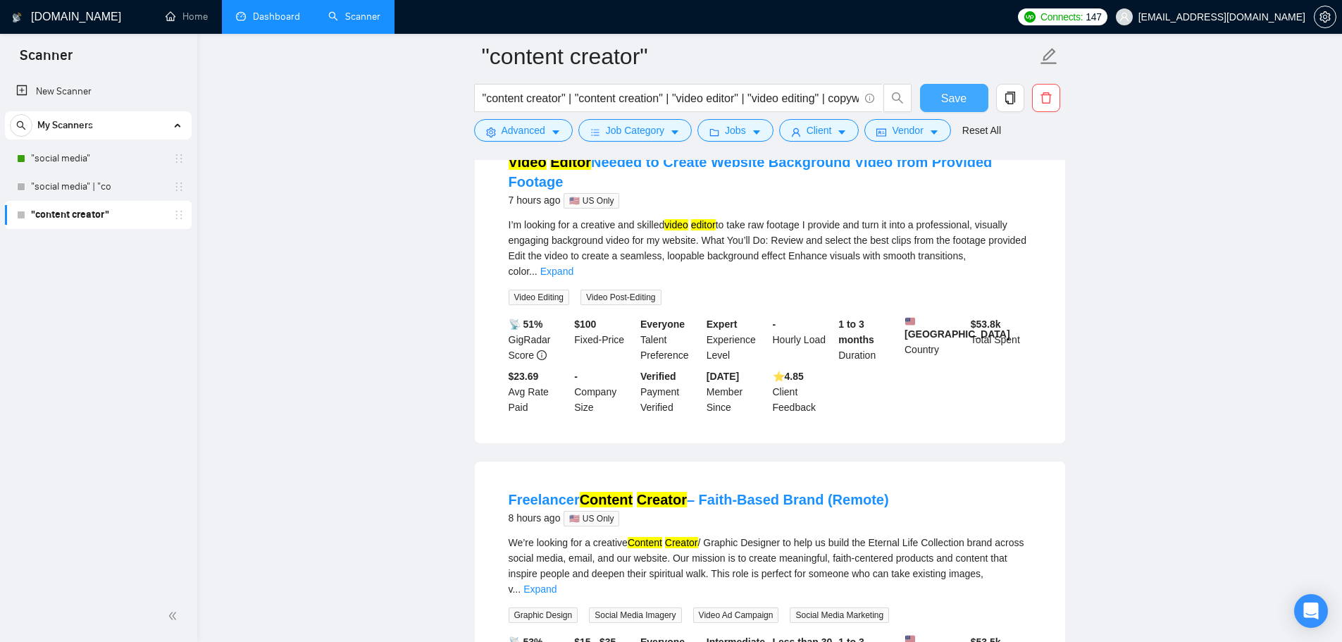
scroll to position [1057, 0]
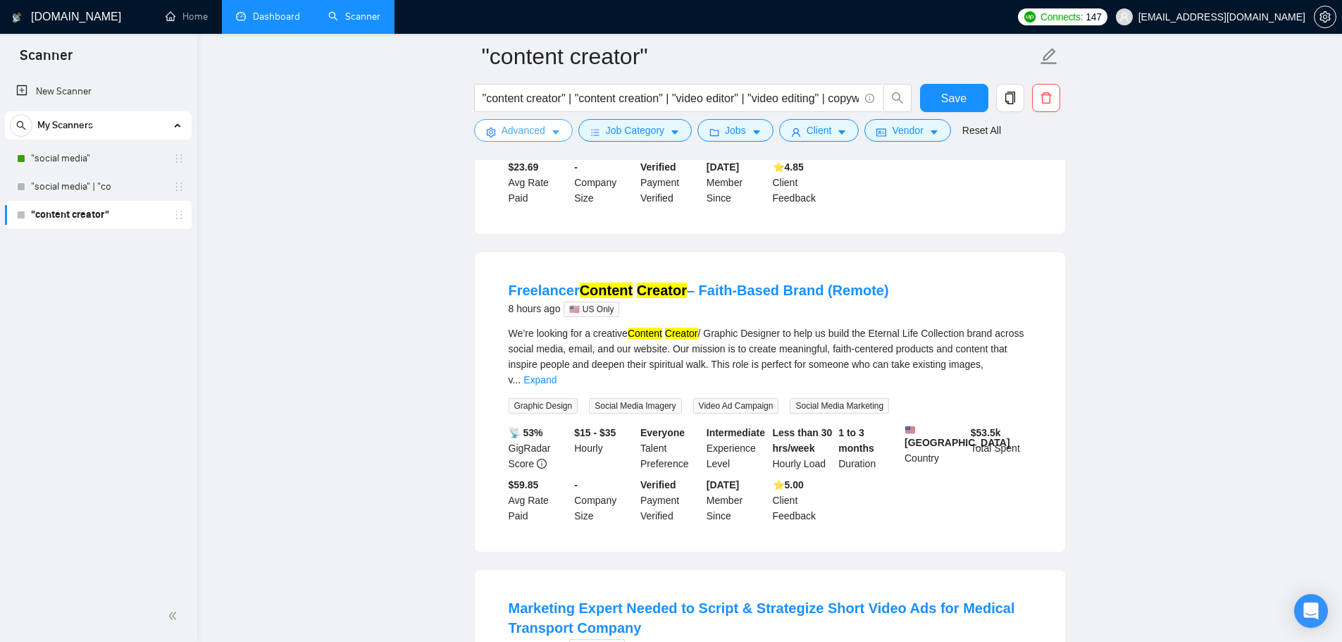
click at [547, 135] on button "Advanced" at bounding box center [523, 130] width 99 height 23
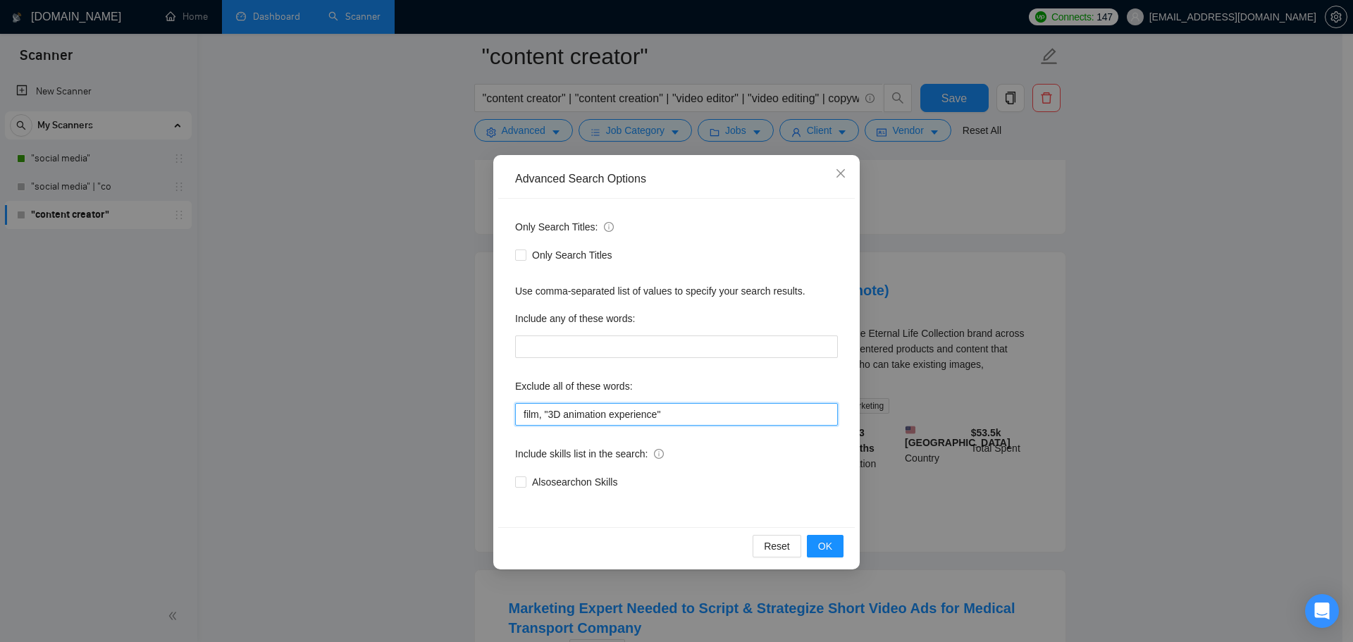
click at [678, 410] on input "film, "3D animation experience"" at bounding box center [676, 414] width 323 height 23
click at [832, 547] on button "OK" at bounding box center [825, 546] width 37 height 23
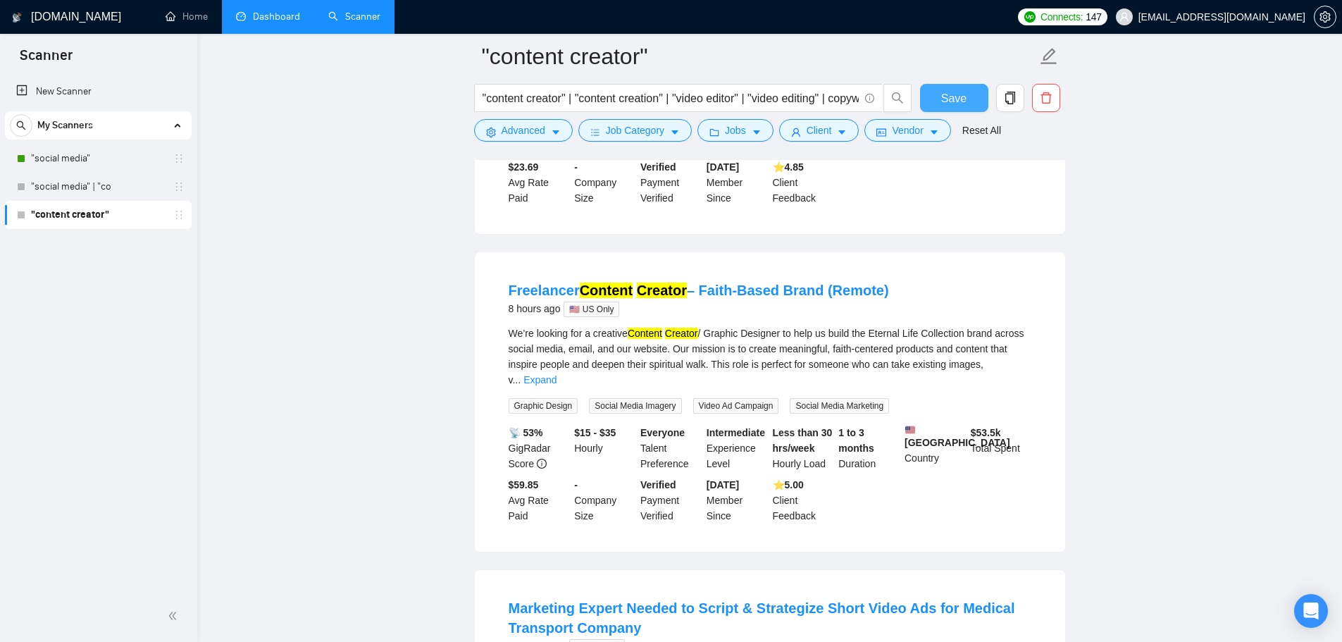
click at [960, 103] on span "Save" at bounding box center [953, 98] width 25 height 18
click at [542, 130] on span "Advanced" at bounding box center [524, 130] width 44 height 15
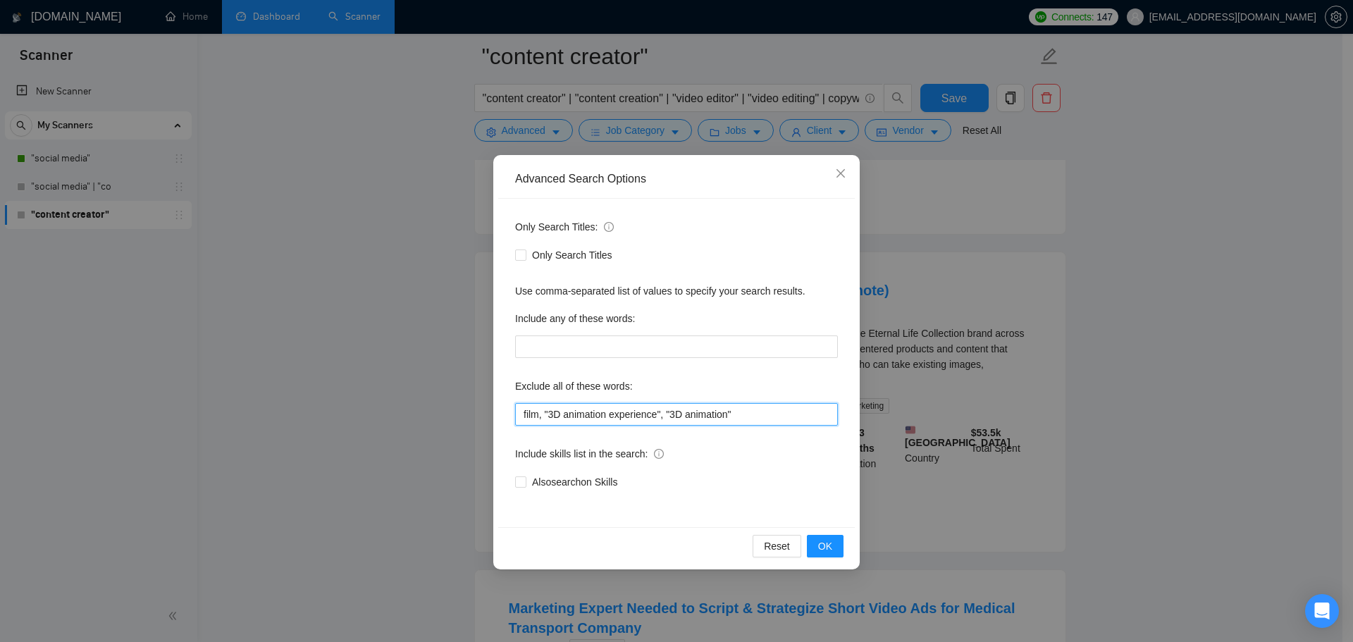
click at [762, 416] on input "film, "3D animation experience", "3D animation"" at bounding box center [676, 414] width 323 height 23
click at [736, 411] on input "film, "3D animation experience", "3D animation", email marketing" at bounding box center [676, 414] width 323 height 23
click at [823, 415] on input "film, "3D animation experience", "3D animation", "email marketing" at bounding box center [676, 414] width 323 height 23
click at [829, 545] on span "OK" at bounding box center [825, 545] width 14 height 15
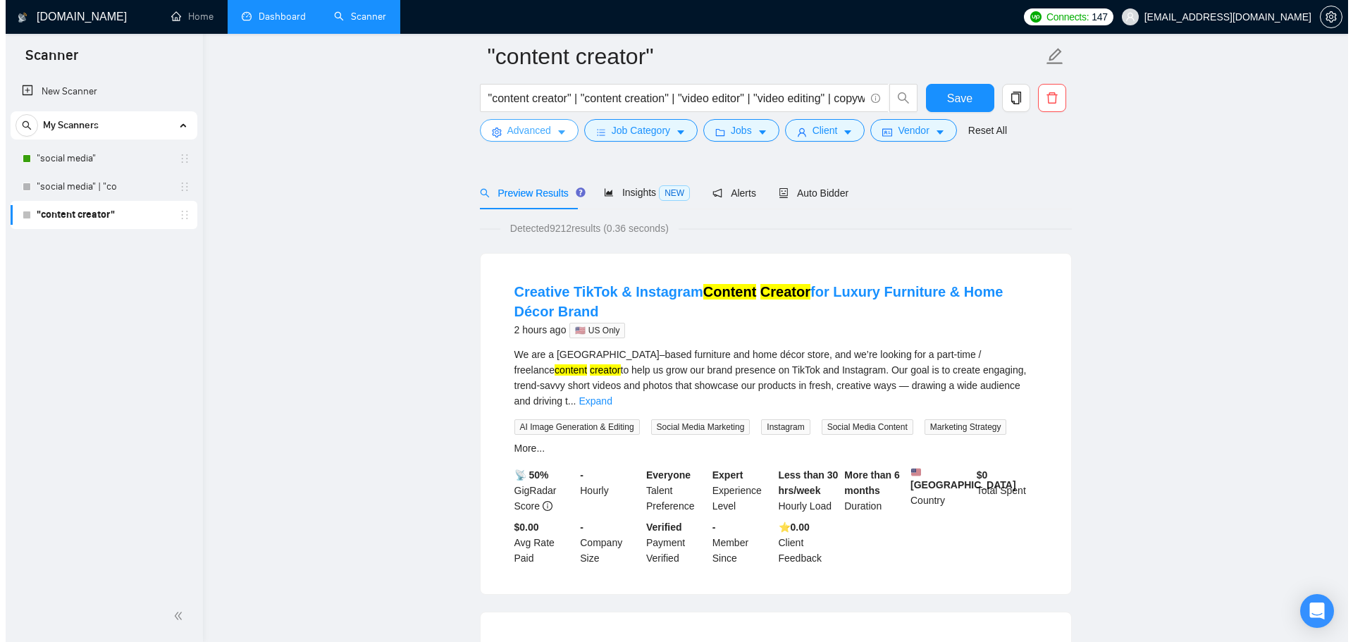
scroll to position [0, 0]
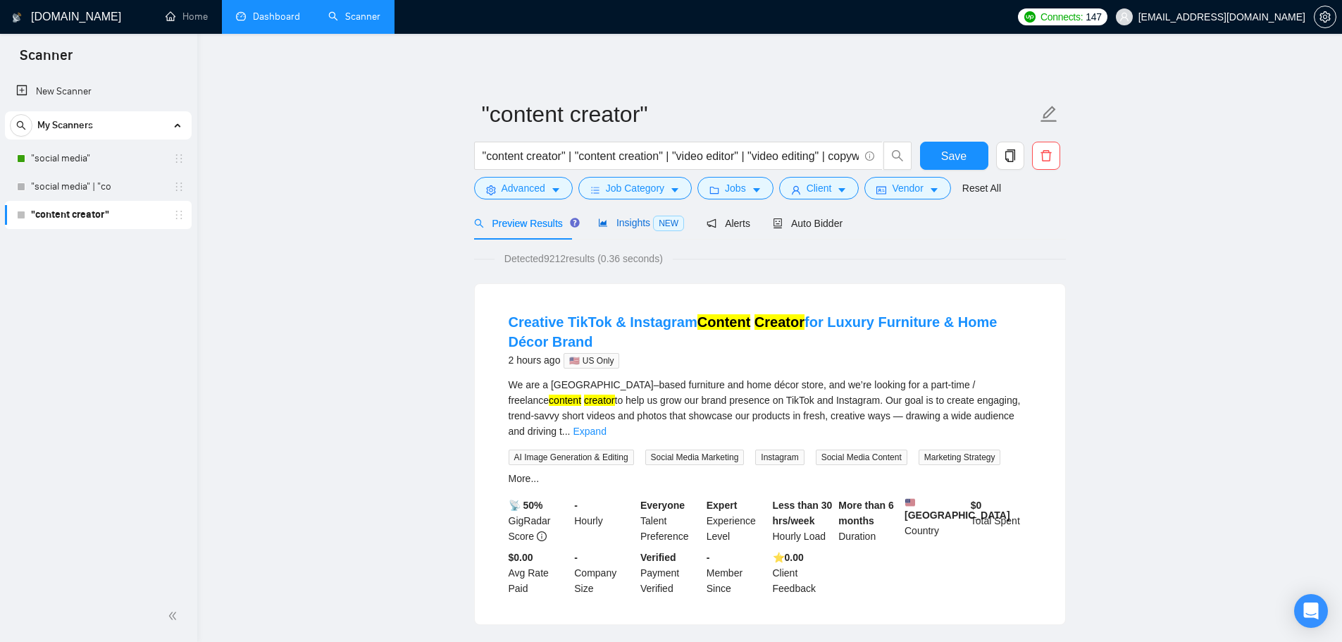
click at [633, 222] on span "Insights NEW" at bounding box center [641, 222] width 86 height 11
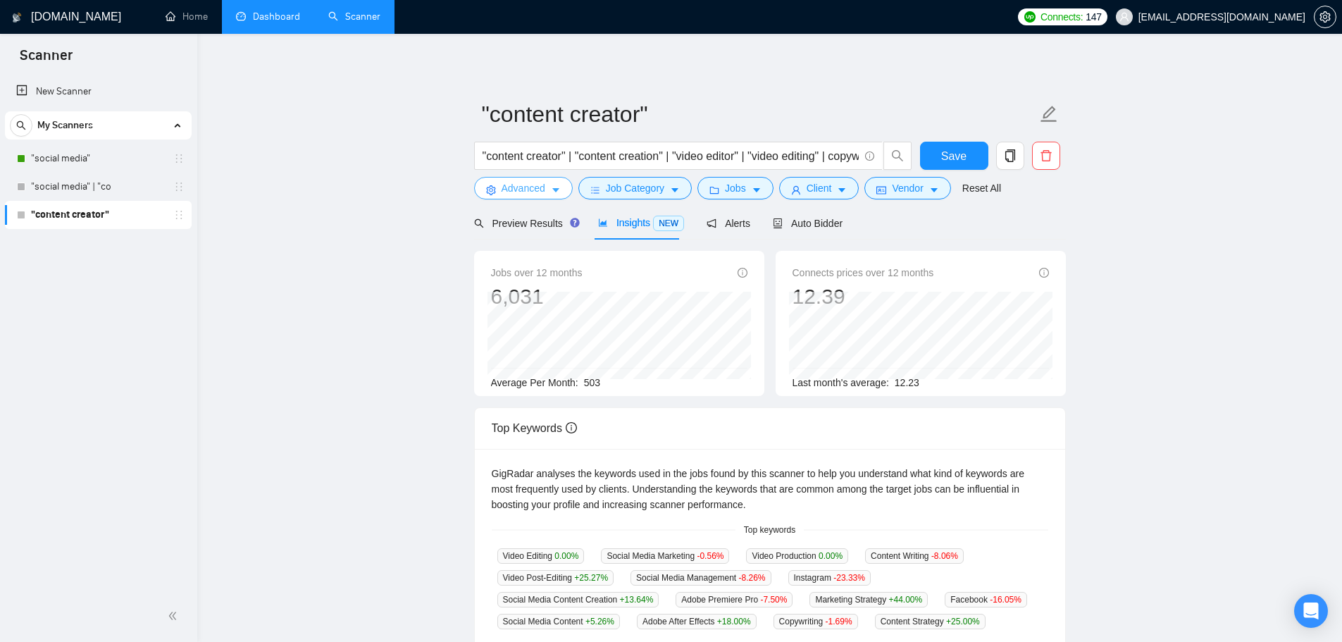
click at [533, 186] on span "Advanced" at bounding box center [524, 187] width 44 height 15
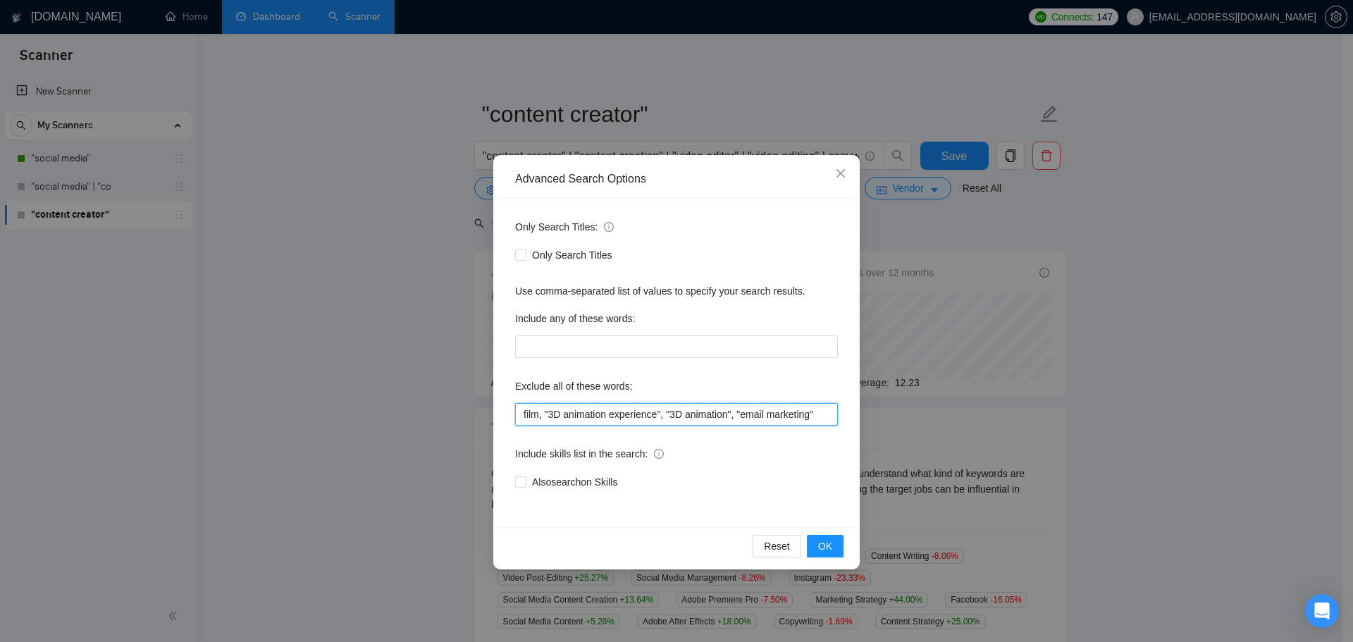
click at [825, 417] on input "film, "3D animation experience", "3D animation", "email marketing"" at bounding box center [676, 414] width 323 height 23
type input "film, "3D animation experience", "3D animation", "email marketing", email"
click at [824, 548] on span "OK" at bounding box center [825, 545] width 14 height 15
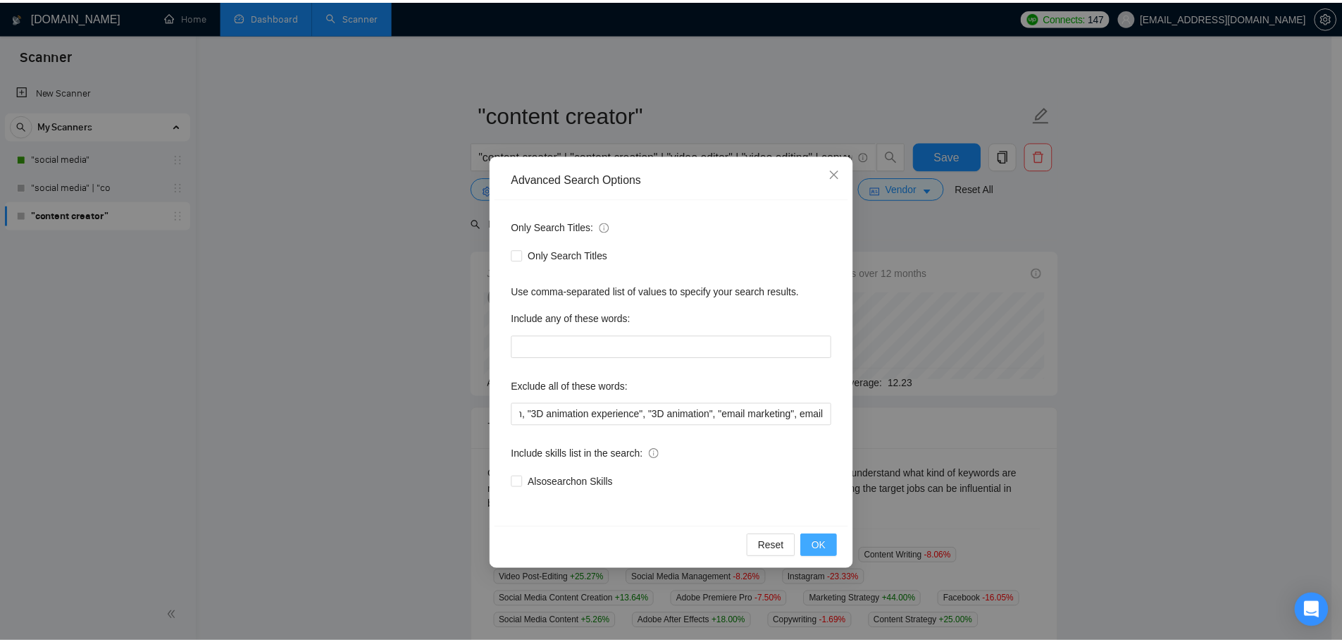
scroll to position [0, 0]
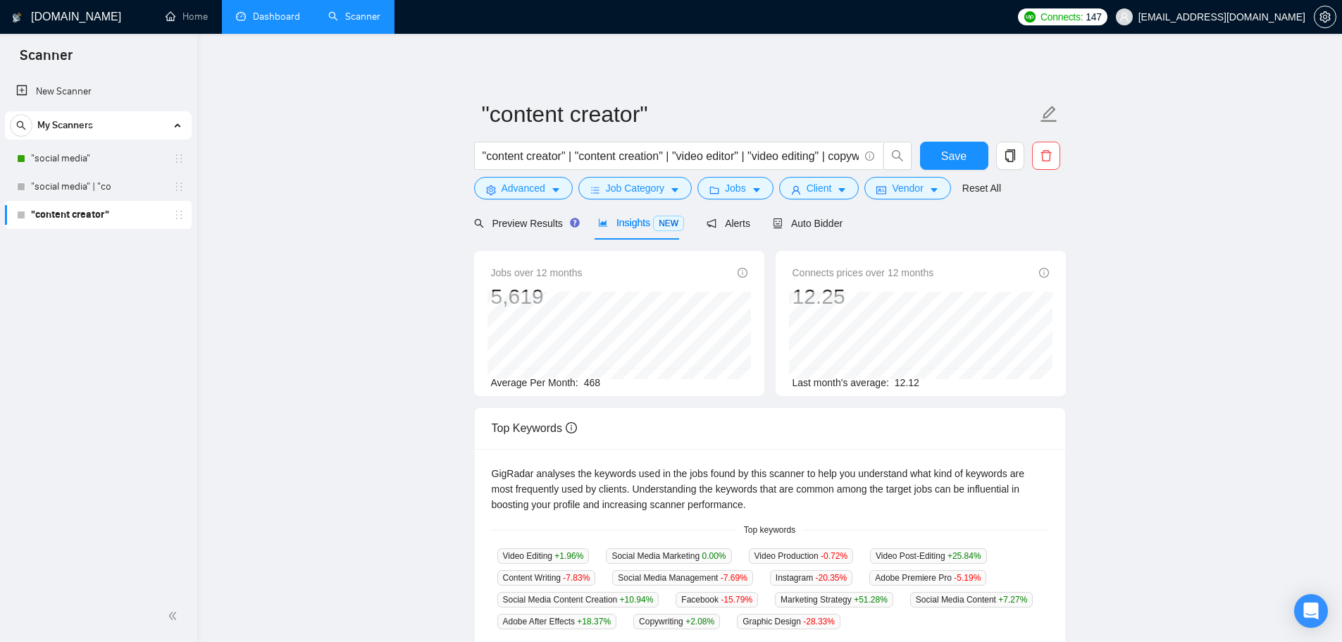
click at [607, 224] on span "Insights NEW" at bounding box center [641, 222] width 86 height 11
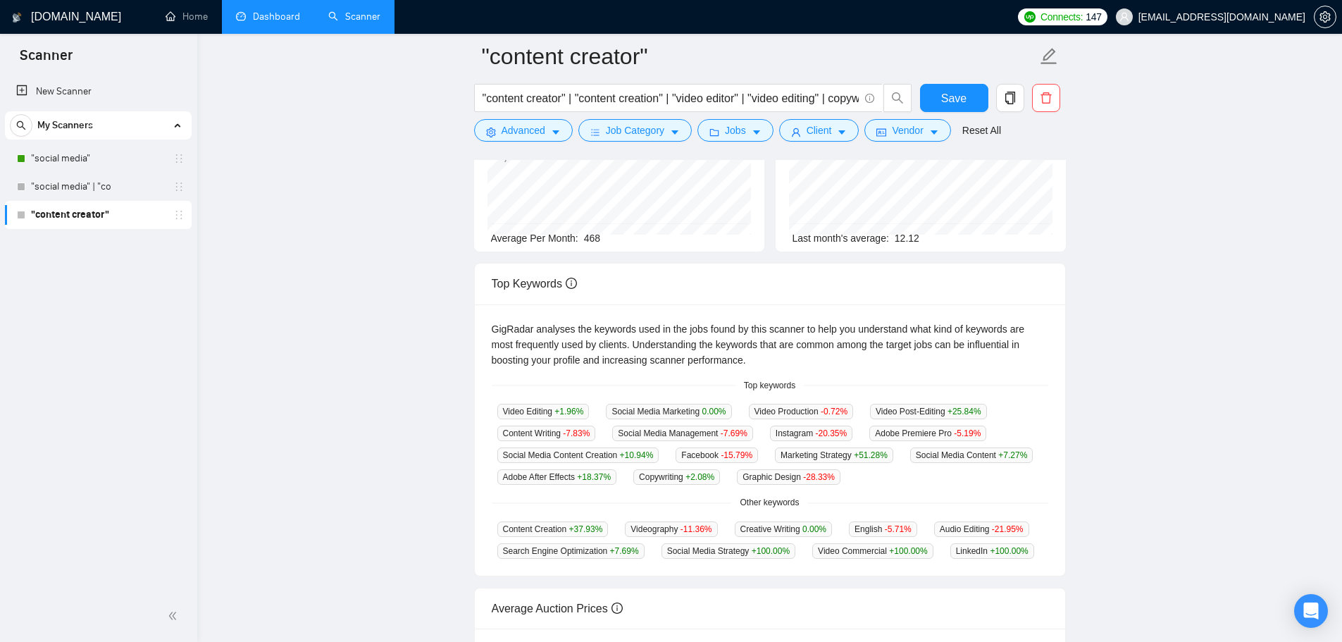
scroll to position [192, 0]
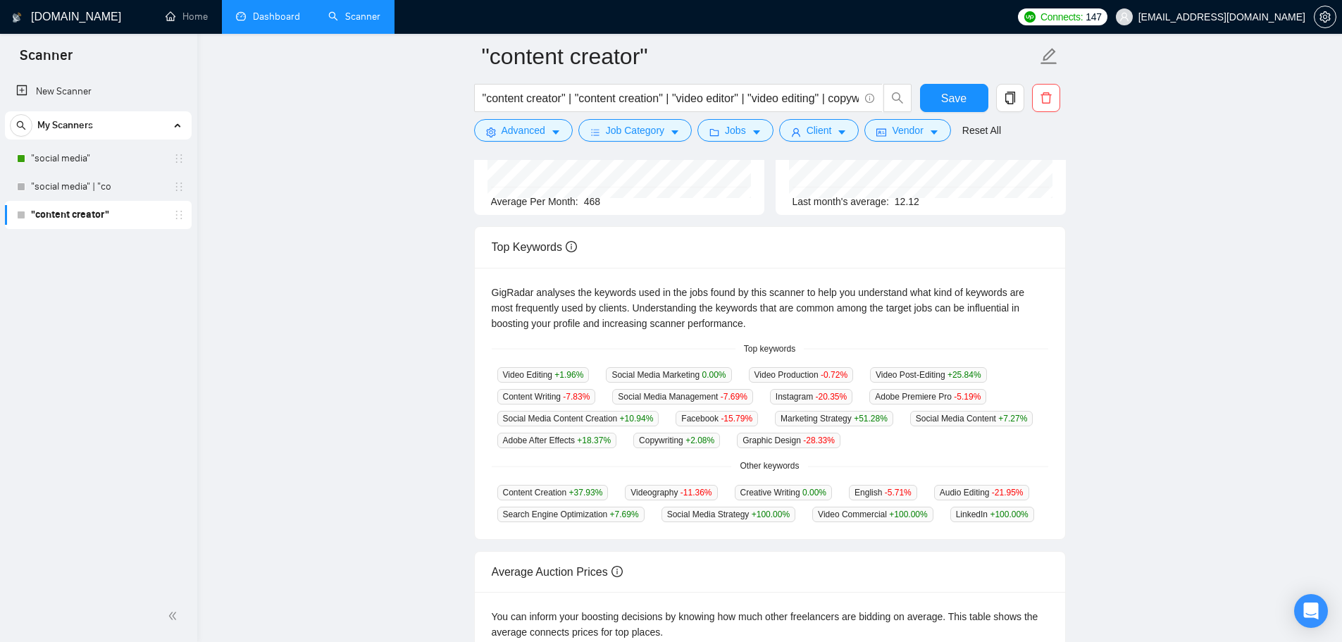
click at [402, 330] on main ""content creator" "content creator" | "content creation" | "video editor" | "vi…" at bounding box center [770, 342] width 1100 height 956
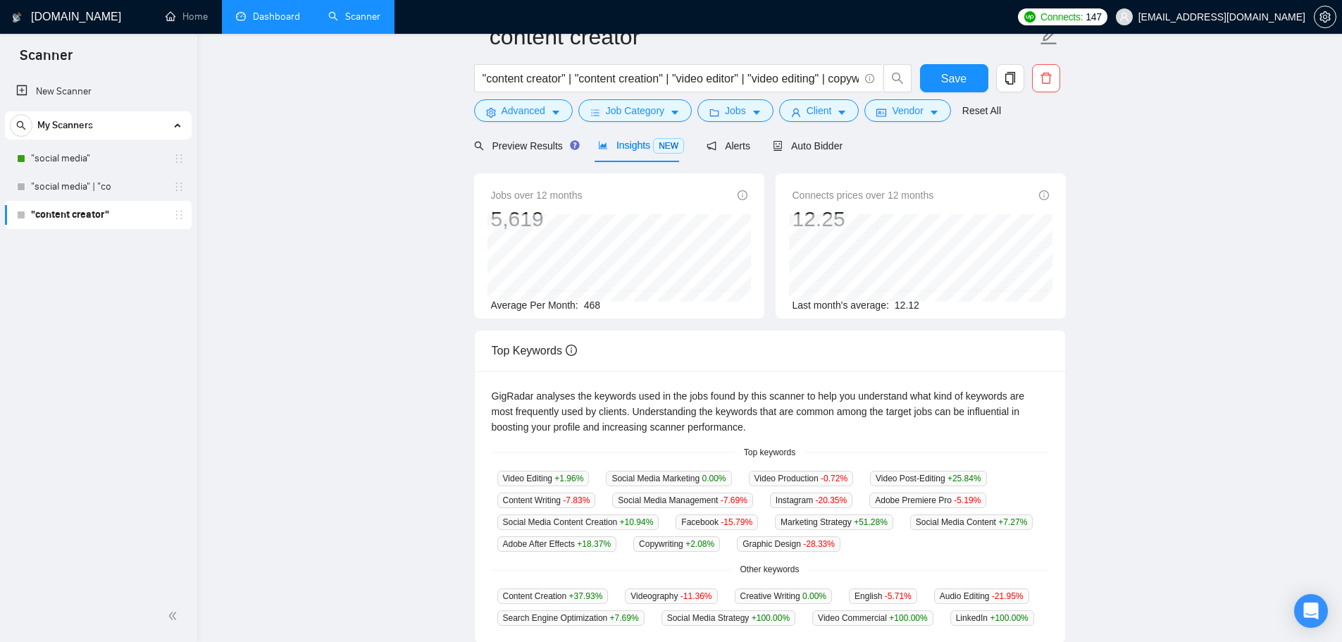
scroll to position [0, 0]
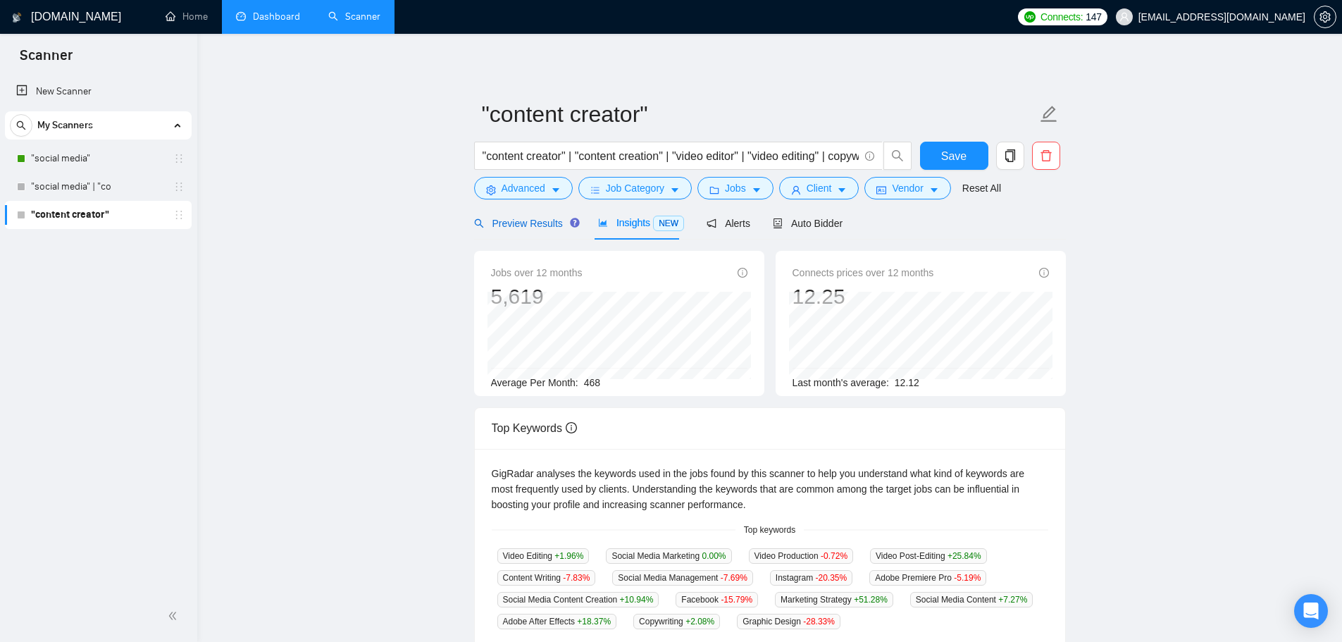
click at [550, 229] on span "Preview Results" at bounding box center [524, 223] width 101 height 11
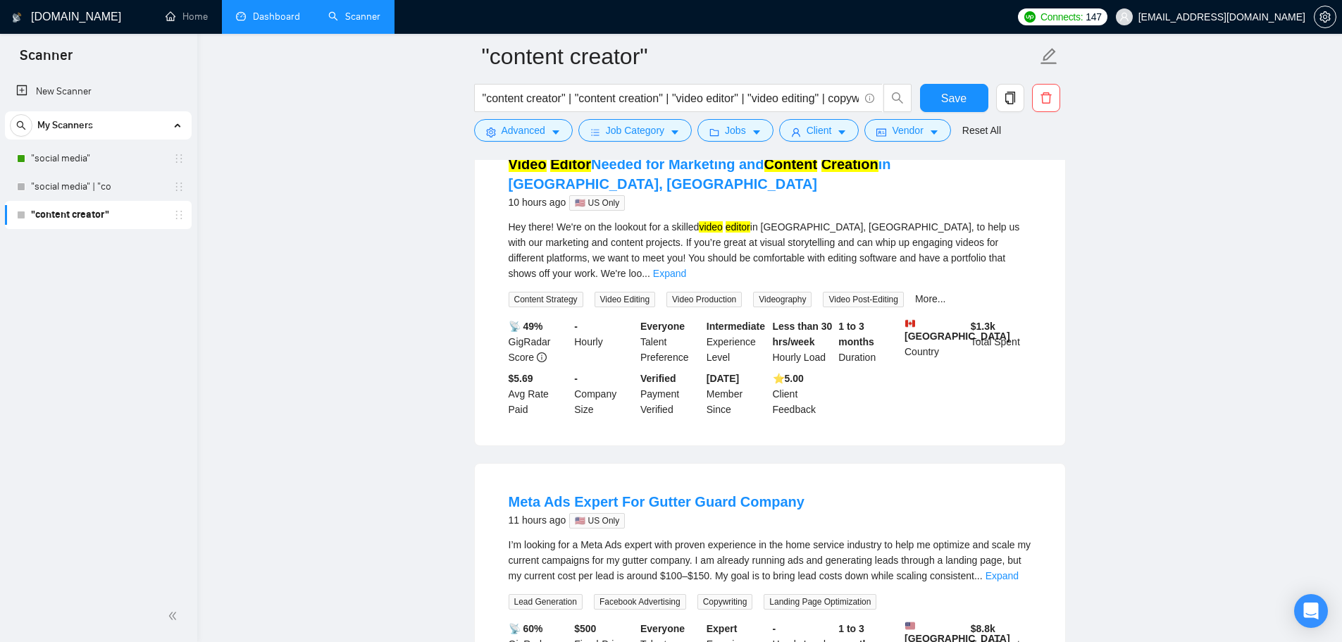
scroll to position [1409, 0]
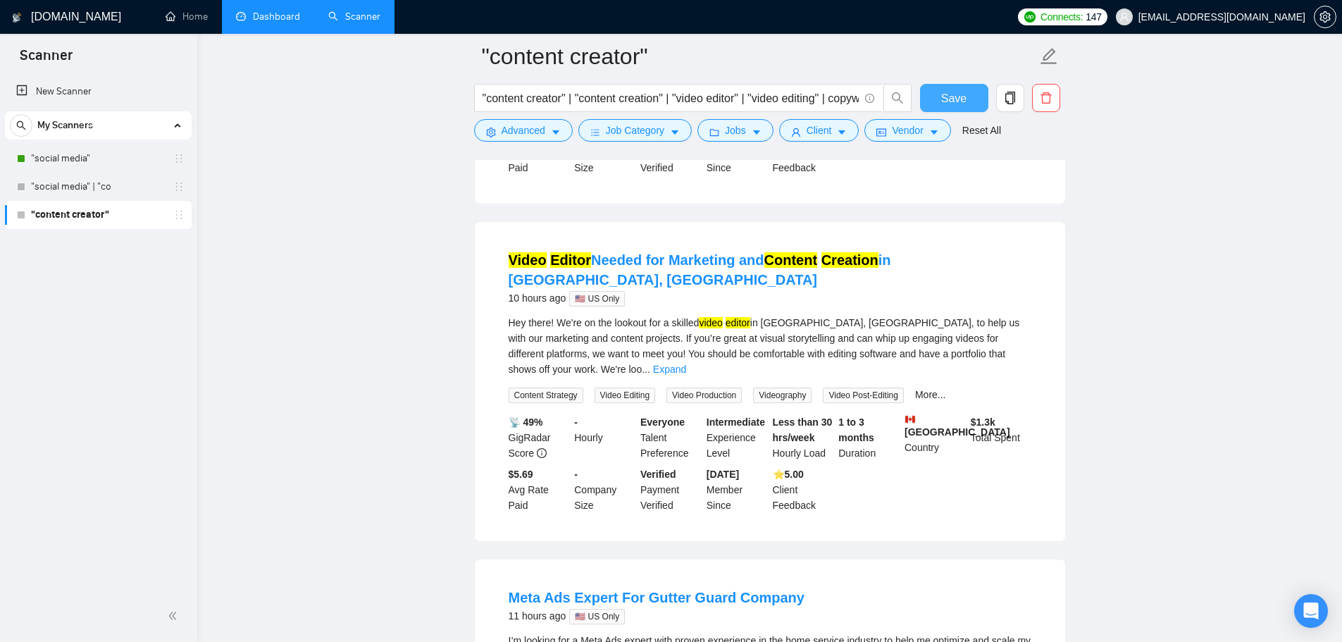
click at [968, 99] on button "Save" at bounding box center [954, 98] width 68 height 28
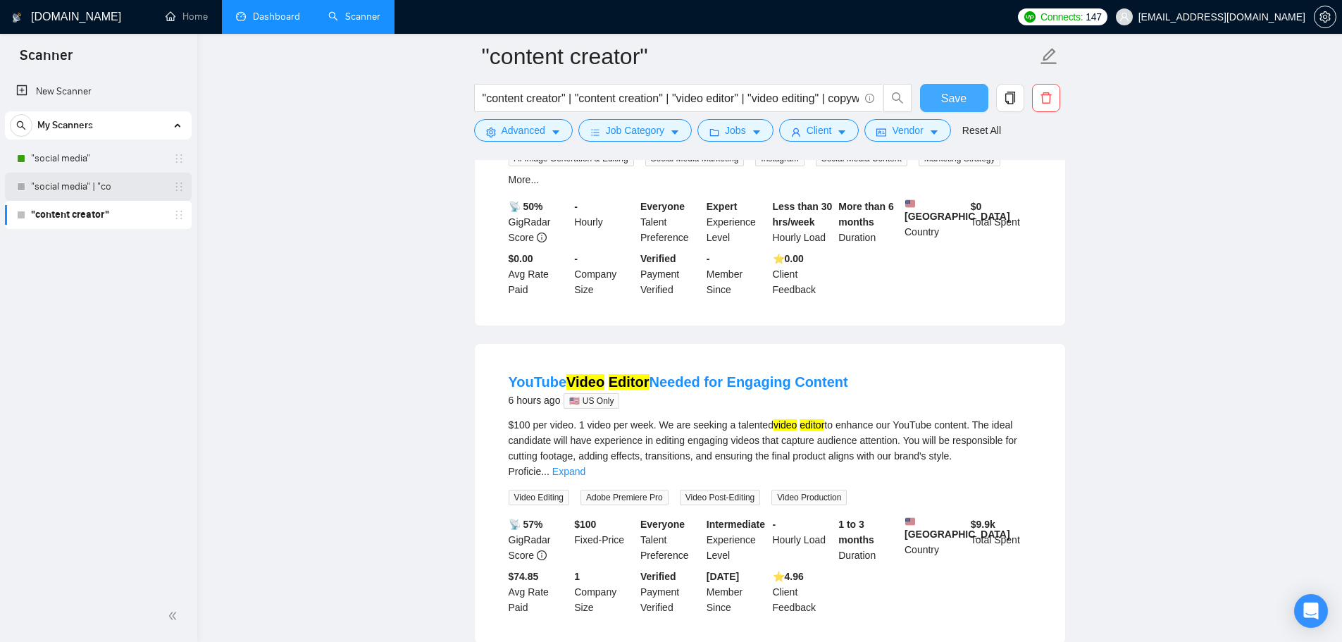
scroll to position [70, 0]
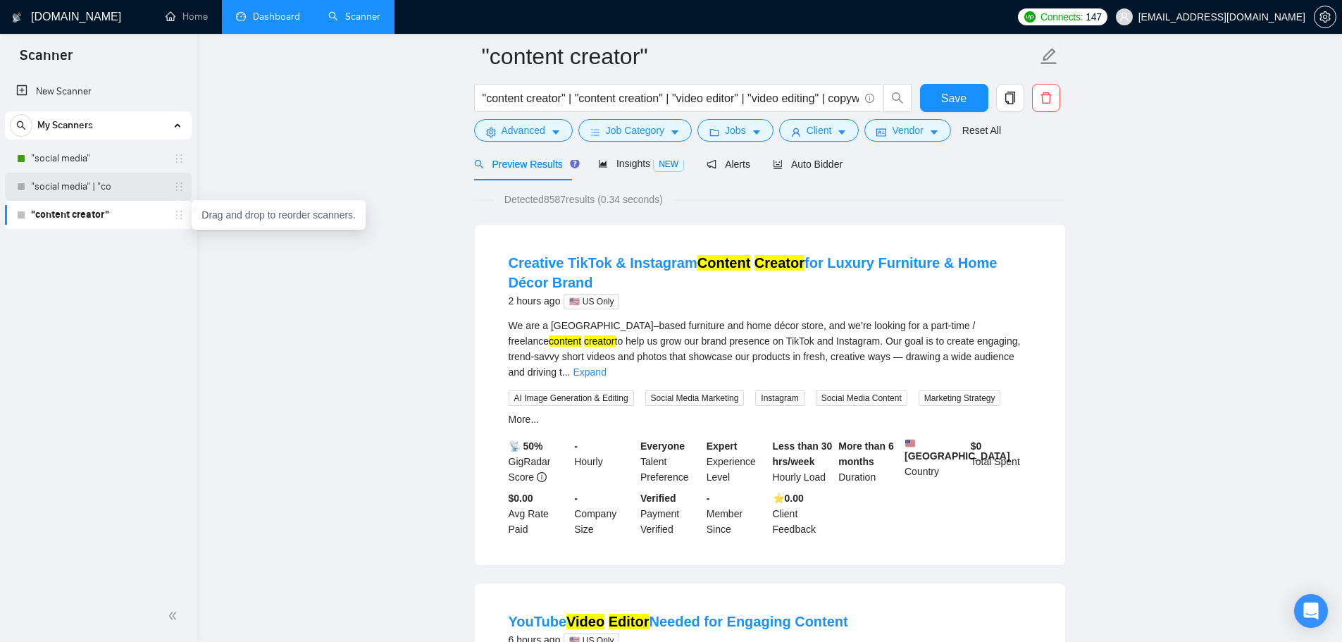
drag, startPoint x: 185, startPoint y: 181, endPoint x: 182, endPoint y: 197, distance: 16.3
click at [182, 206] on div ""social media" "social media" | "co "content creator"" at bounding box center [98, 186] width 187 height 85
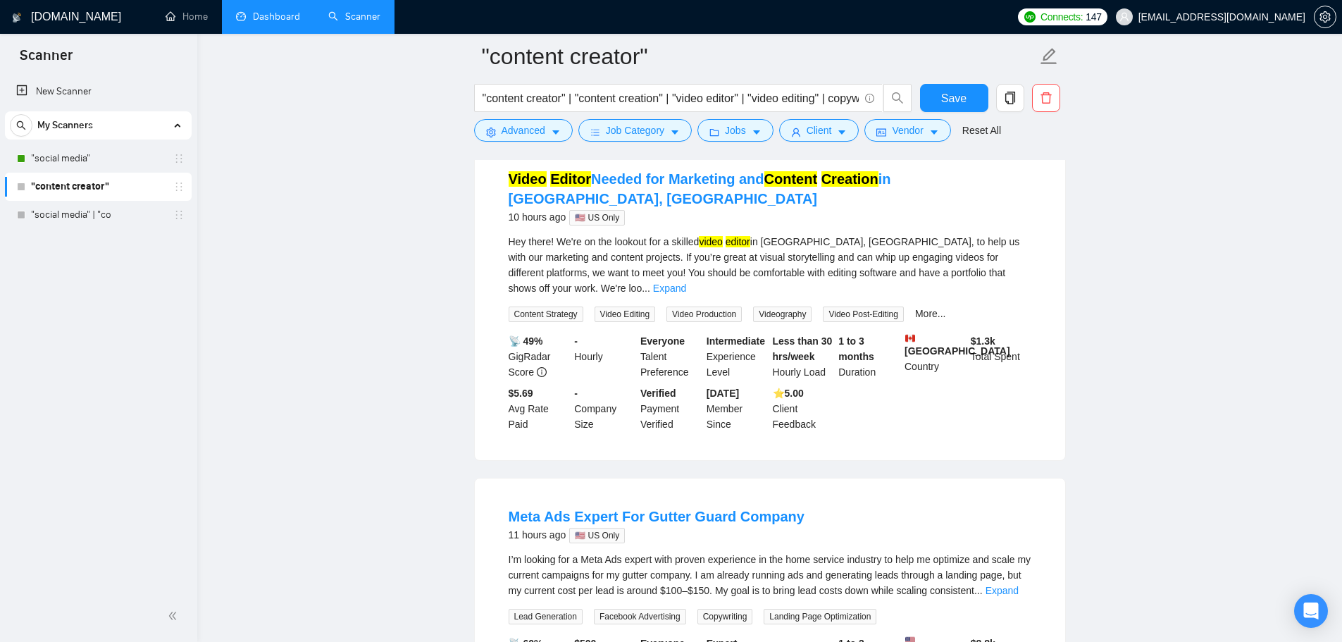
scroll to position [1691, 0]
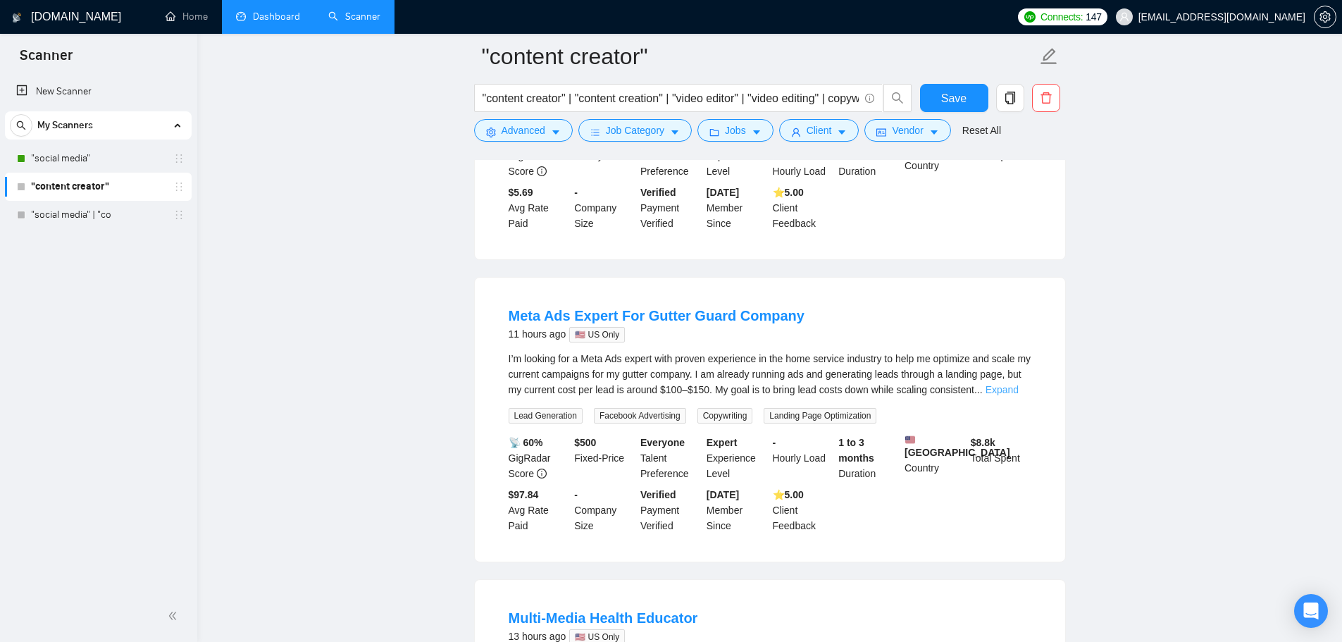
click at [1019, 384] on link "Expand" at bounding box center [1002, 389] width 33 height 11
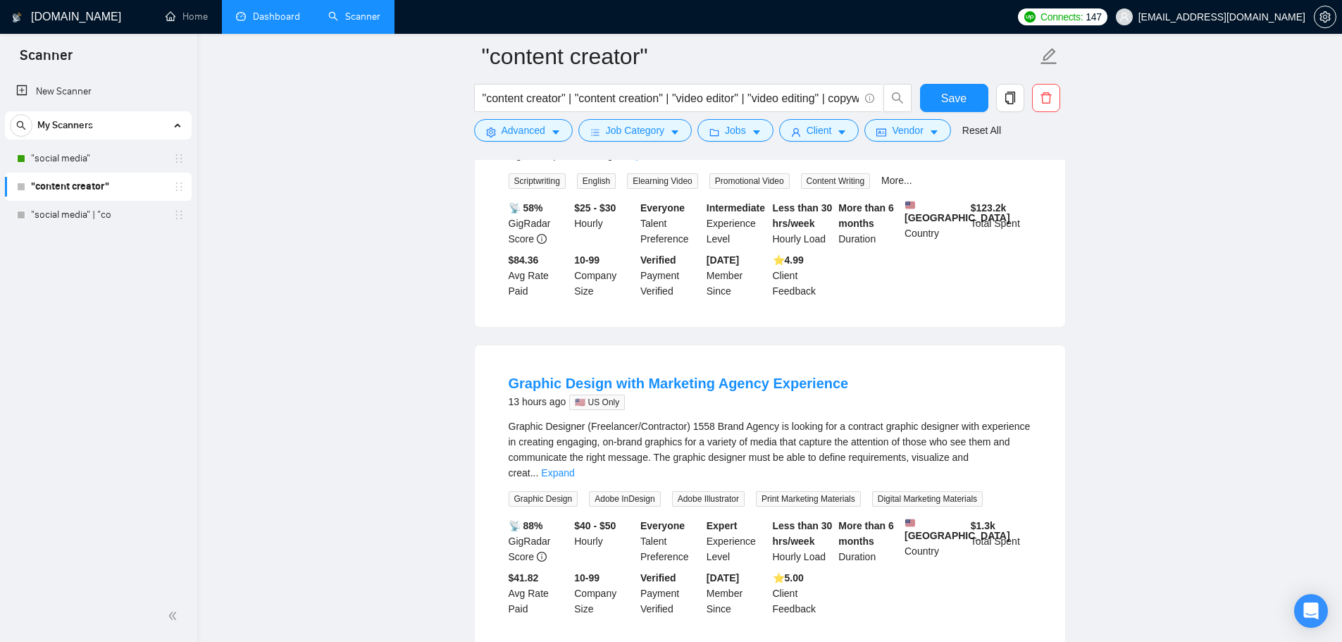
scroll to position [2395, 0]
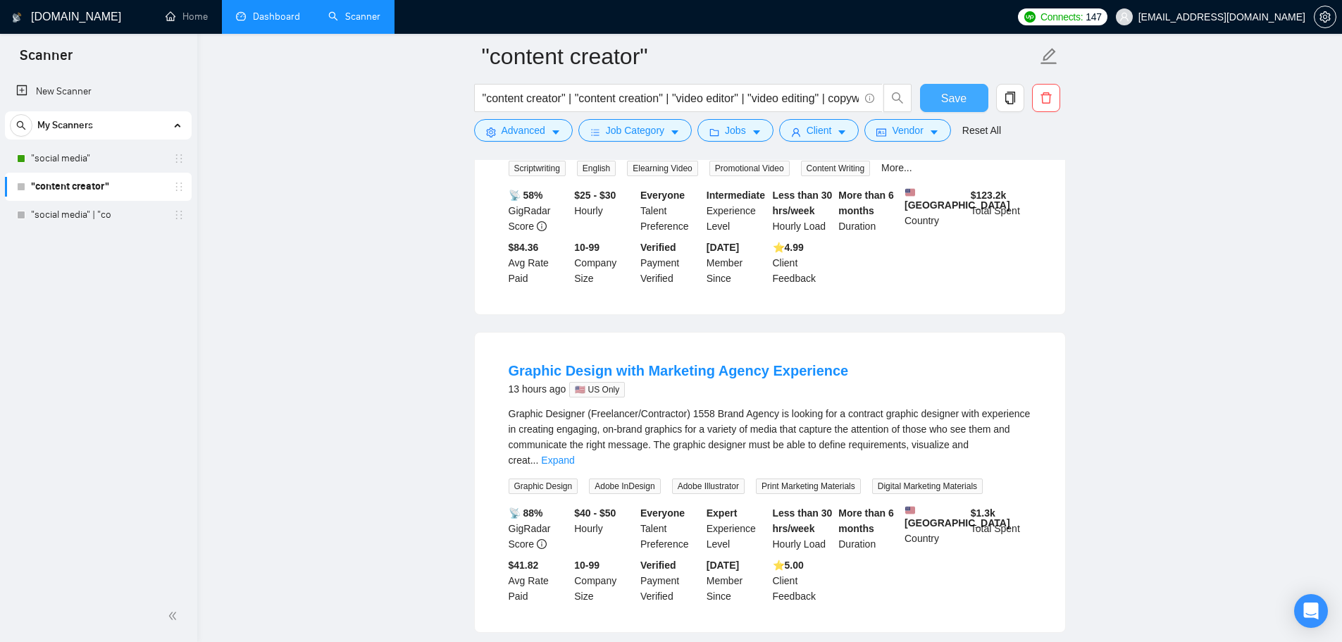
click at [972, 102] on button "Save" at bounding box center [954, 98] width 68 height 28
